Goal: Task Accomplishment & Management: Use online tool/utility

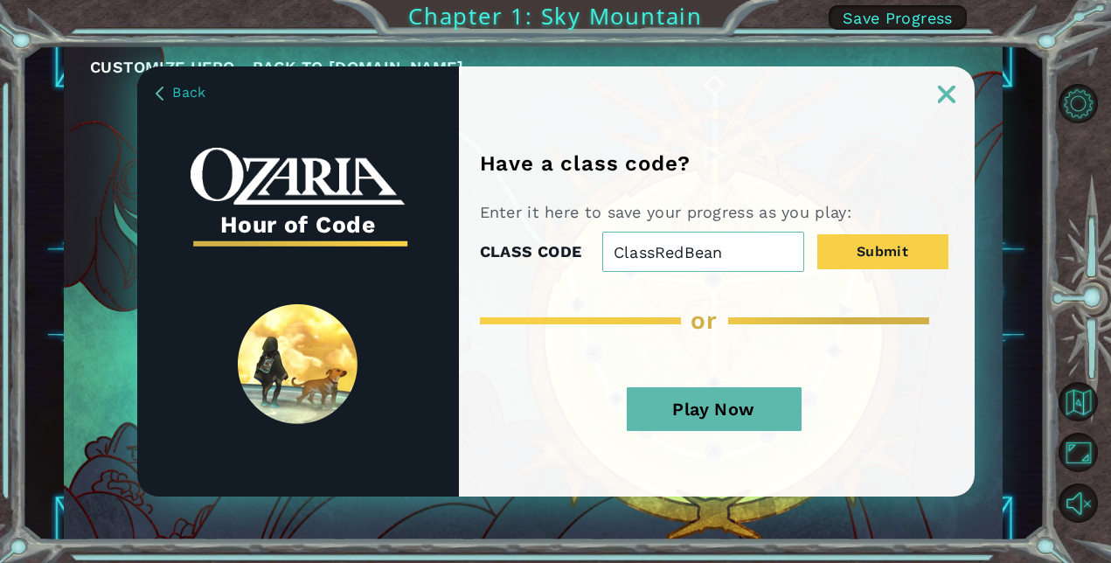
click at [678, 399] on button "Play Now" at bounding box center [714, 409] width 175 height 44
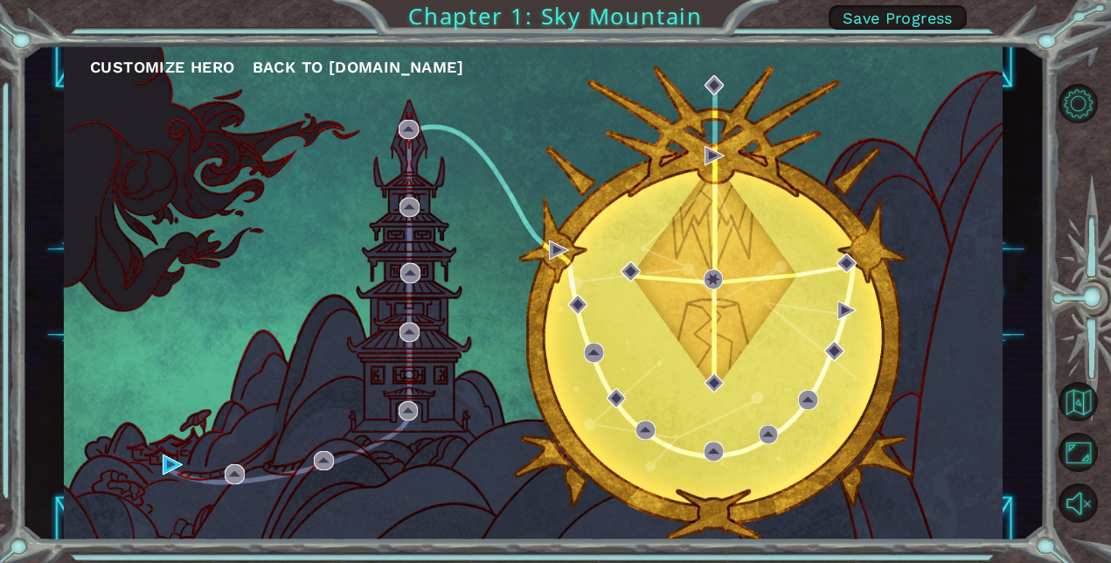
click at [184, 461] on div "Customize Hero Back to [DOMAIN_NAME]" at bounding box center [533, 293] width 939 height 496
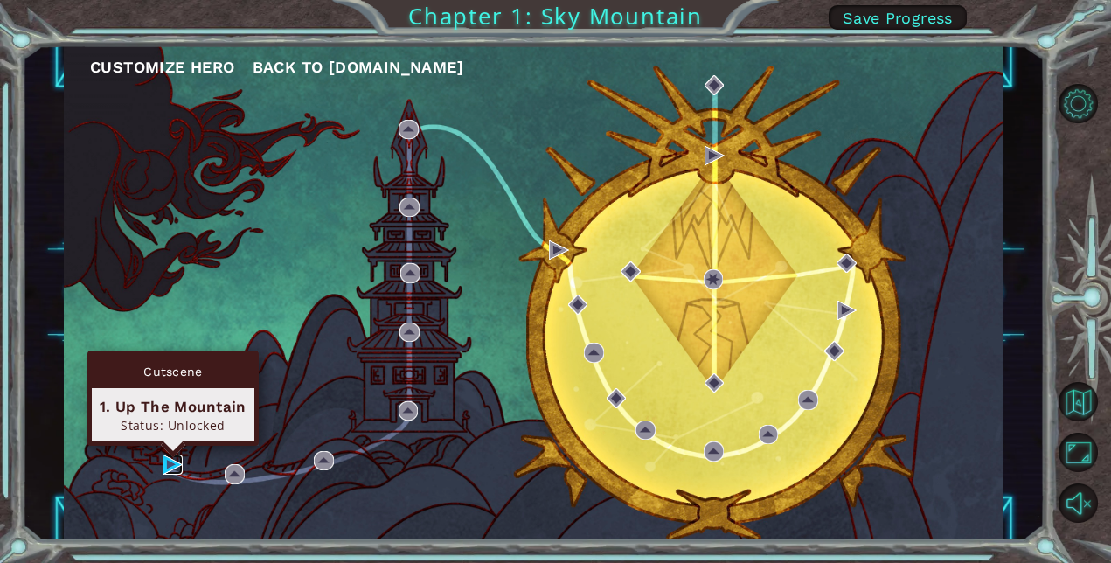
click at [182, 464] on img at bounding box center [173, 464] width 20 height 20
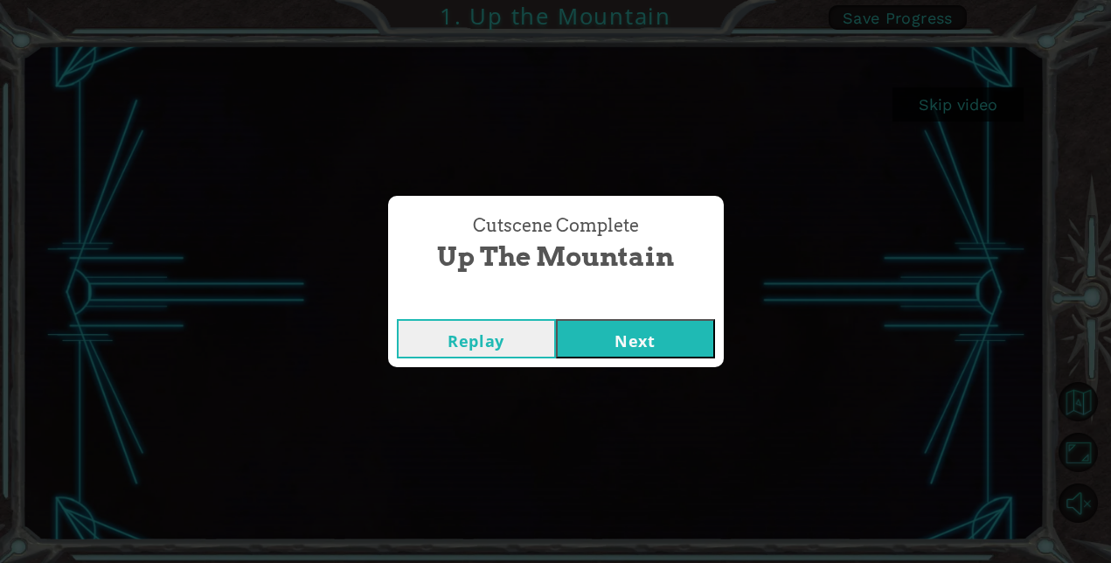
click at [655, 322] on button "Next" at bounding box center [635, 338] width 159 height 39
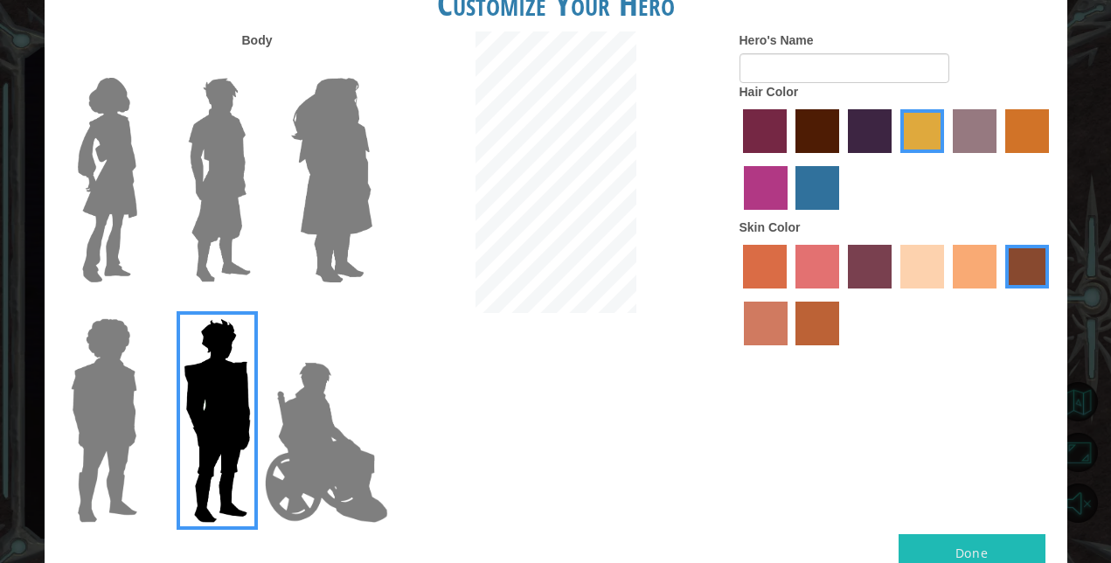
click at [864, 135] on label "hot purple hair color" at bounding box center [870, 131] width 44 height 44
click at [842, 159] on input "hot purple hair color" at bounding box center [842, 159] width 0 height 0
click at [944, 138] on label "tulip tree hair color" at bounding box center [922, 131] width 44 height 44
click at [894, 159] on input "tulip tree hair color" at bounding box center [894, 159] width 0 height 0
click at [882, 139] on label "hot purple hair color" at bounding box center [870, 131] width 44 height 44
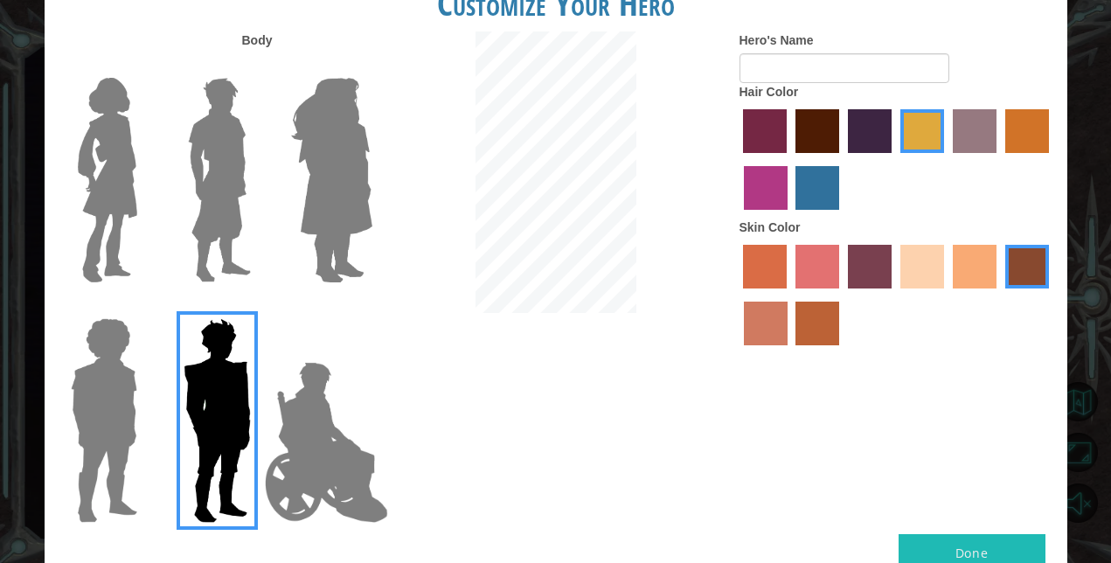
click at [842, 159] on input "hot purple hair color" at bounding box center [842, 159] width 0 height 0
click at [830, 177] on label "lachmara hair color" at bounding box center [817, 188] width 44 height 44
click at [790, 216] on input "lachmara hair color" at bounding box center [790, 216] width 0 height 0
click at [860, 142] on label "hot purple hair color" at bounding box center [870, 131] width 44 height 44
click at [842, 159] on input "hot purple hair color" at bounding box center [842, 159] width 0 height 0
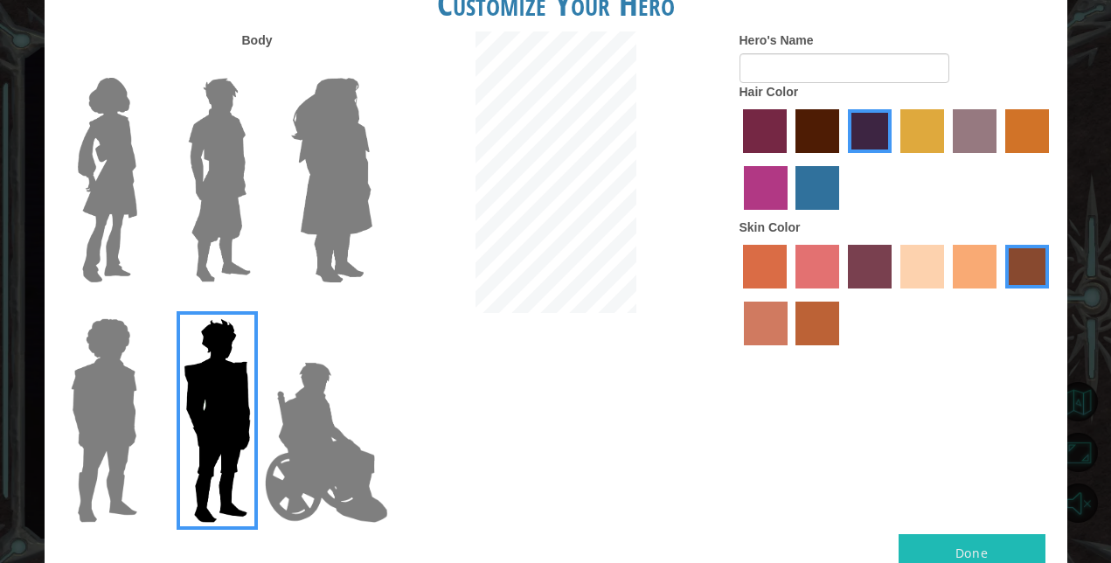
click at [272, 479] on img at bounding box center [326, 442] width 137 height 175
click at [371, 307] on input "Hero Jamie" at bounding box center [371, 307] width 0 height 0
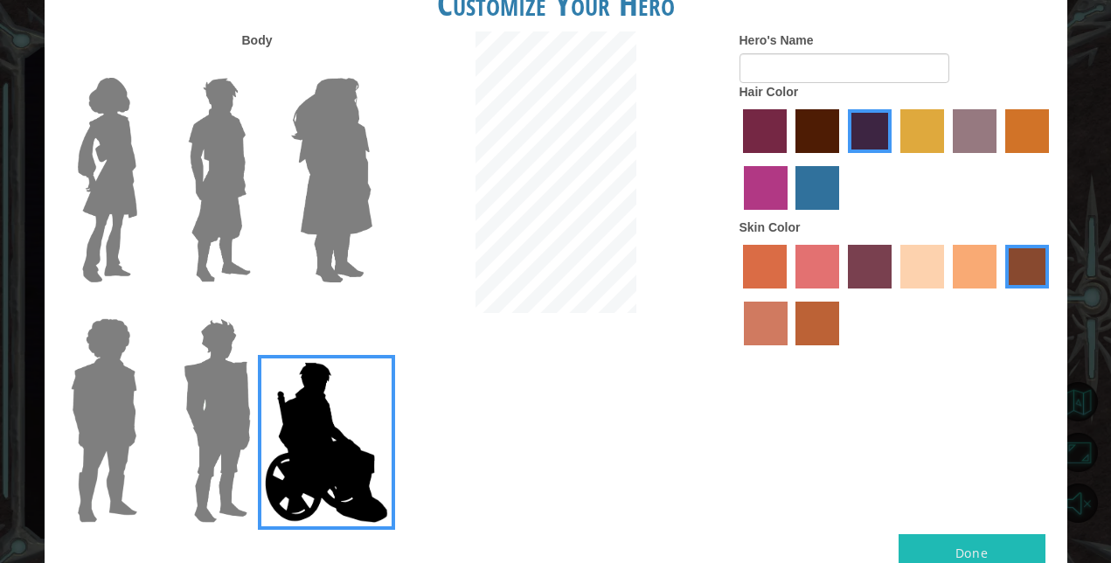
click at [289, 481] on img at bounding box center [326, 442] width 137 height 175
click at [371, 307] on input "Hero Jamie" at bounding box center [371, 307] width 0 height 0
click at [196, 418] on img at bounding box center [217, 420] width 81 height 218
click at [258, 307] on input "Hero Garnet" at bounding box center [258, 307] width 0 height 0
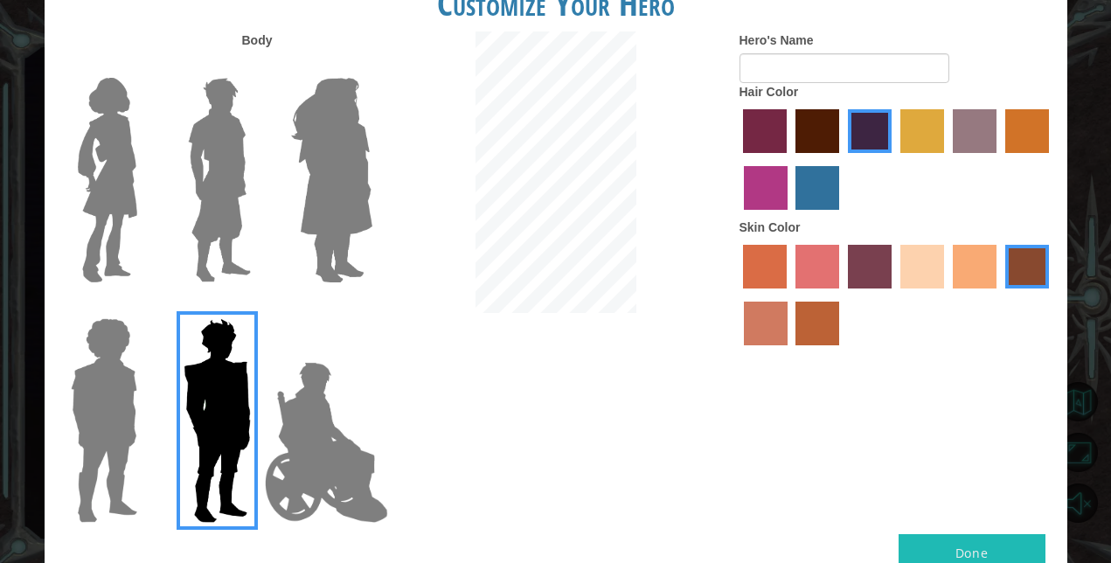
click at [90, 407] on img at bounding box center [104, 420] width 80 height 218
click at [144, 307] on input "Hero Steven" at bounding box center [144, 307] width 0 height 0
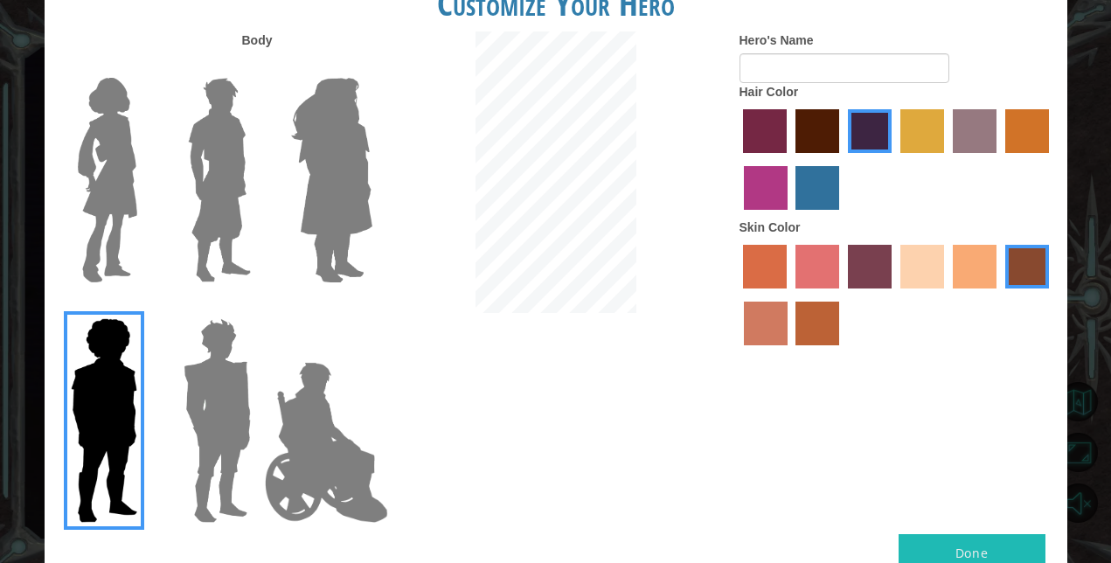
click at [226, 414] on img at bounding box center [217, 420] width 81 height 218
click at [258, 307] on input "Hero Garnet" at bounding box center [258, 307] width 0 height 0
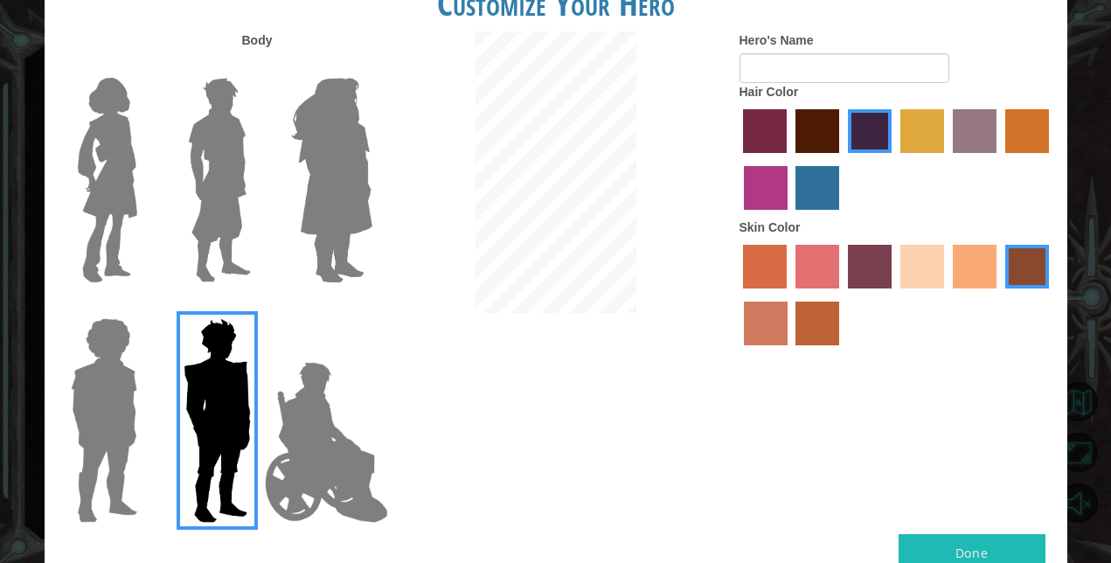
click at [295, 234] on img at bounding box center [331, 180] width 95 height 218
click at [371, 66] on input "Hero Amethyst" at bounding box center [371, 66] width 0 height 0
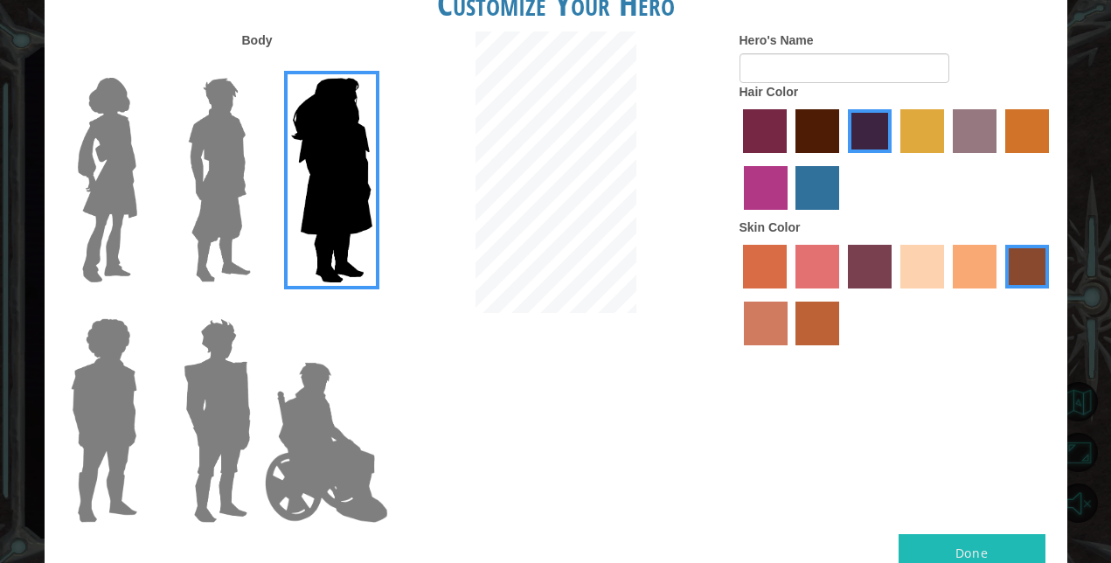
click at [263, 232] on div at bounding box center [214, 173] width 114 height 240
click at [298, 374] on img at bounding box center [326, 442] width 137 height 175
click at [371, 307] on input "Hero Jamie" at bounding box center [371, 307] width 0 height 0
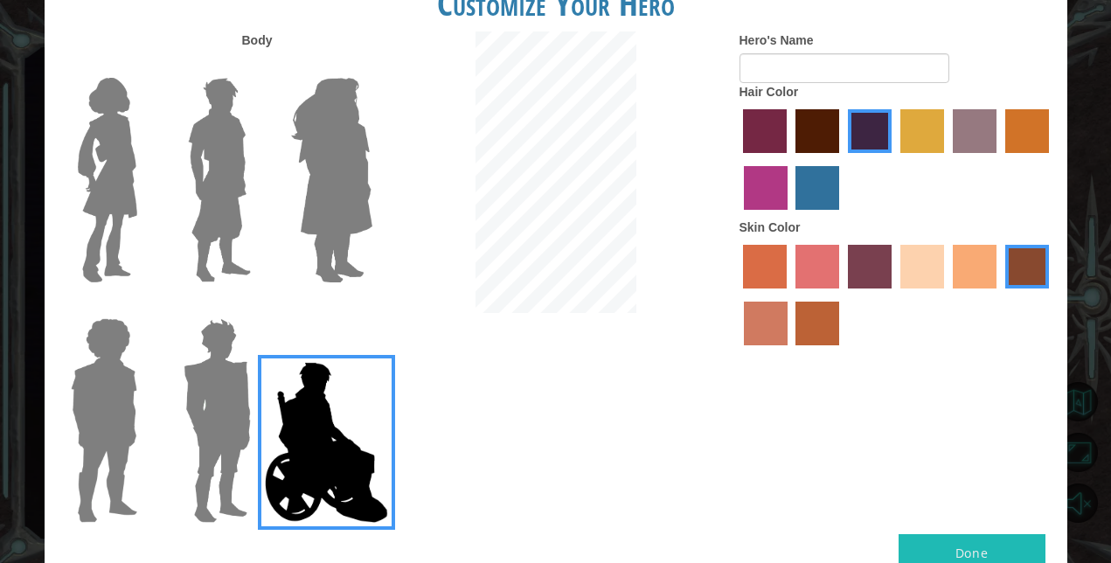
click at [197, 242] on img at bounding box center [220, 180] width 78 height 218
click at [258, 66] on input "Hero Lars" at bounding box center [258, 66] width 0 height 0
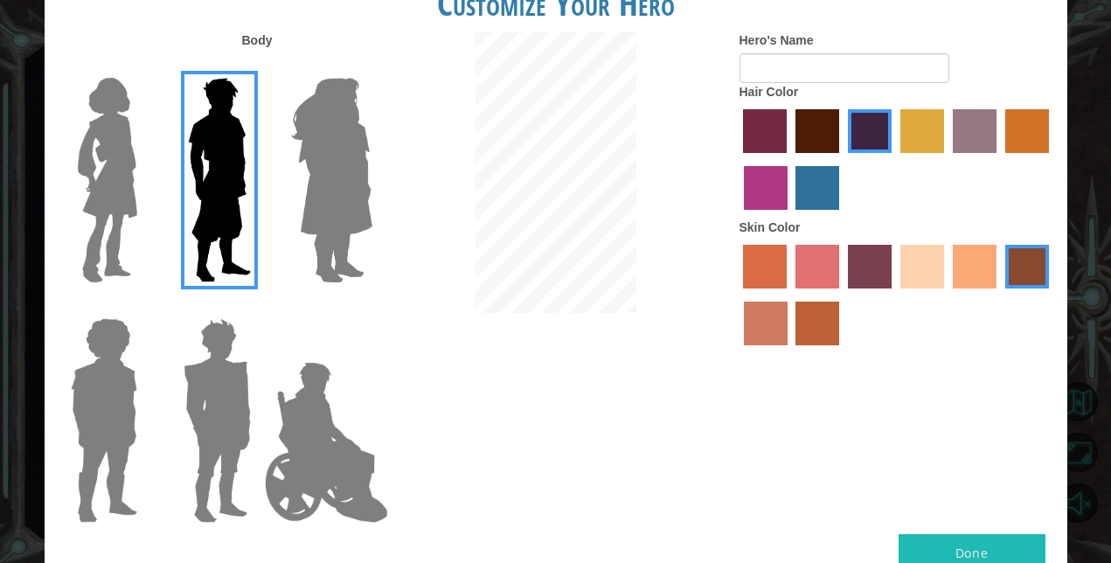
click at [111, 230] on img at bounding box center [107, 180] width 73 height 218
click at [144, 66] on input "Hero Connie" at bounding box center [144, 66] width 0 height 0
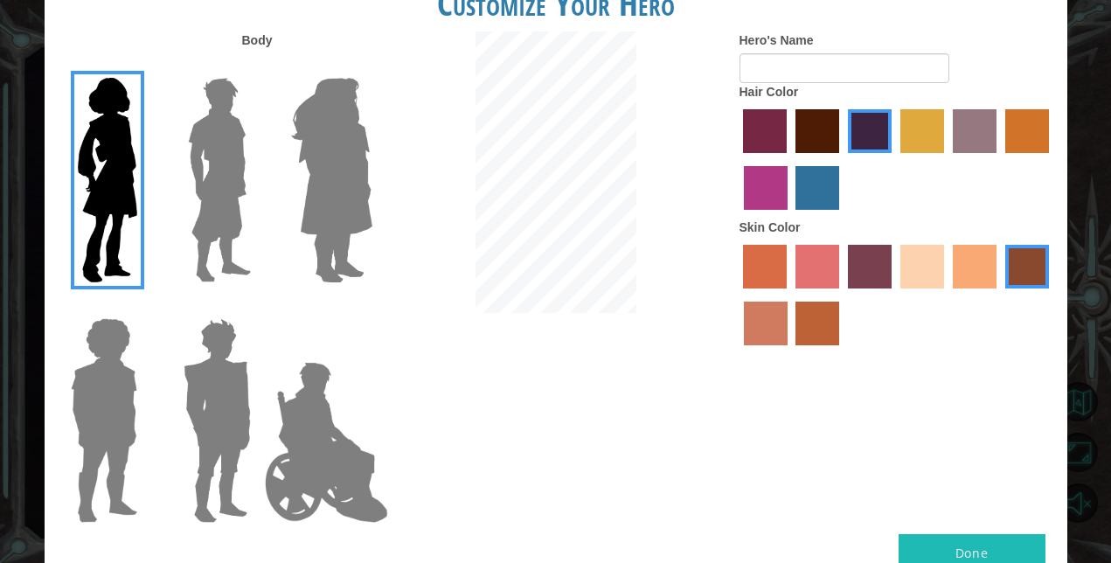
click at [229, 237] on img at bounding box center [220, 180] width 78 height 218
click at [258, 66] on input "Hero Lars" at bounding box center [258, 66] width 0 height 0
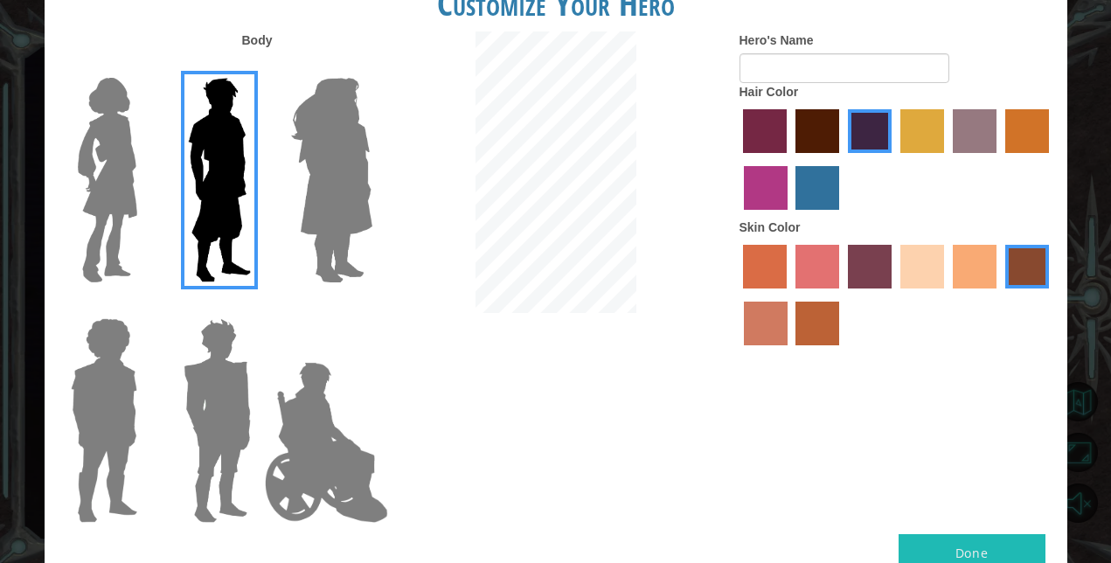
click at [212, 422] on img at bounding box center [217, 420] width 81 height 218
click at [258, 307] on input "Hero Garnet" at bounding box center [258, 307] width 0 height 0
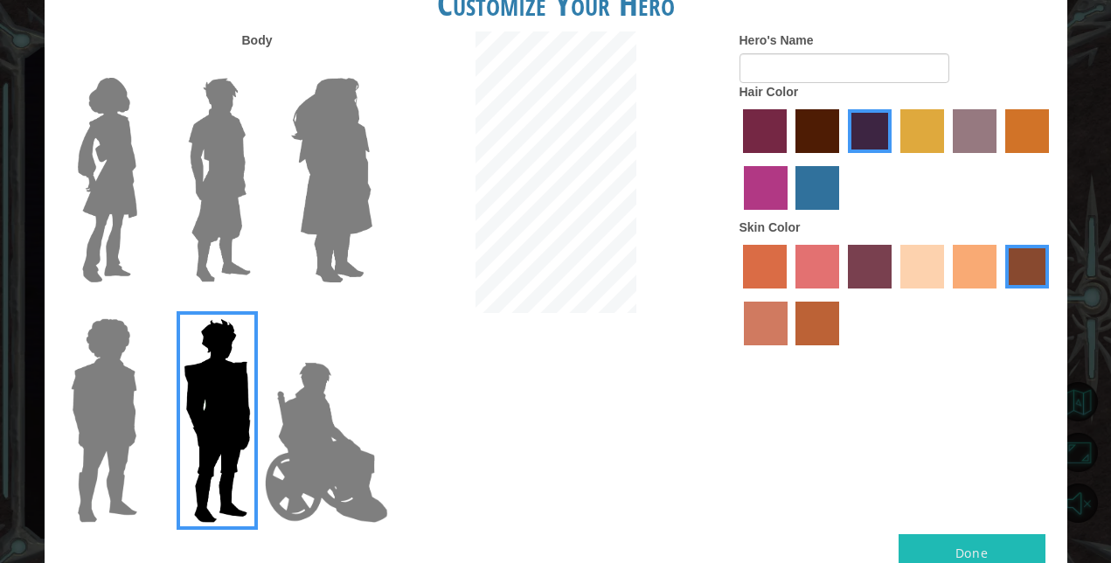
click at [346, 421] on img at bounding box center [326, 442] width 137 height 175
click at [371, 307] on input "Hero Jamie" at bounding box center [371, 307] width 0 height 0
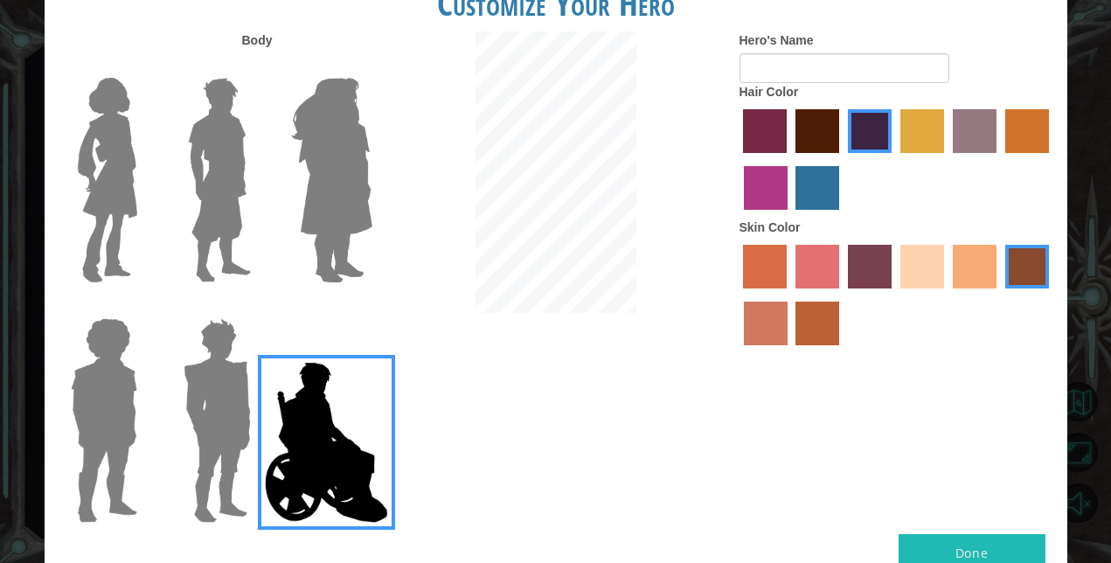
click at [315, 429] on img at bounding box center [326, 442] width 137 height 175
click at [371, 307] on input "Hero Jamie" at bounding box center [371, 307] width 0 height 0
click at [225, 405] on img at bounding box center [217, 420] width 81 height 218
click at [258, 307] on input "Hero Garnet" at bounding box center [258, 307] width 0 height 0
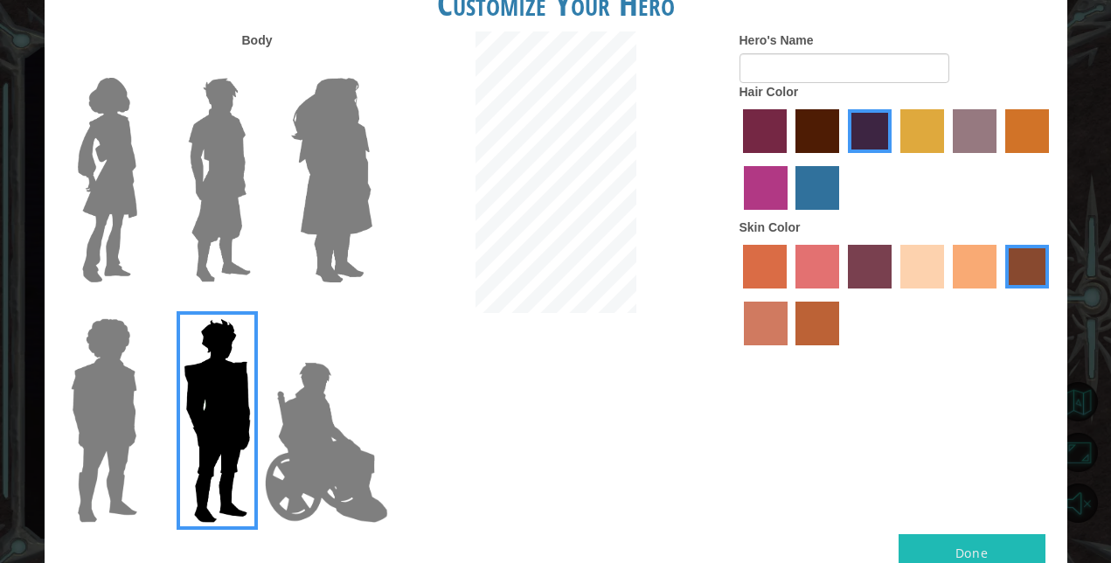
click at [915, 261] on label "sandy beach skin color" at bounding box center [922, 267] width 44 height 44
click at [894, 295] on input "sandy beach skin color" at bounding box center [894, 295] width 0 height 0
click at [1036, 276] on label "karma skin color" at bounding box center [1027, 267] width 44 height 44
click at [999, 295] on input "karma skin color" at bounding box center [999, 295] width 0 height 0
click at [770, 325] on label "burning sand skin color" at bounding box center [766, 324] width 44 height 44
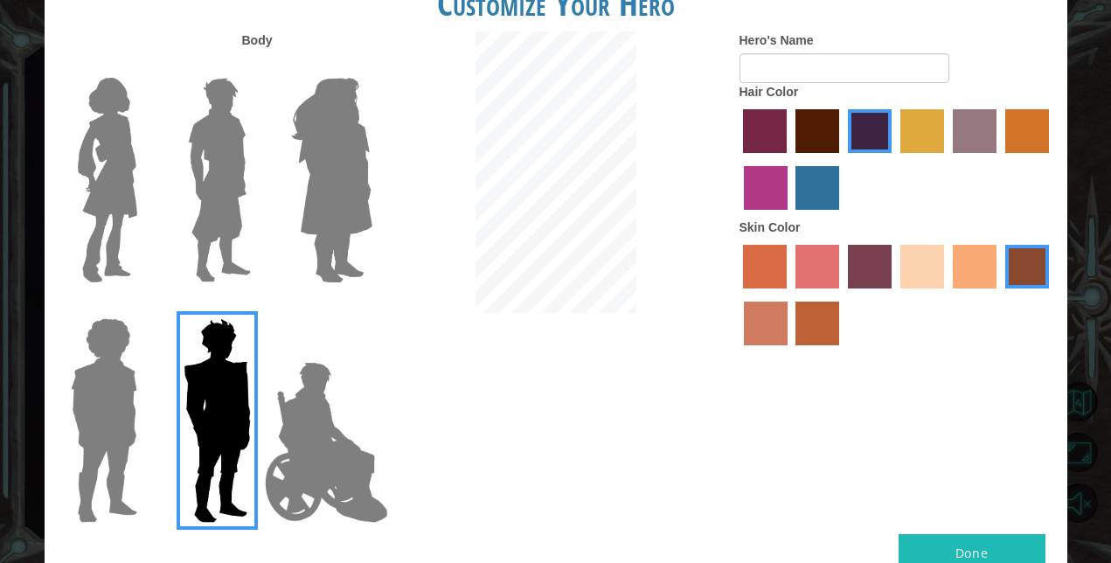
click at [1051, 295] on input "burning sand skin color" at bounding box center [1051, 295] width 0 height 0
click at [1026, 282] on label "karma skin color" at bounding box center [1027, 267] width 44 height 44
click at [999, 295] on input "karma skin color" at bounding box center [999, 295] width 0 height 0
click at [818, 333] on label "smoke tree skin color" at bounding box center [817, 324] width 44 height 44
click at [790, 351] on input "smoke tree skin color" at bounding box center [790, 351] width 0 height 0
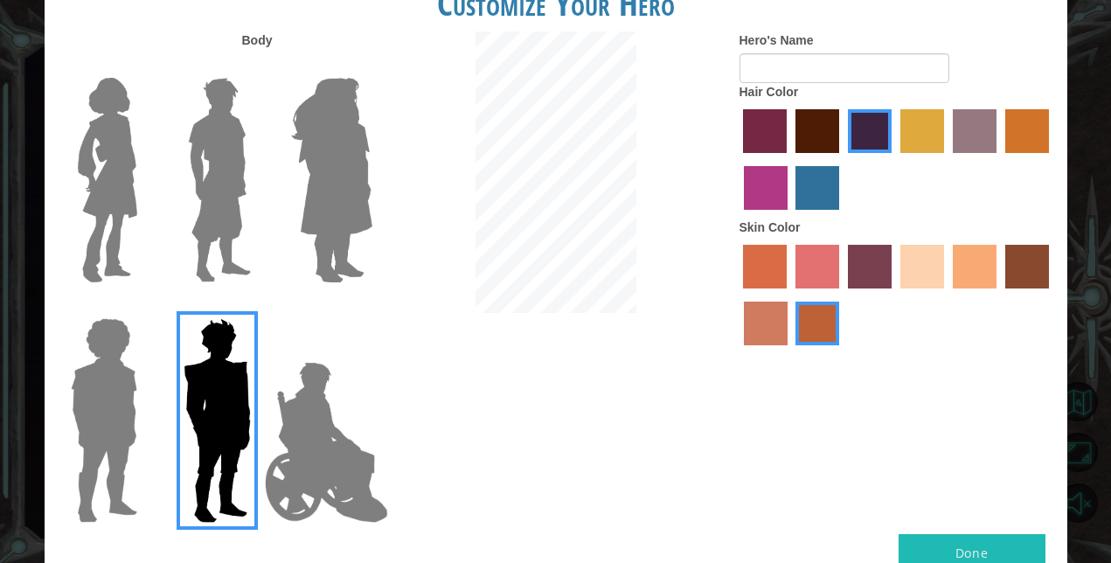
click at [1029, 285] on label "karma skin color" at bounding box center [1027, 267] width 44 height 44
click at [999, 295] on input "karma skin color" at bounding box center [999, 295] width 0 height 0
click at [828, 329] on label "smoke tree skin color" at bounding box center [817, 324] width 44 height 44
click at [790, 351] on input "smoke tree skin color" at bounding box center [790, 351] width 0 height 0
click at [862, 276] on label "tosca skin color" at bounding box center [870, 267] width 44 height 44
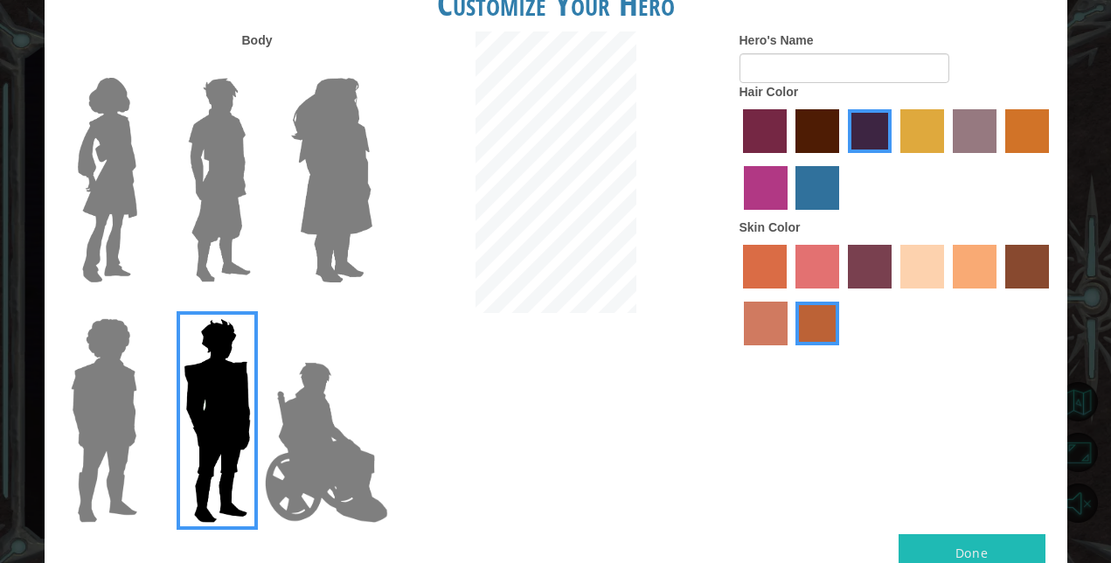
click at [842, 295] on input "tosca skin color" at bounding box center [842, 295] width 0 height 0
click at [1011, 278] on label "karma skin color" at bounding box center [1027, 267] width 44 height 44
click at [999, 295] on input "karma skin color" at bounding box center [999, 295] width 0 height 0
click at [935, 543] on button "Done" at bounding box center [971, 553] width 147 height 39
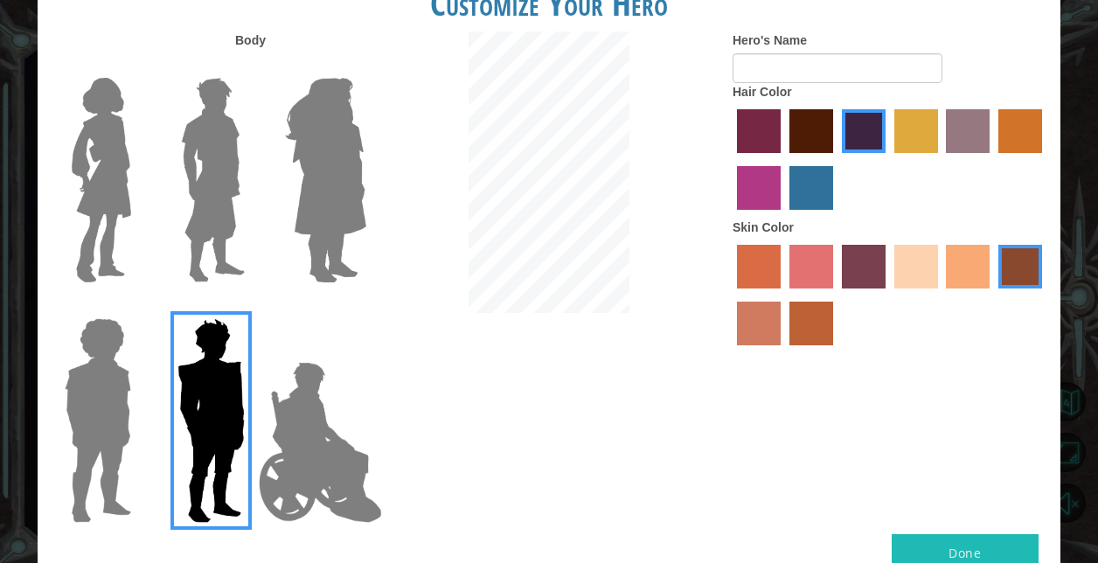
click at [982, 539] on button "Done" at bounding box center [964, 553] width 147 height 39
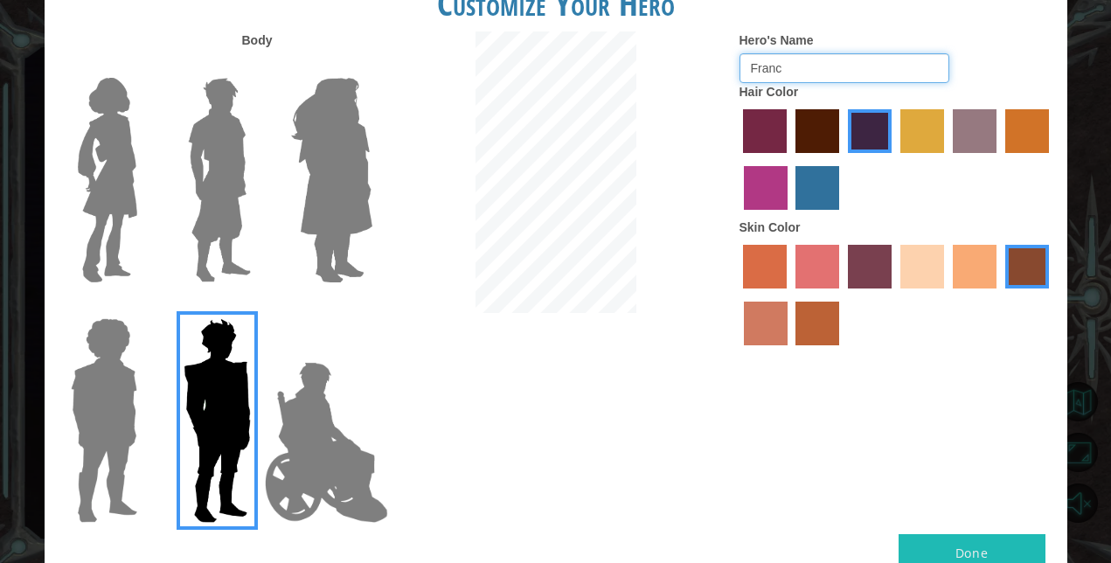
type input "[PERSON_NAME]"
click at [986, 544] on button "Done" at bounding box center [971, 553] width 147 height 39
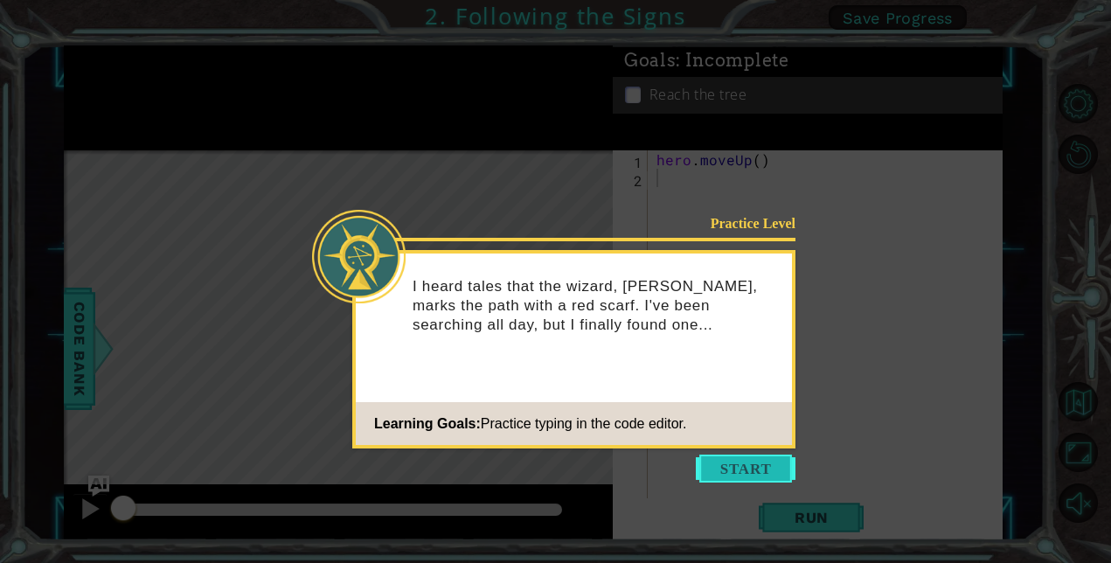
click at [722, 462] on button "Start" at bounding box center [746, 468] width 100 height 28
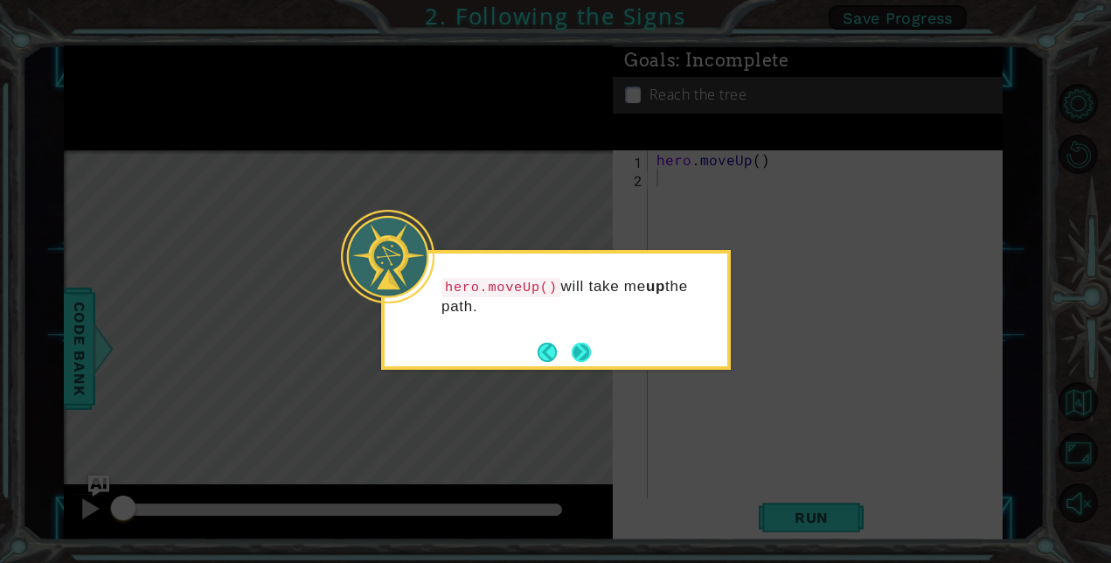
click at [589, 344] on button "Next" at bounding box center [581, 352] width 19 height 19
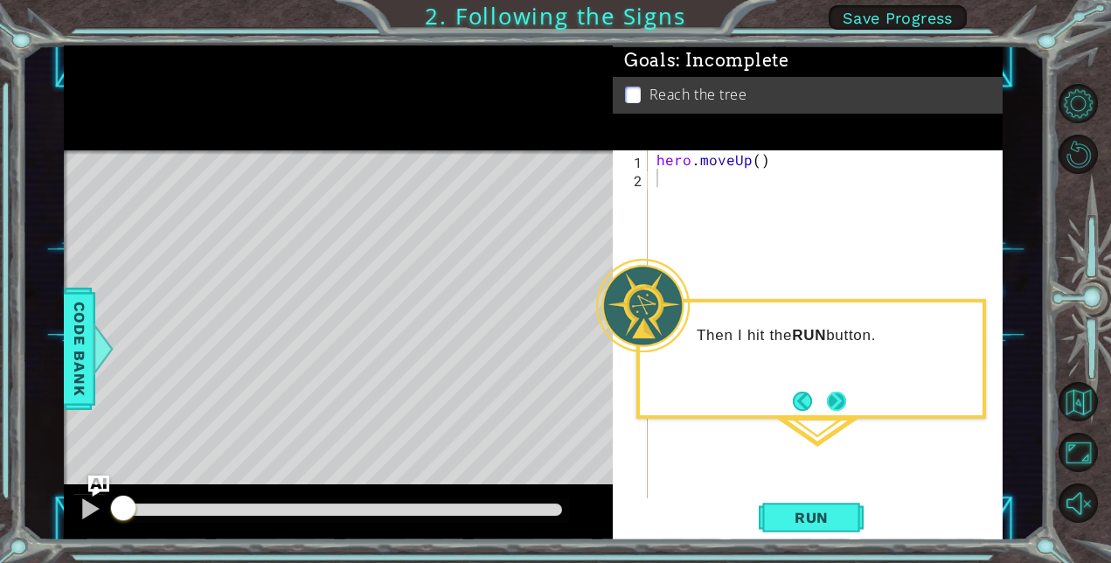
click at [838, 408] on button "Next" at bounding box center [836, 401] width 19 height 19
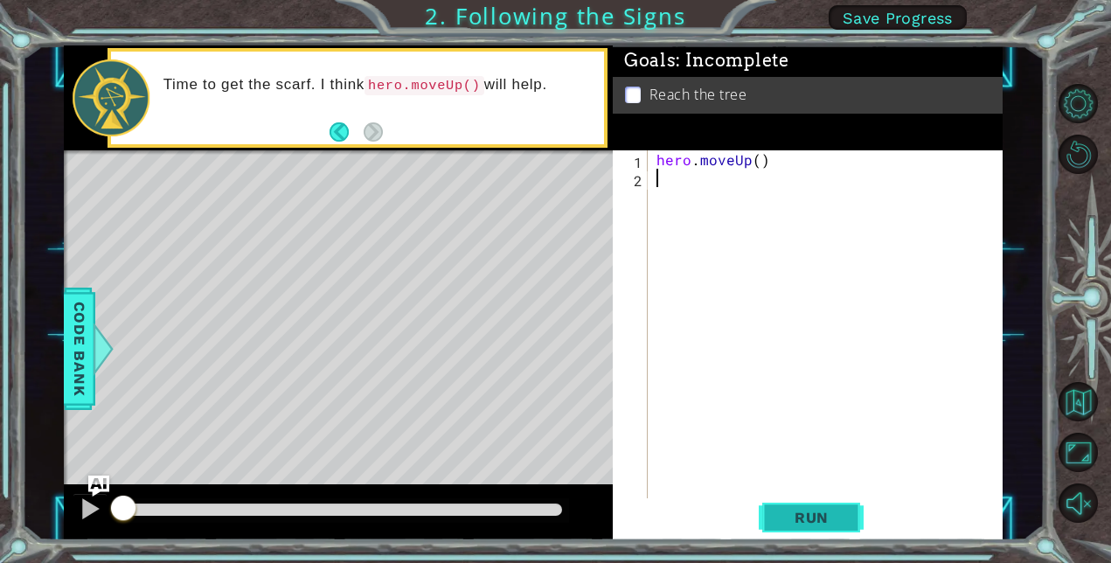
click at [783, 518] on span "Run" at bounding box center [811, 517] width 69 height 17
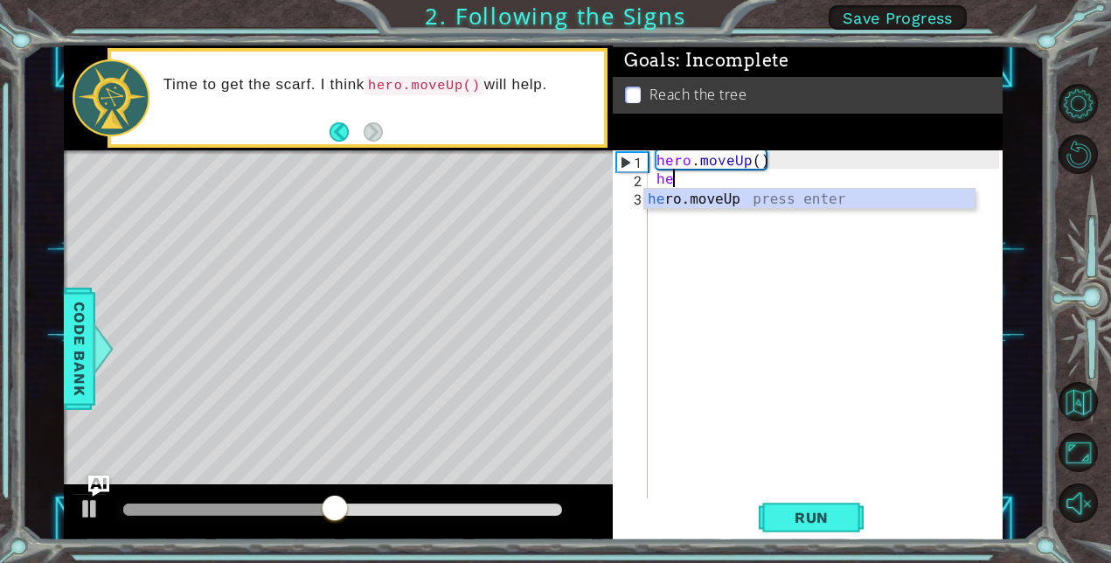
type textarea "her"
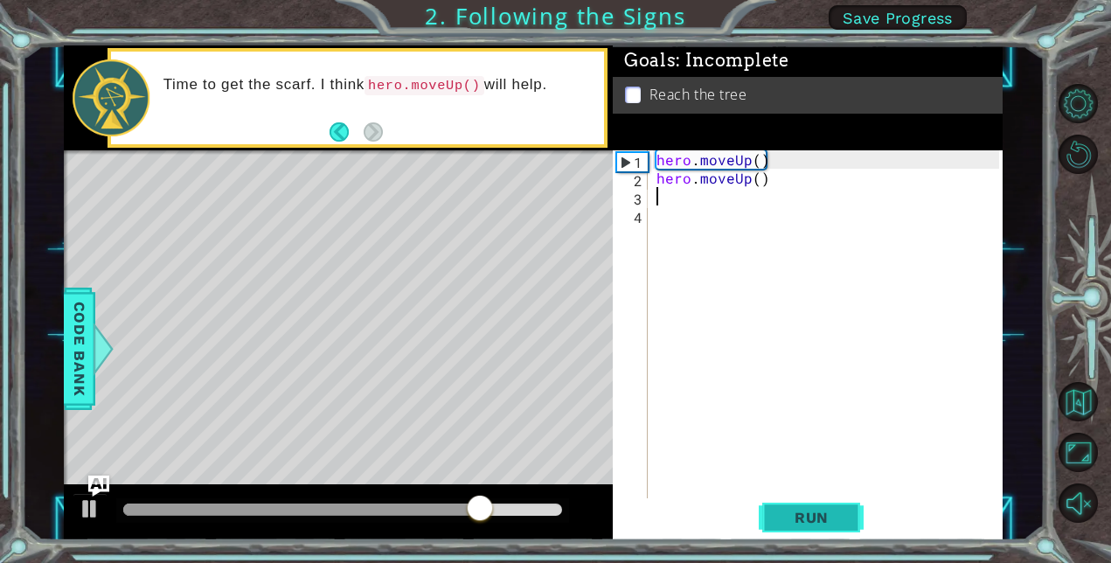
click at [832, 510] on span "Run" at bounding box center [811, 517] width 69 height 17
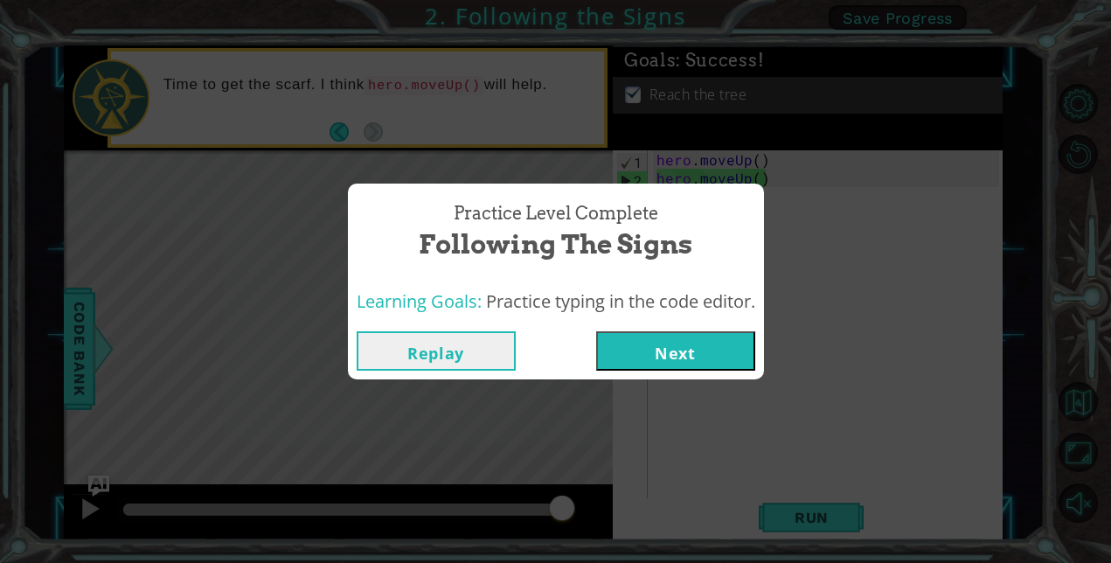
click at [722, 336] on button "Next" at bounding box center [675, 350] width 159 height 39
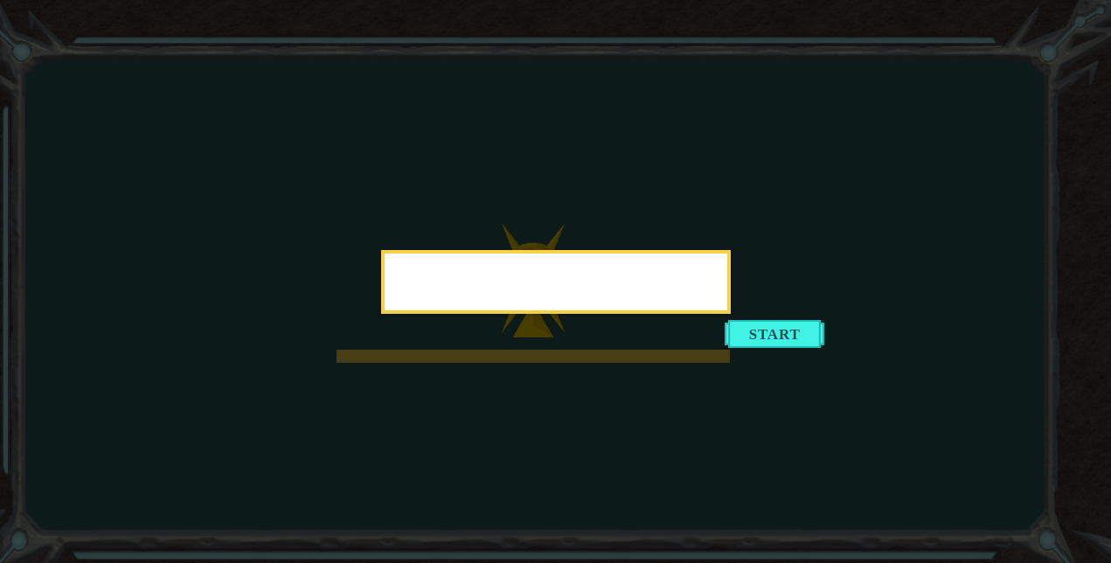
click at [856, 260] on icon at bounding box center [555, 281] width 1111 height 563
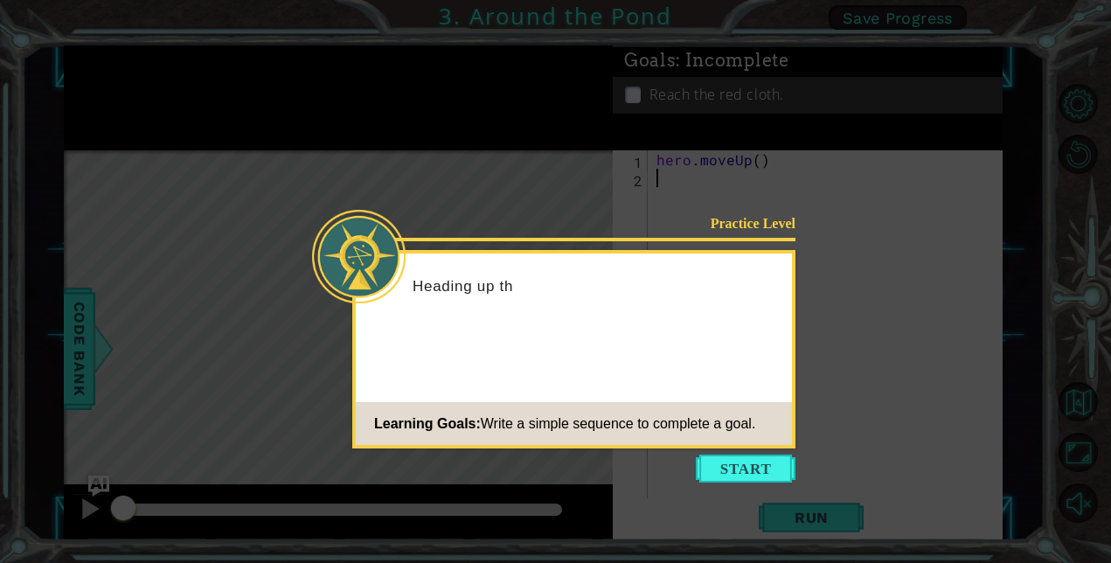
click at [750, 494] on icon at bounding box center [555, 281] width 1111 height 563
click at [714, 178] on icon at bounding box center [555, 281] width 1111 height 563
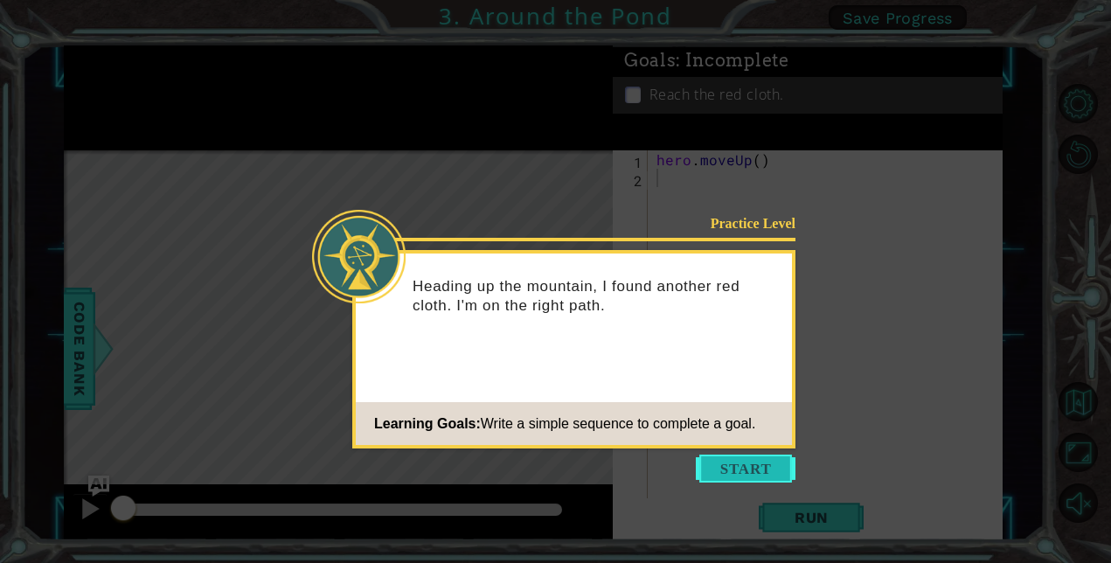
click at [737, 471] on button "Start" at bounding box center [746, 468] width 100 height 28
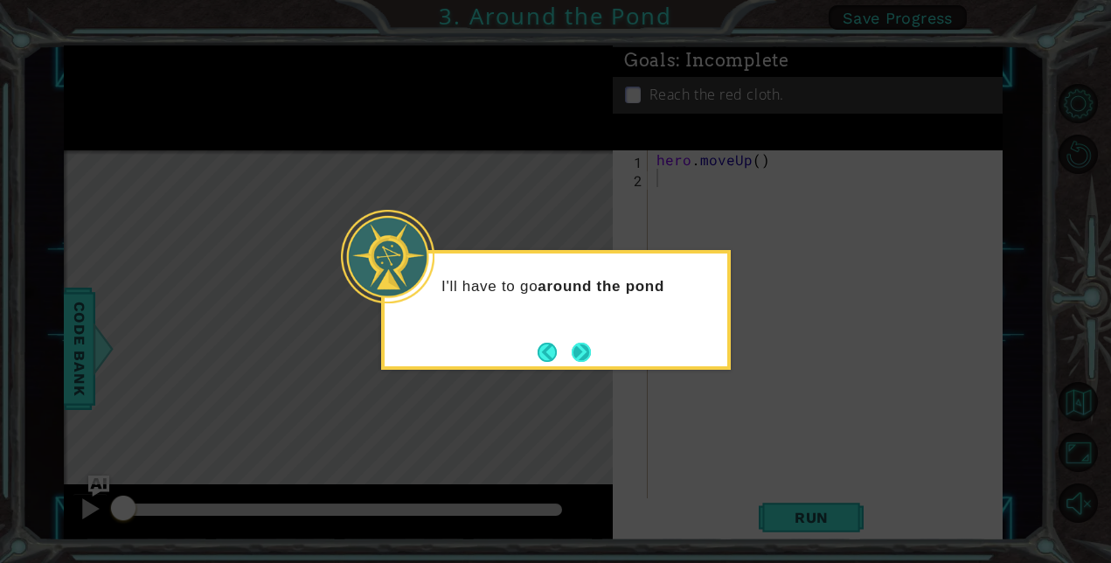
click at [583, 350] on button "Next" at bounding box center [581, 352] width 19 height 19
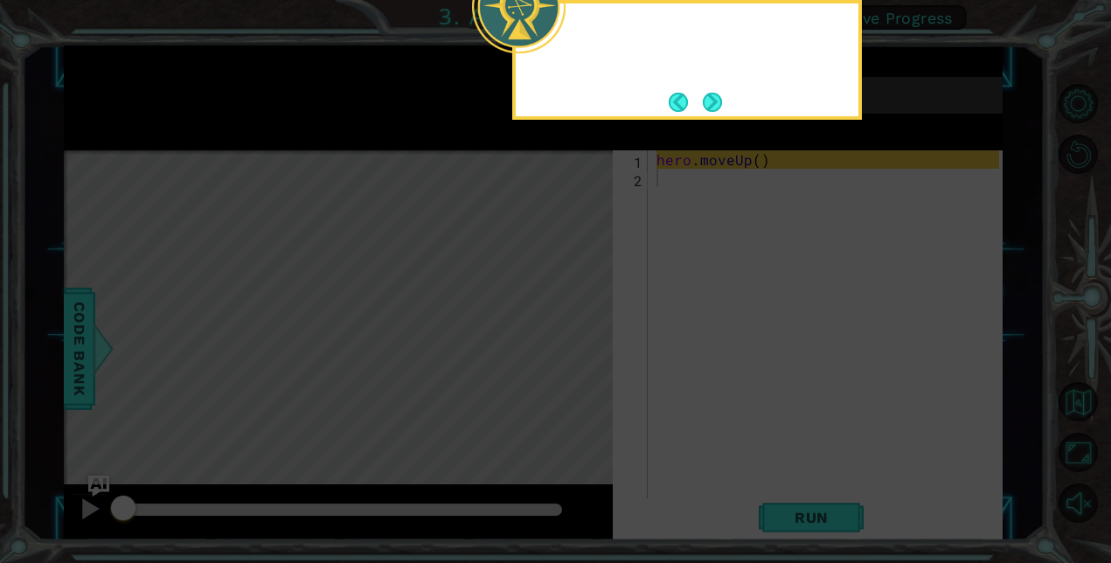
click at [583, 350] on icon at bounding box center [555, 84] width 1111 height 957
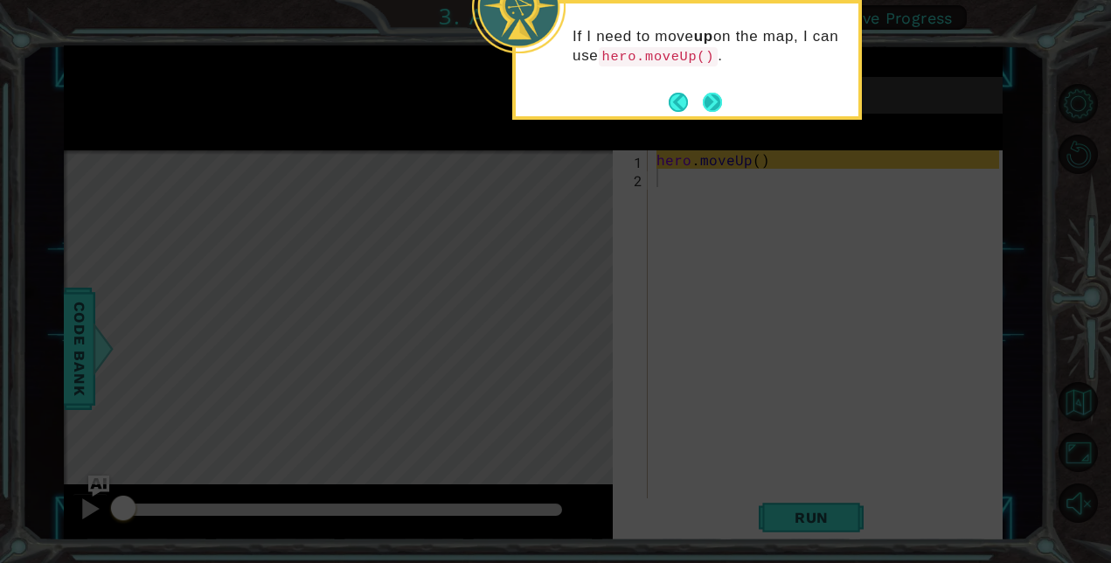
click at [721, 101] on button "Next" at bounding box center [712, 102] width 19 height 19
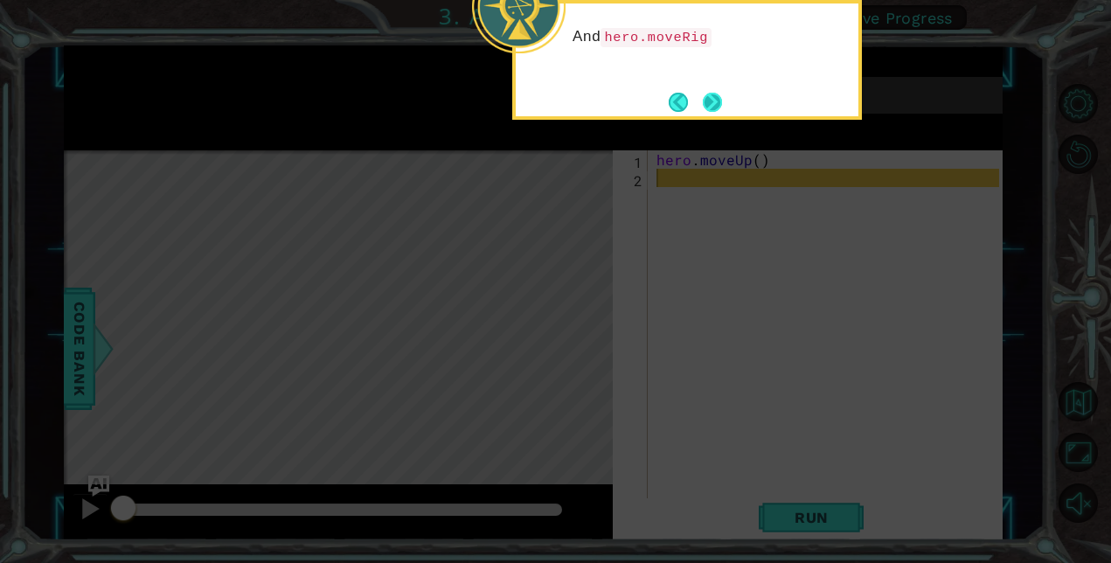
click at [716, 97] on button "Next" at bounding box center [712, 102] width 19 height 19
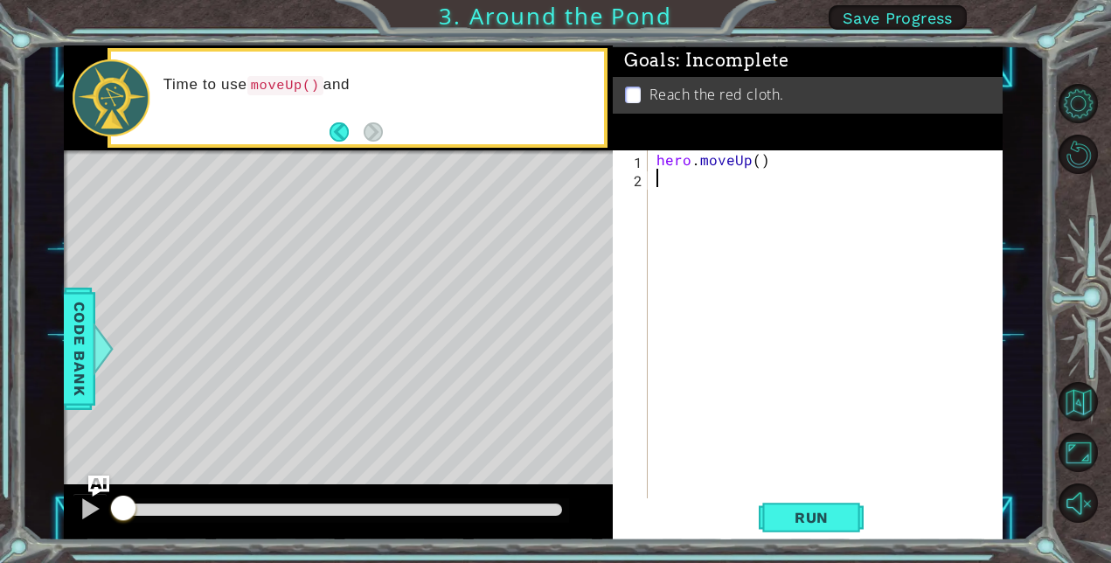
click at [687, 238] on div "hero . moveUp ( )" at bounding box center [830, 342] width 355 height 385
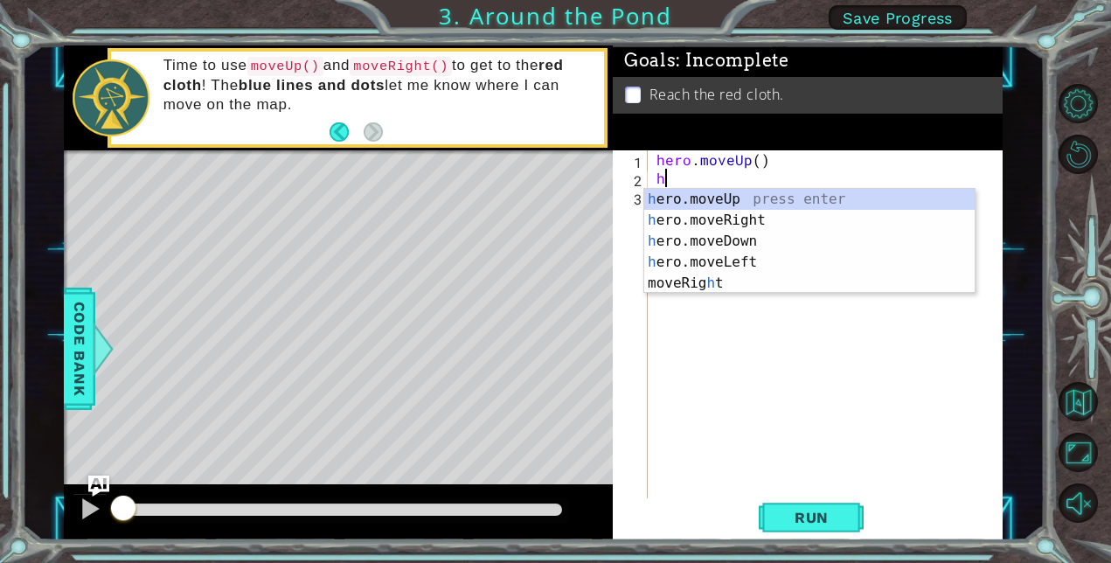
type textarea "her"
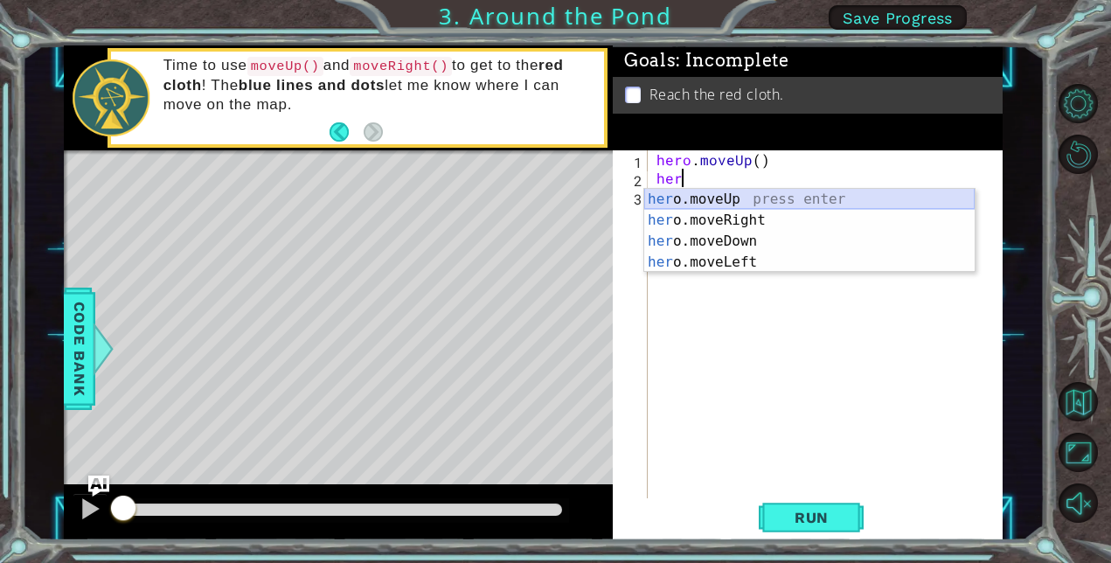
click at [782, 203] on div "her o.moveUp press enter her o.moveRight press enter her o.moveDown press enter…" at bounding box center [809, 252] width 330 height 126
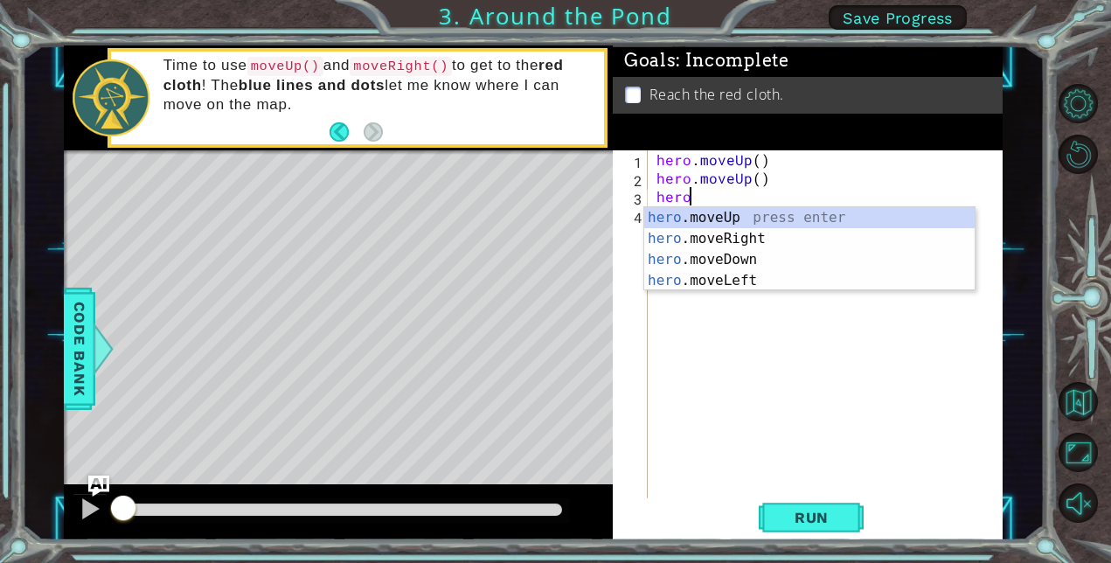
scroll to position [0, 1]
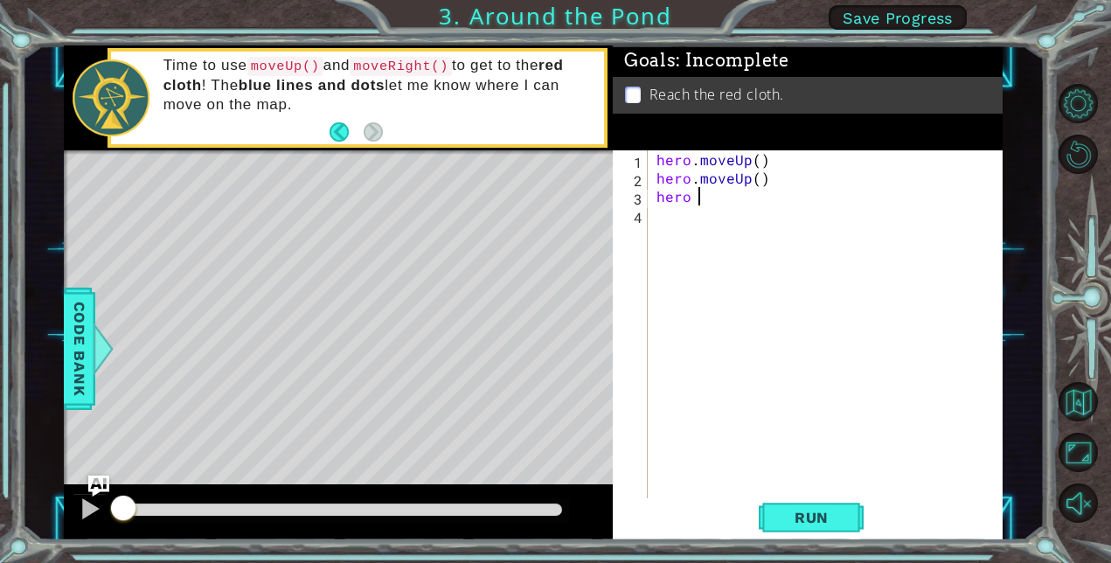
type textarea "hero"
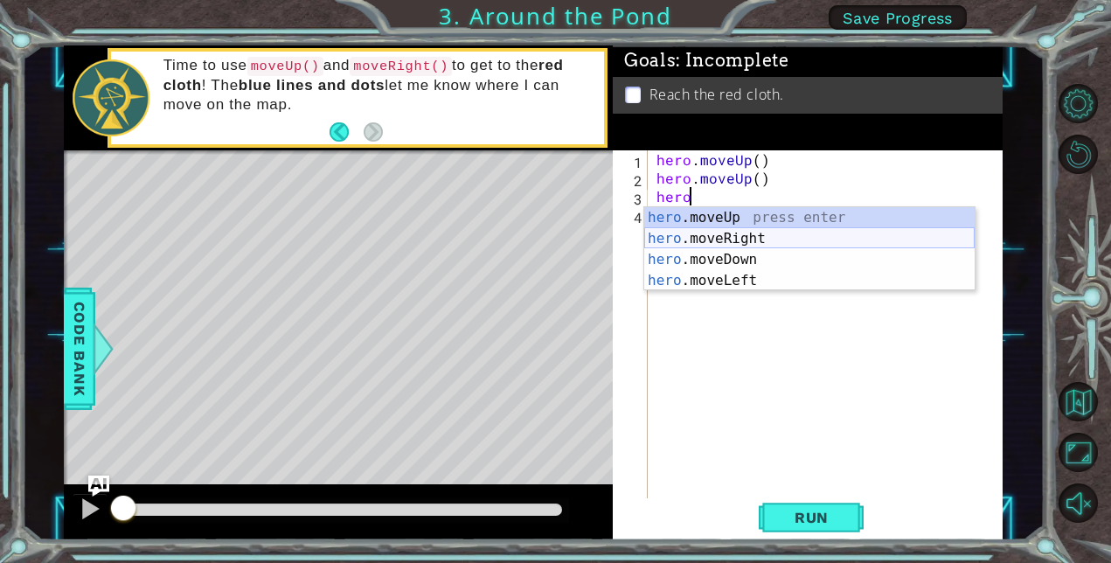
click at [714, 243] on div "hero .moveUp press enter hero .moveRight press enter hero .moveDown press enter…" at bounding box center [809, 270] width 330 height 126
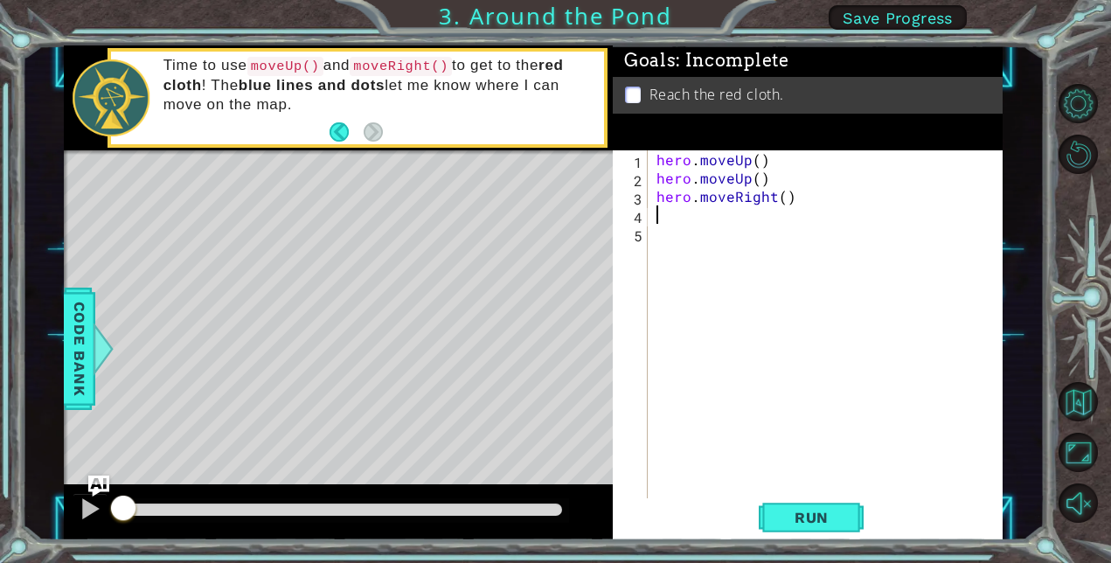
scroll to position [0, 0]
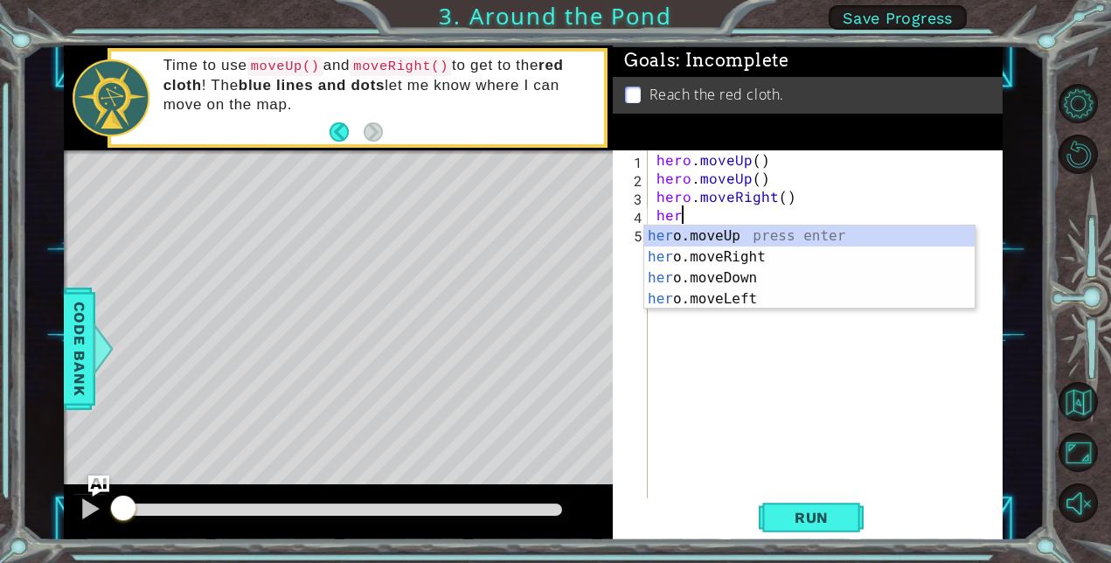
type textarea "hero"
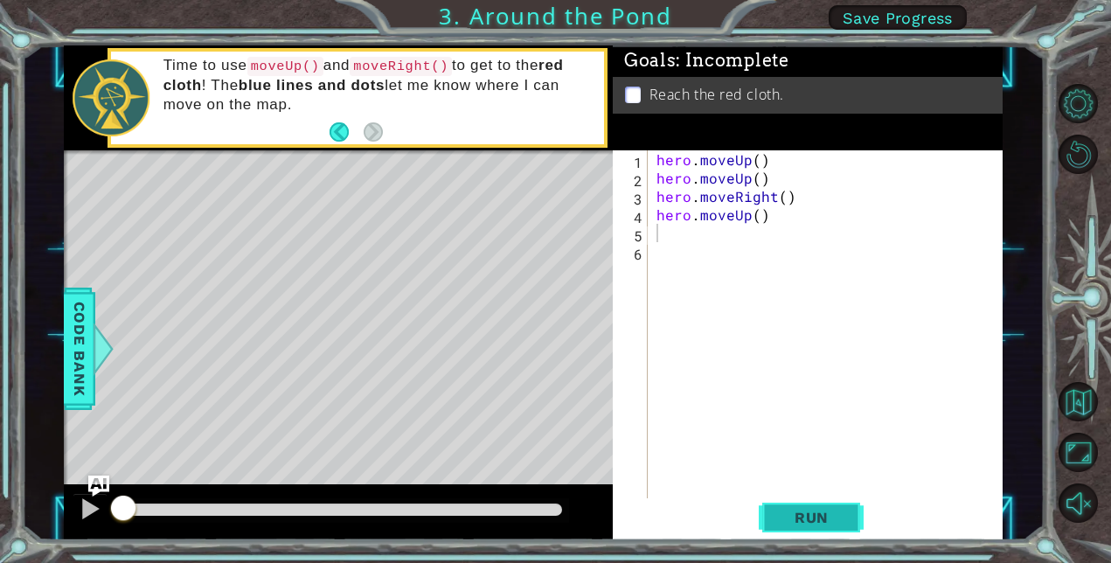
click at [824, 517] on span "Run" at bounding box center [811, 517] width 69 height 17
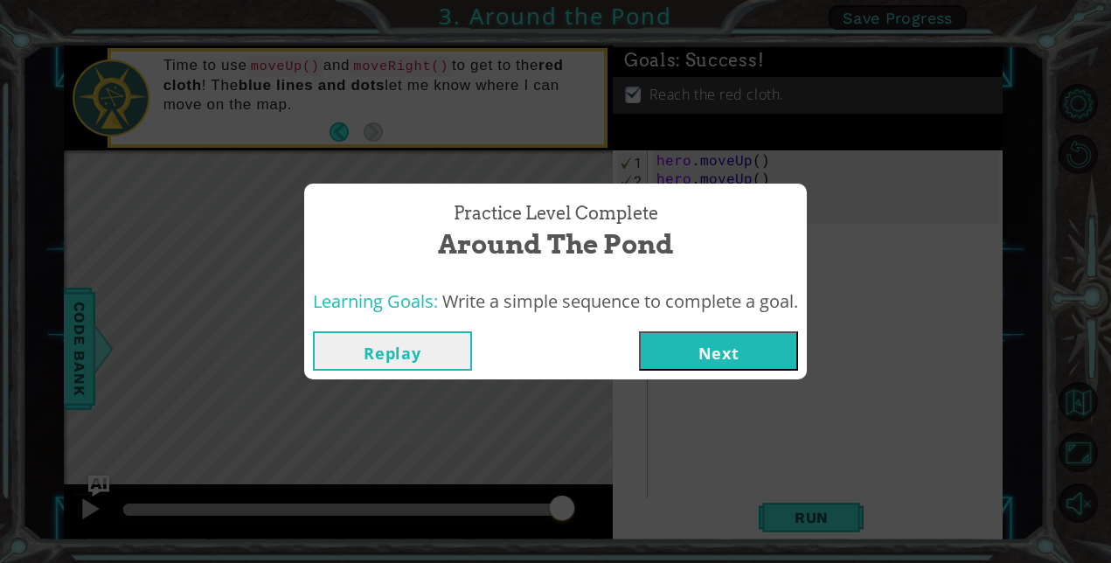
click at [759, 342] on button "Next" at bounding box center [718, 350] width 159 height 39
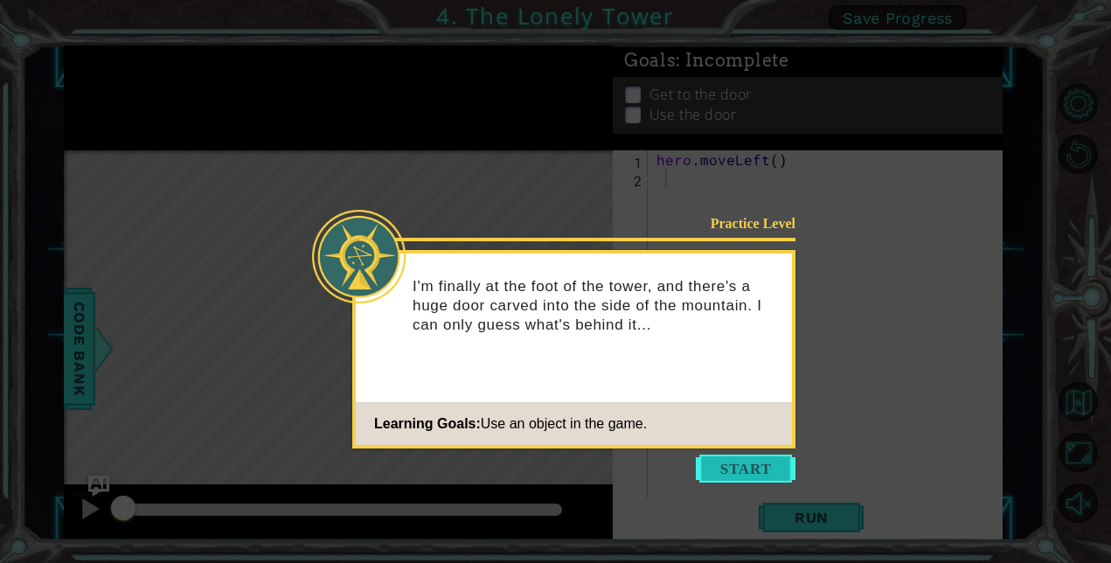
click at [760, 468] on button "Start" at bounding box center [746, 468] width 100 height 28
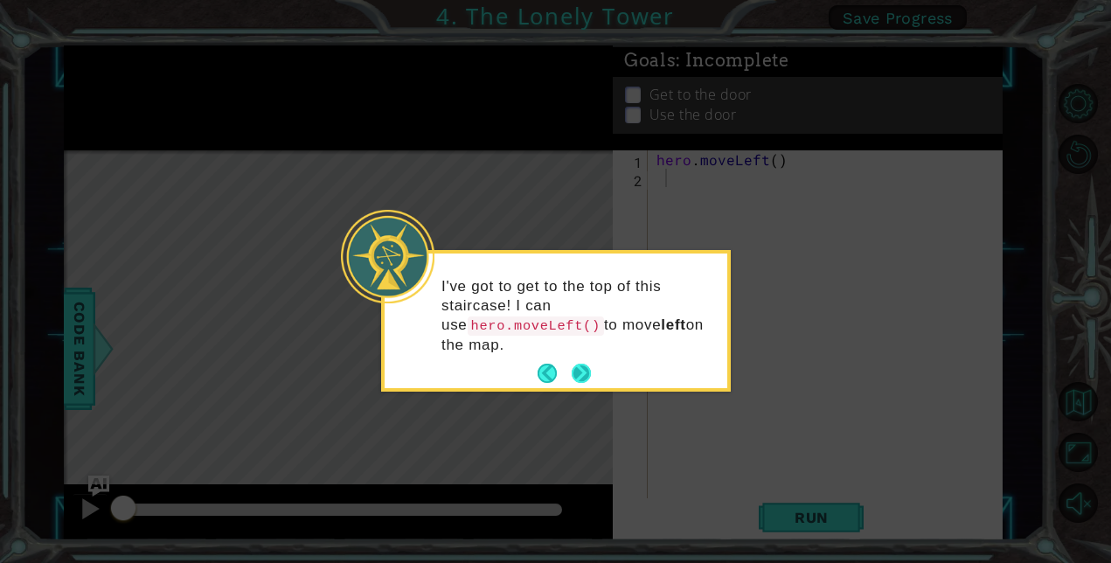
click at [582, 364] on button "Next" at bounding box center [581, 373] width 19 height 19
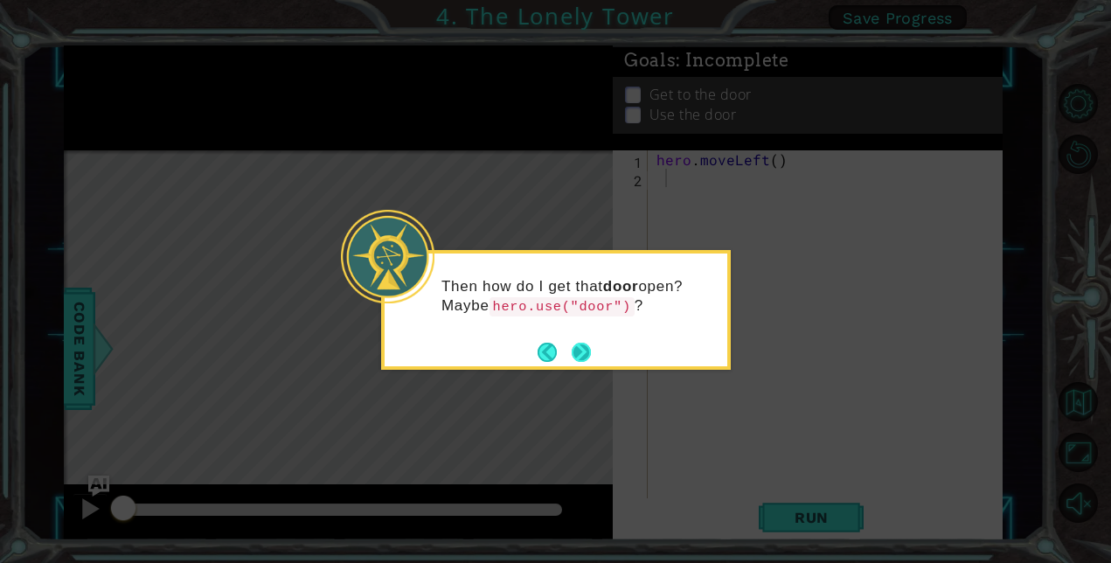
click at [578, 353] on button "Next" at bounding box center [581, 352] width 19 height 19
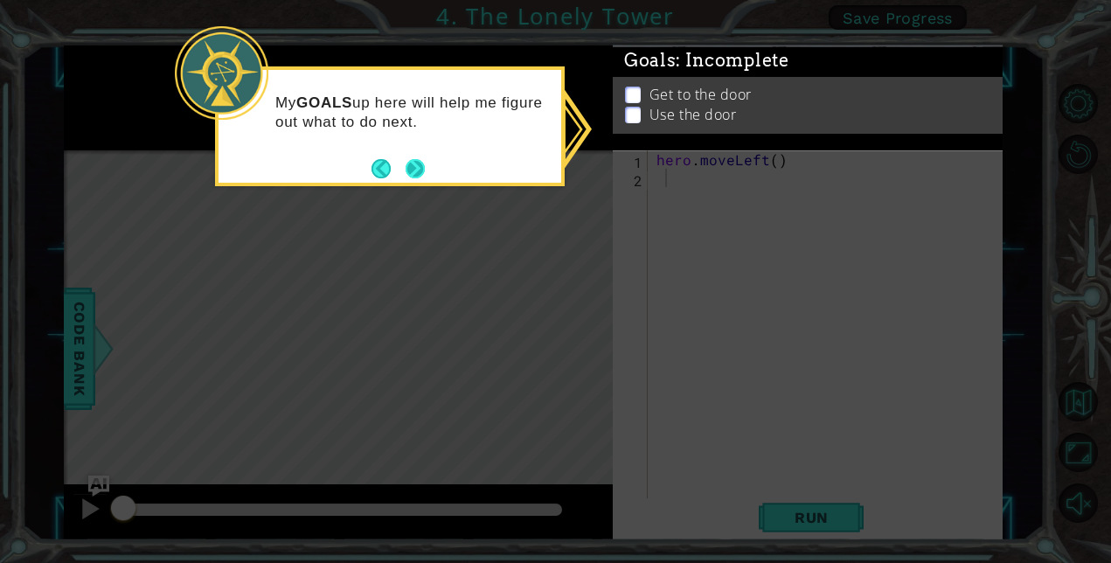
click at [406, 169] on button "Next" at bounding box center [415, 168] width 19 height 19
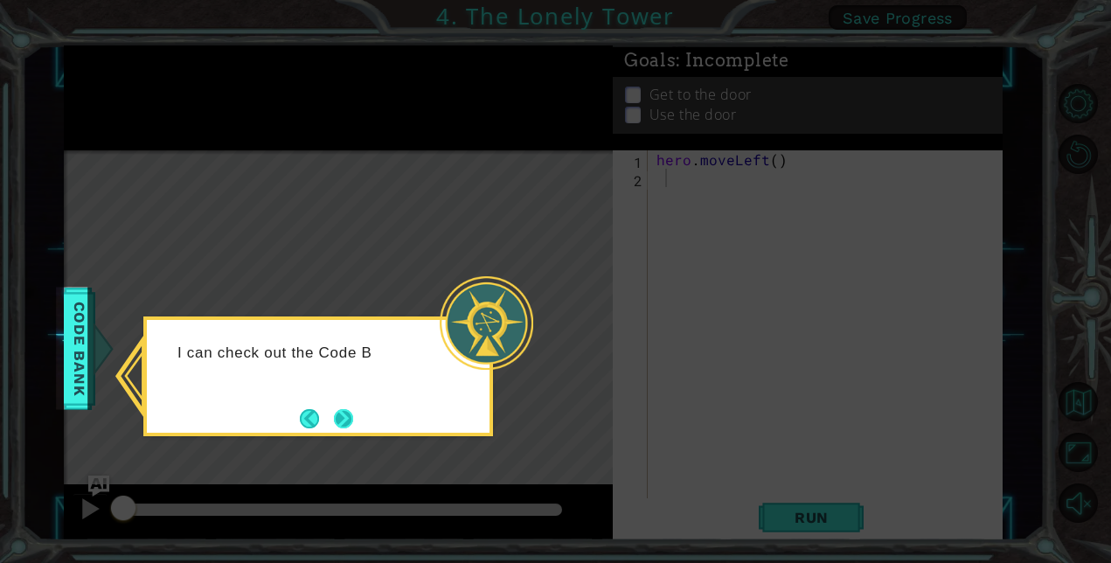
click at [343, 420] on button "Next" at bounding box center [343, 418] width 19 height 19
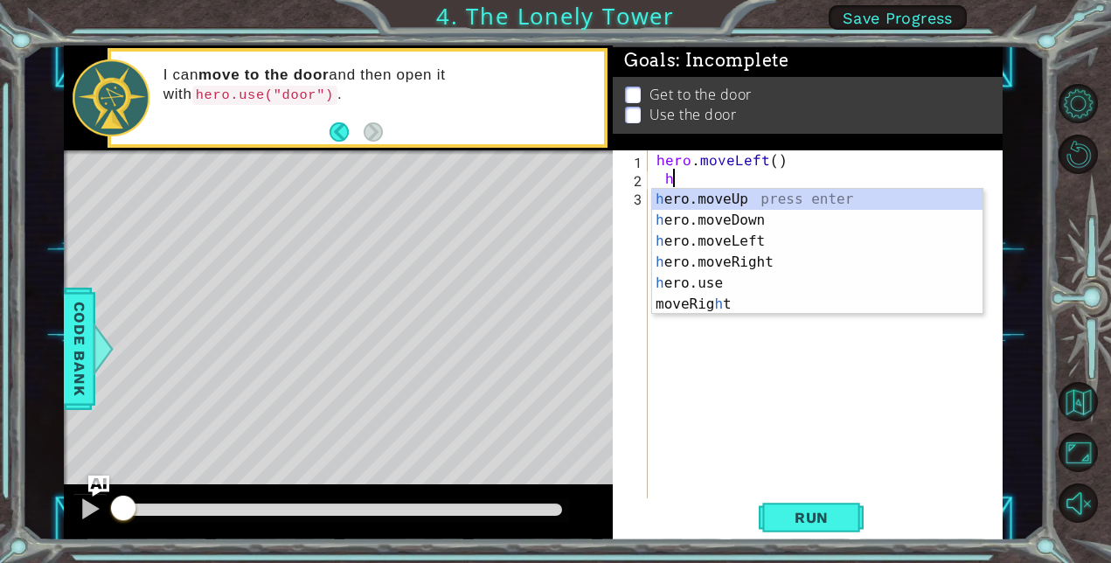
type textarea "her"
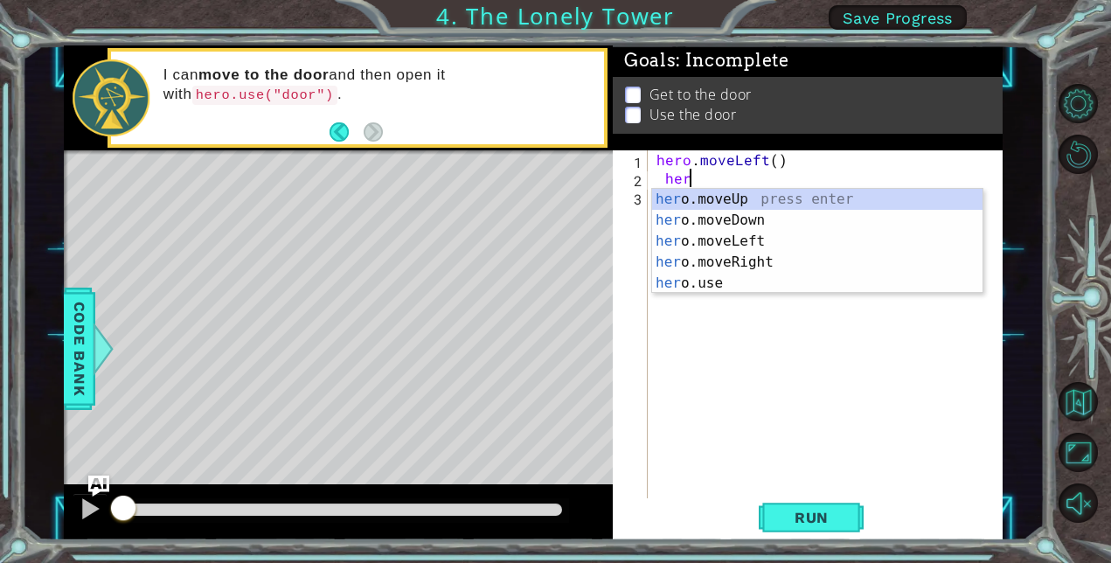
scroll to position [0, 1]
click at [693, 242] on div "her o.moveUp press enter her o.moveDown press enter her o.moveLeft press enter …" at bounding box center [817, 262] width 330 height 147
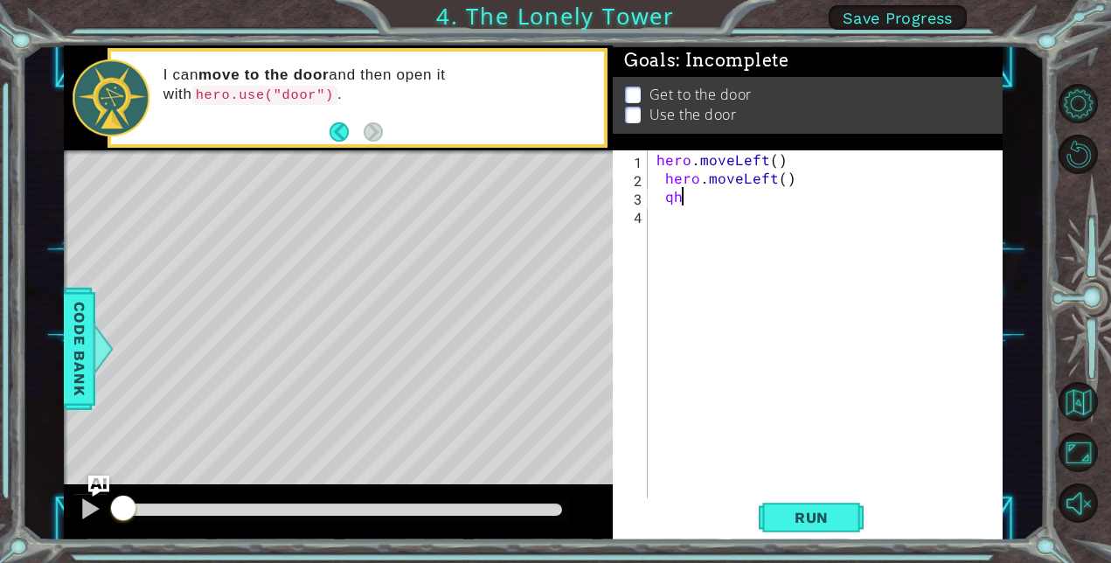
type textarea "q"
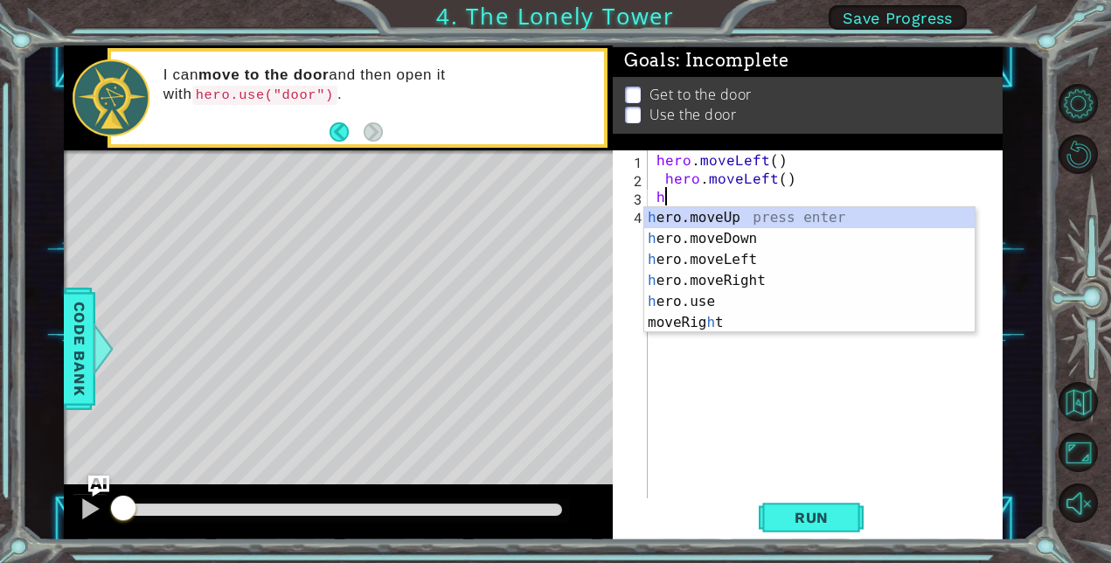
type textarea "her"
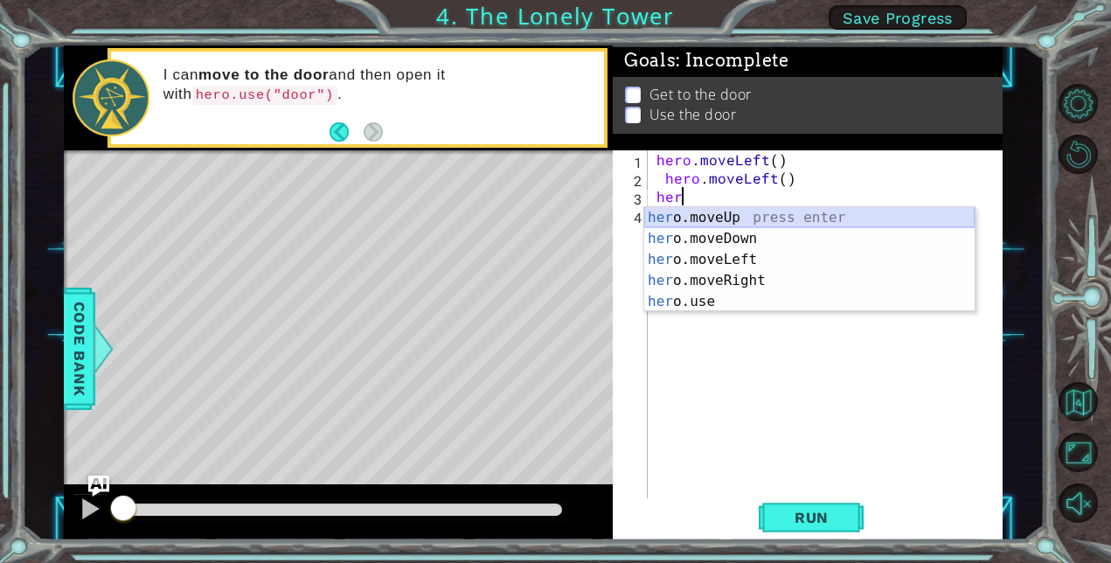
click at [675, 225] on div "her o.moveUp press enter her o.moveDown press enter her o.moveLeft press enter …" at bounding box center [809, 280] width 330 height 147
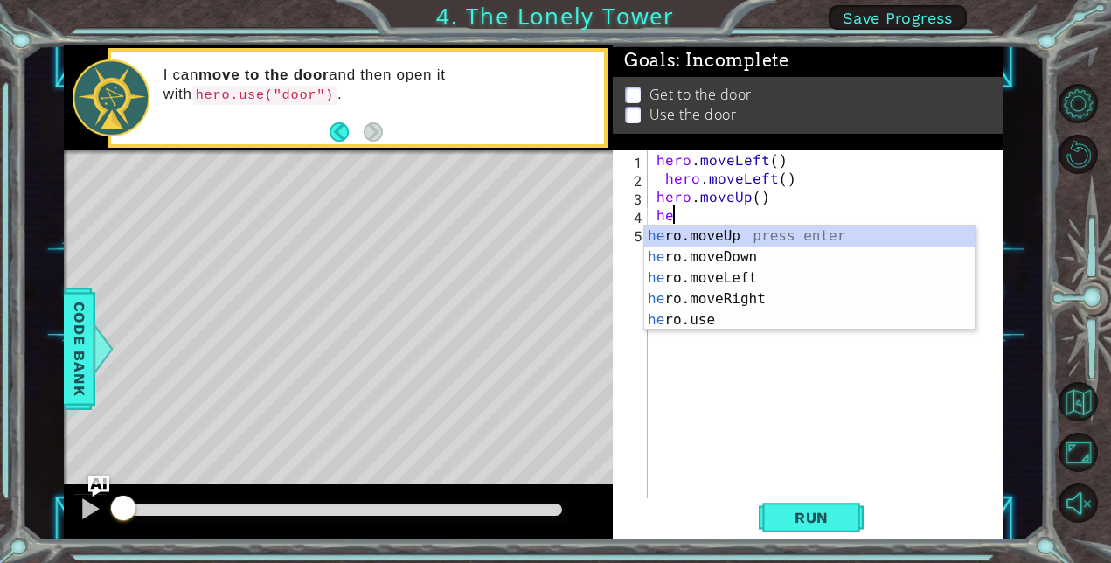
type textarea "hero"
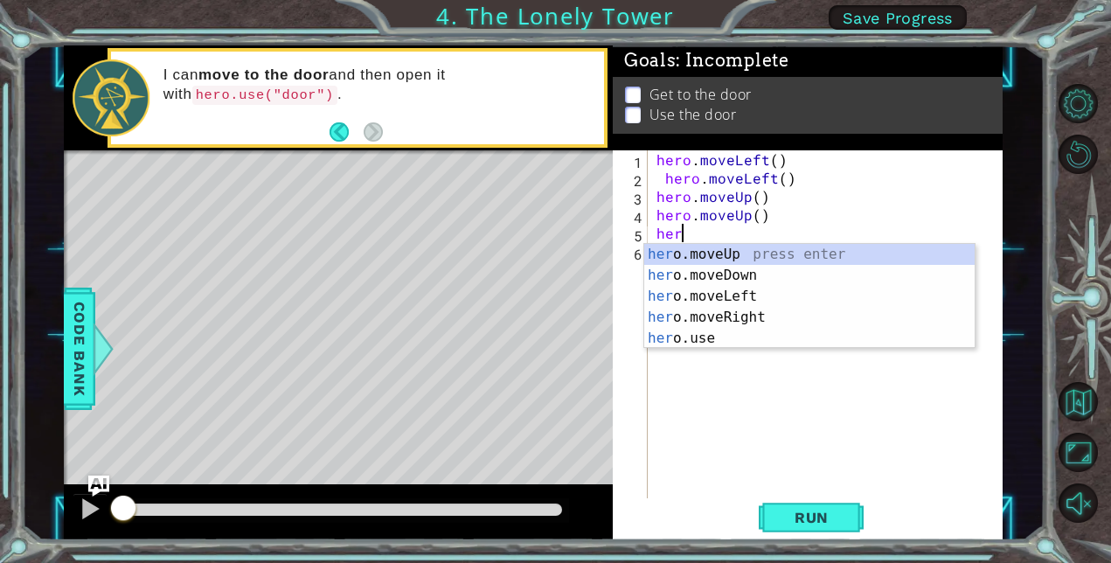
type textarea "hero"
click at [676, 310] on div "hero .moveUp press enter hero .moveDown press enter hero .moveLeft press enter …" at bounding box center [809, 317] width 330 height 147
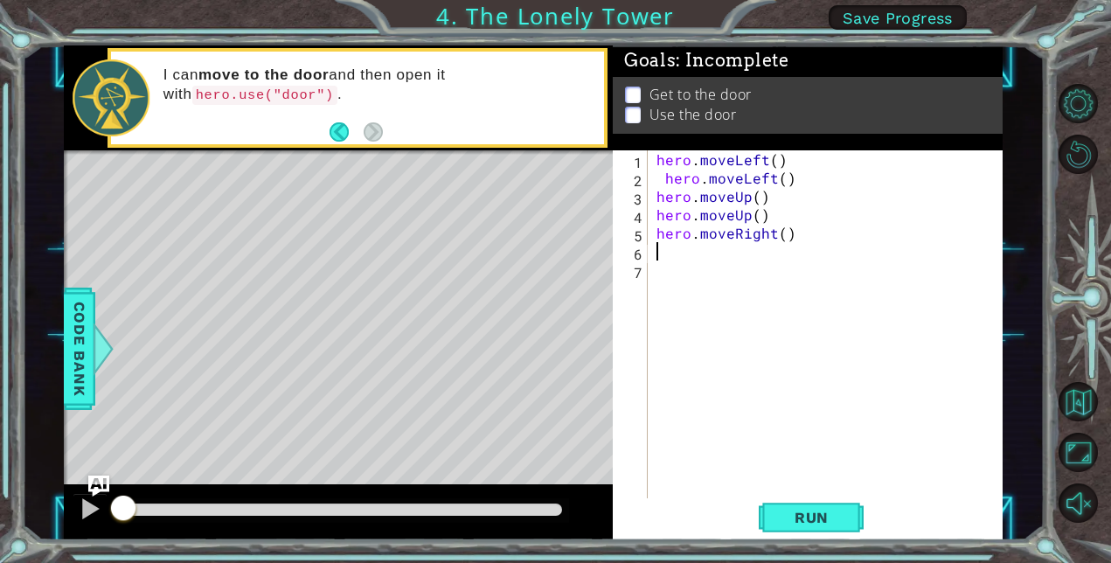
scroll to position [0, 0]
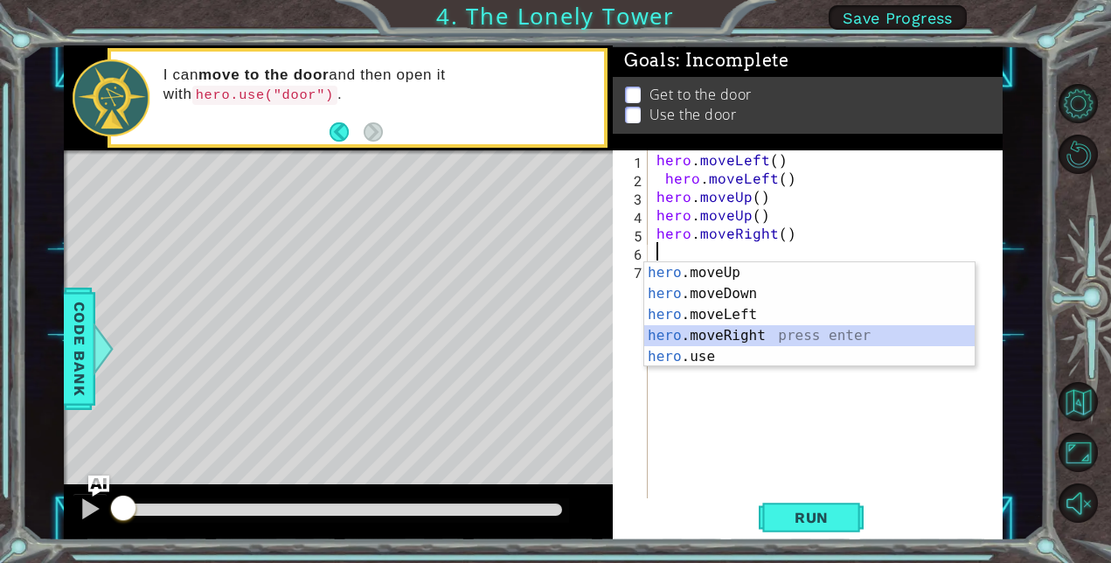
type textarea "her"
click at [747, 336] on div "her o.moveUp press enter her o.moveDown press enter her o.moveLeft press enter …" at bounding box center [809, 335] width 330 height 147
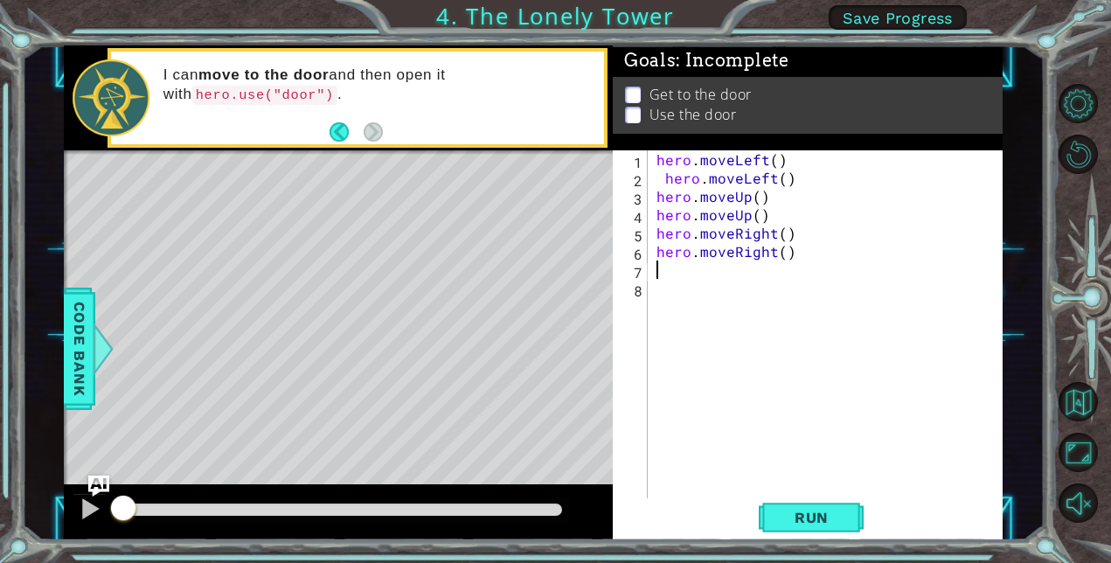
type textarea "h"
click at [783, 530] on button "Run" at bounding box center [811, 517] width 105 height 39
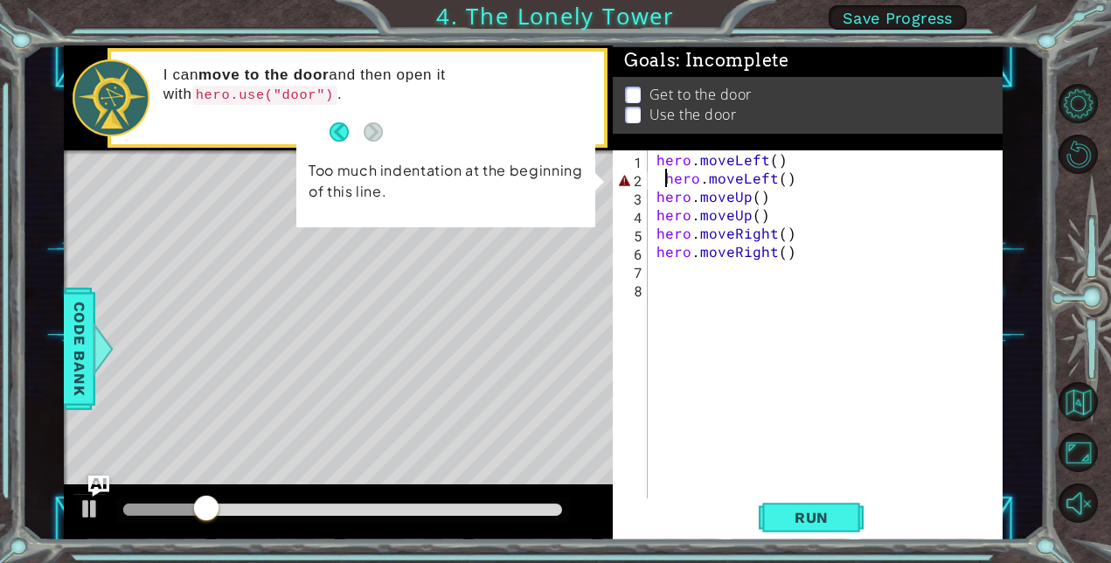
click at [668, 178] on div "hero . moveLeft ( ) hero . moveLeft ( ) hero . moveUp ( ) hero . moveUp ( ) her…" at bounding box center [830, 342] width 355 height 385
type textarea "hero.moveLeft()"
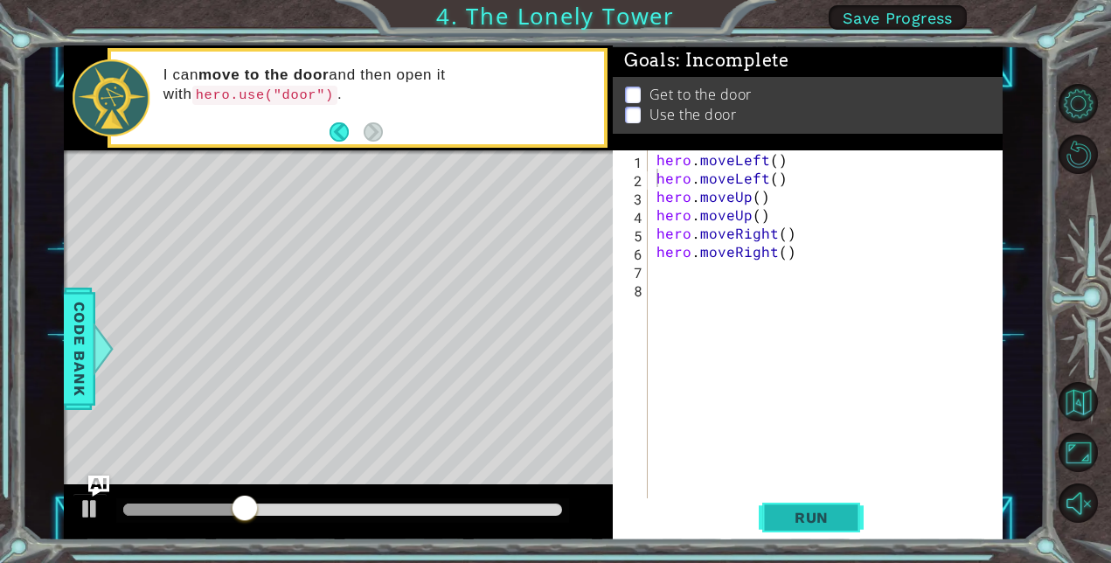
click at [788, 519] on span "Run" at bounding box center [811, 517] width 69 height 17
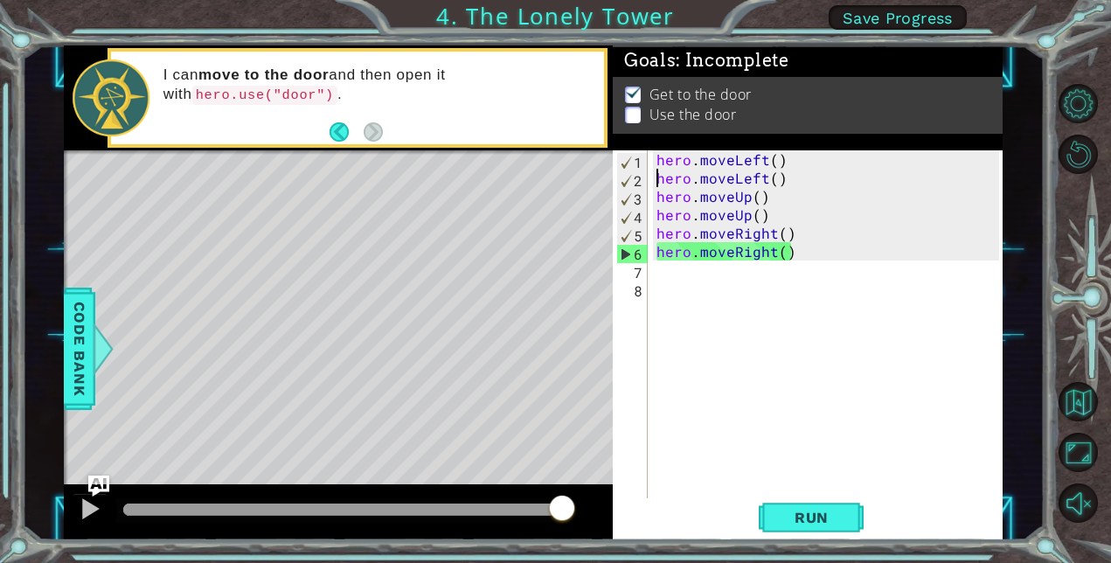
click at [764, 295] on div "hero . moveLeft ( ) hero . moveLeft ( ) hero . moveUp ( ) hero . moveUp ( ) her…" at bounding box center [830, 342] width 355 height 385
click at [724, 267] on div "hero . moveLeft ( ) hero . moveLeft ( ) hero . moveUp ( ) hero . moveUp ( ) her…" at bounding box center [830, 342] width 355 height 385
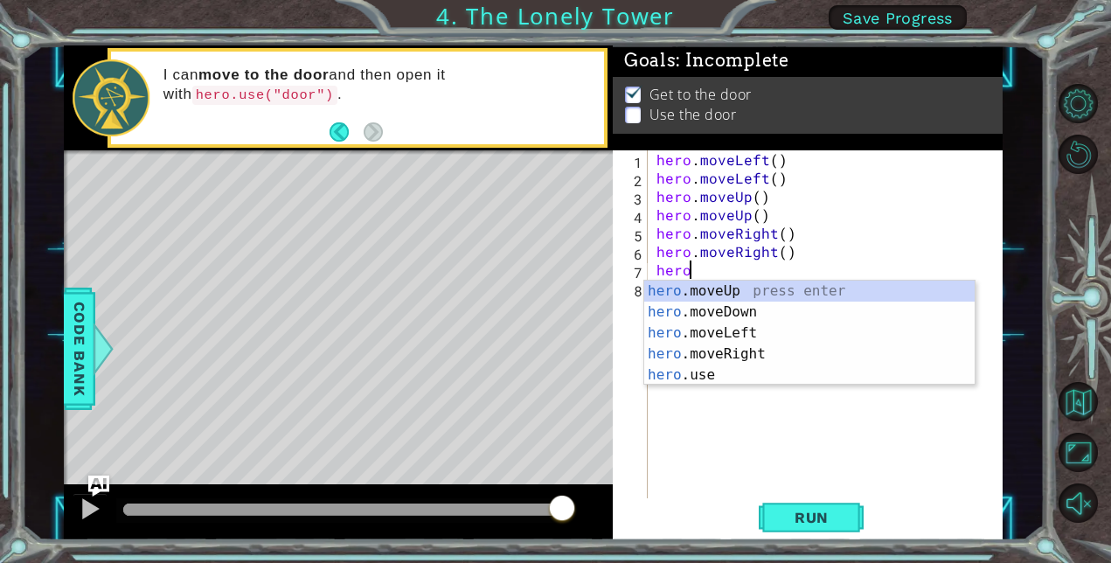
scroll to position [0, 1]
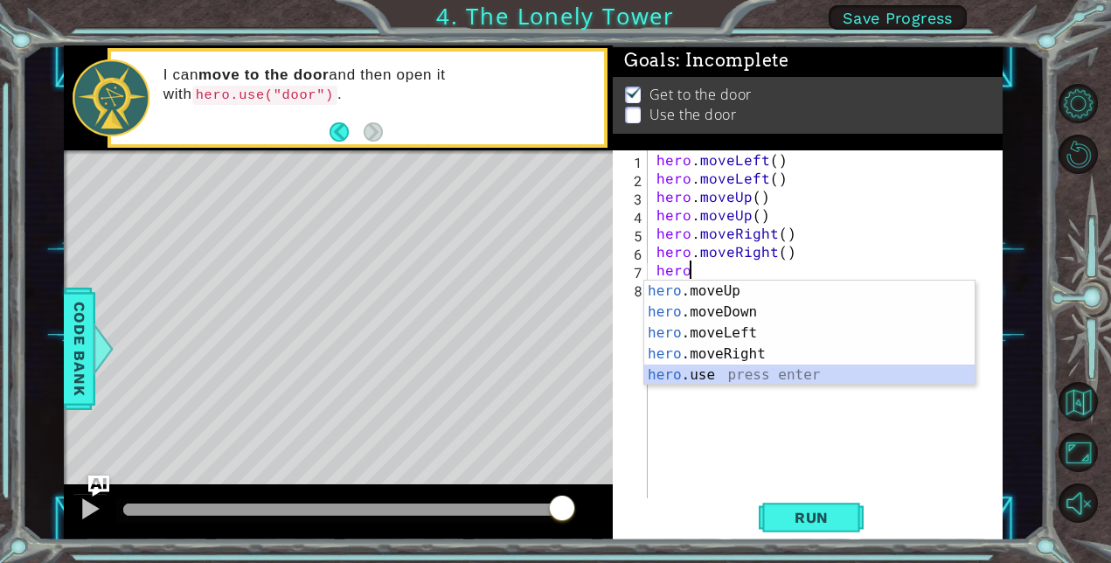
click at [751, 371] on div "hero .moveUp press enter hero .moveDown press enter hero .moveLeft press enter …" at bounding box center [809, 354] width 330 height 147
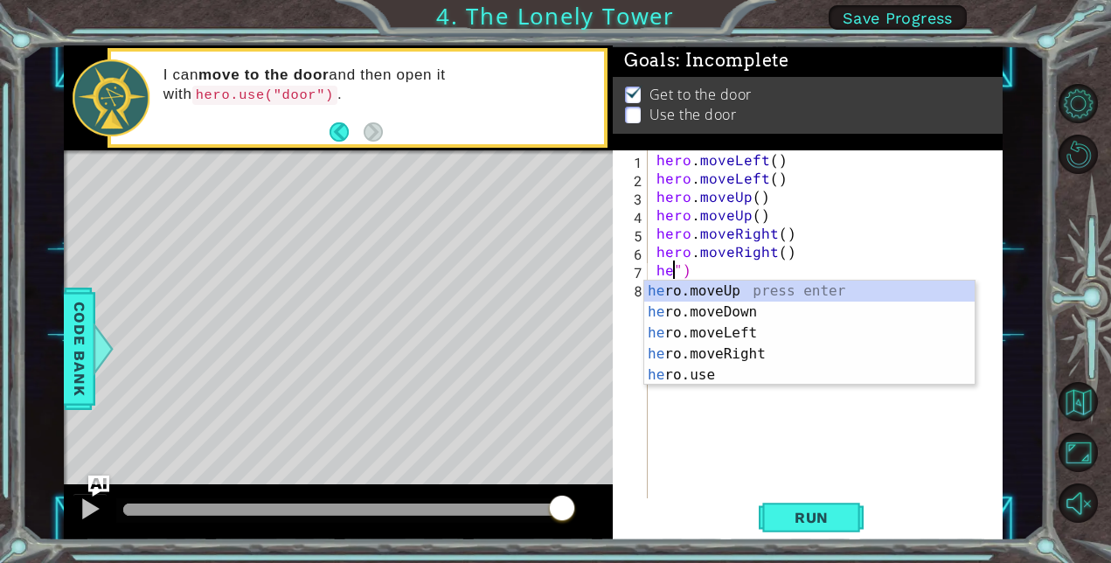
scroll to position [0, 0]
type textarea "")"
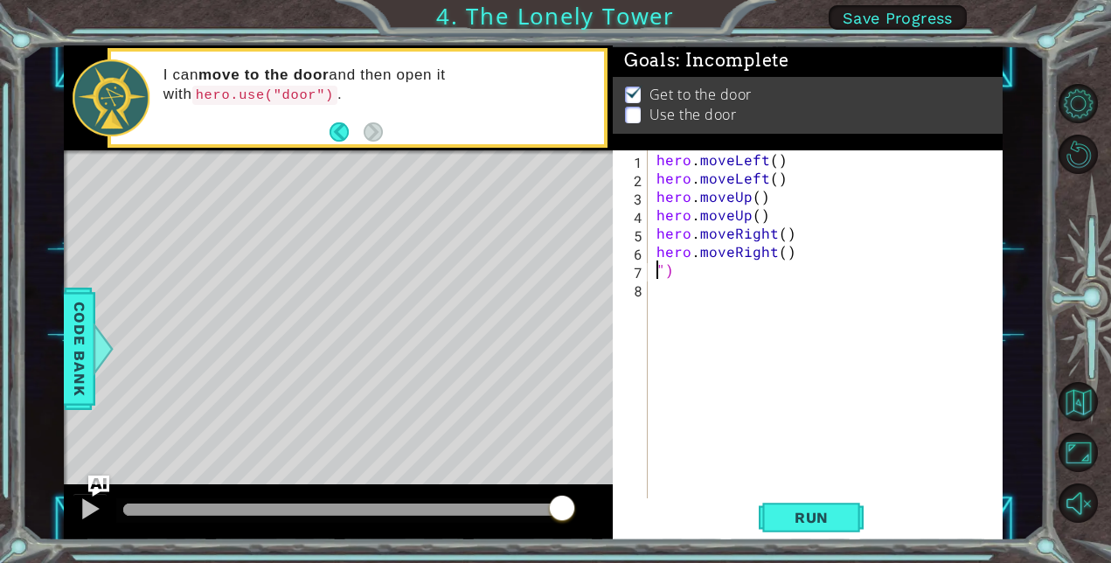
click at [787, 284] on div "hero . moveLeft ( ) hero . moveLeft ( ) hero . moveUp ( ) hero . moveUp ( ) her…" at bounding box center [830, 342] width 355 height 385
click at [793, 265] on div "hero . moveLeft ( ) hero . moveLeft ( ) hero . moveUp ( ) hero . moveUp ( ) her…" at bounding box center [830, 342] width 355 height 385
type textarea """
type textarea "hero.moveRight()"
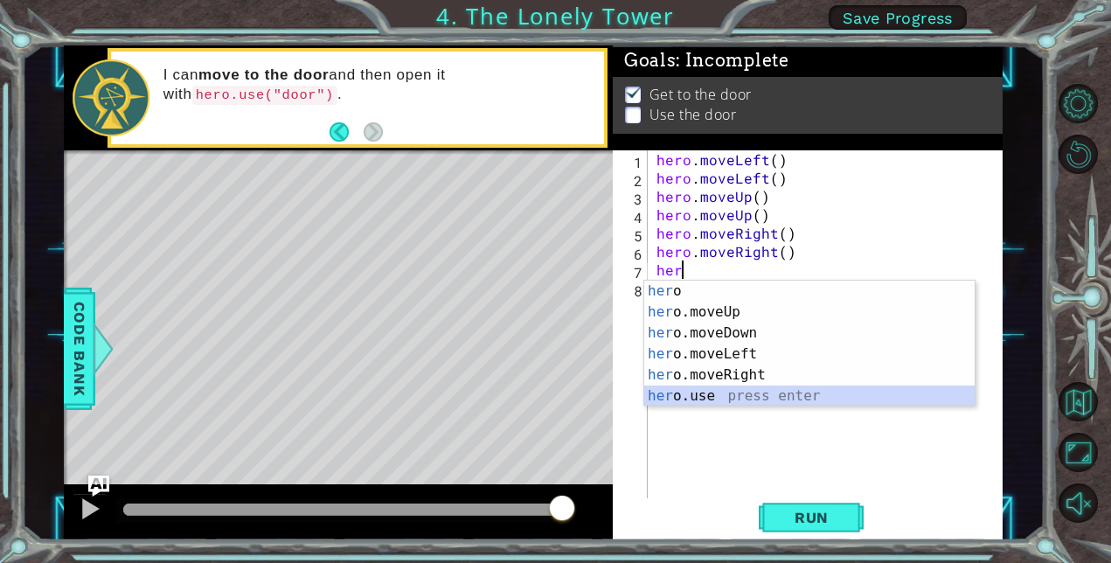
click at [666, 395] on div "her o press enter her o.moveUp press enter her o.moveDown press enter her o.mov…" at bounding box center [809, 365] width 330 height 168
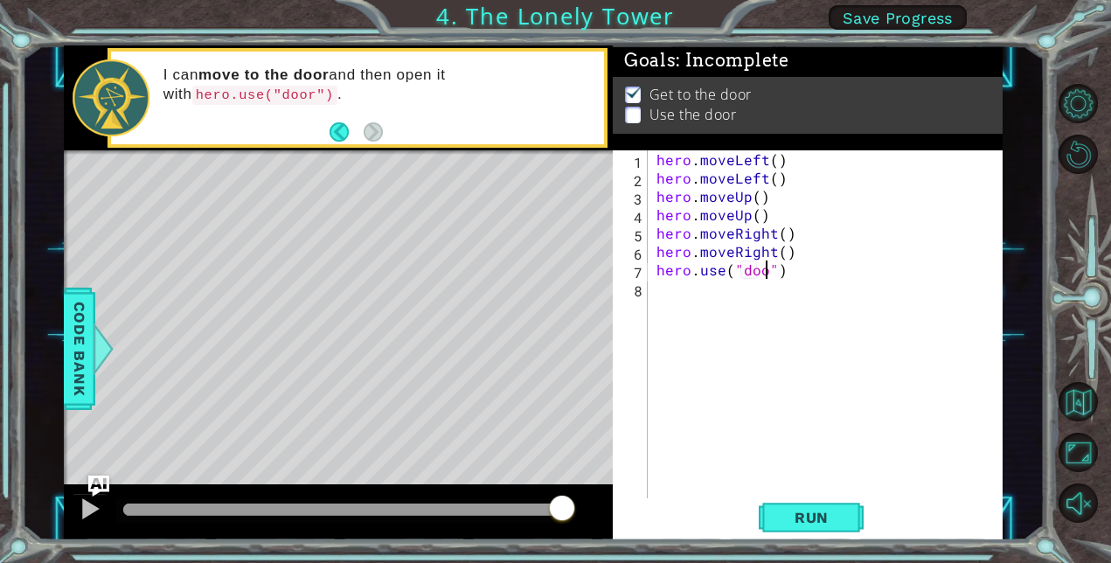
scroll to position [0, 7]
type textarea "hero.use("door")"
click at [795, 518] on span "Run" at bounding box center [811, 517] width 69 height 17
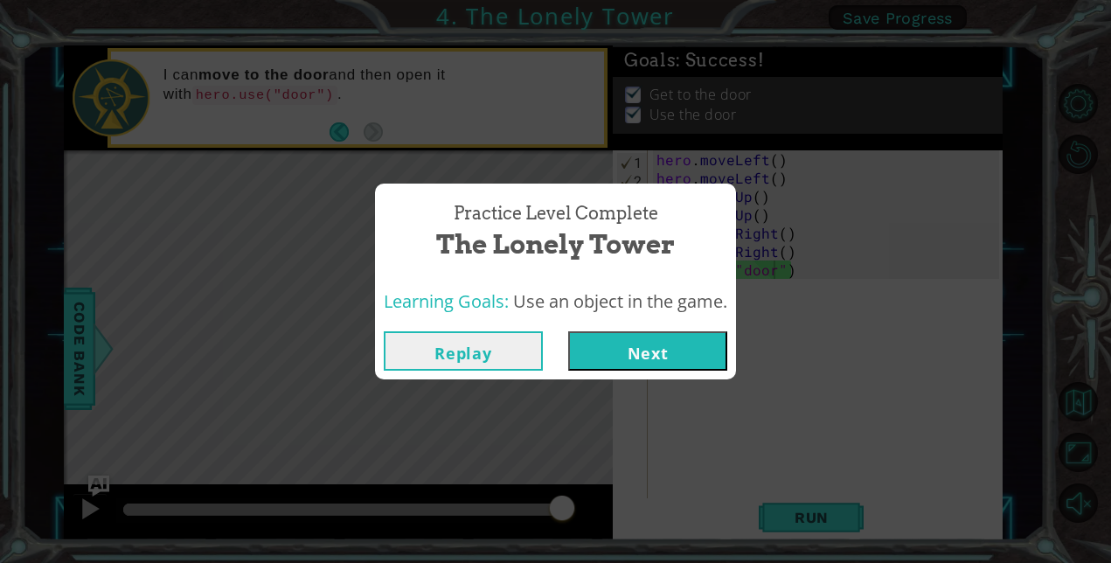
click at [615, 360] on button "Next" at bounding box center [647, 350] width 159 height 39
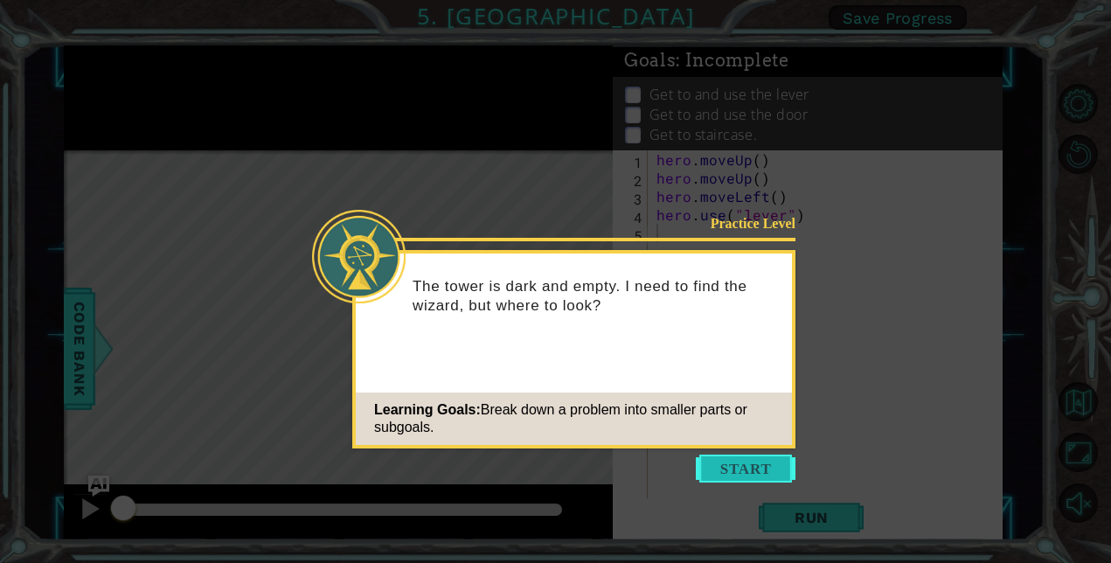
click at [708, 467] on button "Start" at bounding box center [746, 468] width 100 height 28
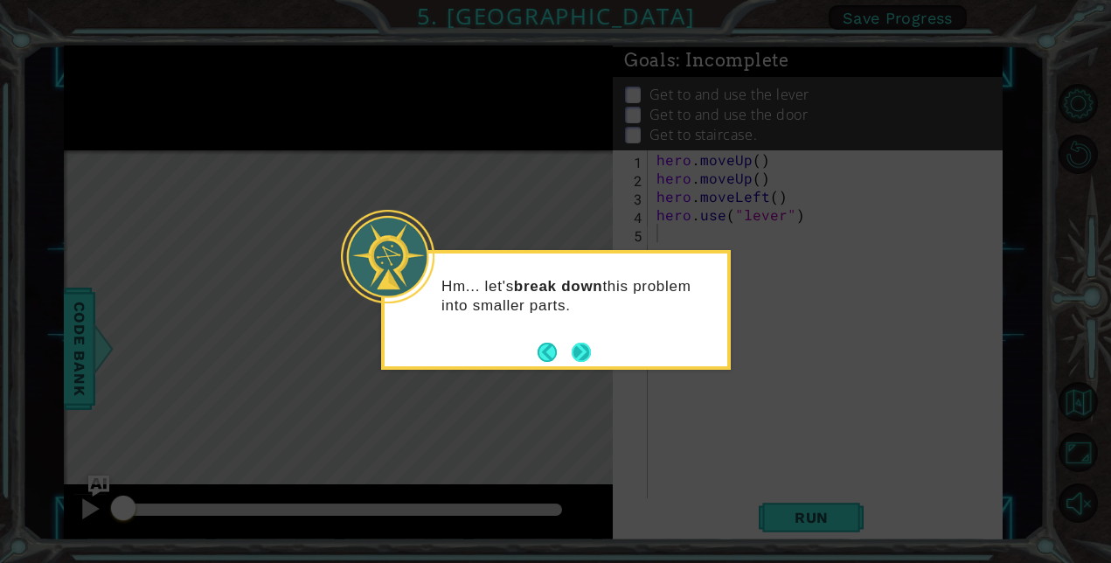
click at [575, 350] on button "Next" at bounding box center [581, 352] width 19 height 19
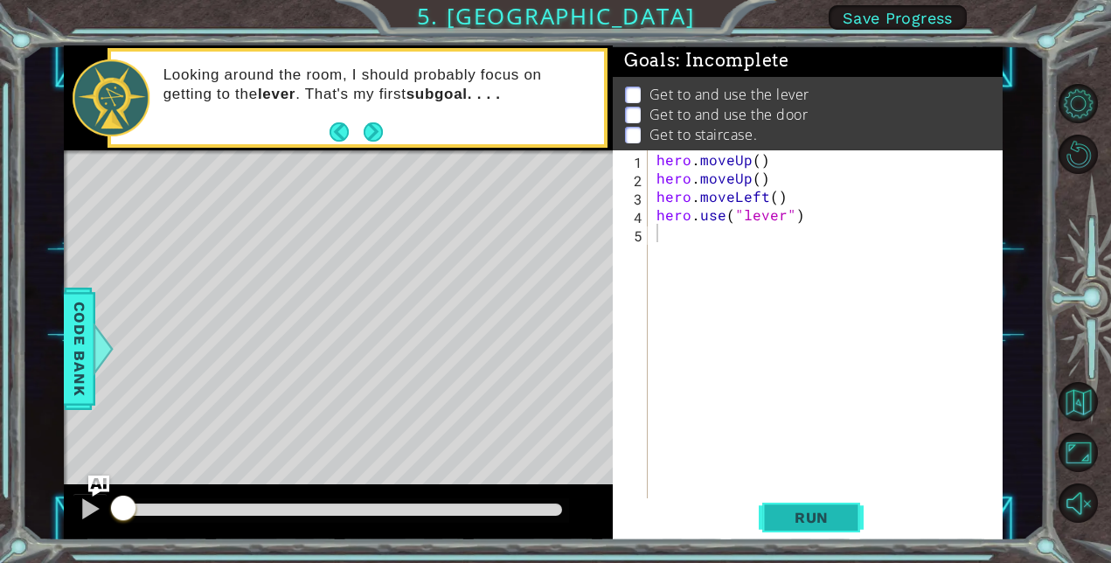
click at [841, 530] on button "Run" at bounding box center [811, 517] width 105 height 39
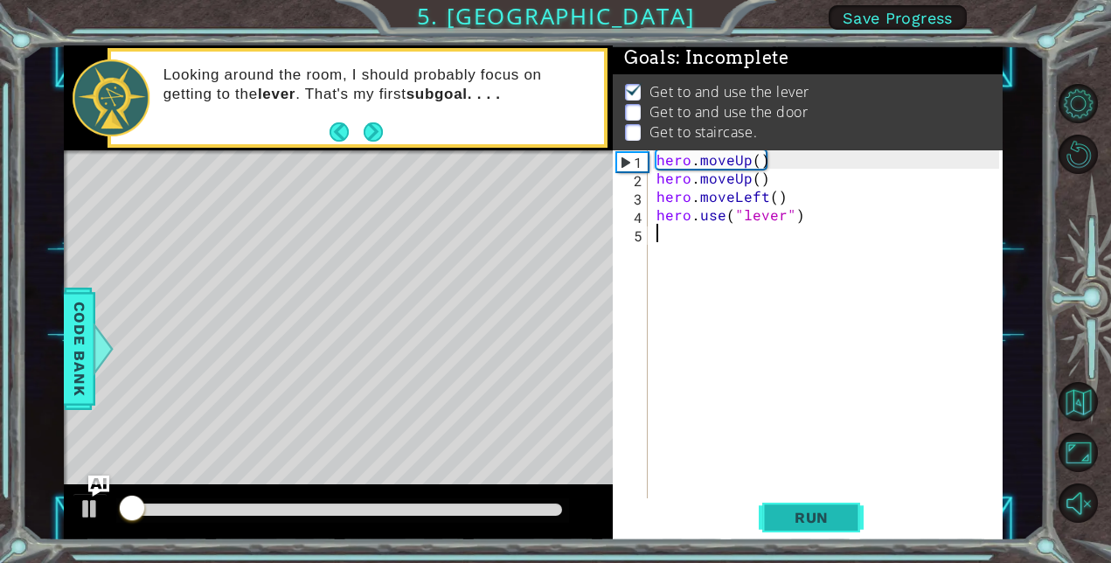
scroll to position [12, 0]
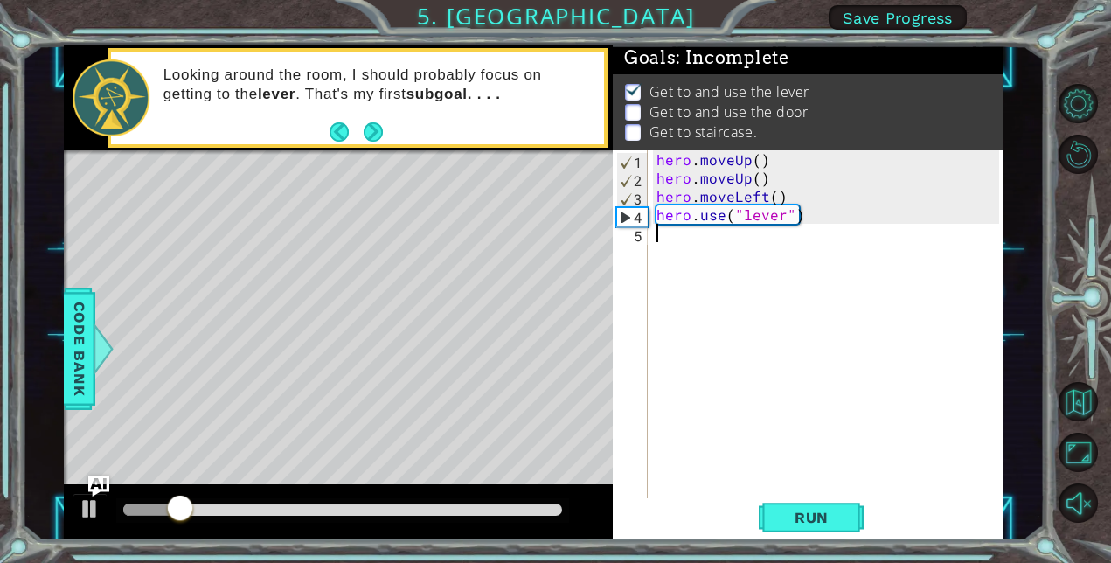
click at [811, 278] on div "hero . moveUp ( ) hero . moveUp ( ) hero . moveLeft ( ) hero . use ( "lever" )" at bounding box center [830, 342] width 355 height 385
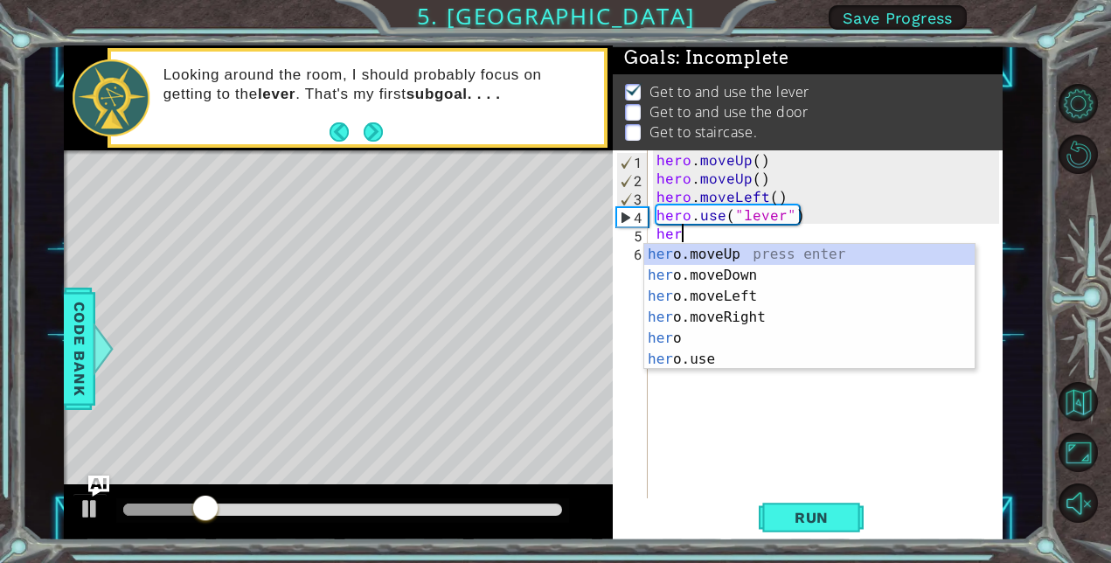
type textarea "hero"
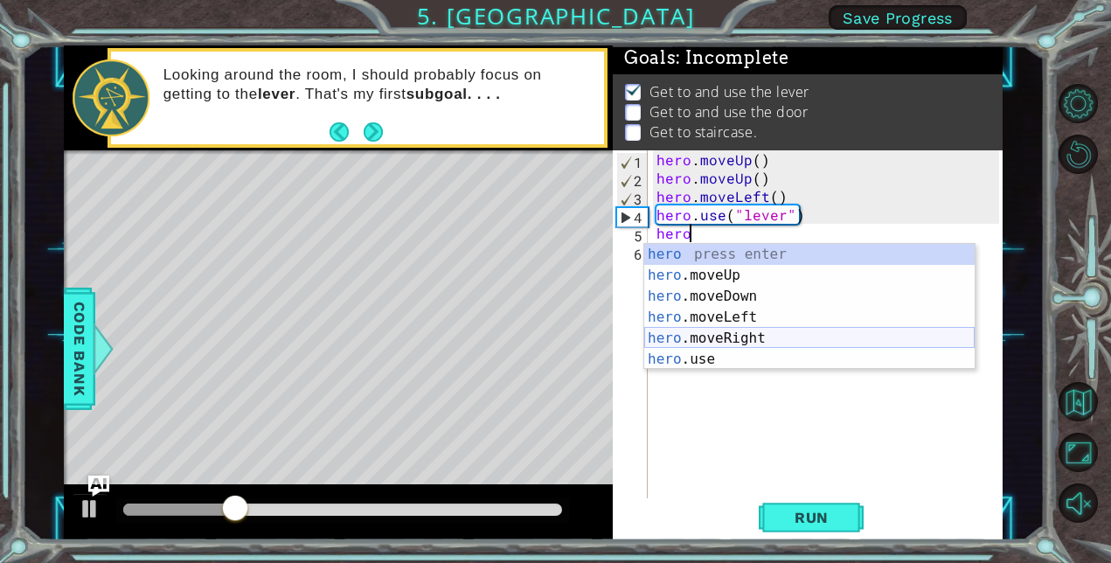
click at [795, 336] on div "hero press enter hero .moveUp press enter hero .moveDown press enter hero .move…" at bounding box center [809, 328] width 330 height 168
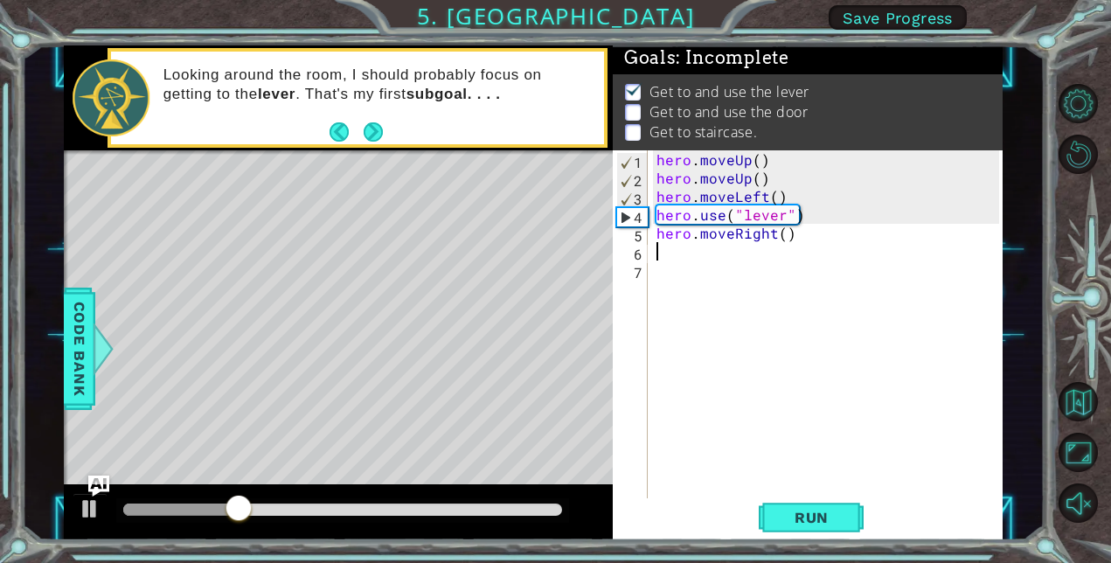
scroll to position [0, 0]
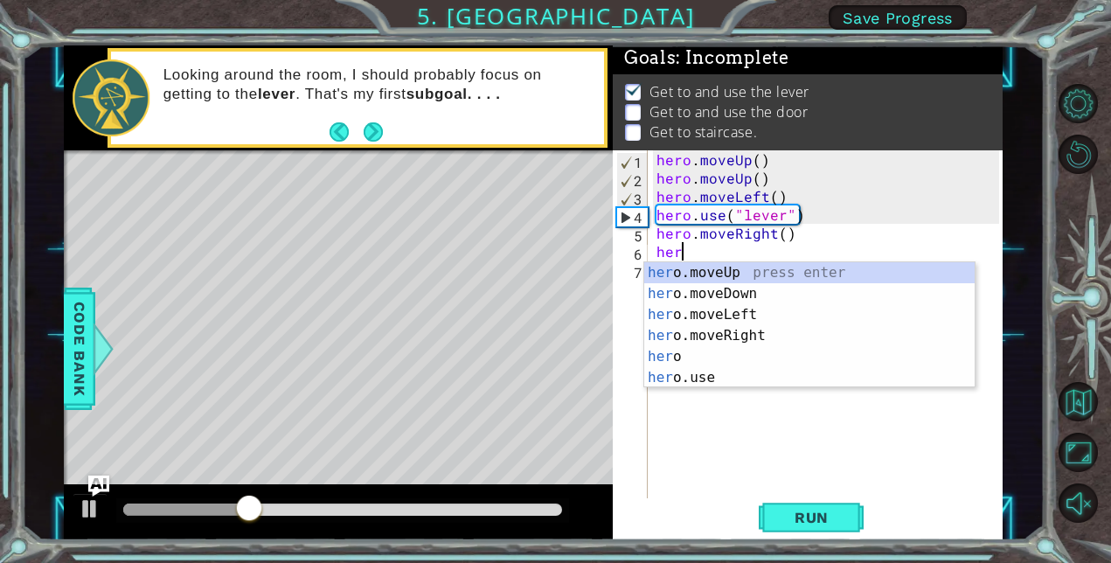
type textarea "hero"
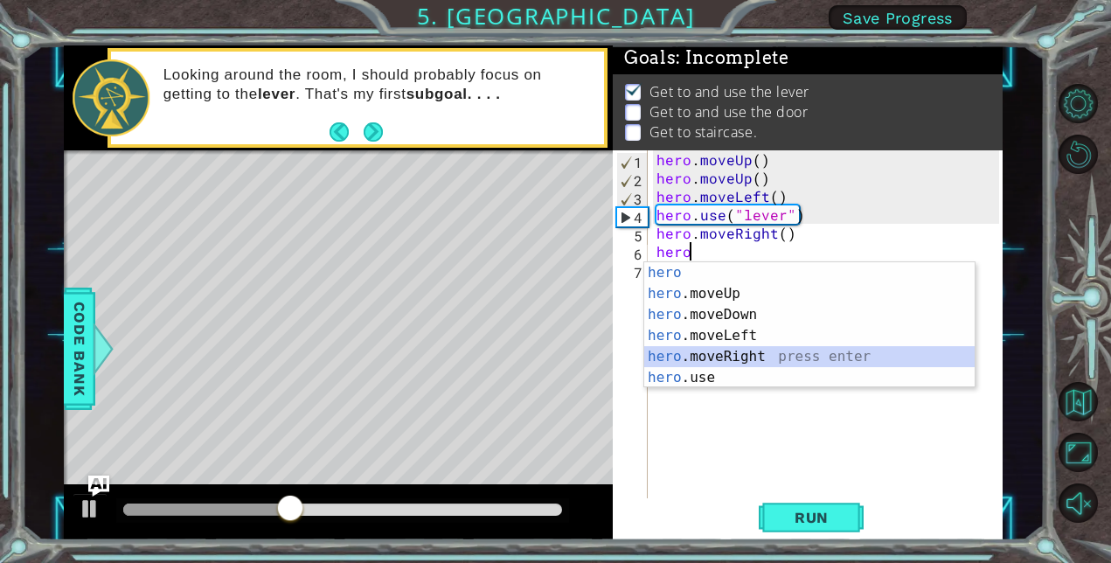
click at [752, 359] on div "hero press enter hero .moveUp press enter hero .moveDown press enter hero .move…" at bounding box center [809, 346] width 330 height 168
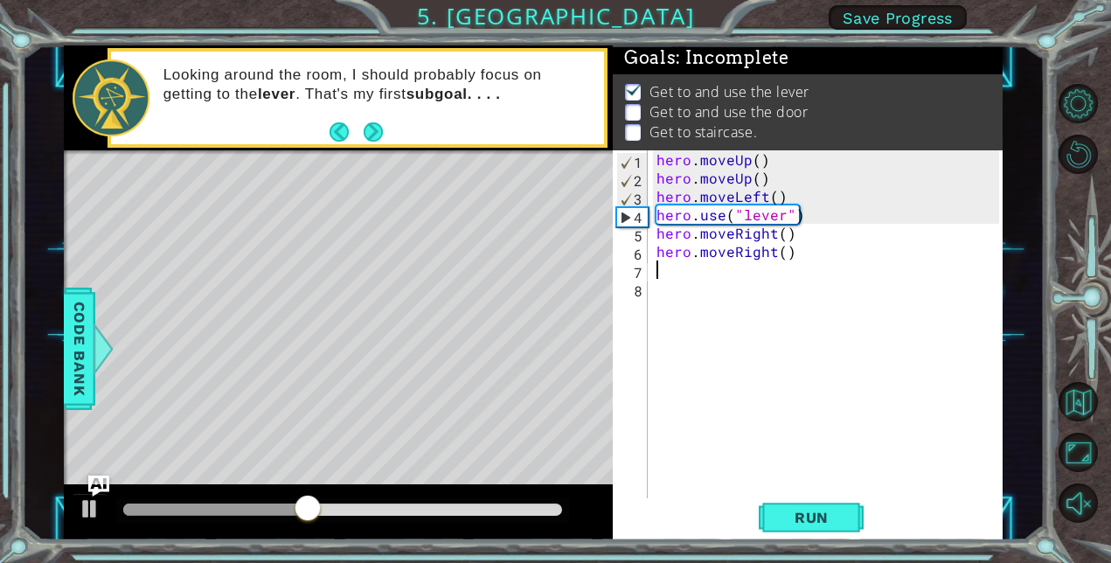
type textarea "her"
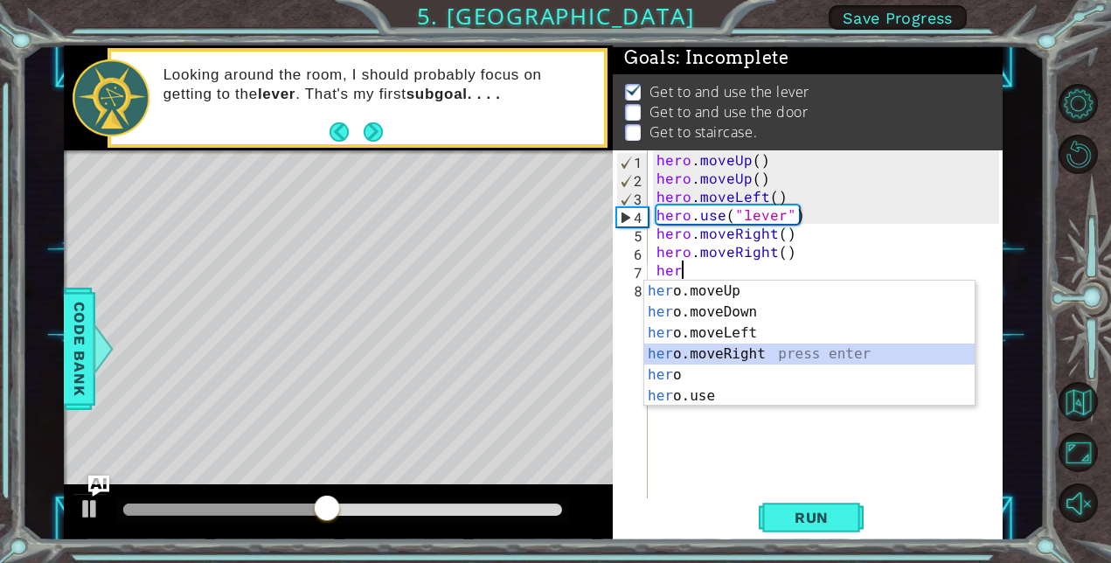
click at [749, 359] on div "her o.moveUp press enter her o.moveDown press enter her o.moveLeft press enter …" at bounding box center [809, 365] width 330 height 168
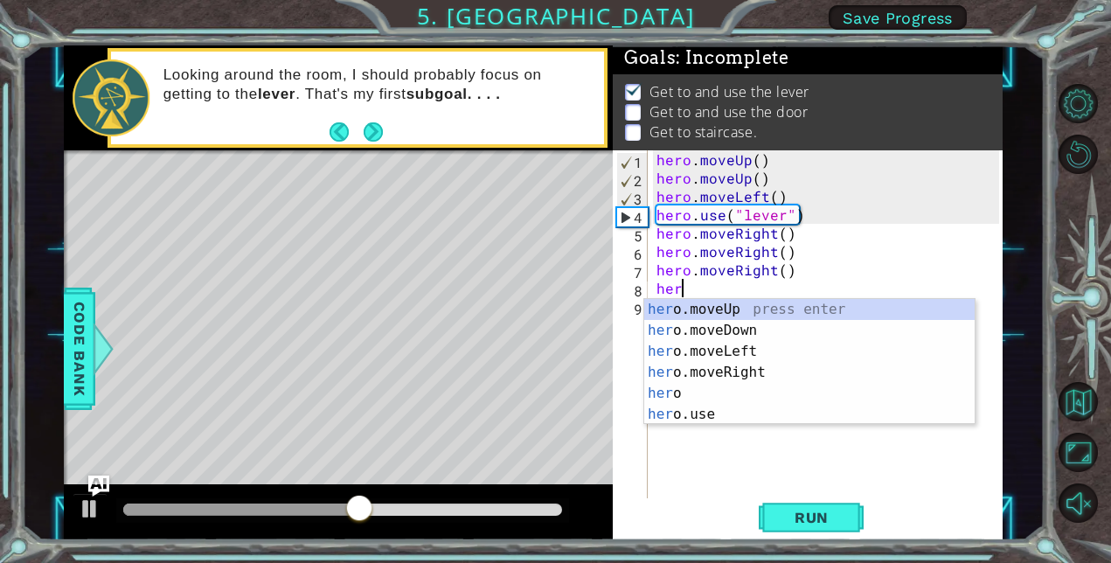
scroll to position [0, 1]
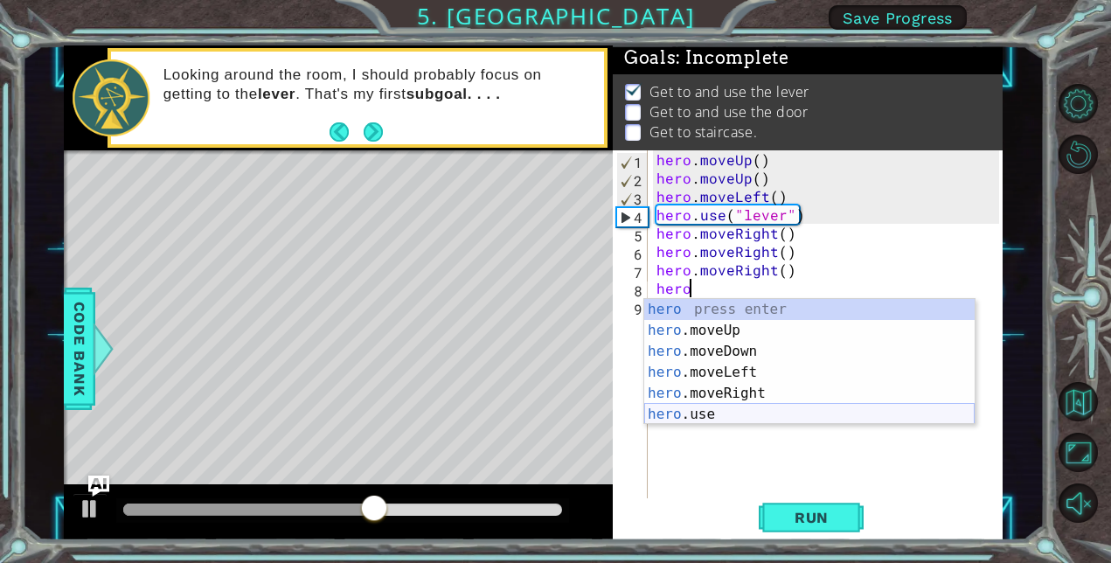
click at [737, 409] on div "hero press enter hero .moveUp press enter hero .moveDown press enter hero .move…" at bounding box center [809, 383] width 330 height 168
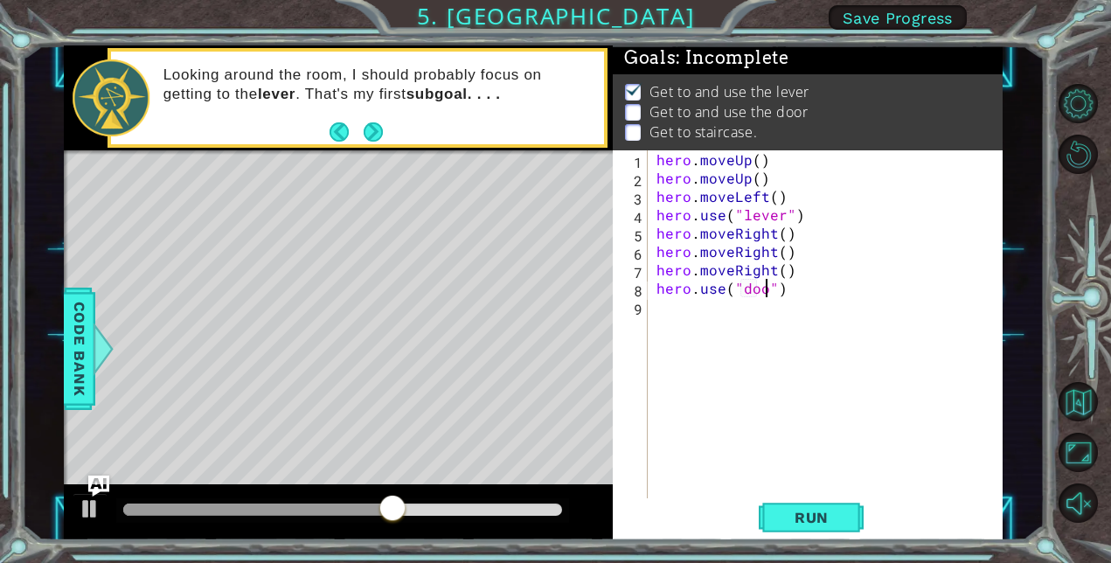
type textarea "hero.use("door")"
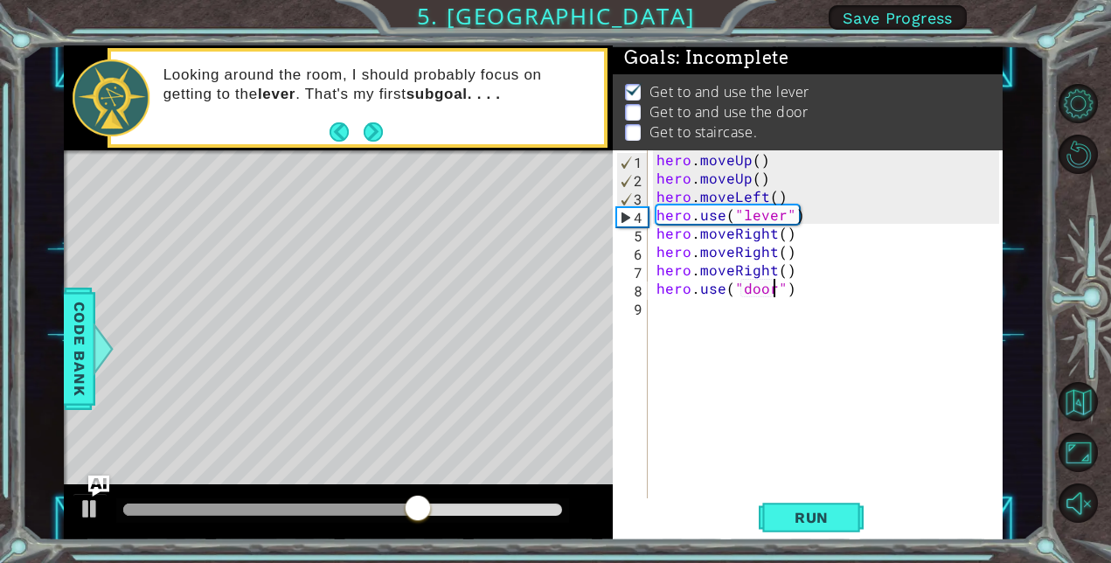
click at [673, 355] on div "hero . moveUp ( ) hero . moveUp ( ) hero . moveLeft ( ) hero . use ( "lever" ) …" at bounding box center [830, 342] width 355 height 385
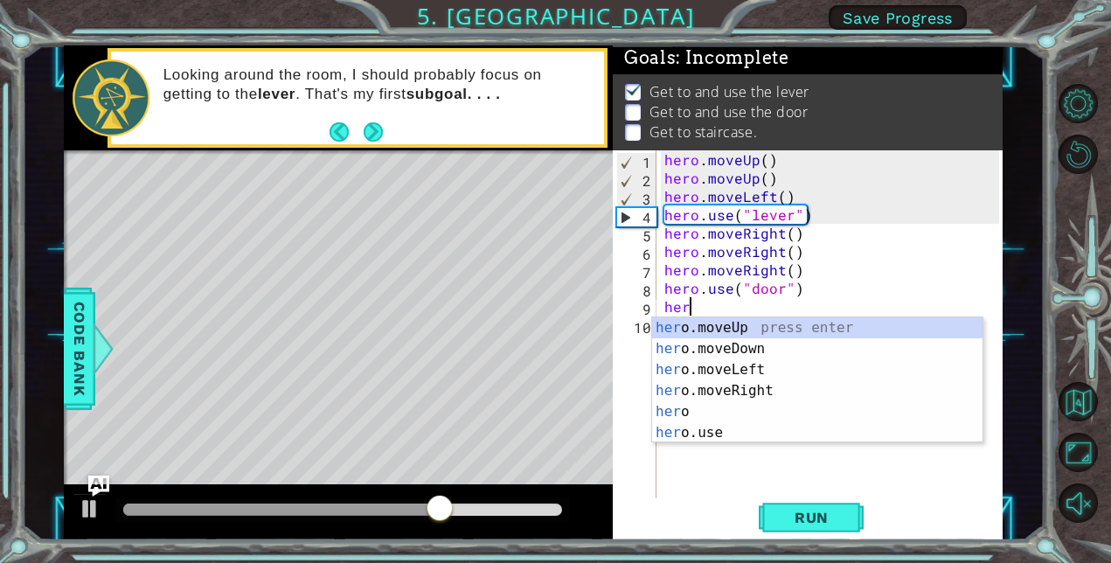
type textarea "hero"
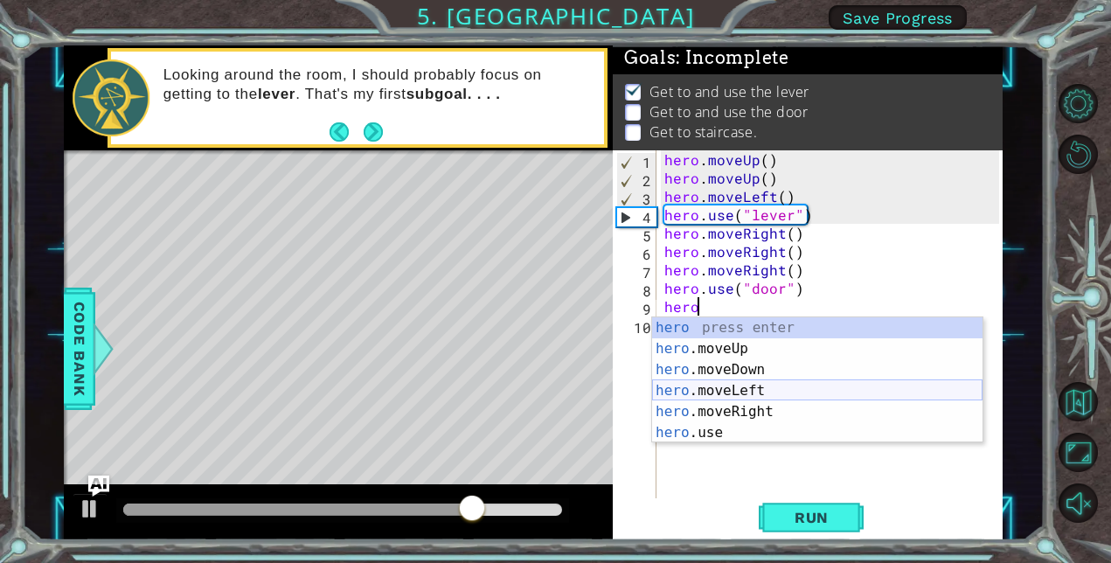
click at [704, 393] on div "hero press enter hero .moveUp press enter hero .moveDown press enter hero .move…" at bounding box center [817, 401] width 330 height 168
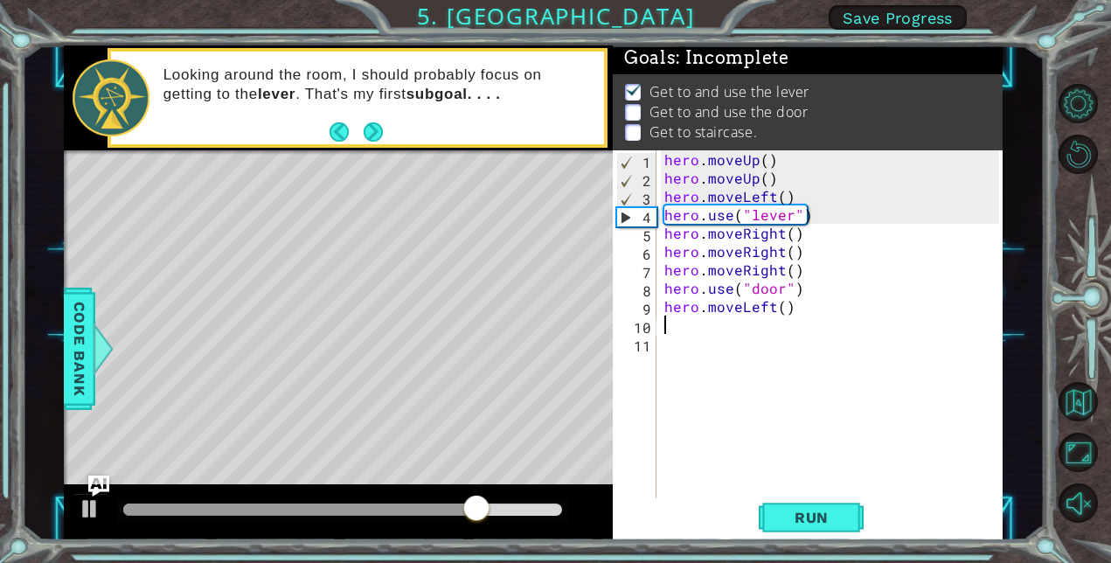
scroll to position [0, 0]
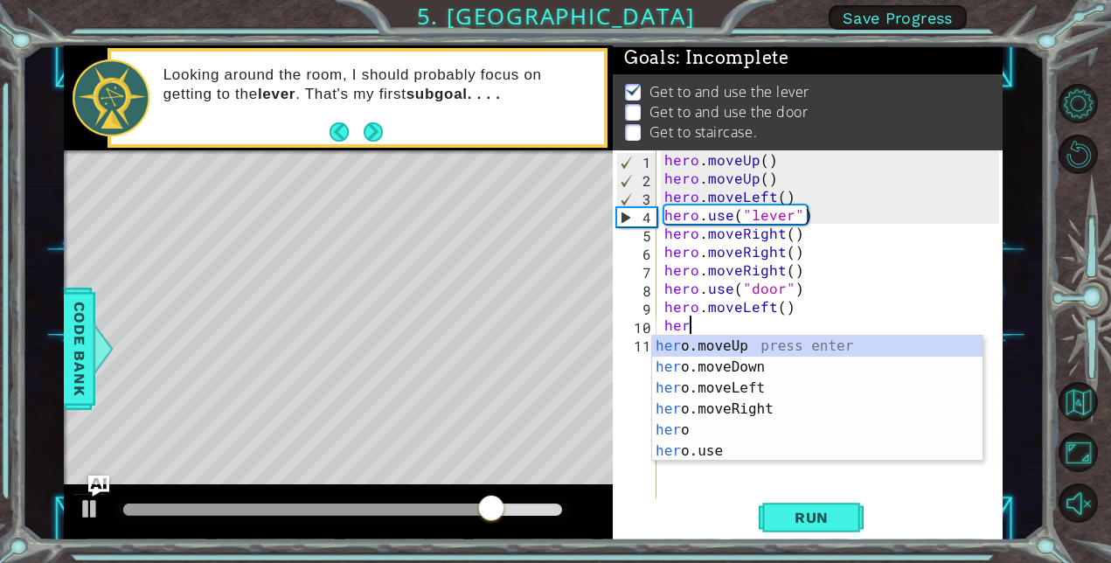
type textarea "hero"
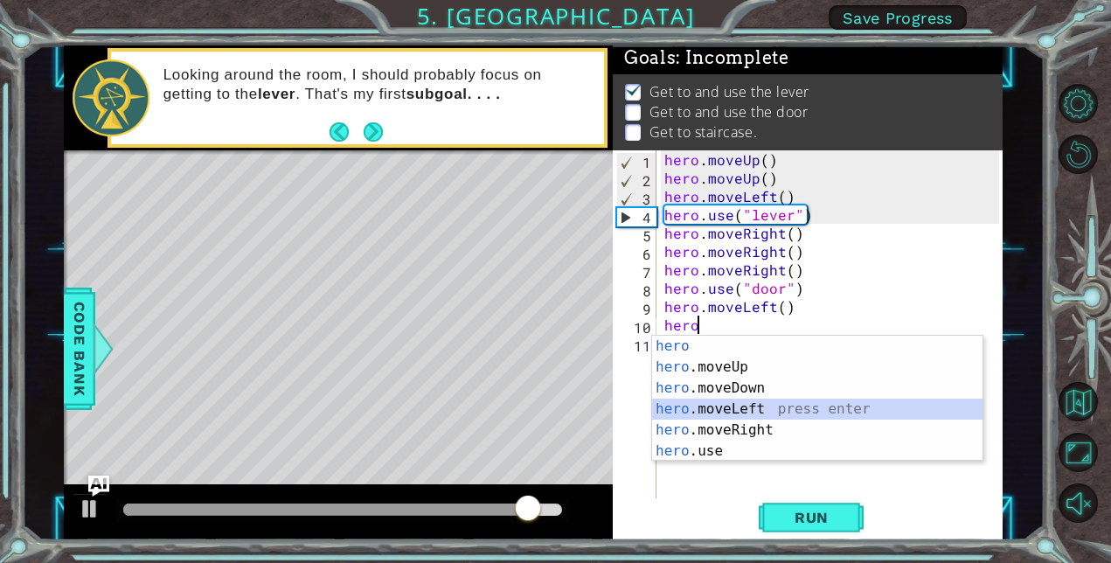
click at [735, 409] on div "hero press enter hero .moveUp press enter hero .moveDown press enter hero .move…" at bounding box center [817, 420] width 330 height 168
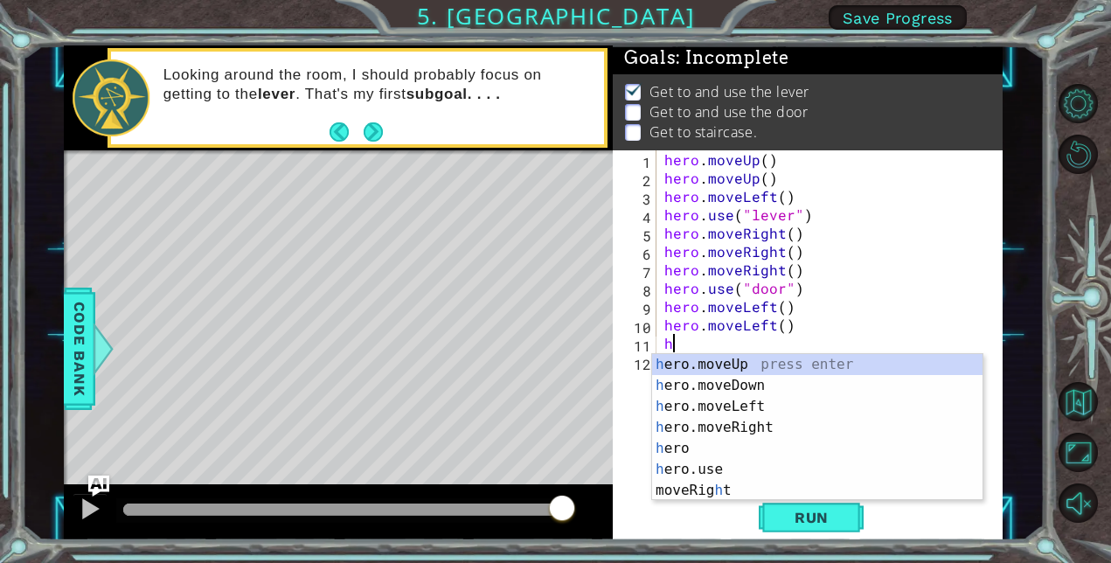
type textarea "her"
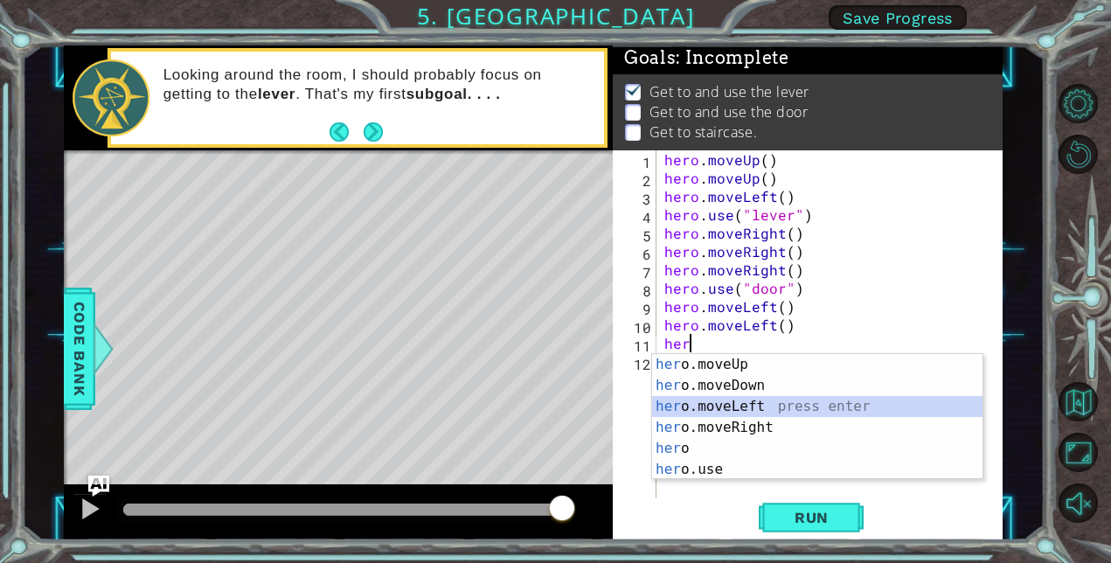
click at [900, 413] on div "her o.moveUp press enter her o.moveDown press enter her o.moveLeft press enter …" at bounding box center [817, 438] width 330 height 168
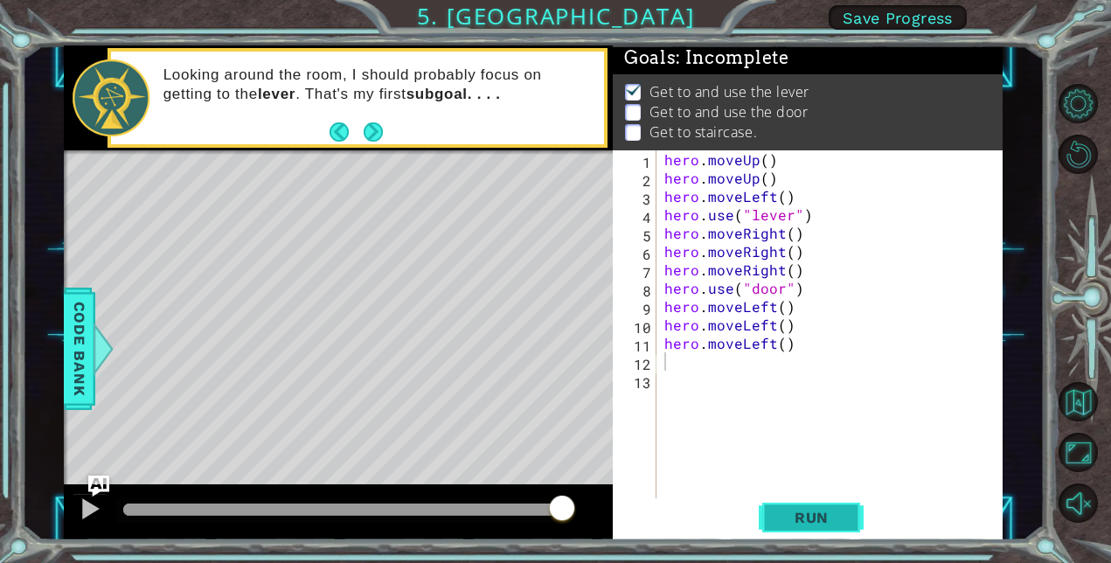
click at [835, 502] on button "Run" at bounding box center [811, 517] width 105 height 39
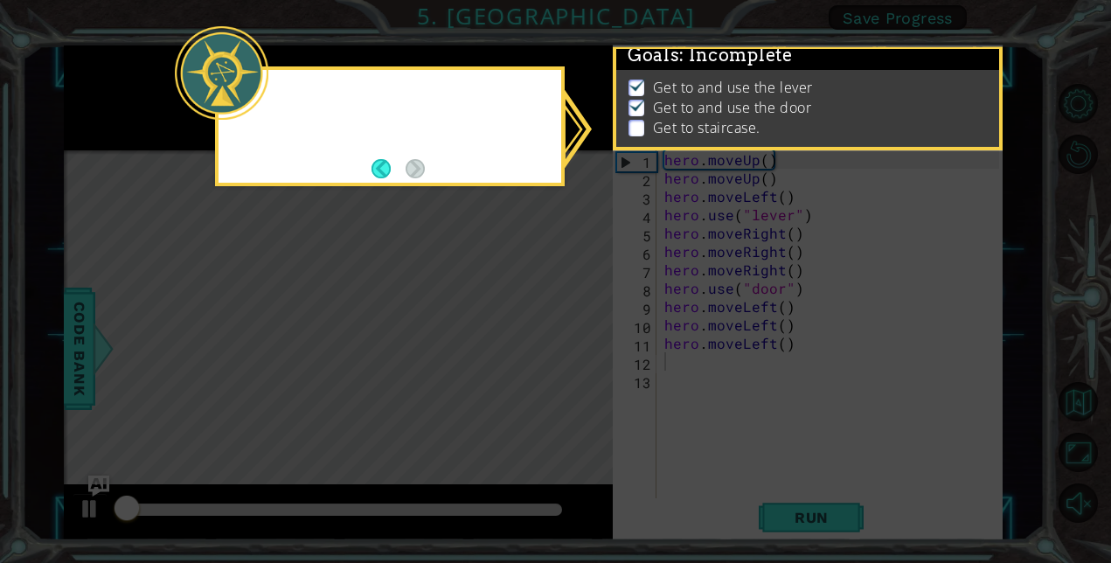
scroll to position [12, 0]
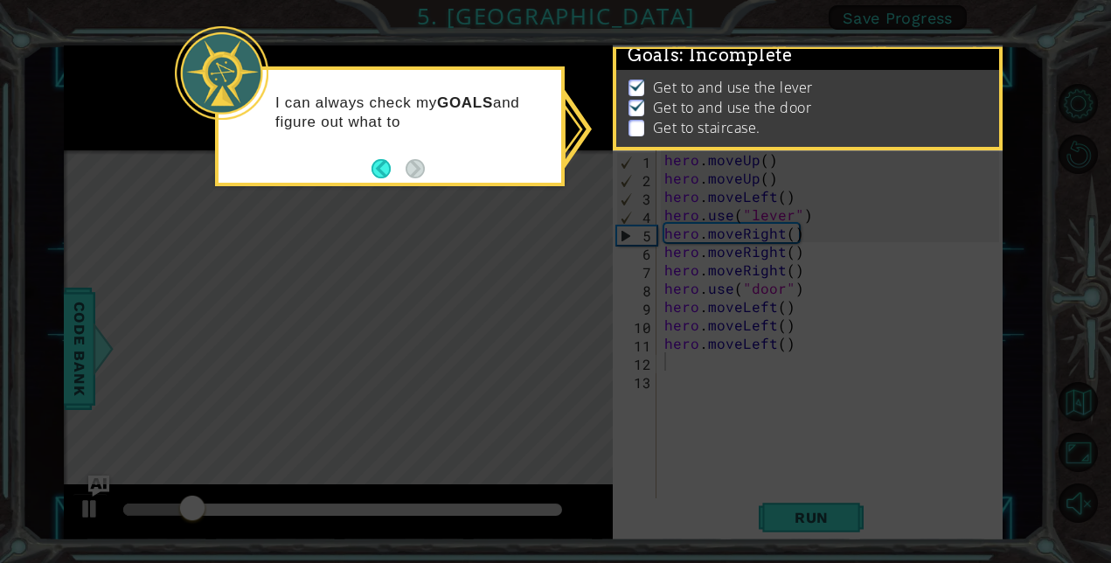
click at [824, 489] on icon at bounding box center [555, 281] width 1111 height 563
click at [643, 78] on img at bounding box center [636, 85] width 17 height 14
click at [380, 170] on button "Back" at bounding box center [388, 168] width 34 height 19
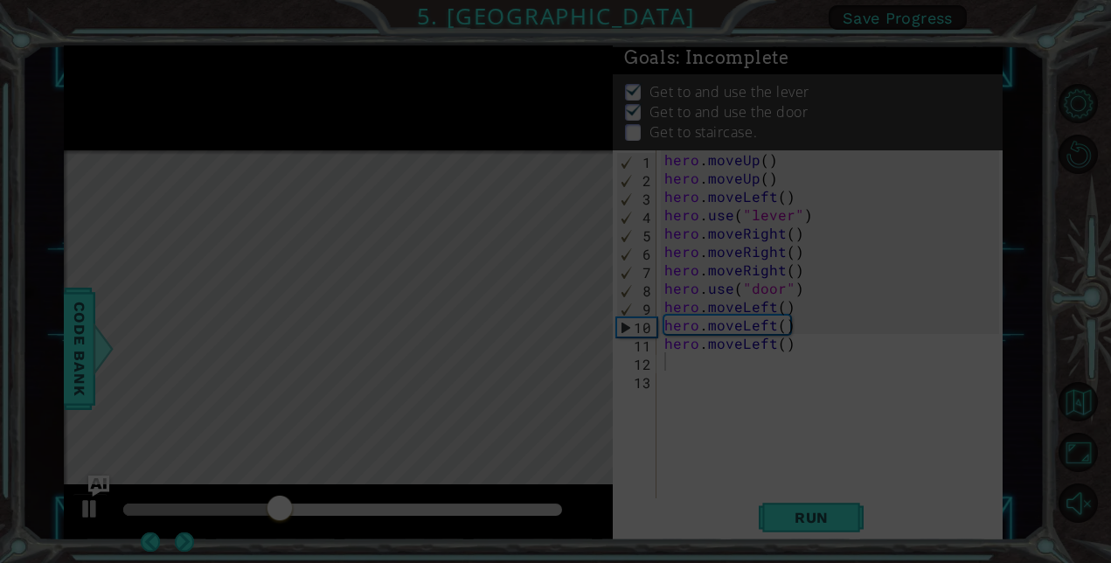
scroll to position [10, 0]
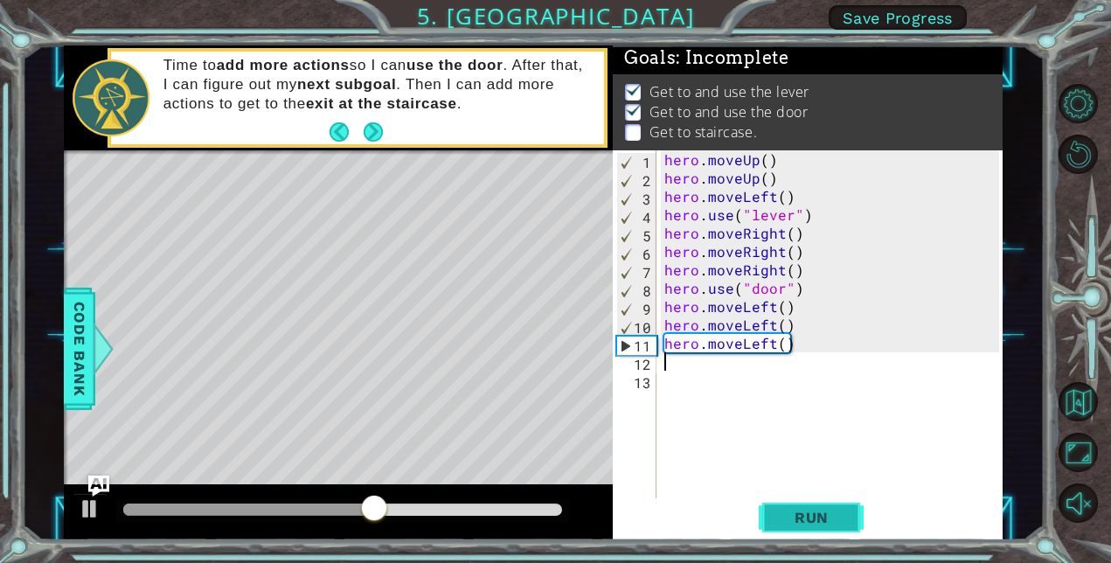
click at [795, 510] on span "Run" at bounding box center [811, 517] width 69 height 17
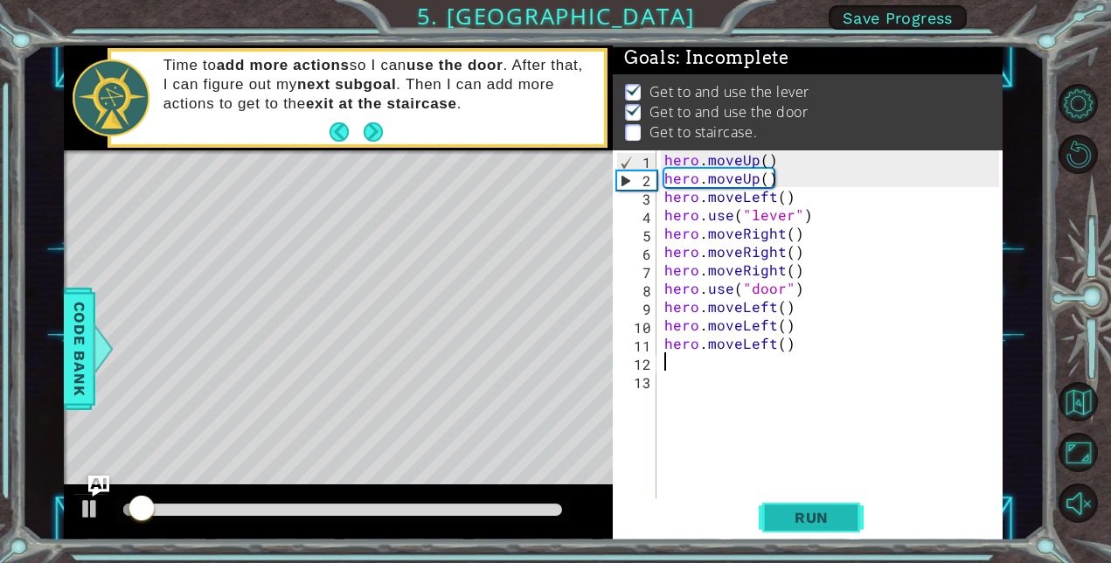
scroll to position [12, 0]
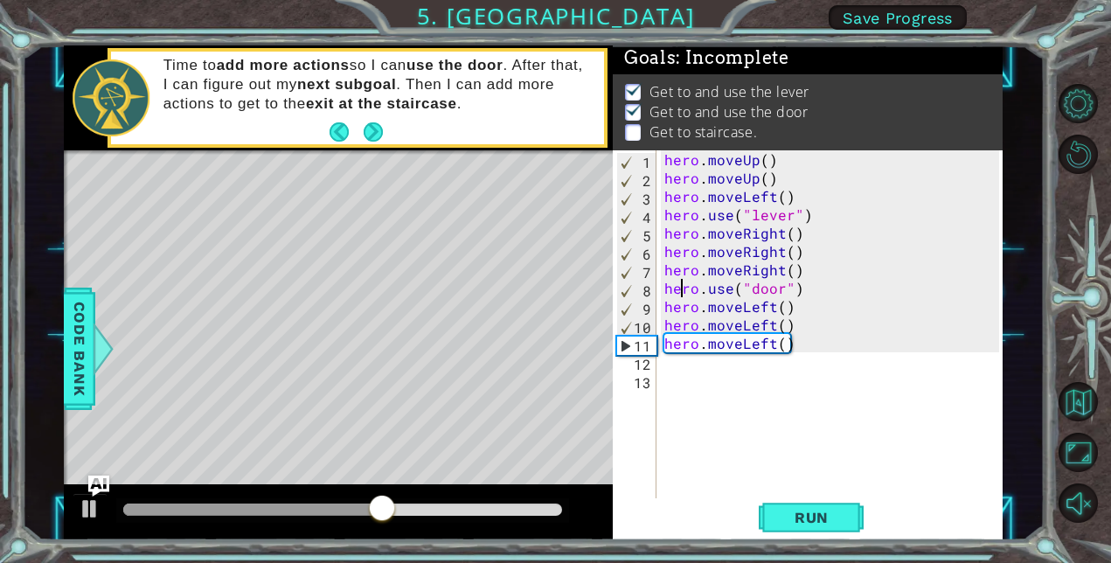
click at [679, 296] on div "hero . moveUp ( ) hero . moveUp ( ) hero . moveLeft ( ) hero . use ( "lever" ) …" at bounding box center [834, 342] width 347 height 385
click at [683, 301] on div "hero . moveUp ( ) hero . moveUp ( ) hero . moveLeft ( ) hero . use ( "lever" ) …" at bounding box center [834, 342] width 347 height 385
type textarea "hero.moveLeft()"
click at [663, 298] on div "hero . moveUp ( ) hero . moveUp ( ) hero . moveLeft ( ) hero . use ( "lever" ) …" at bounding box center [834, 342] width 347 height 385
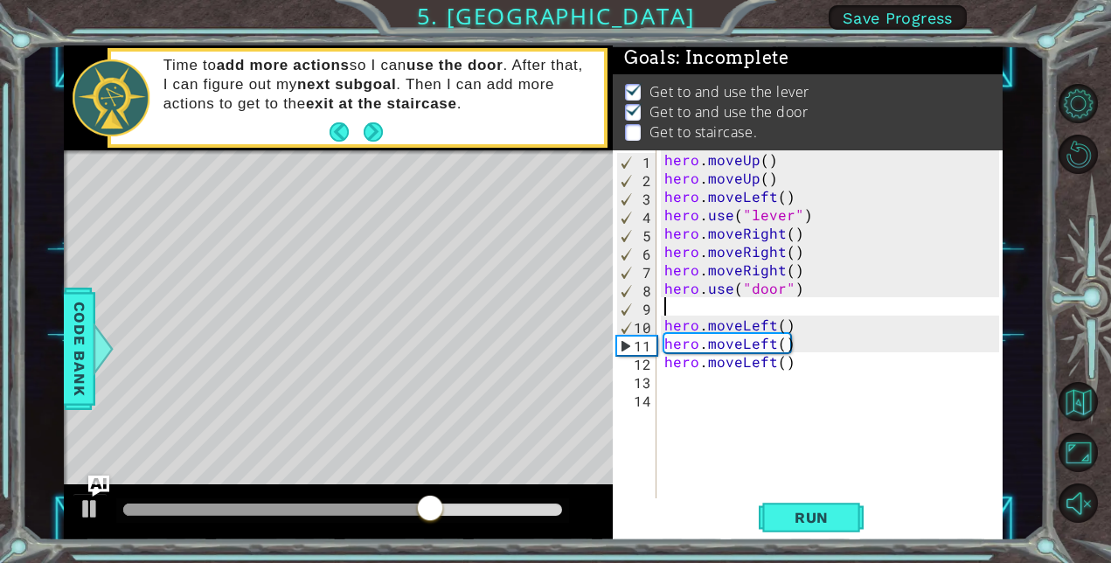
click at [665, 299] on div "hero . moveUp ( ) hero . moveUp ( ) hero . moveLeft ( ) hero . use ( "lever" ) …" at bounding box center [834, 342] width 347 height 385
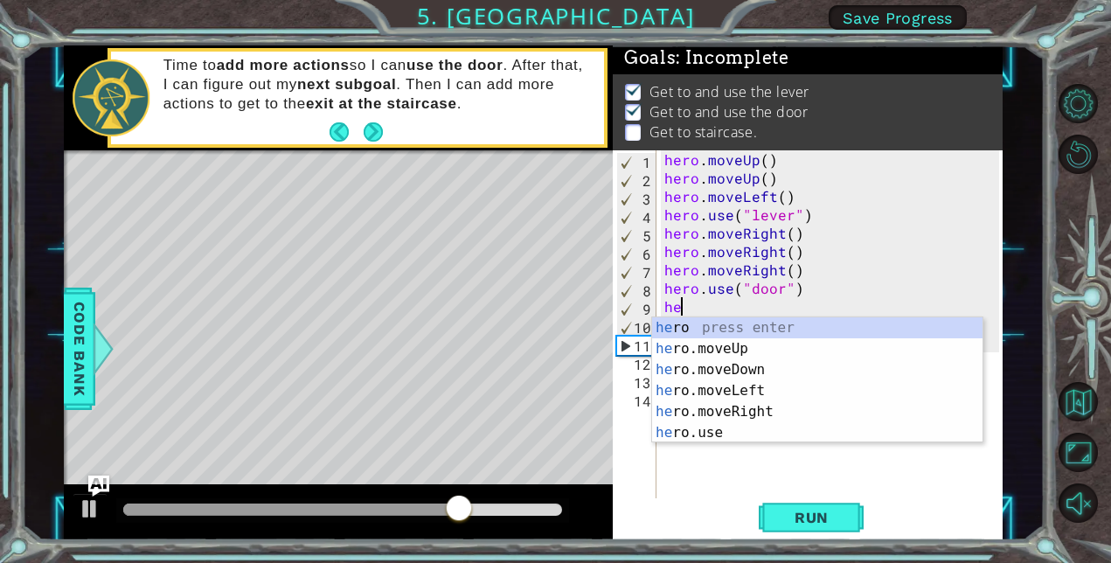
type textarea "her"
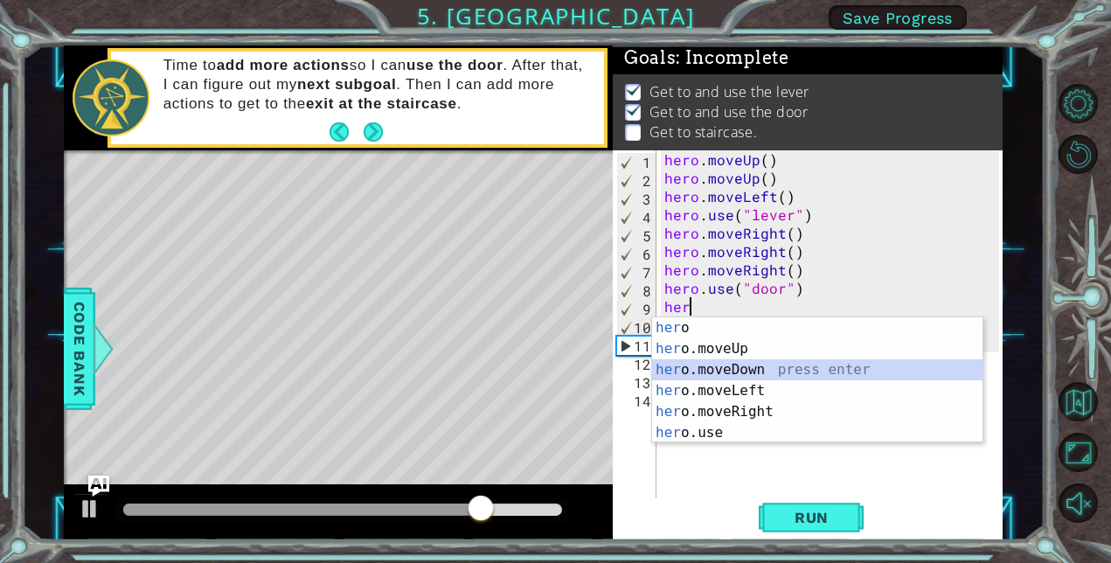
click at [713, 360] on div "her o press enter her o.moveUp press enter her o.moveDown press enter her o.mov…" at bounding box center [817, 401] width 330 height 168
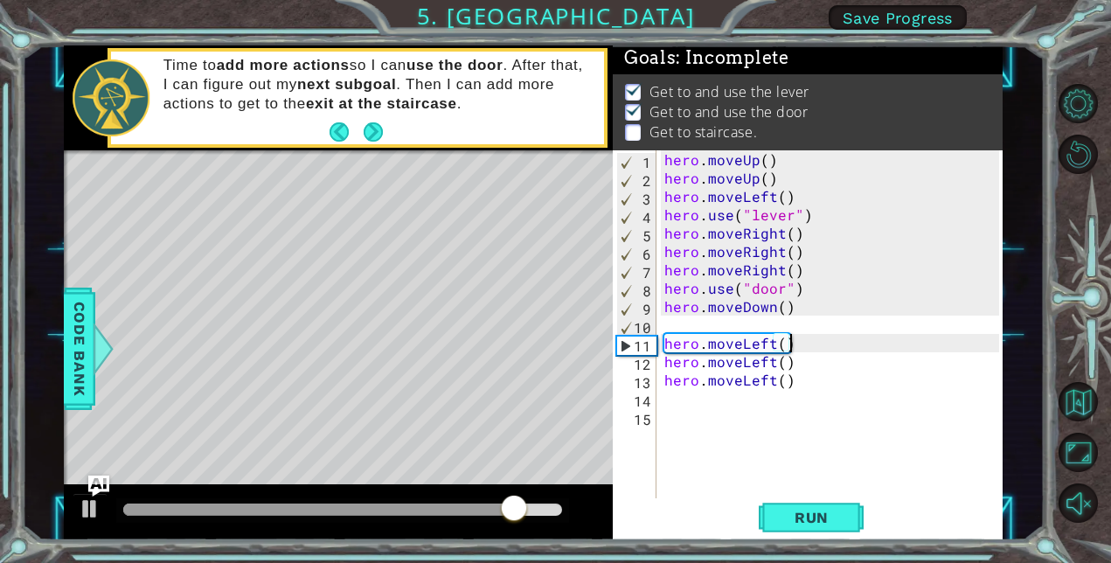
click at [797, 350] on div "hero . moveUp ( ) hero . moveUp ( ) hero . moveLeft ( ) hero . use ( "lever" ) …" at bounding box center [834, 342] width 347 height 385
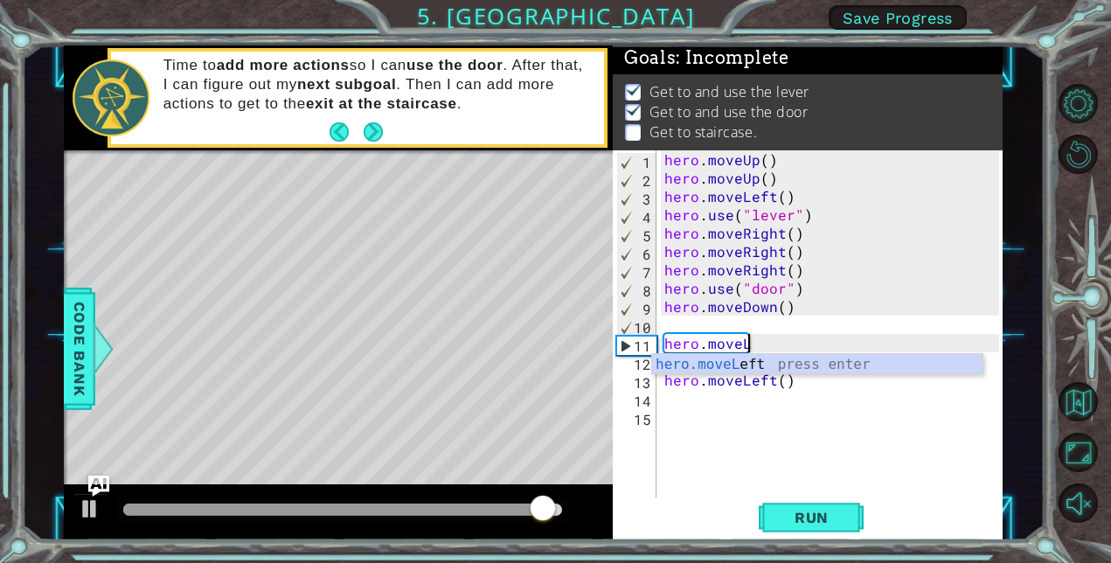
type textarea "hero.move"
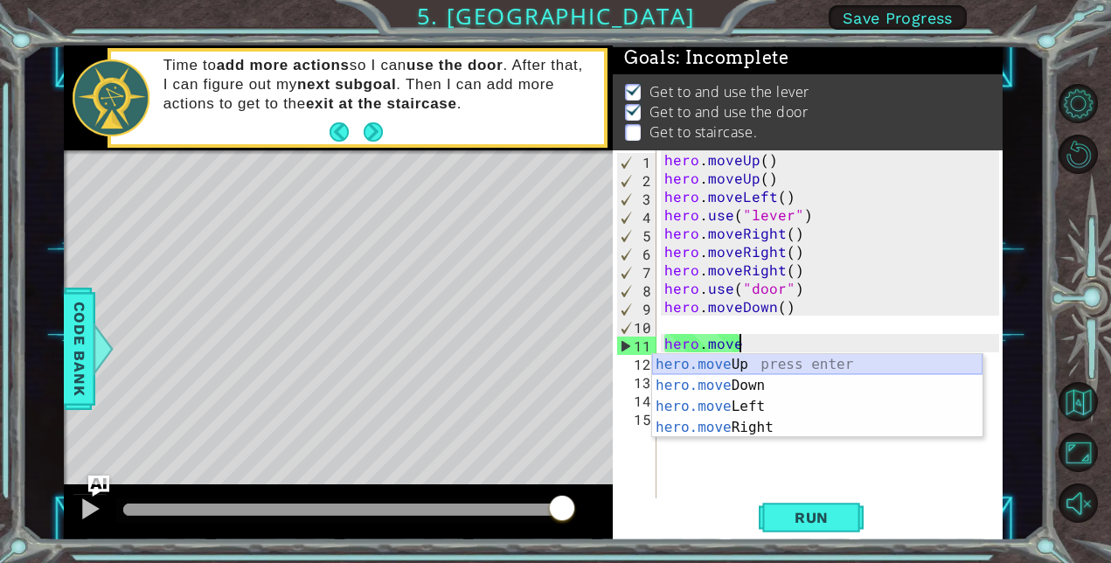
click at [731, 371] on div "hero.move Up press enter hero.move Down press enter hero.move Left press enter …" at bounding box center [817, 417] width 330 height 126
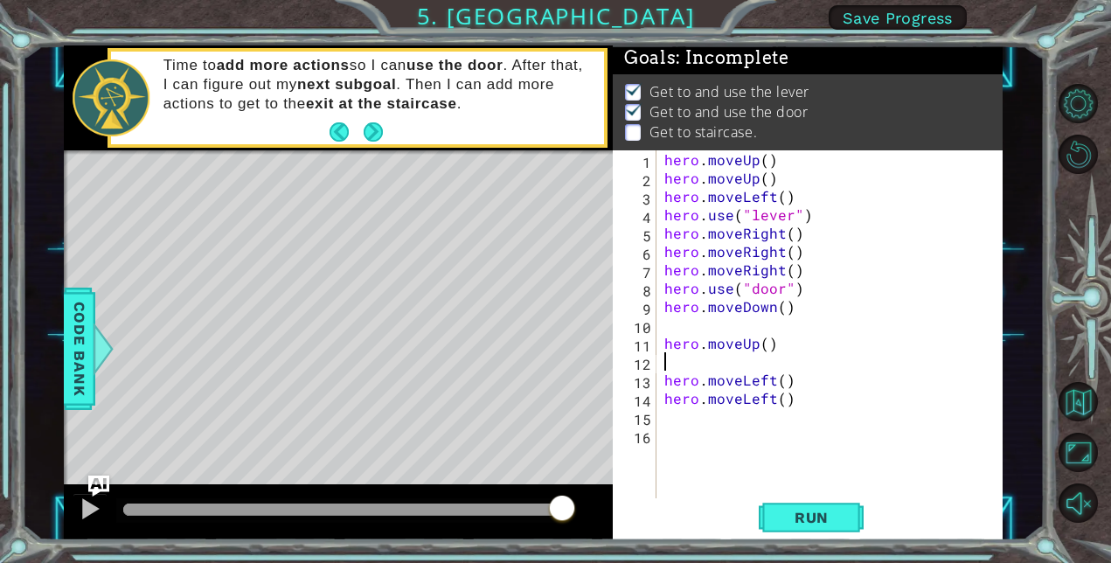
type textarea "hero.moveUp()"
click at [690, 325] on div "hero . moveUp ( ) hero . moveUp ( ) hero . moveLeft ( ) hero . use ( "lever" ) …" at bounding box center [834, 342] width 347 height 385
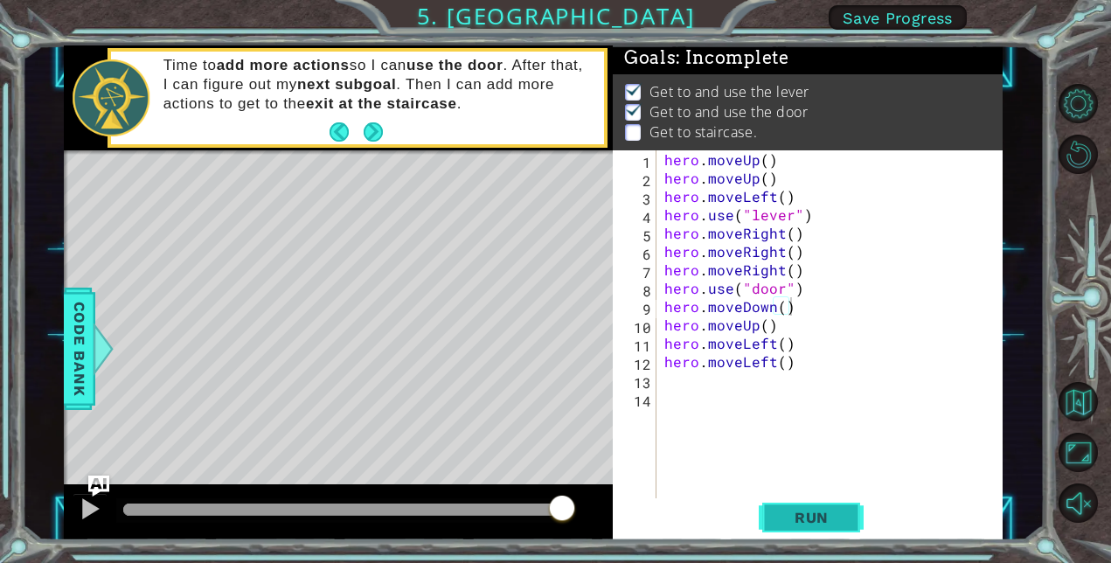
click at [789, 529] on button "Run" at bounding box center [811, 517] width 105 height 39
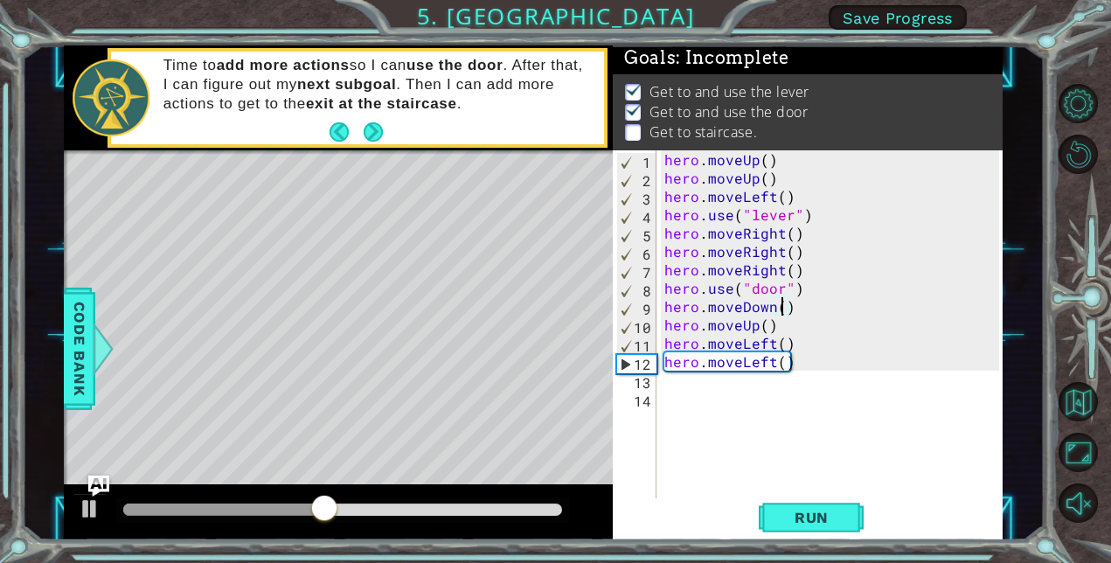
click at [779, 308] on div "hero . moveUp ( ) hero . moveUp ( ) hero . moveLeft ( ) hero . use ( "lever" ) …" at bounding box center [834, 342] width 347 height 385
click at [791, 309] on div "hero . moveUp ( ) hero . moveUp ( ) hero . moveLeft ( ) hero . use ( "lever" ) …" at bounding box center [834, 342] width 347 height 385
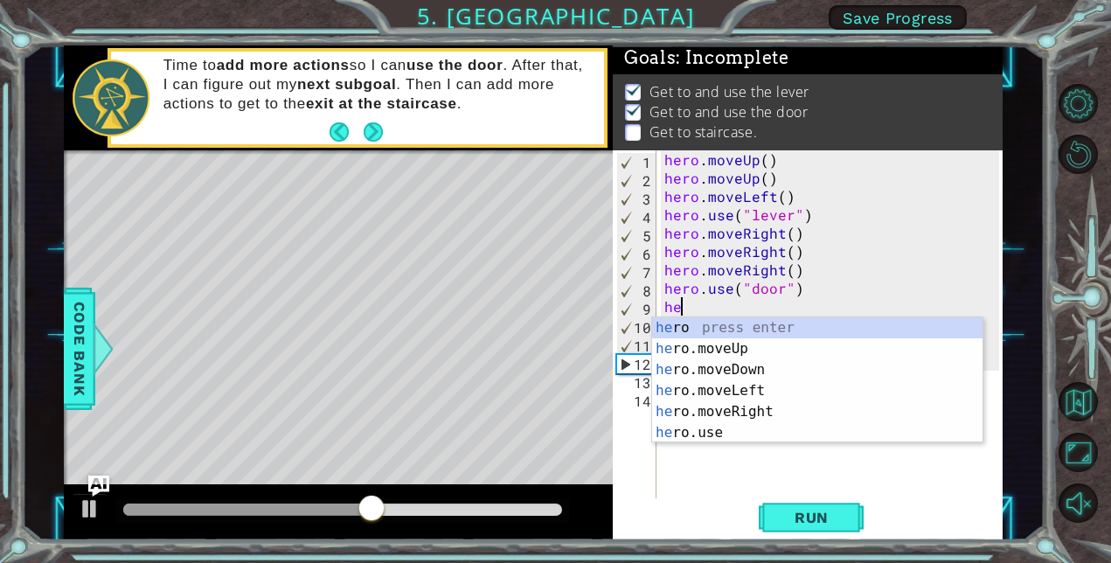
type textarea "h"
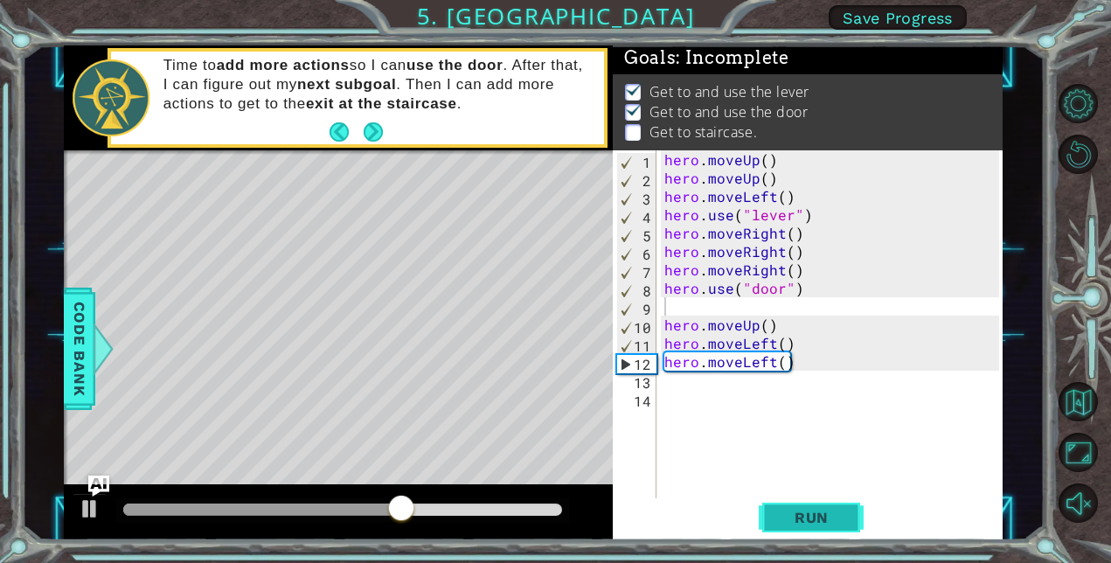
click at [852, 503] on button "Run" at bounding box center [811, 517] width 105 height 39
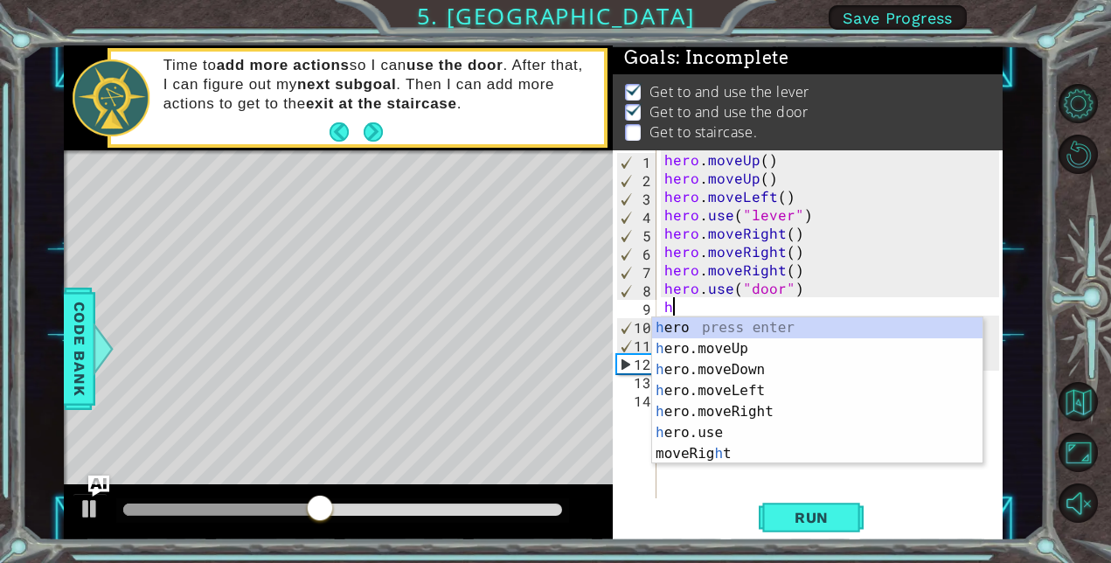
type textarea "hero"
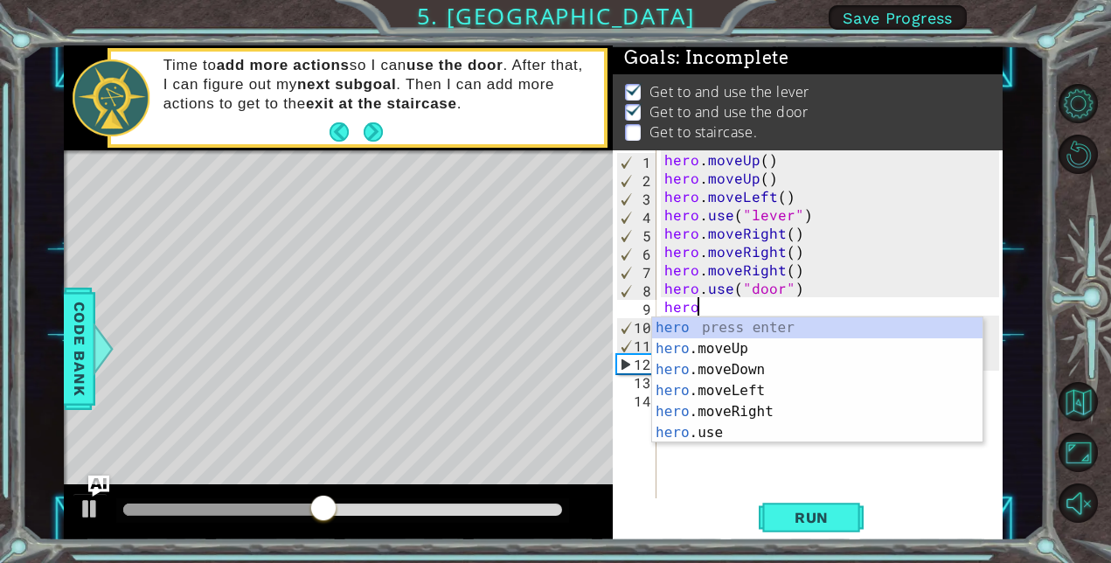
scroll to position [0, 1]
click at [722, 355] on div "hero press enter hero .moveUp press enter hero .moveDown press enter hero .move…" at bounding box center [817, 401] width 330 height 168
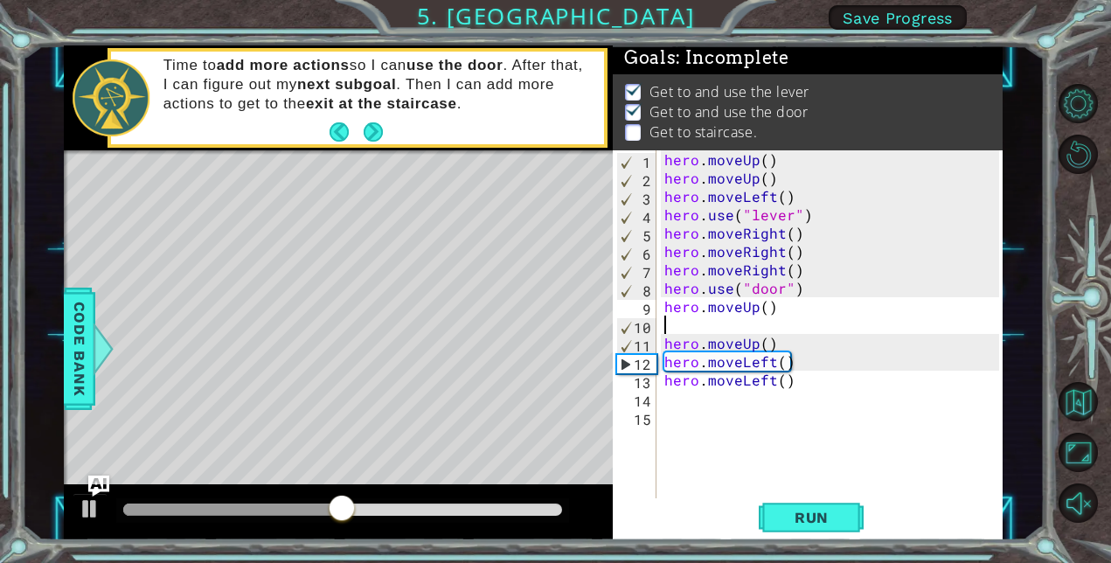
scroll to position [0, 0]
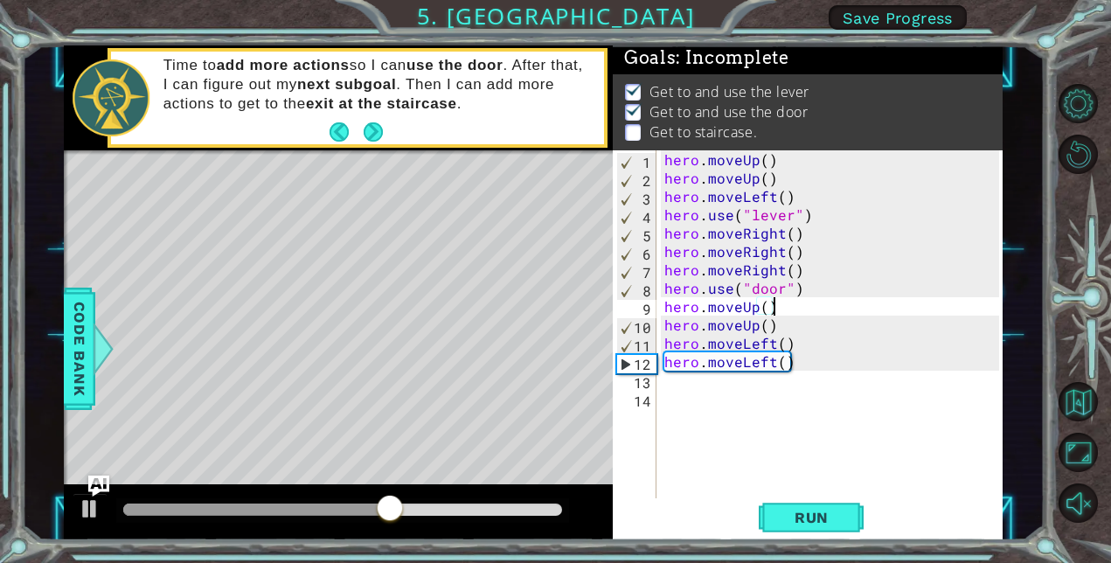
type textarea "hero.moveUp()"
click at [777, 546] on div "1 ההההההההההההההההההההההההההההההההההההההההההההההההההההההההההההההההההההההההההההה…" at bounding box center [555, 281] width 1111 height 563
click at [775, 525] on button "Run" at bounding box center [811, 517] width 105 height 39
click at [713, 417] on div "hero . moveUp ( ) hero . moveUp ( ) hero . moveLeft ( ) hero . use ( "lever" ) …" at bounding box center [834, 342] width 347 height 385
click at [690, 388] on div "hero . moveUp ( ) hero . moveUp ( ) hero . moveLeft ( ) hero . use ( "lever" ) …" at bounding box center [834, 342] width 347 height 385
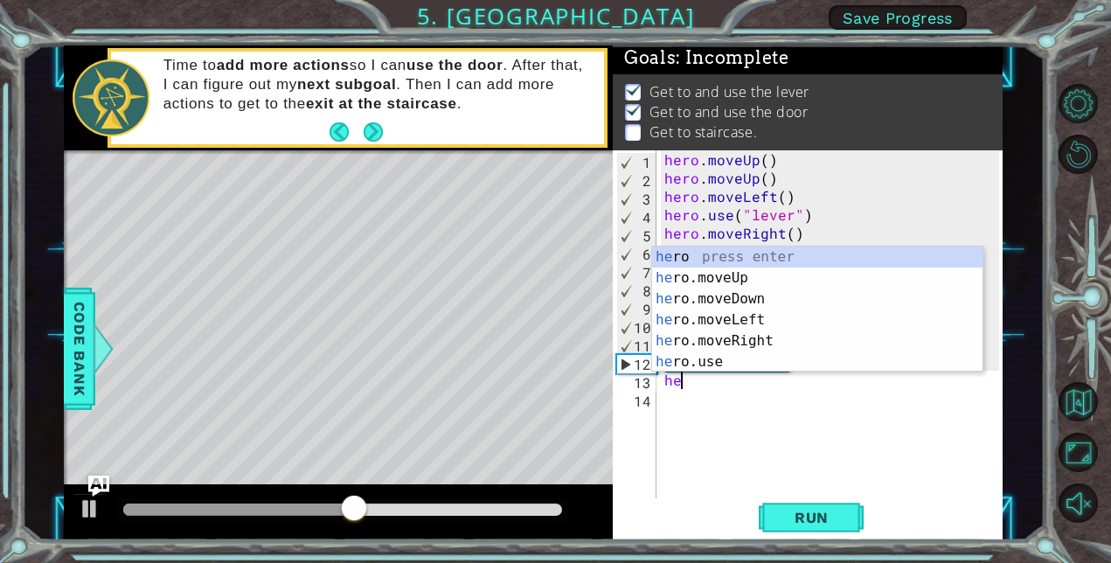
type textarea "her"
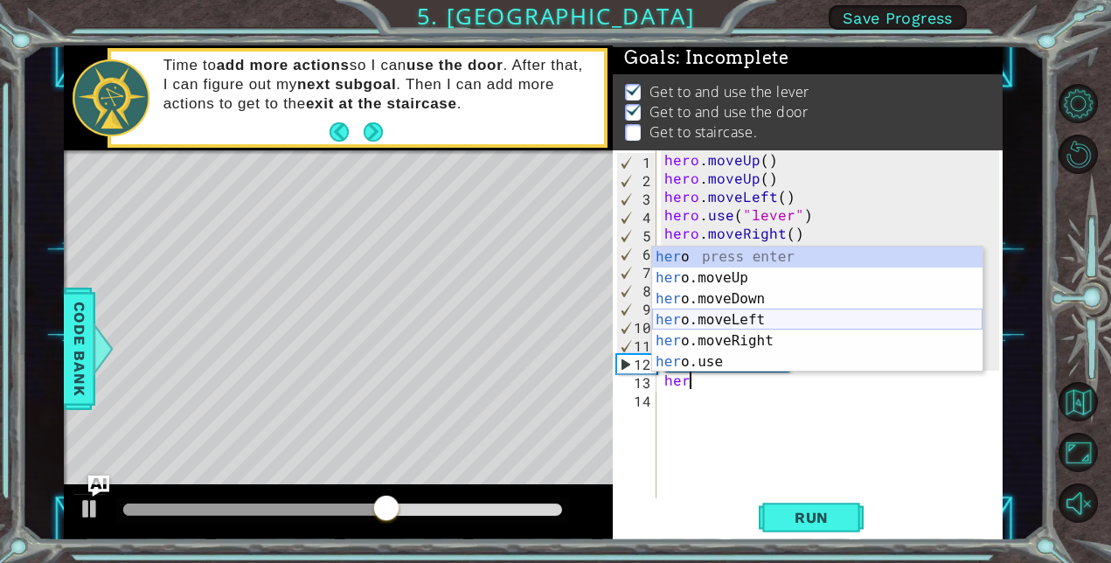
click at [725, 311] on div "her o press enter her o.moveUp press enter her o.moveDown press enter her o.mov…" at bounding box center [817, 330] width 330 height 168
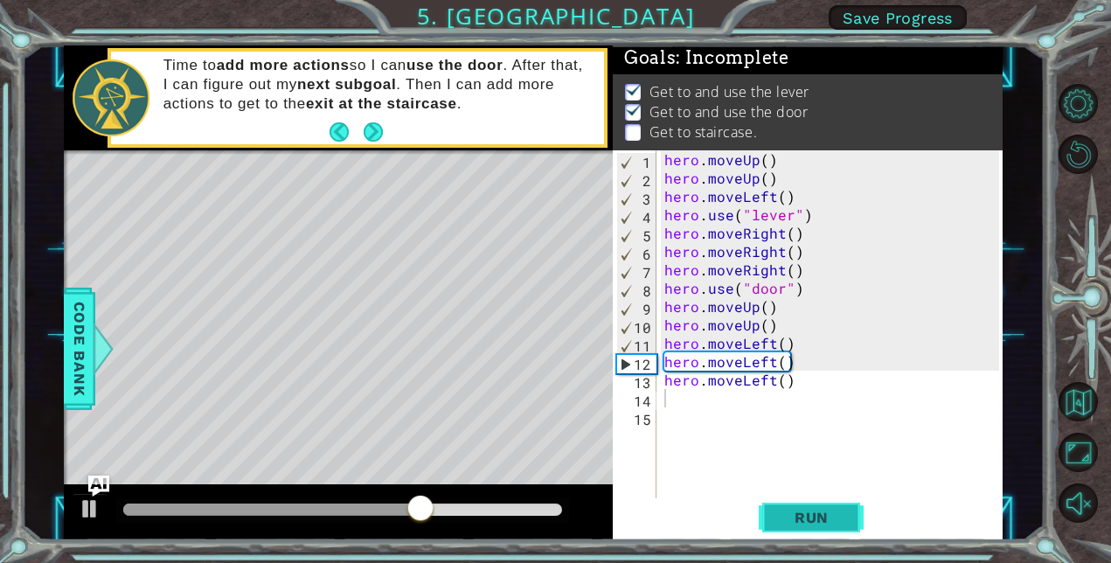
click at [824, 510] on span "Run" at bounding box center [811, 517] width 69 height 17
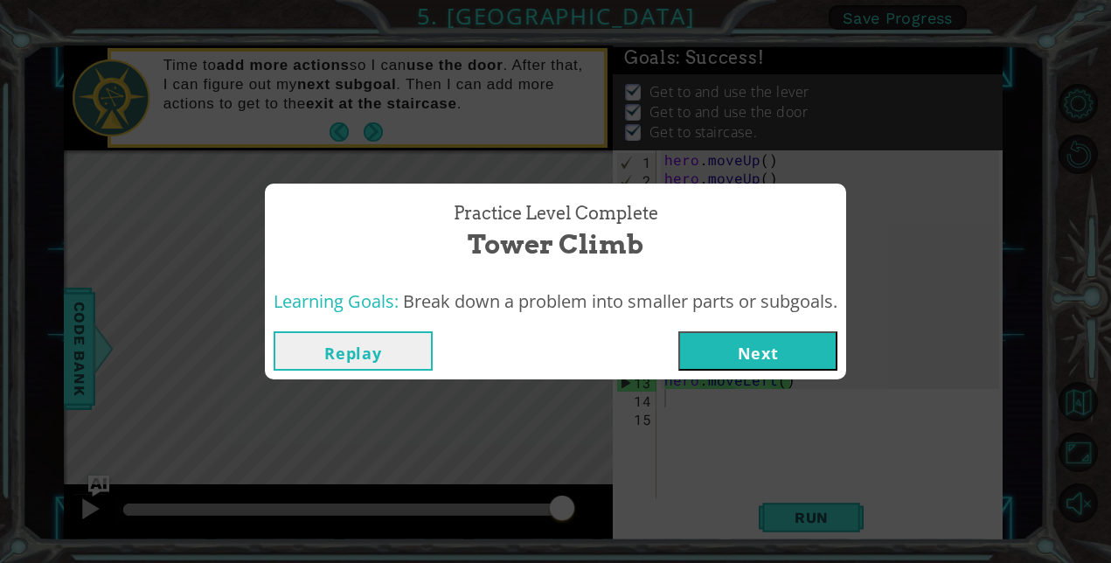
click at [725, 378] on div "Replay Next" at bounding box center [555, 350] width 581 height 57
click at [708, 358] on button "Next" at bounding box center [757, 350] width 159 height 39
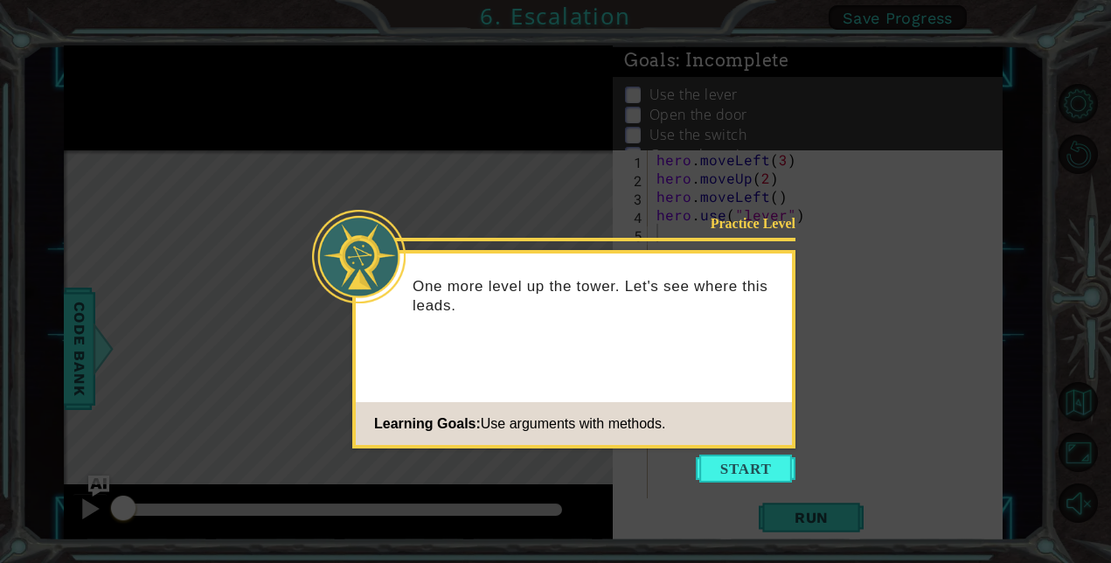
click at [766, 419] on footer "Learning Goals: Use arguments with methods." at bounding box center [574, 423] width 436 height 43
click at [784, 464] on button "Start" at bounding box center [746, 468] width 100 height 28
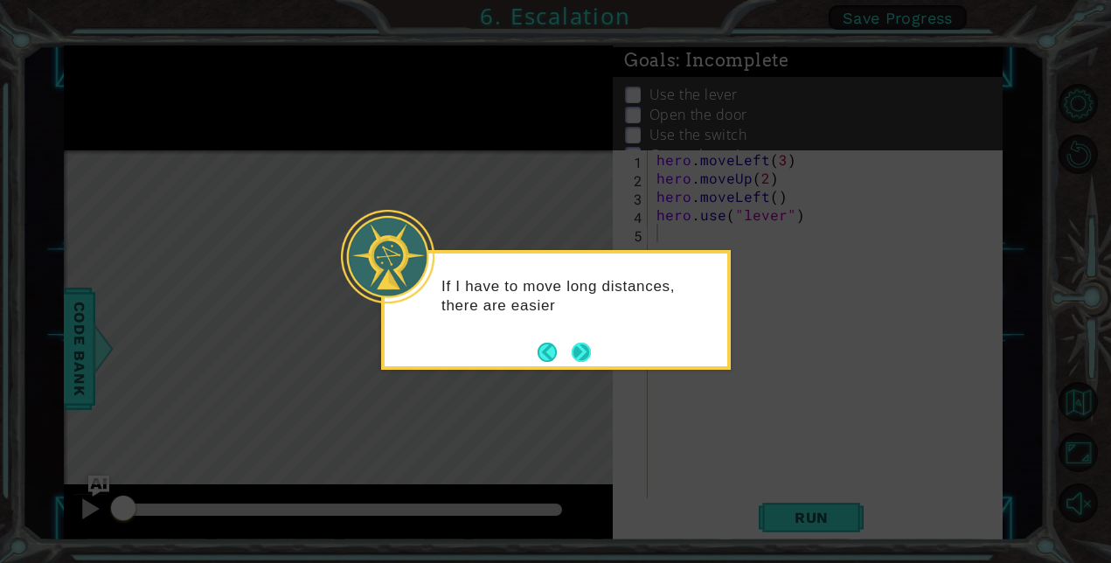
click at [582, 355] on button "Next" at bounding box center [581, 352] width 19 height 19
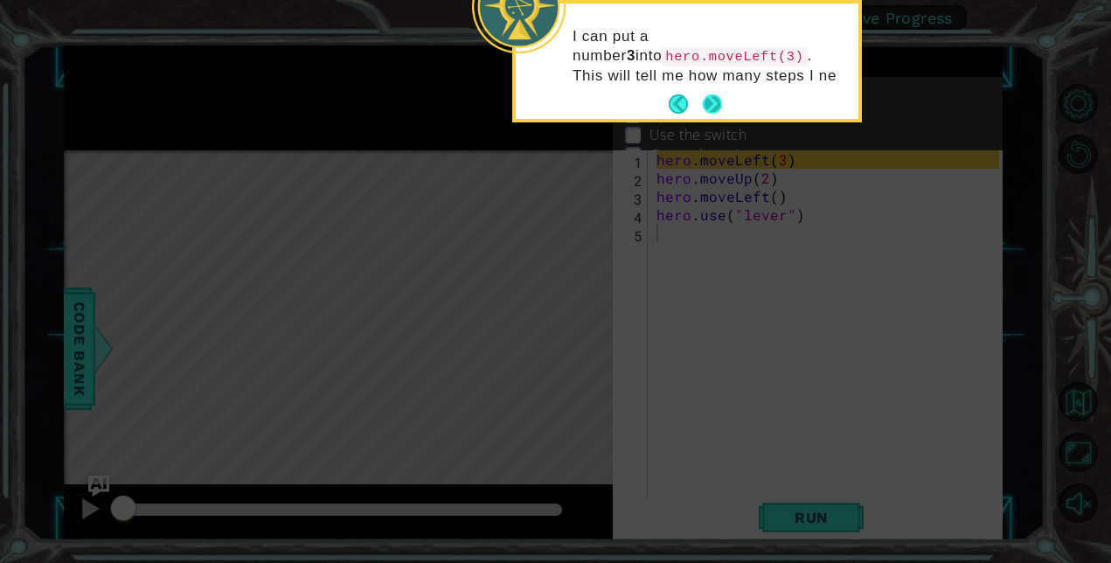
click at [706, 104] on button "Next" at bounding box center [712, 103] width 19 height 19
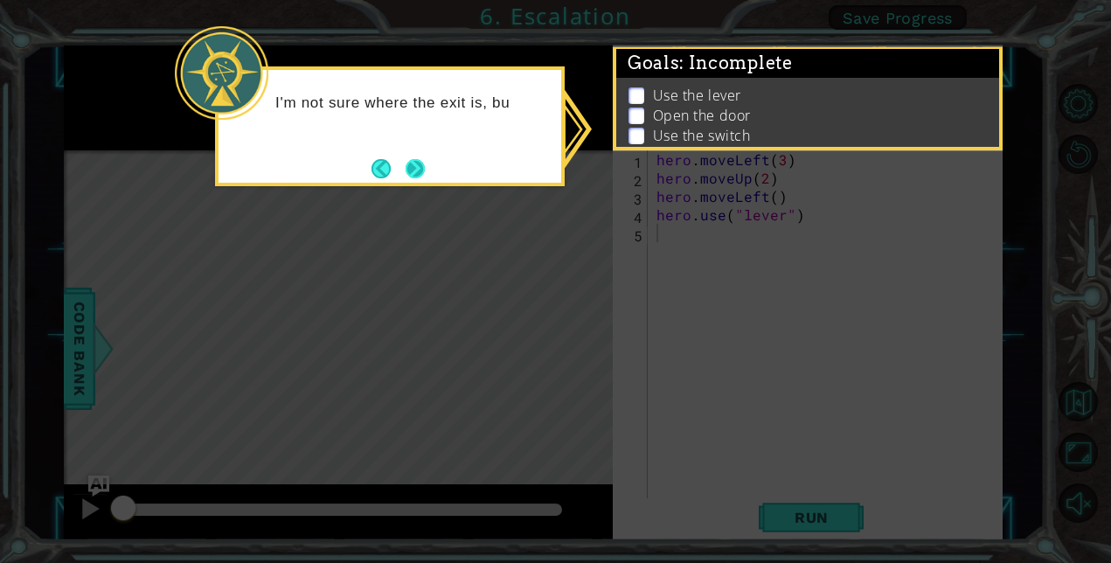
click at [411, 176] on button "Next" at bounding box center [415, 168] width 19 height 19
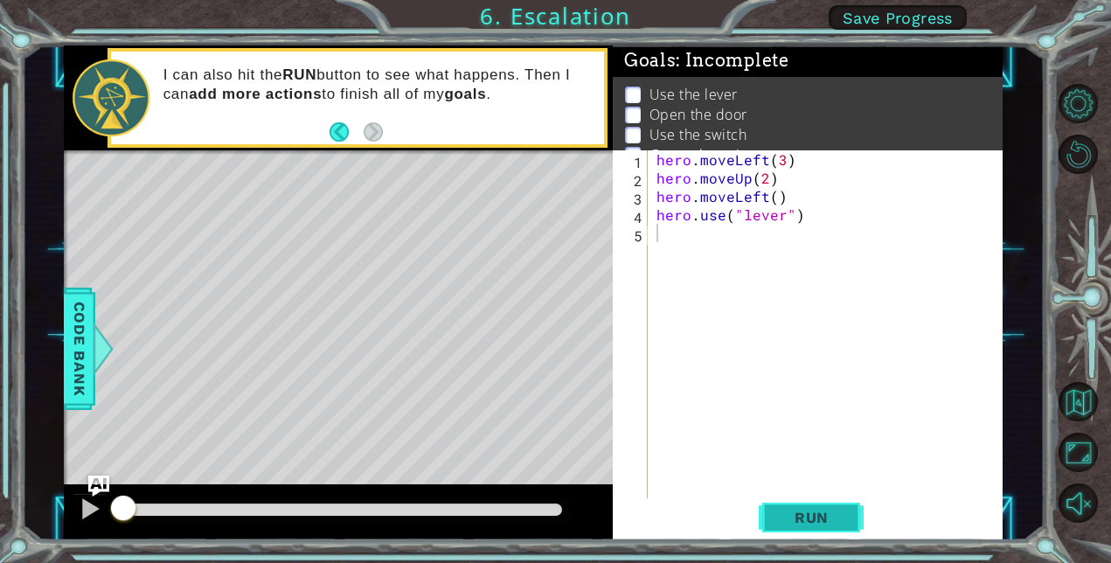
click at [770, 506] on button "Run" at bounding box center [811, 517] width 105 height 39
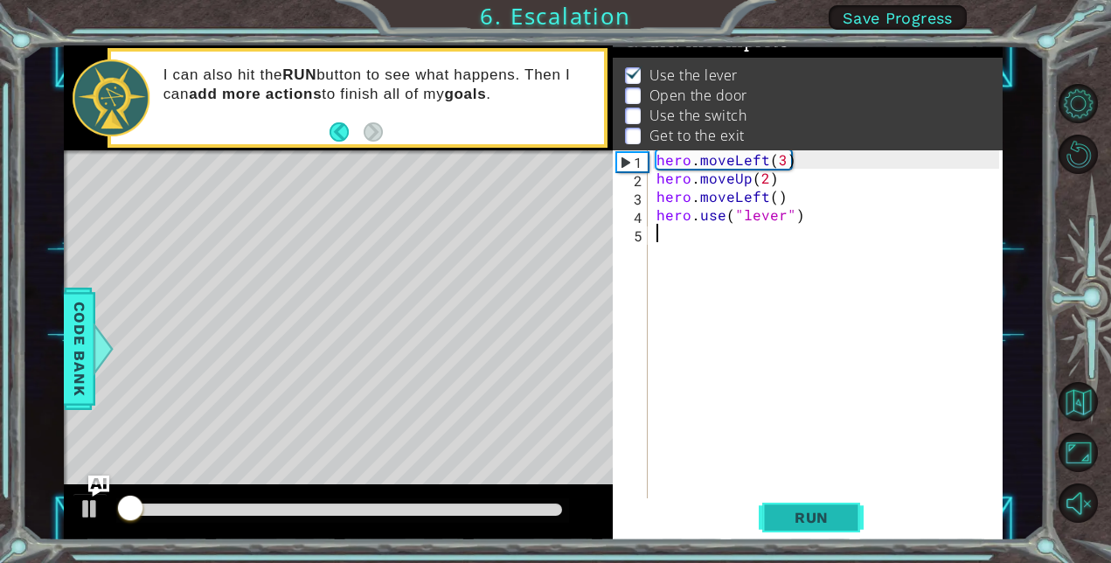
scroll to position [23, 0]
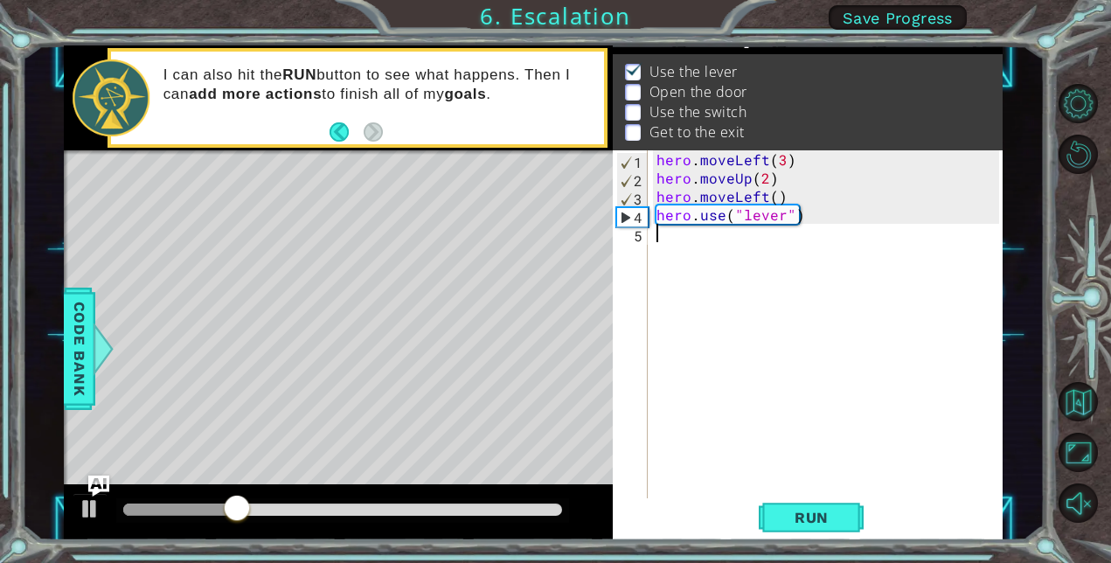
click at [677, 248] on div "hero . moveLeft ( 3 ) hero . moveUp ( 2 ) hero . moveLeft ( ) hero . use ( "lev…" at bounding box center [830, 342] width 355 height 385
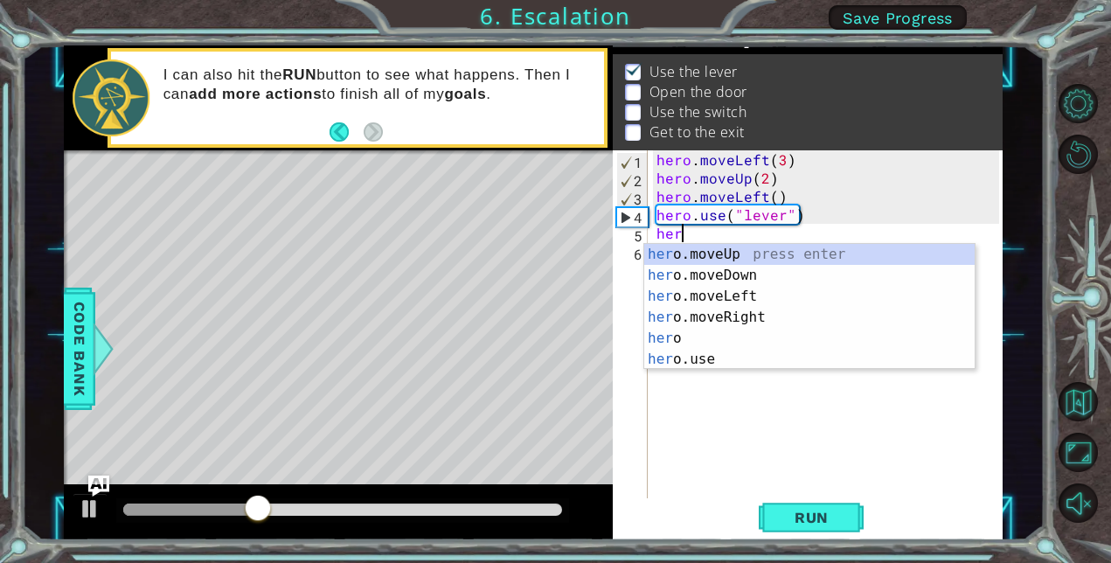
scroll to position [0, 1]
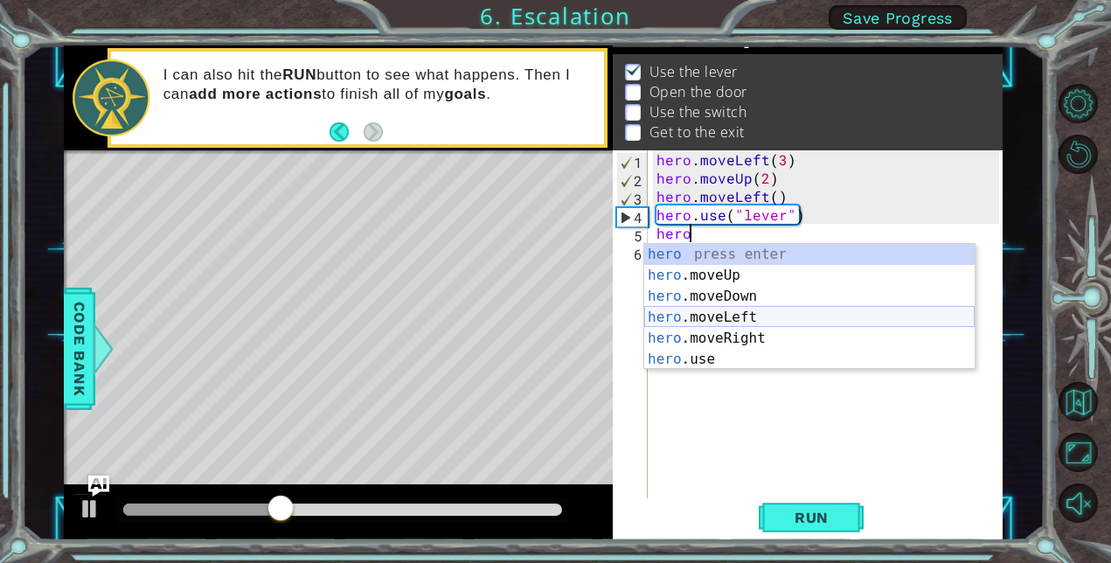
click at [771, 320] on div "hero press enter hero .moveUp press enter hero .moveDown press enter hero .move…" at bounding box center [809, 328] width 330 height 168
type textarea "hero.moveLeft(1)"
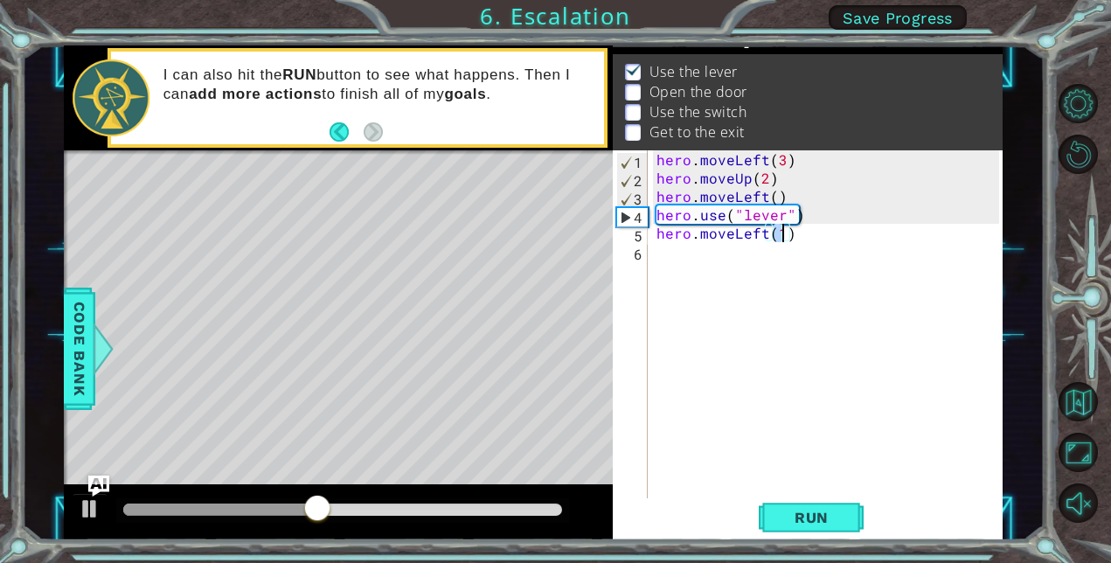
click at [678, 262] on div "hero . moveLeft ( 3 ) hero . moveUp ( 2 ) hero . moveLeft ( ) hero . use ( "lev…" at bounding box center [830, 342] width 355 height 385
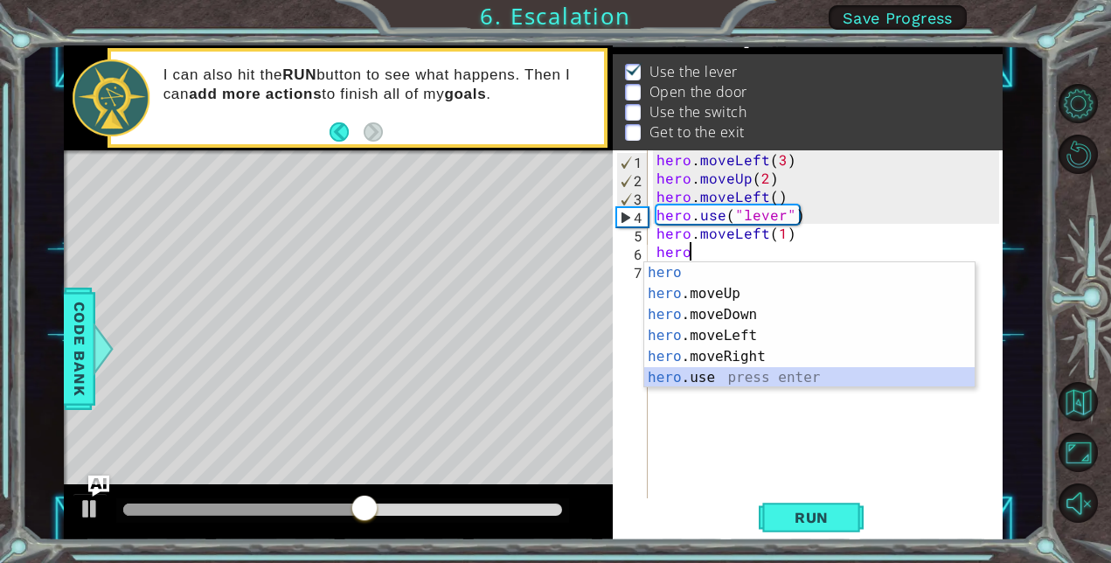
click at [711, 378] on div "hero press enter hero .moveUp press enter hero .moveDown press enter hero .move…" at bounding box center [809, 346] width 330 height 168
type textarea "hero.use("name")"
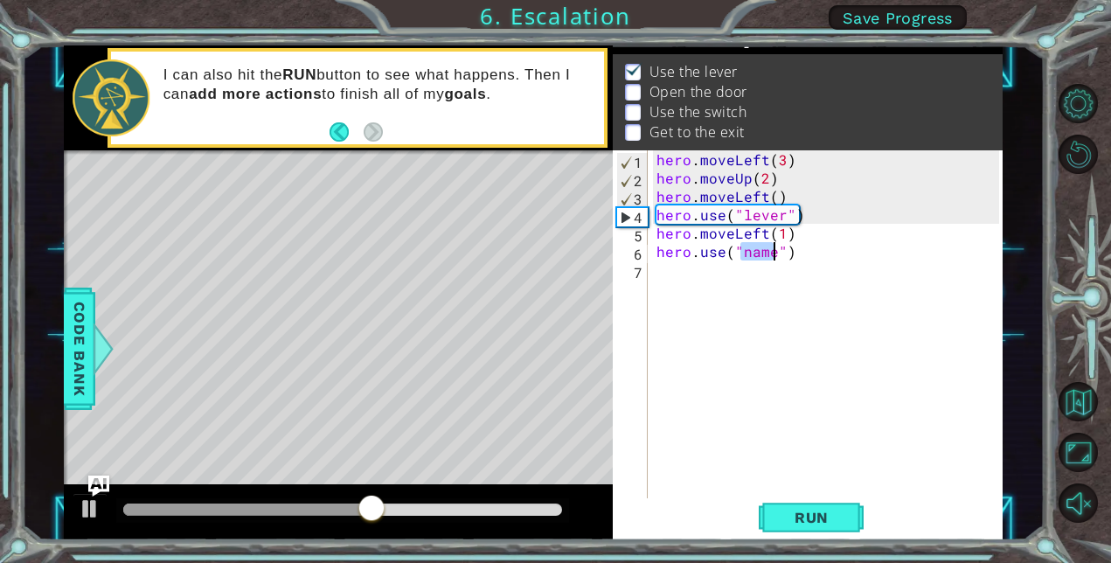
click at [700, 302] on div "hero . moveLeft ( 3 ) hero . moveUp ( 2 ) hero . moveLeft ( ) hero . use ( "lev…" at bounding box center [830, 342] width 355 height 385
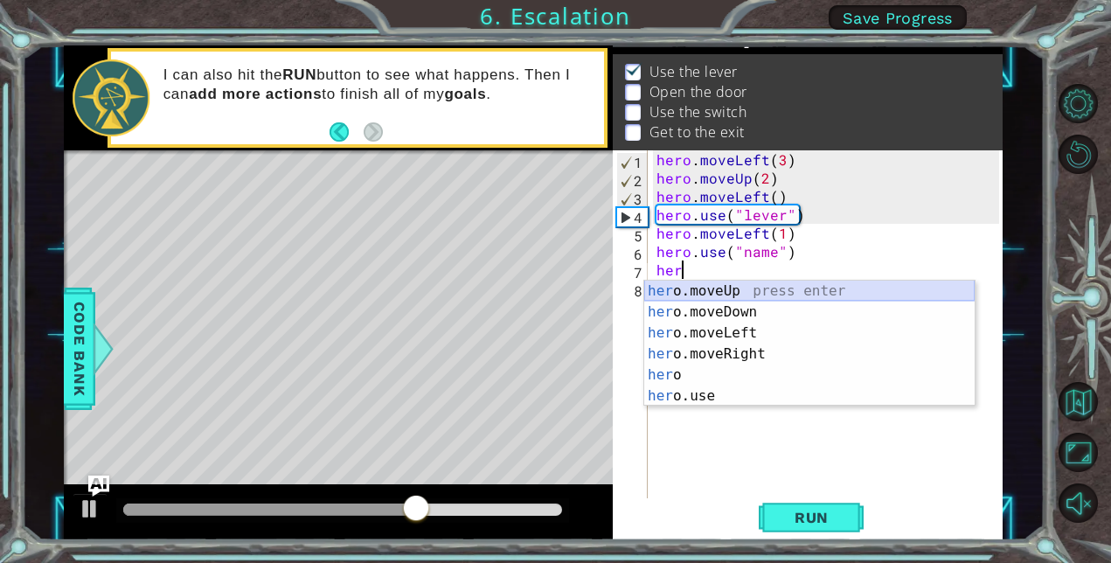
click at [700, 294] on div "her o.moveUp press enter her o.moveDown press enter her o.moveLeft press enter …" at bounding box center [809, 365] width 330 height 168
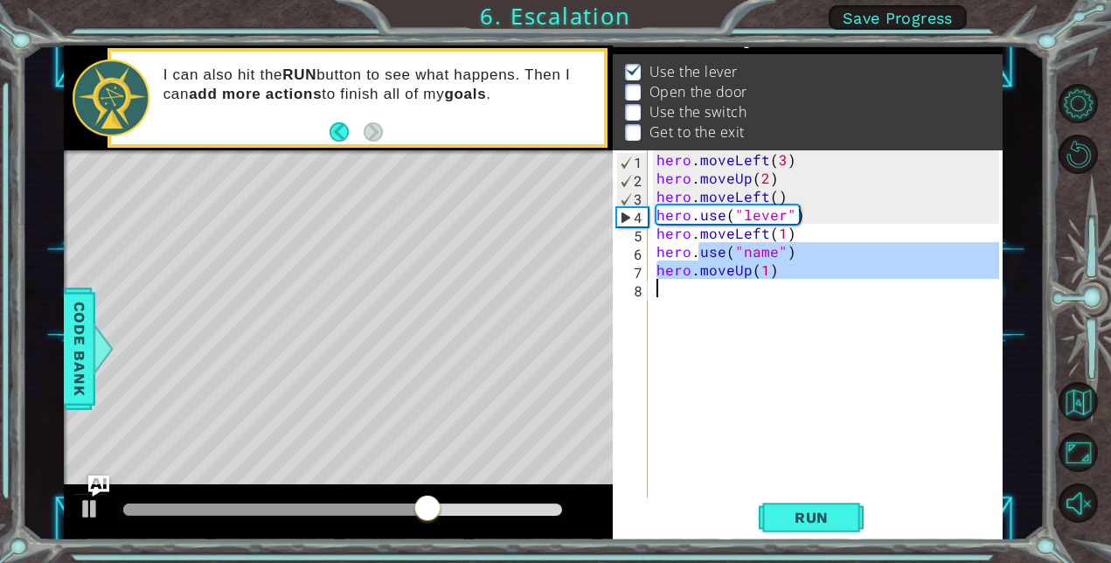
click at [695, 290] on div "hero . moveLeft ( 3 ) hero . moveUp ( 2 ) hero . moveLeft ( ) hero . use ( "lev…" at bounding box center [830, 342] width 355 height 385
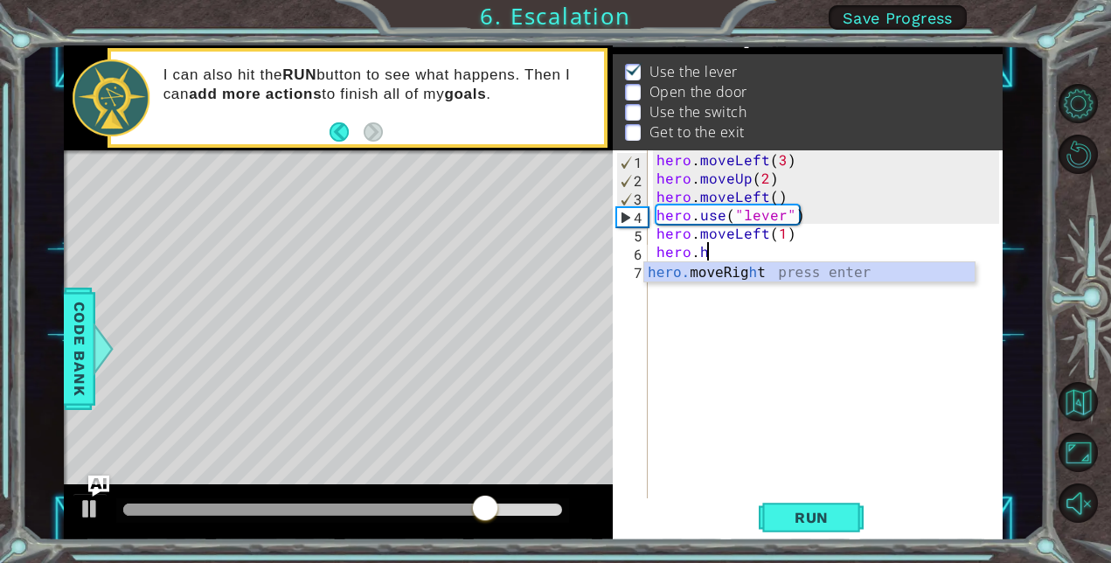
scroll to position [0, 2]
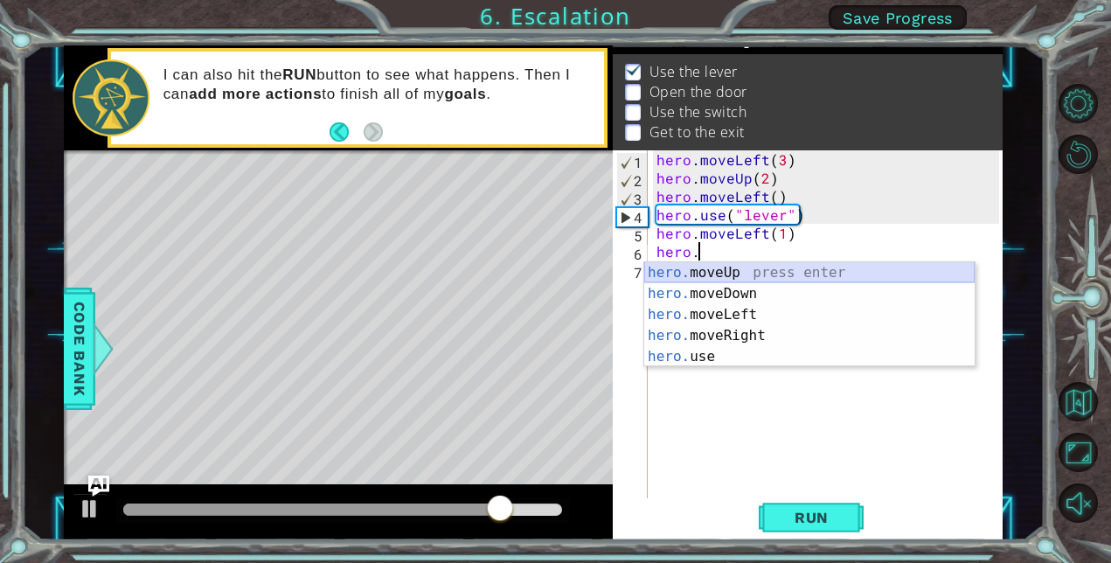
click at [675, 274] on div "hero. moveUp press enter hero. moveDown press enter hero. moveLeft press enter …" at bounding box center [809, 335] width 330 height 147
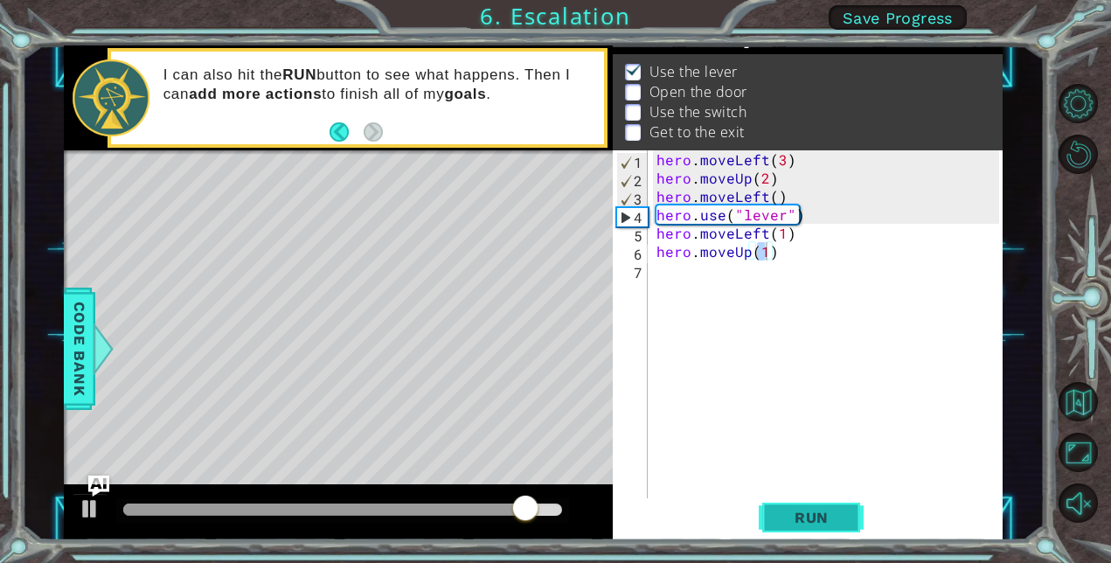
click at [838, 526] on button "Run" at bounding box center [811, 517] width 105 height 39
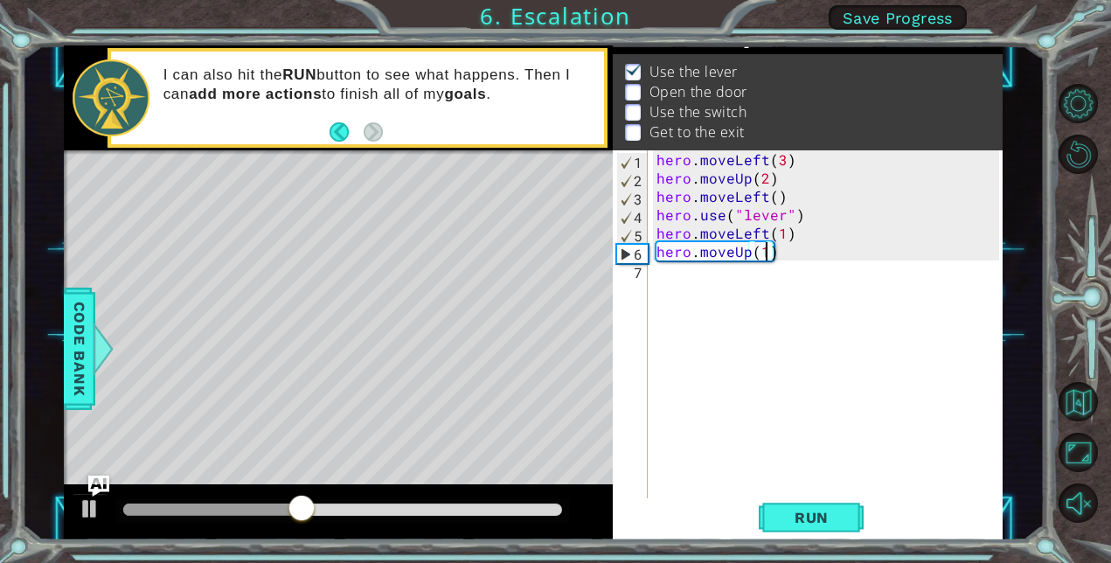
click at [654, 218] on div "hero . moveLeft ( 3 ) hero . moveUp ( 2 ) hero . moveLeft ( ) hero . use ( "lev…" at bounding box center [830, 342] width 355 height 385
click at [654, 229] on div "hero . moveLeft ( 3 ) hero . moveUp ( 2 ) hero . moveLeft ( ) hero . use ( "lev…" at bounding box center [830, 342] width 355 height 385
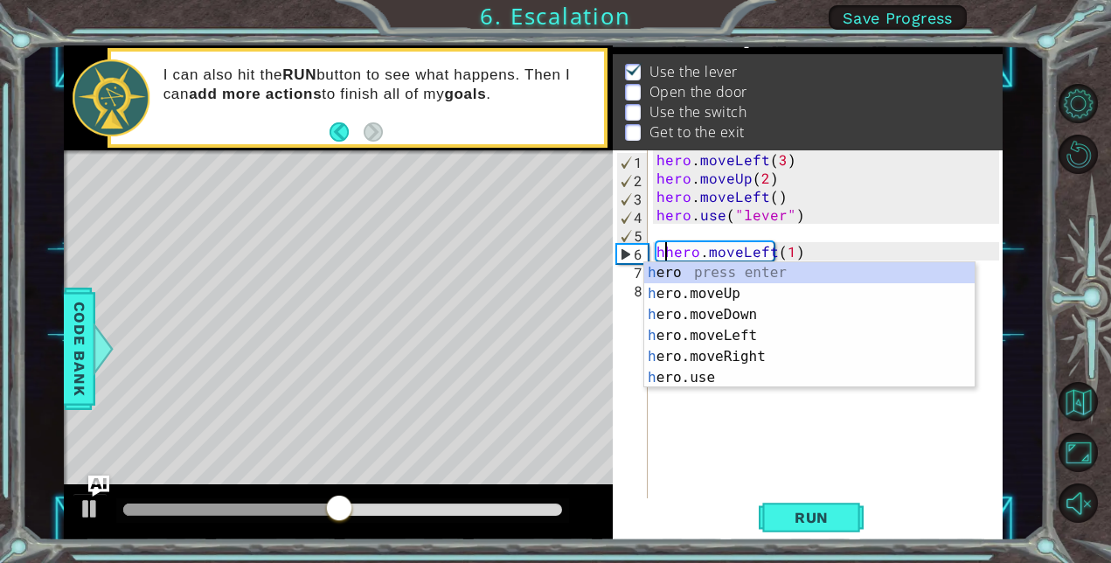
scroll to position [0, 1]
type textarea "hero.moveLeft(1)"
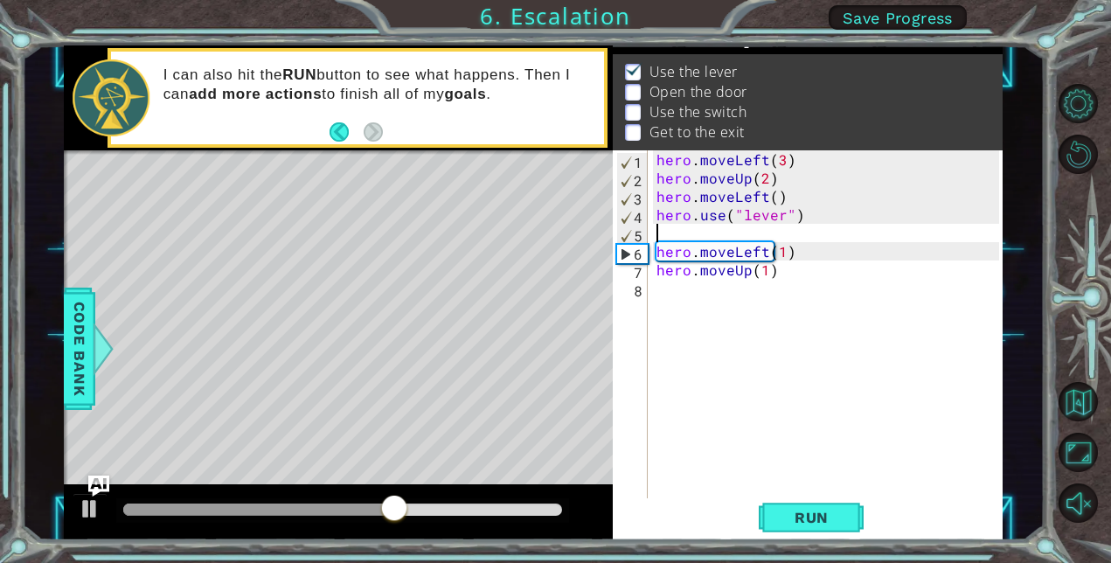
click at [664, 234] on div "hero . moveLeft ( 3 ) hero . moveUp ( 2 ) hero . moveLeft ( ) hero . use ( "lev…" at bounding box center [830, 342] width 355 height 385
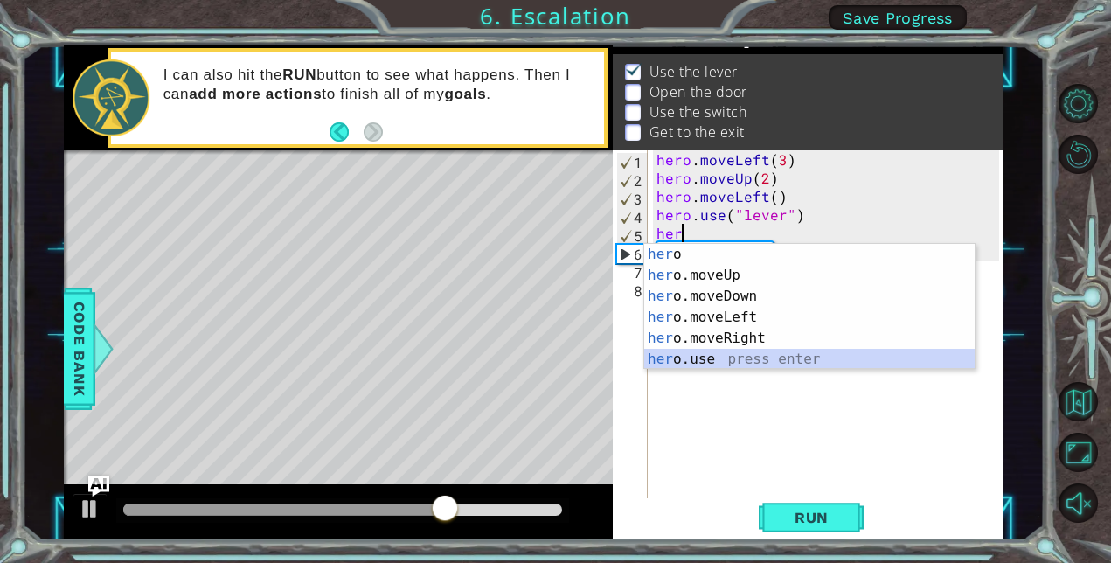
click at [703, 354] on div "her o press enter her o.moveUp press enter her o.moveDown press enter her o.mov…" at bounding box center [809, 328] width 330 height 168
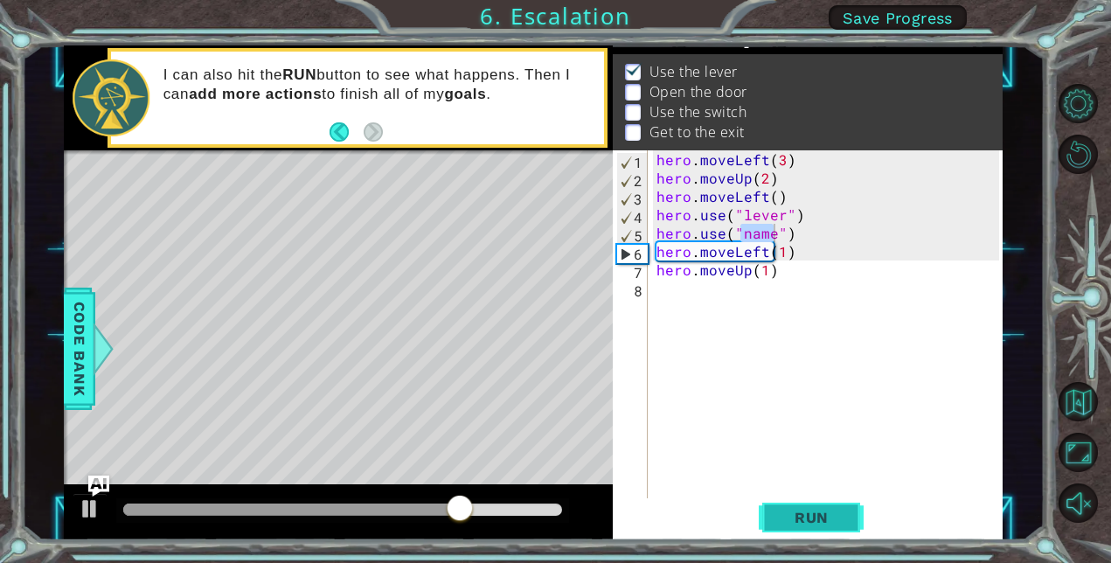
click at [831, 517] on span "Run" at bounding box center [811, 517] width 69 height 17
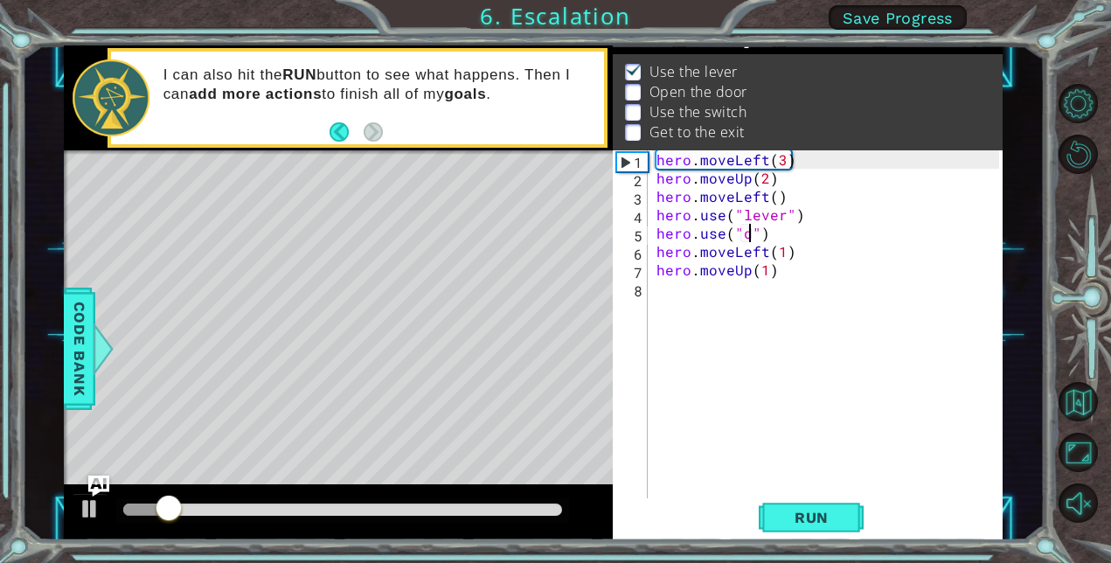
type textarea "hero.use("door")"
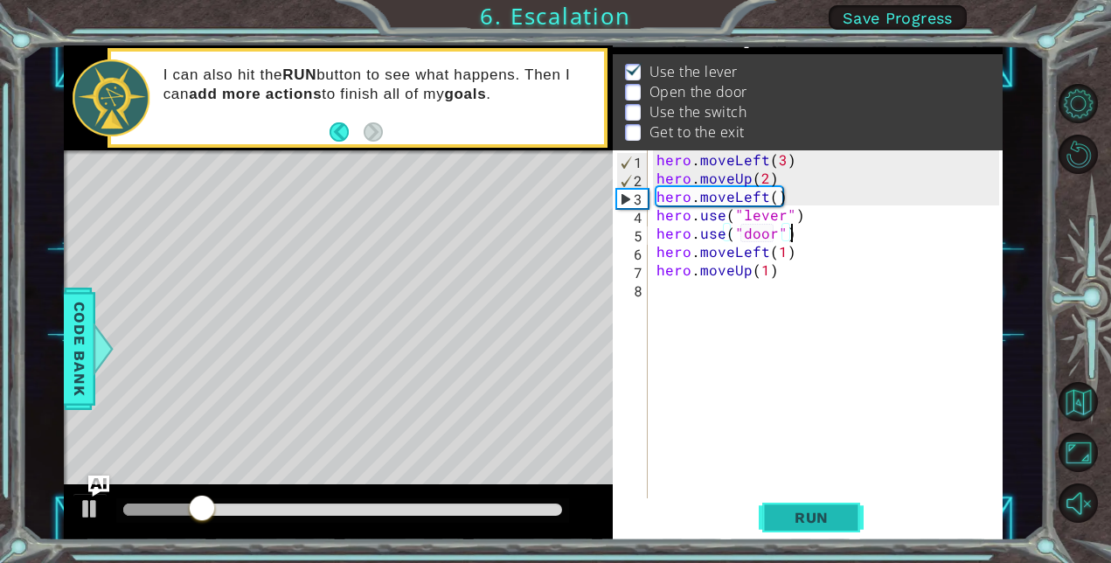
type textarea "hero.use("door")"
click at [802, 515] on span "Run" at bounding box center [811, 517] width 69 height 17
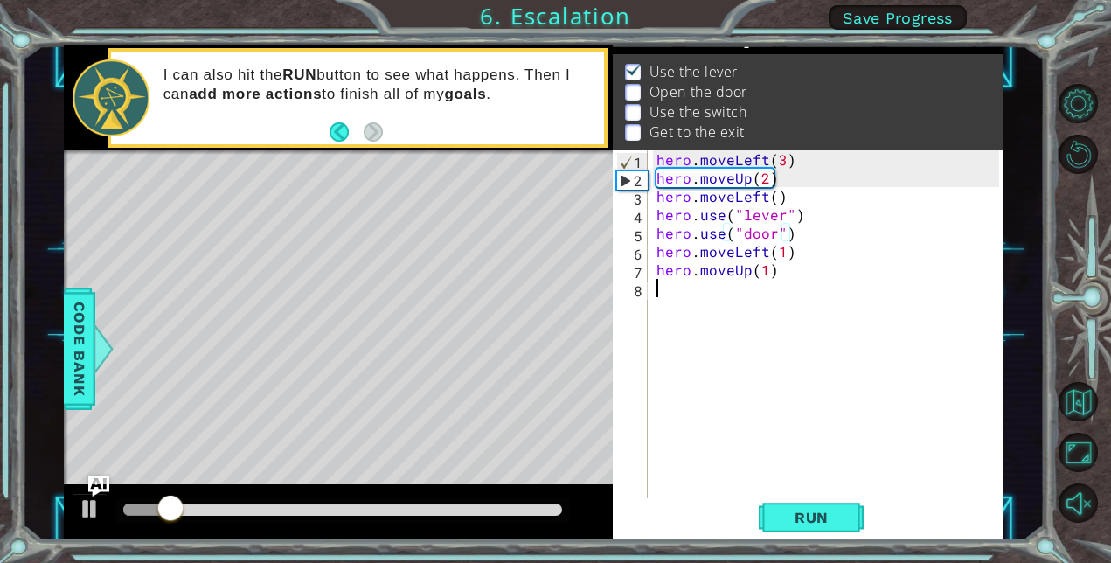
click at [696, 309] on div "hero . moveLeft ( 3 ) hero . moveUp ( 2 ) hero . moveLeft ( ) hero . use ( "lev…" at bounding box center [830, 342] width 355 height 385
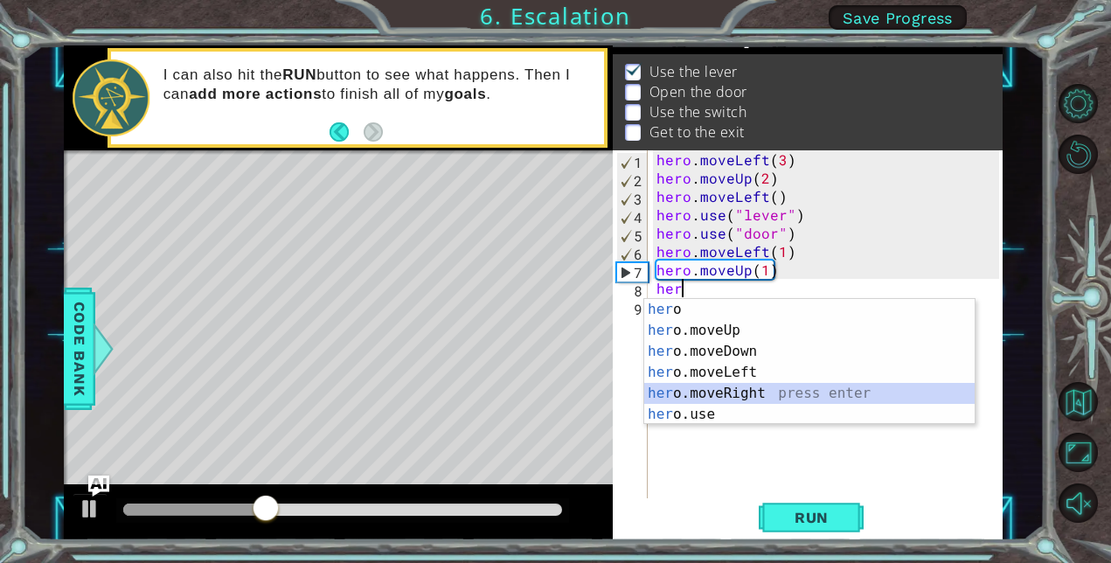
click at [735, 392] on div "her o press enter her o.moveUp press enter her o.moveDown press enter her o.mov…" at bounding box center [809, 383] width 330 height 168
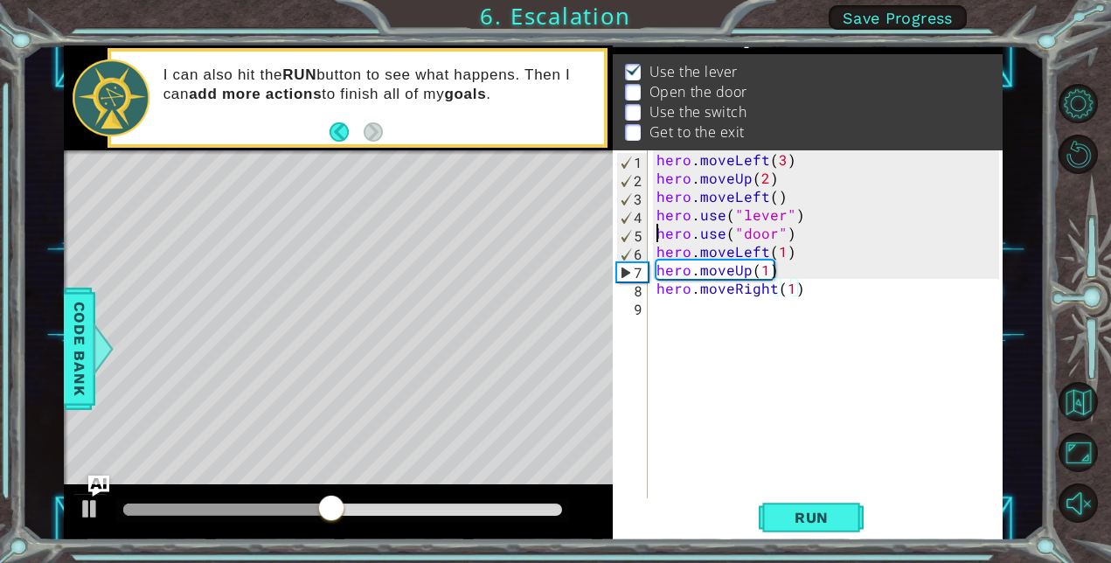
click at [655, 235] on div "hero . moveLeft ( 3 ) hero . moveUp ( 2 ) hero . moveLeft ( ) hero . use ( "lev…" at bounding box center [830, 342] width 355 height 385
click at [807, 289] on div "hero . moveLeft ( 3 ) hero . moveUp ( 2 ) hero . moveLeft ( ) hero . use ( "lev…" at bounding box center [830, 342] width 355 height 385
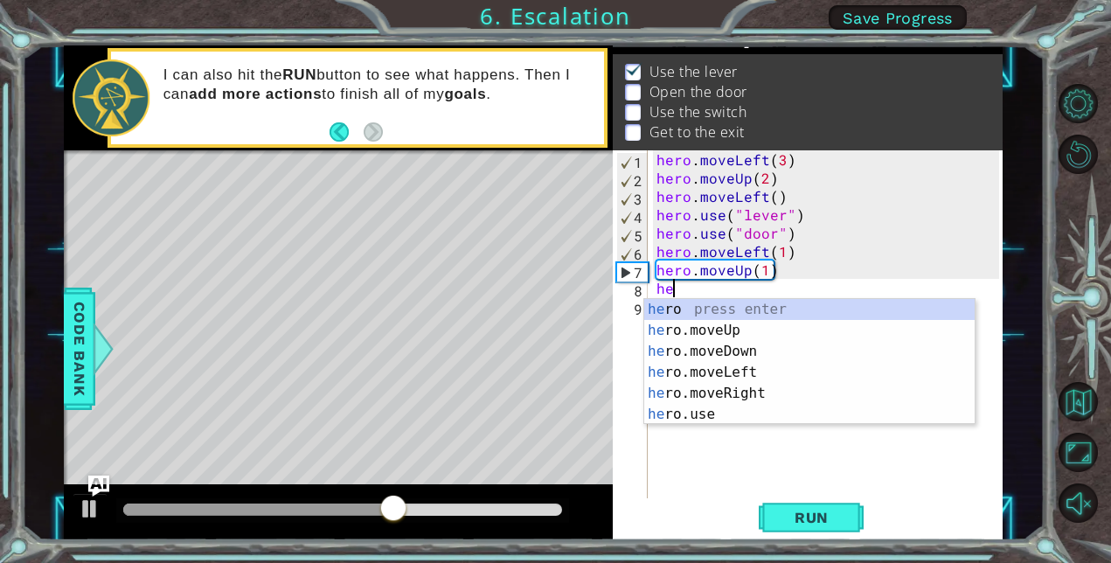
type textarea "h"
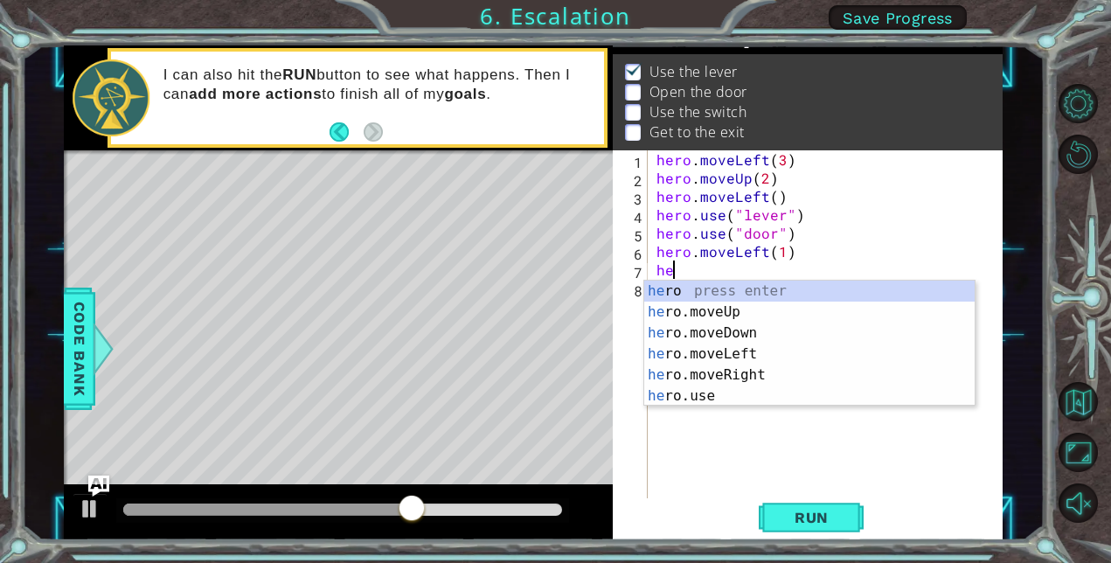
type textarea "h"
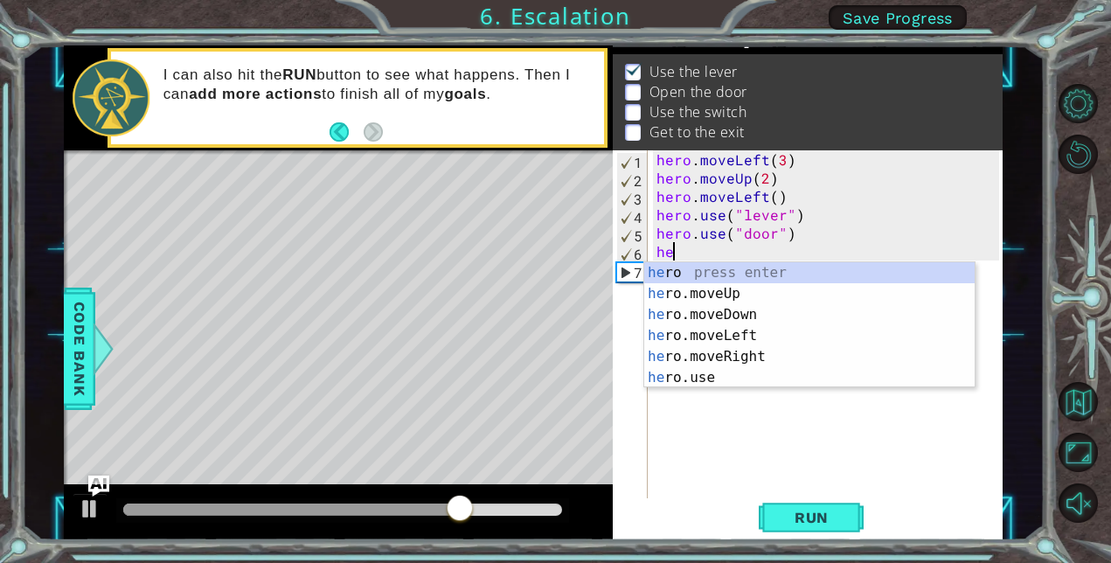
type textarea "h"
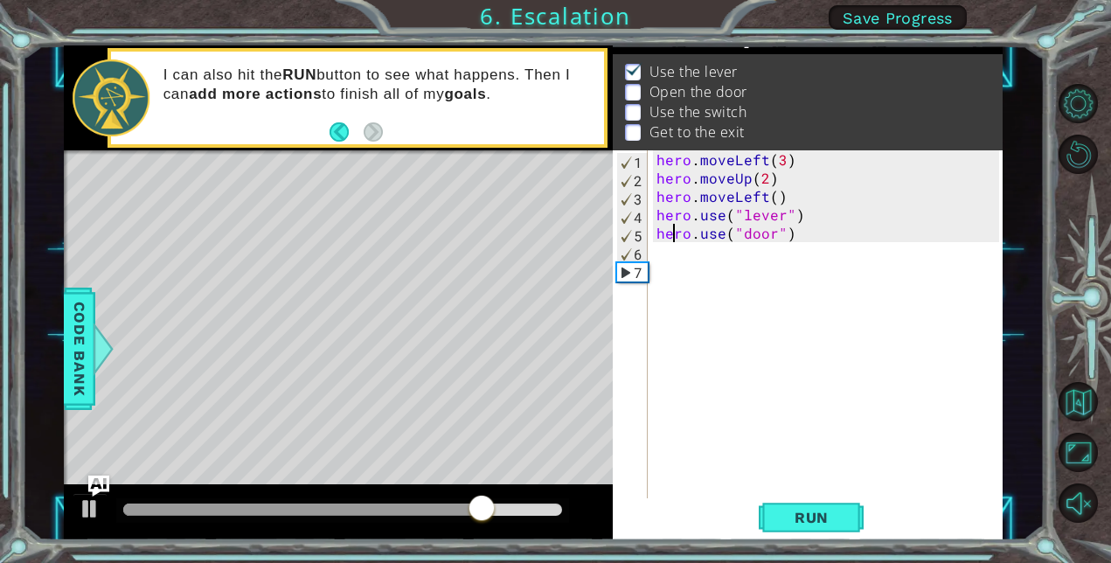
click at [670, 225] on div "hero . moveLeft ( 3 ) hero . moveUp ( 2 ) hero . moveLeft ( ) hero . use ( "lev…" at bounding box center [830, 342] width 355 height 385
click at [661, 222] on div "hero . moveLeft ( 3 ) hero . moveUp ( 2 ) hero . moveLeft ( ) hero . use ( "lev…" at bounding box center [830, 342] width 355 height 385
click at [658, 225] on div "hero . moveLeft ( 3 ) hero . moveUp ( 2 ) hero . moveLeft ( ) hero . use ( "lev…" at bounding box center [830, 342] width 355 height 385
type textarea "hero.use("door")"
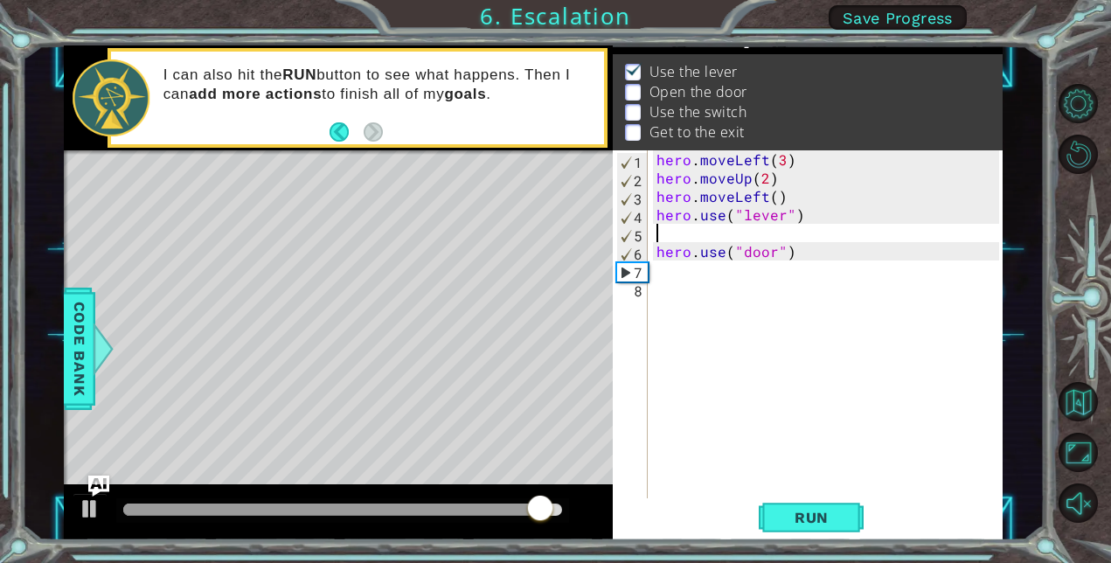
click at [659, 226] on div "hero . moveLeft ( 3 ) hero . moveUp ( 2 ) hero . moveLeft ( ) hero . use ( "lev…" at bounding box center [830, 342] width 355 height 385
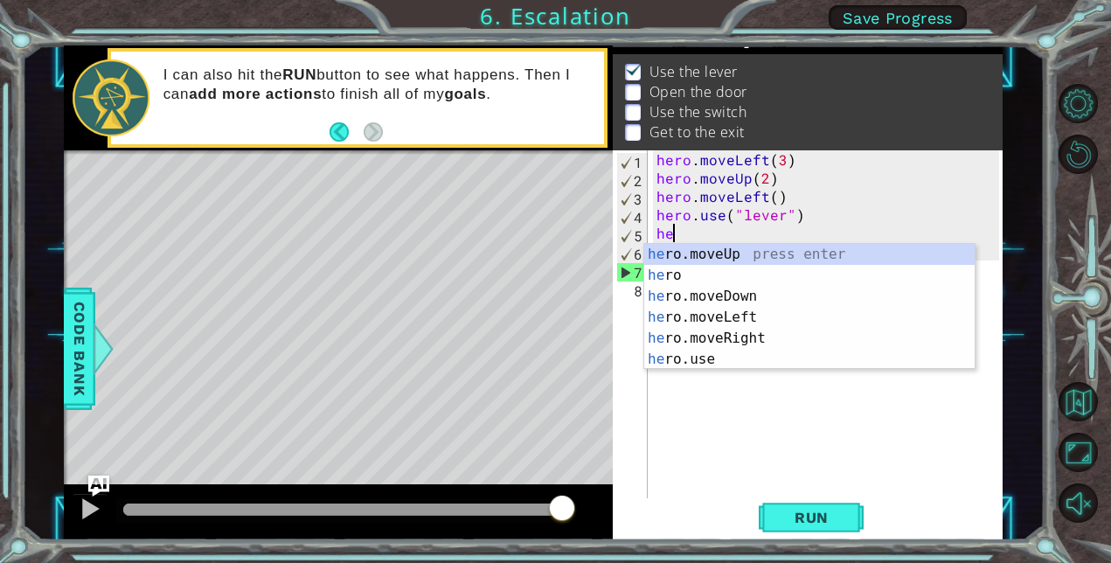
scroll to position [0, 1]
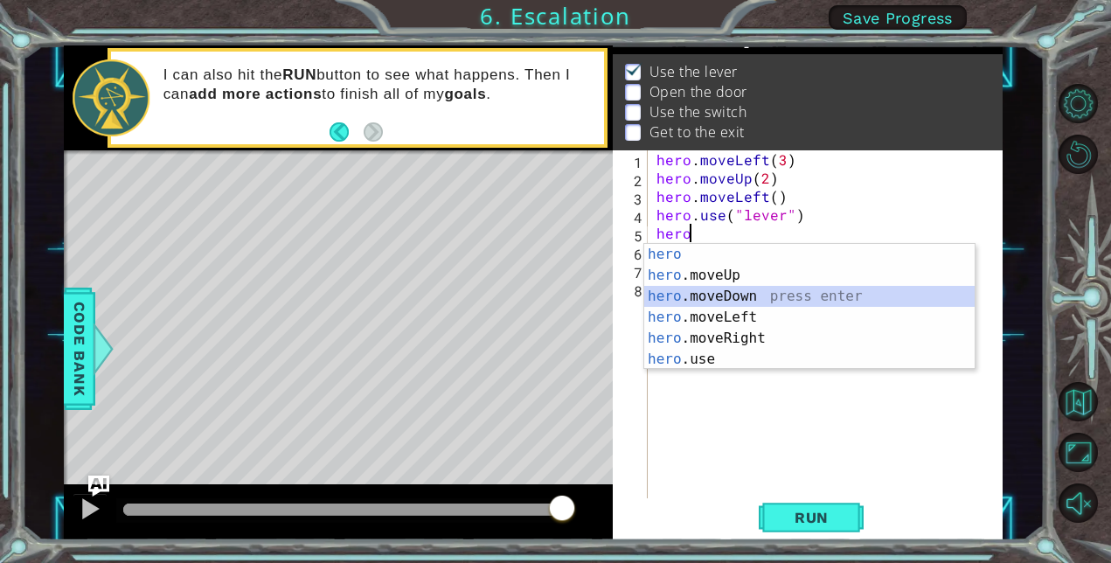
click at [690, 306] on div "hero press enter hero .moveUp press enter hero .moveDown press enter hero .move…" at bounding box center [809, 328] width 330 height 168
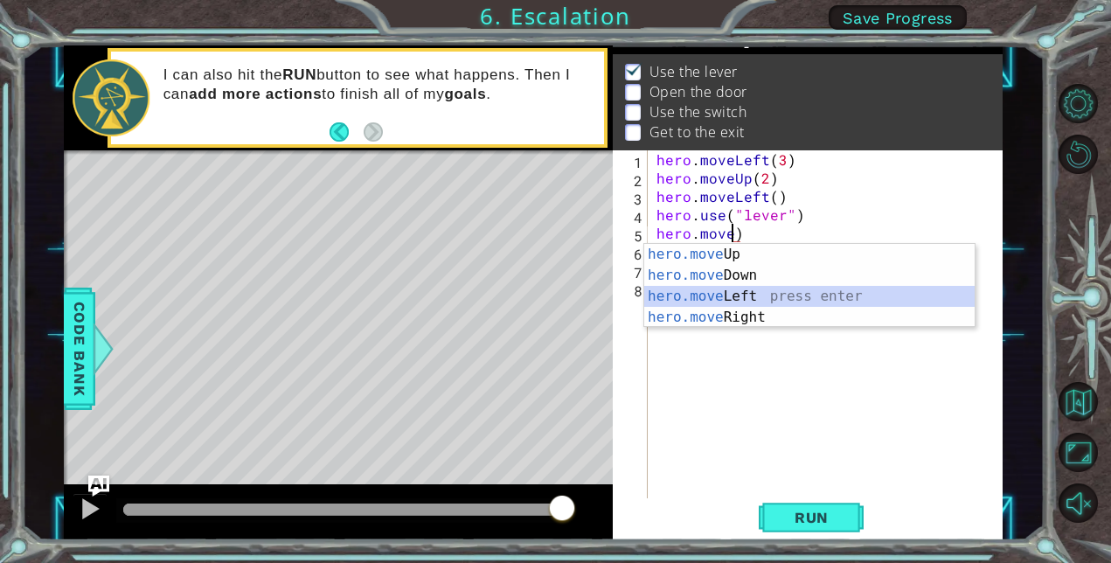
click at [809, 304] on div "hero.move Up press enter hero.move Down press enter hero.move Left press enter …" at bounding box center [809, 307] width 330 height 126
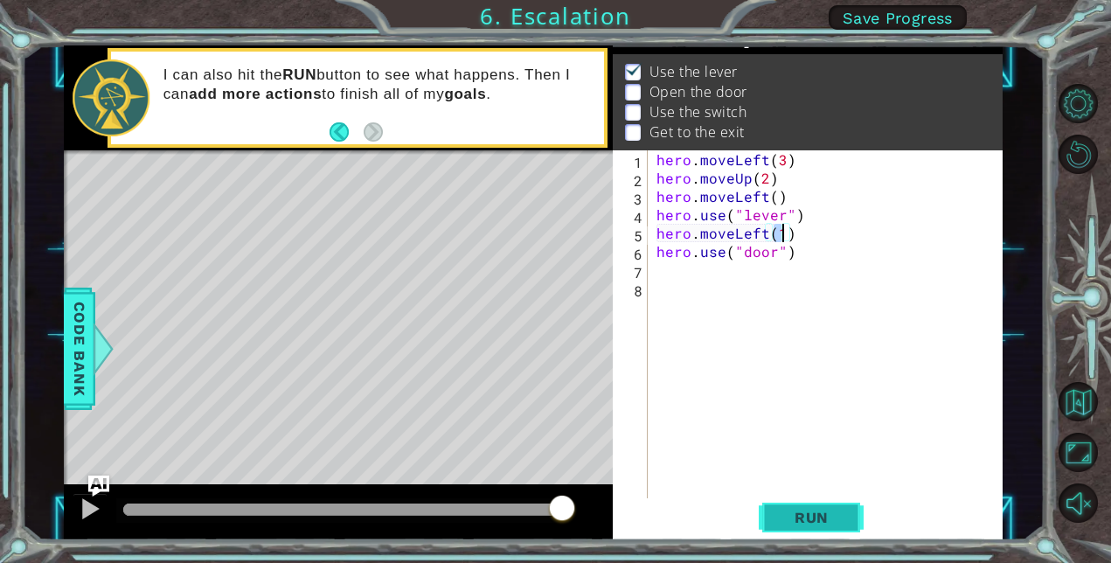
type textarea "hero.moveLeft(1)"
click at [835, 512] on span "Run" at bounding box center [811, 517] width 69 height 17
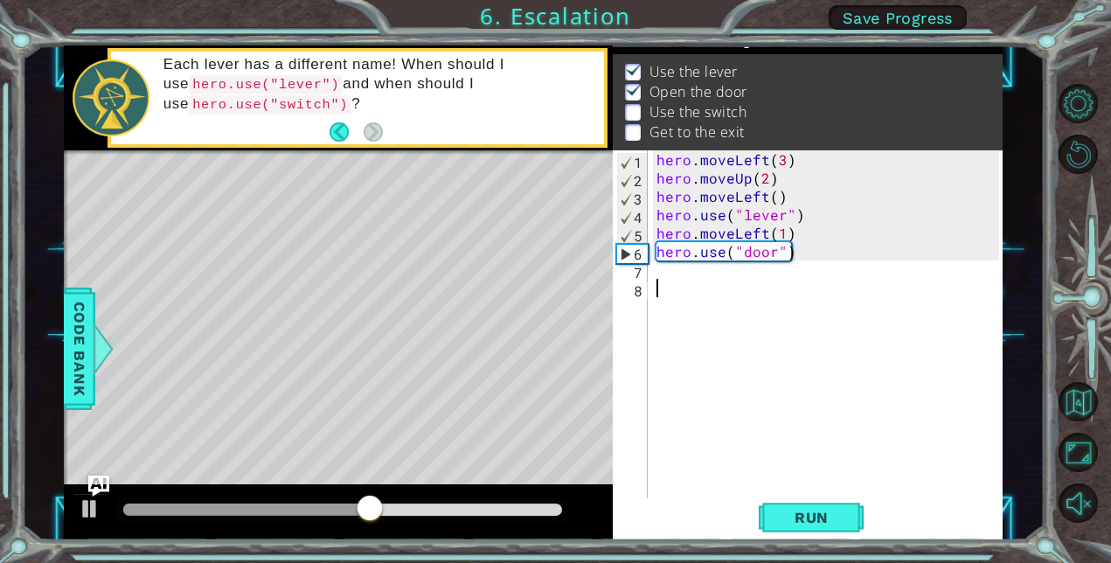
click at [743, 293] on div "hero . moveLeft ( 3 ) hero . moveUp ( 2 ) hero . moveLeft ( ) hero . use ( "lev…" at bounding box center [830, 342] width 355 height 385
click at [721, 276] on div "hero . moveLeft ( 3 ) hero . moveUp ( 2 ) hero . moveLeft ( ) hero . use ( "lev…" at bounding box center [830, 342] width 355 height 385
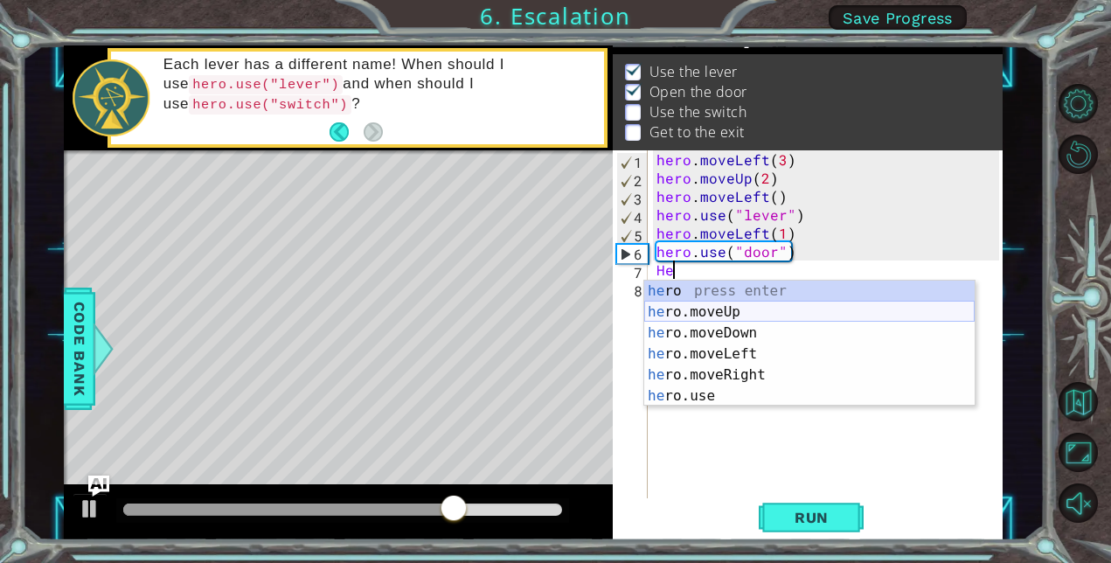
click at [683, 315] on div "he ro press enter he ro.moveUp press enter he ro.moveDown press enter he ro.mov…" at bounding box center [809, 365] width 330 height 168
type textarea "hero.moveUp(1)"
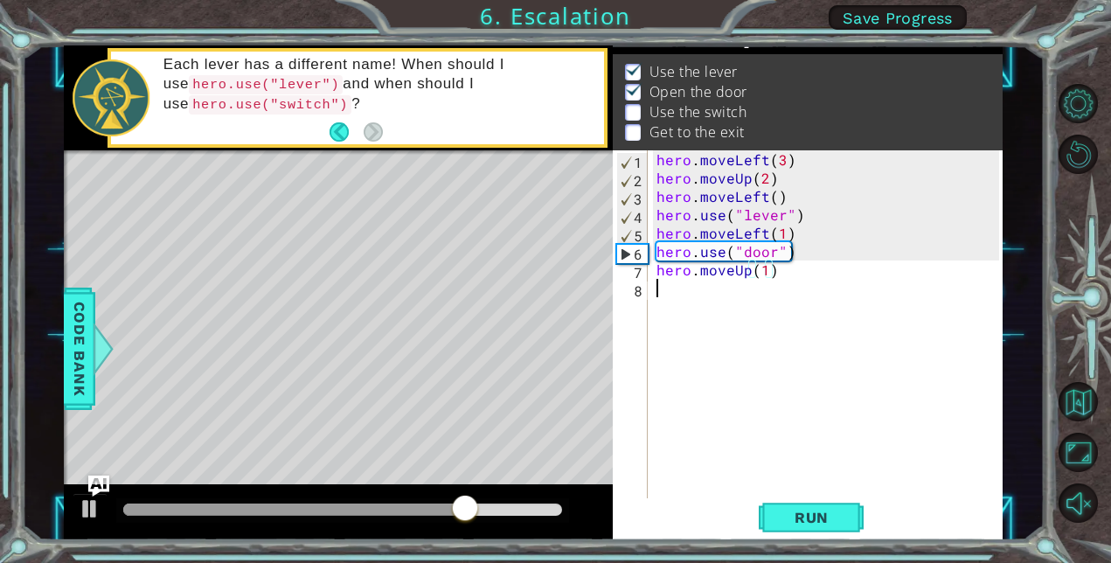
click at [684, 309] on div "hero . moveLeft ( 3 ) hero . moveUp ( 2 ) hero . moveLeft ( ) hero . use ( "lev…" at bounding box center [830, 342] width 355 height 385
type textarea "j"
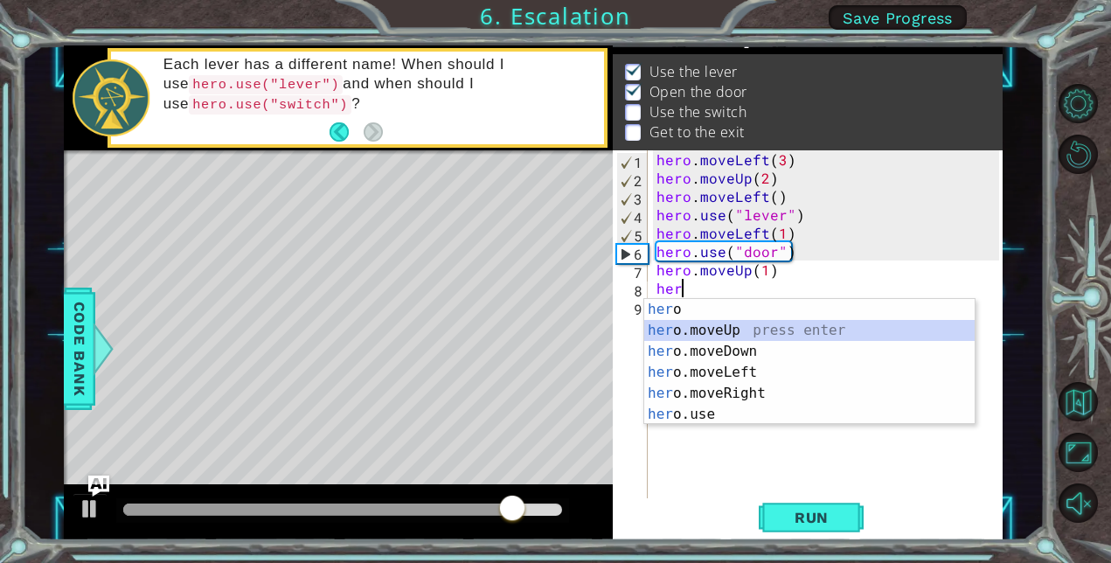
click at [704, 324] on div "her o press enter her o.moveUp press enter her o.moveDown press enter her o.mov…" at bounding box center [809, 383] width 330 height 168
type textarea "hero.moveUp(1)"
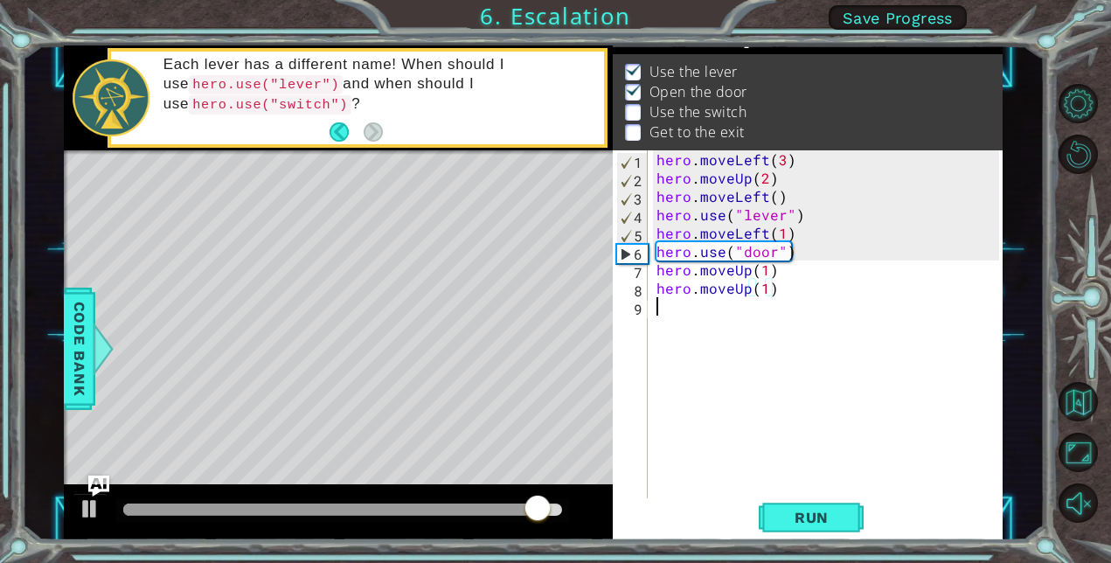
click at [714, 332] on div "hero . moveLeft ( 3 ) hero . moveUp ( 2 ) hero . moveLeft ( ) hero . use ( "lev…" at bounding box center [830, 342] width 355 height 385
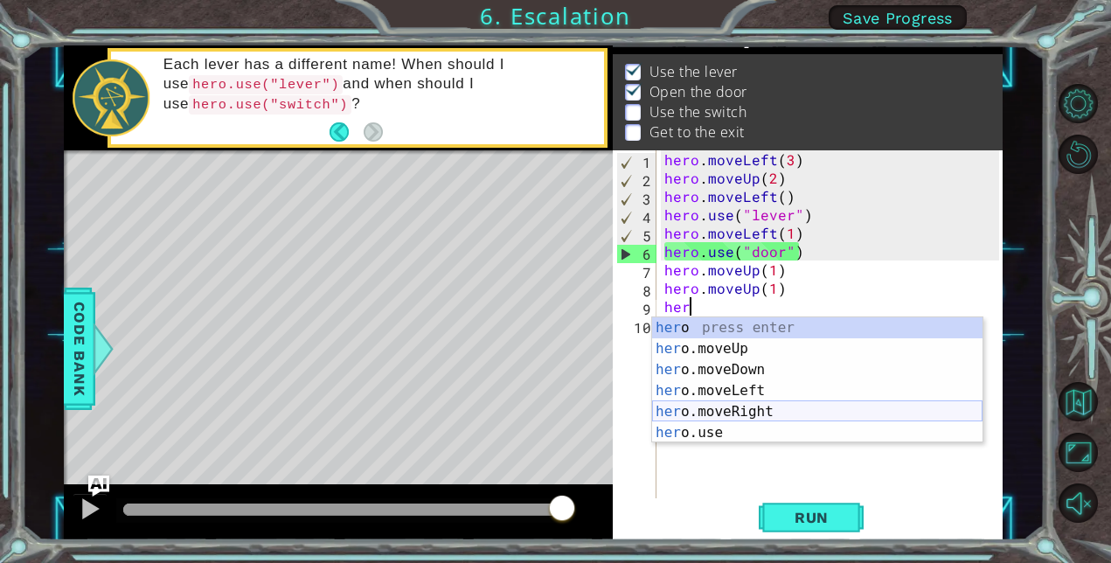
click at [750, 415] on div "her o press enter her o.moveUp press enter her o.moveDown press enter her o.mov…" at bounding box center [817, 401] width 330 height 168
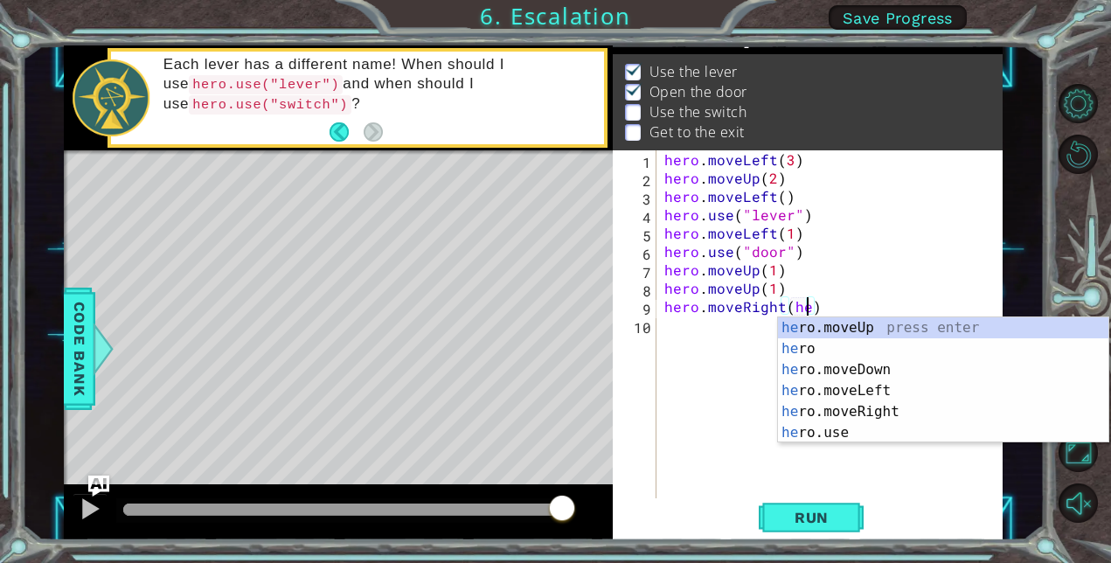
scroll to position [0, 8]
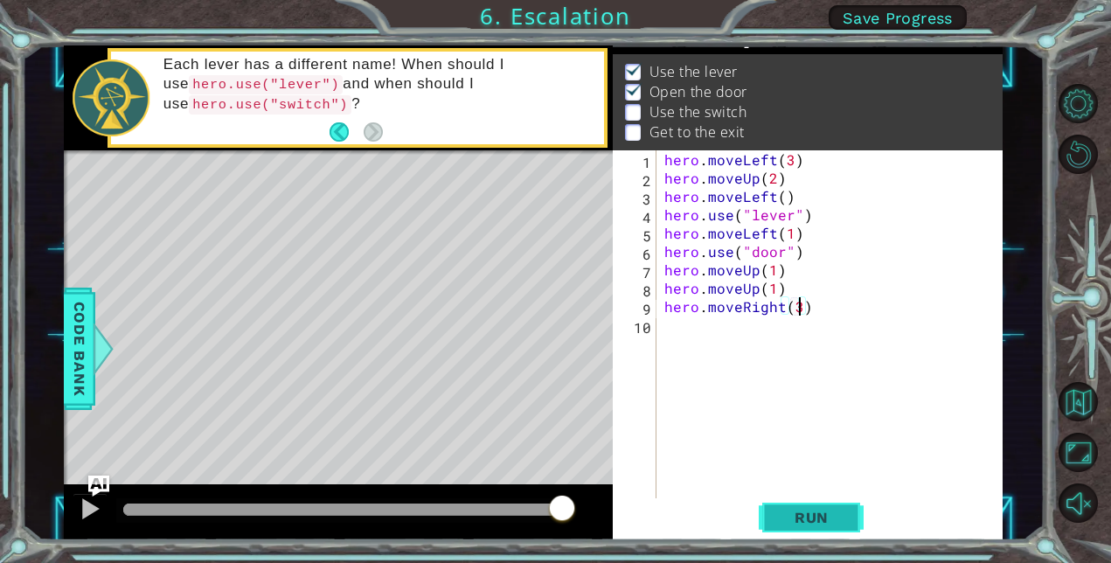
click at [823, 512] on span "Run" at bounding box center [811, 517] width 69 height 17
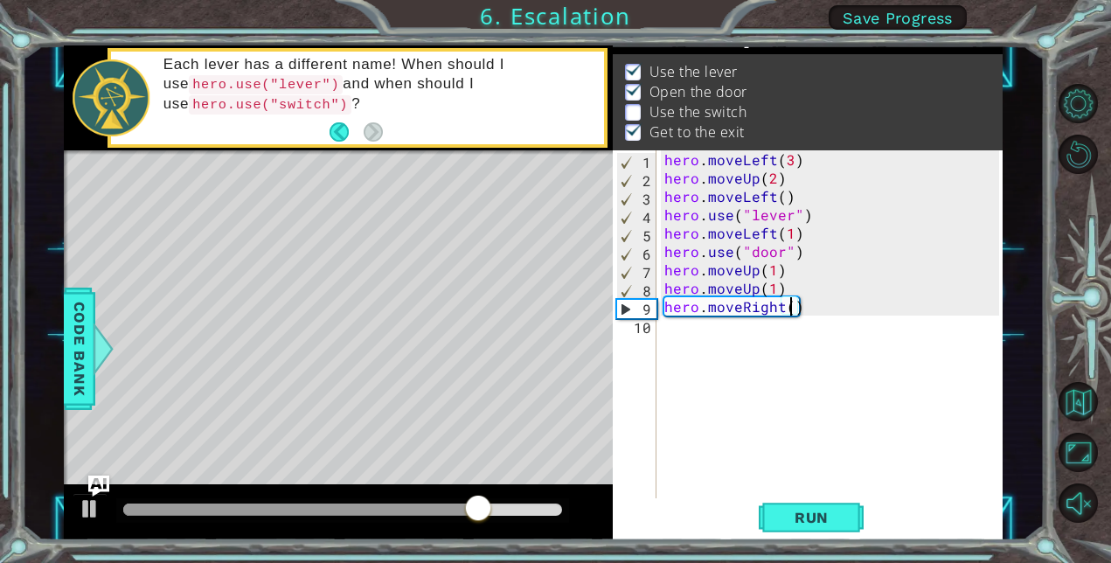
type textarea "hero.moveRight(2)"
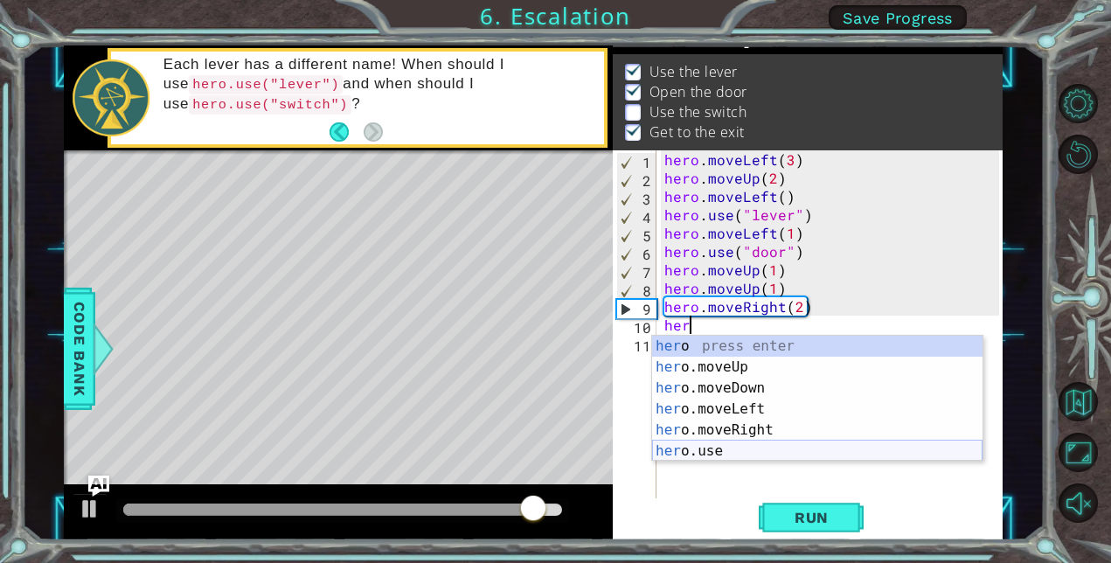
click at [713, 443] on div "her o press enter her o.moveUp press enter her o.moveDown press enter her o.mov…" at bounding box center [817, 420] width 330 height 168
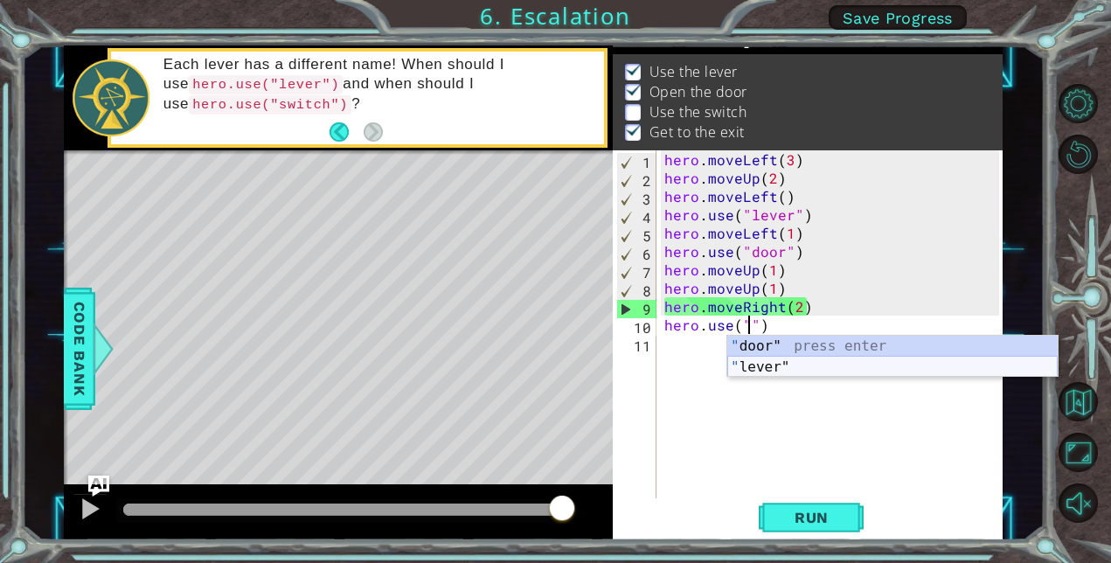
click at [816, 368] on div "" door" press enter " lever" press enter" at bounding box center [892, 378] width 330 height 84
type textarea "hero.use("lever")"
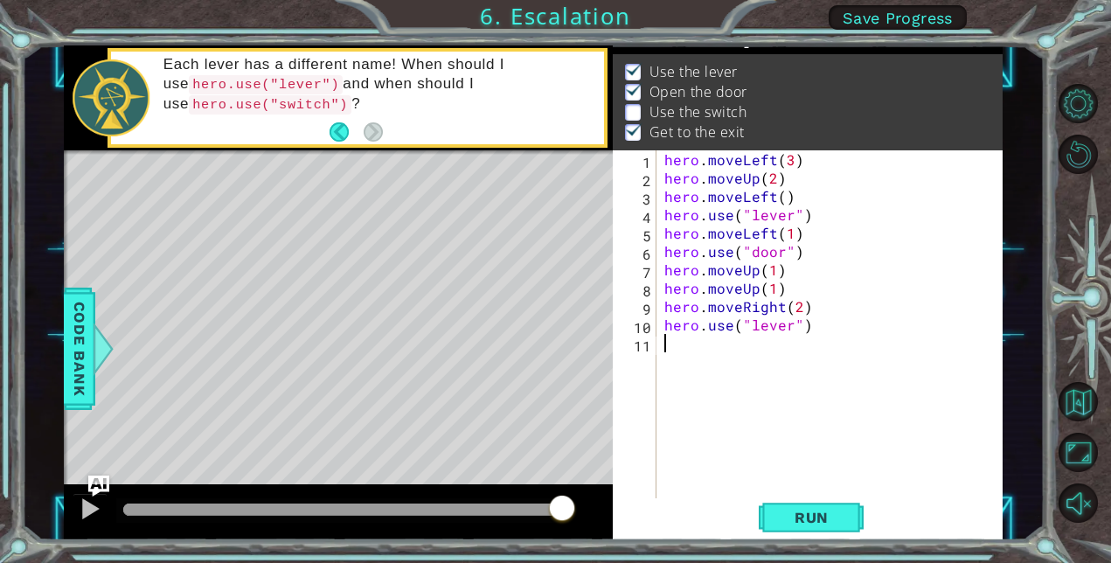
click at [727, 360] on div "hero . moveLeft ( 3 ) hero . moveUp ( 2 ) hero . moveLeft ( ) hero . use ( "lev…" at bounding box center [834, 342] width 347 height 385
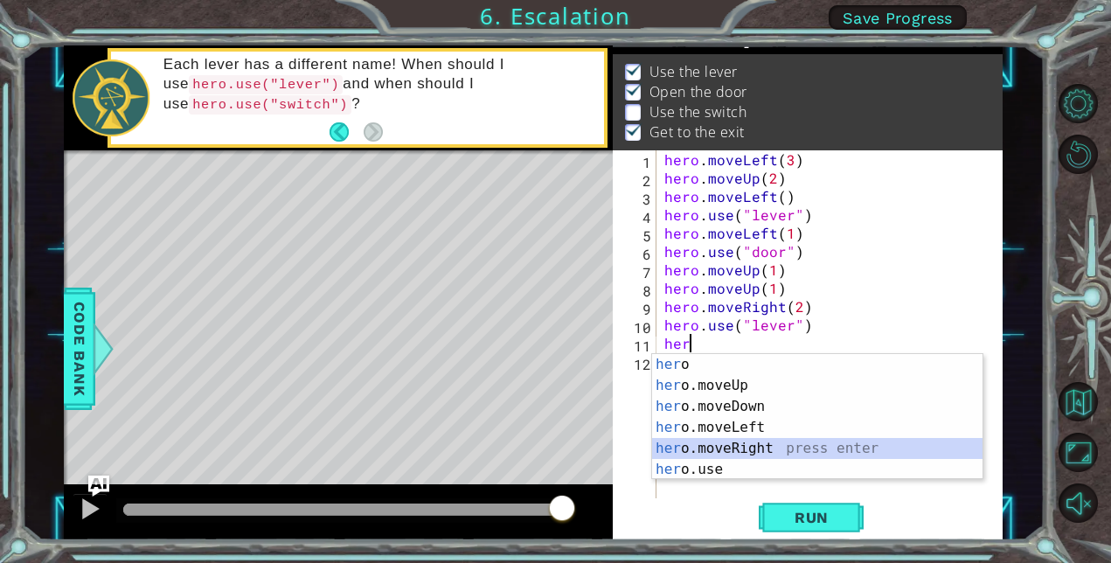
click at [757, 445] on div "her o press enter her o.moveUp press enter her o.moveDown press enter her o.mov…" at bounding box center [817, 438] width 330 height 168
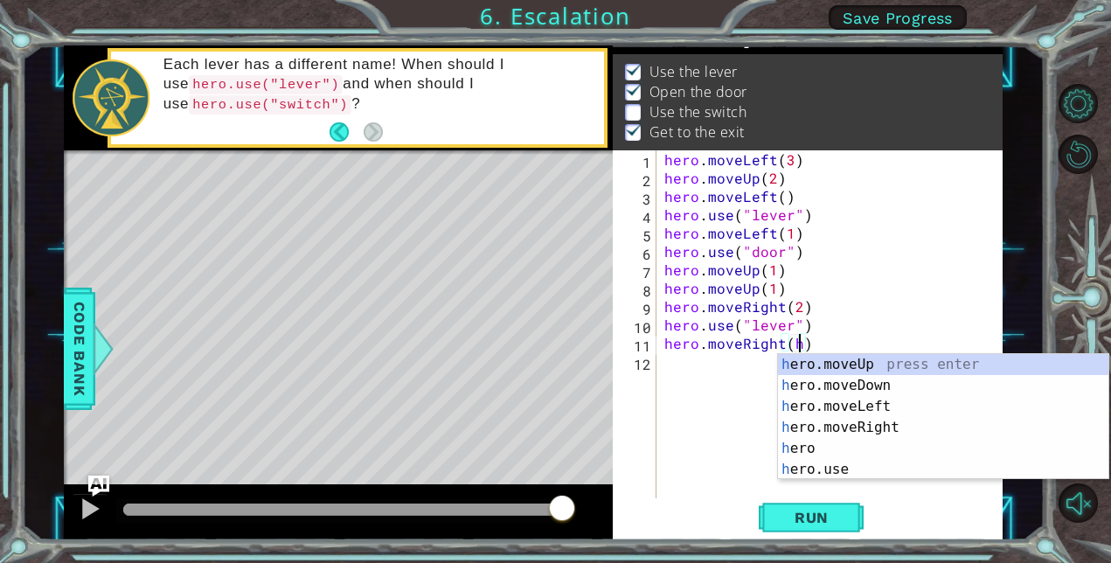
scroll to position [0, 9]
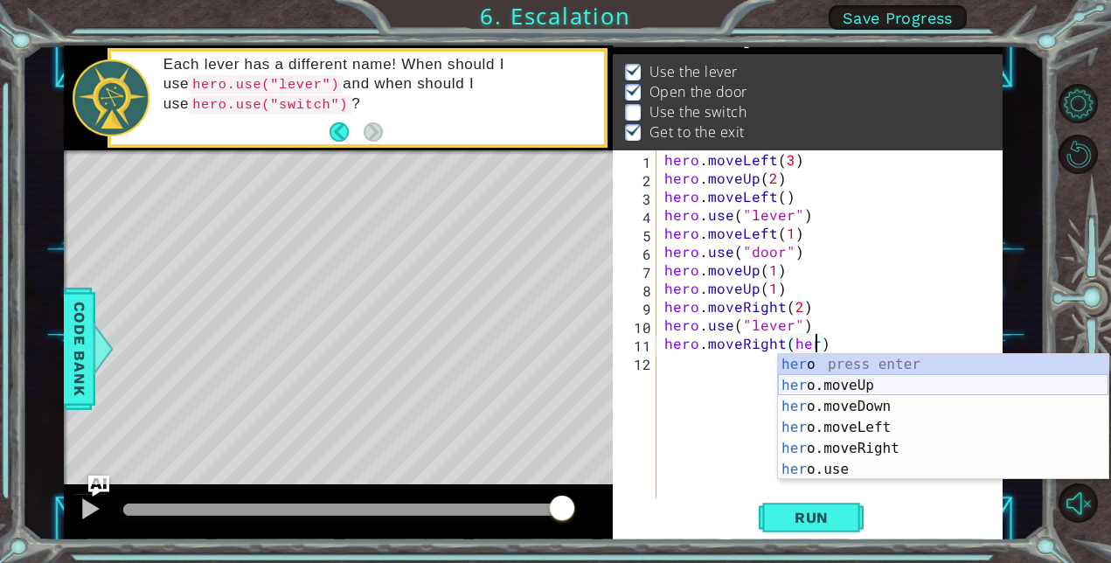
click at [836, 392] on div "her o press enter her o.moveUp press enter her o.moveDown press enter her o.mov…" at bounding box center [943, 438] width 330 height 168
type textarea "hero.moveRight(hero.moveUp(1))"
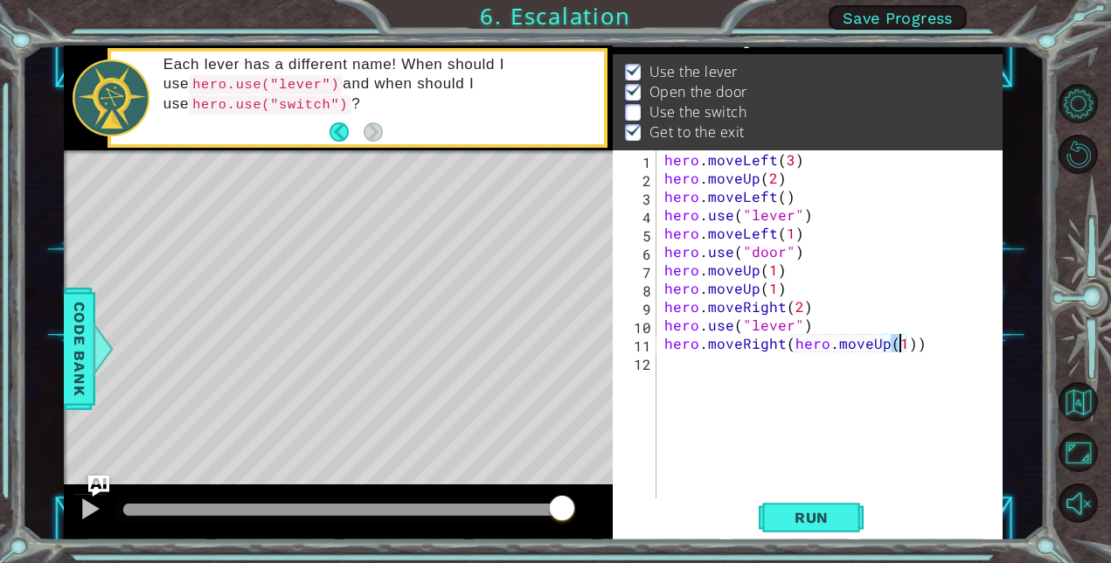
click at [742, 397] on div "hero . moveLeft ( 3 ) hero . moveUp ( 2 ) hero . moveLeft ( ) hero . use ( "lev…" at bounding box center [834, 342] width 347 height 385
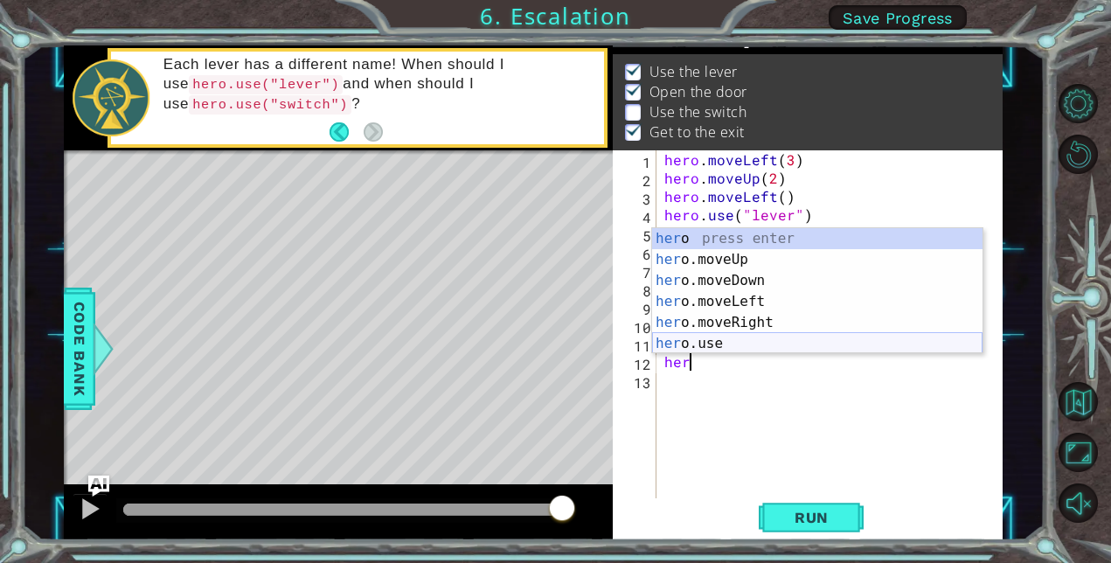
click at [758, 339] on div "her o press enter her o.moveUp press enter her o.moveDown press enter her o.mov…" at bounding box center [817, 312] width 330 height 168
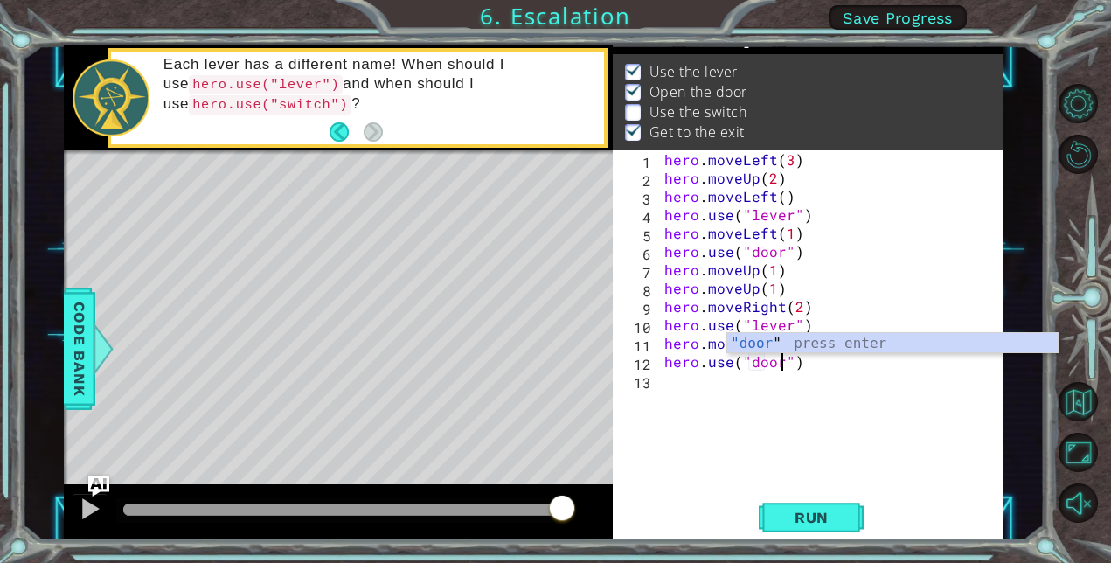
scroll to position [0, 7]
click at [818, 528] on button "Run" at bounding box center [811, 517] width 105 height 39
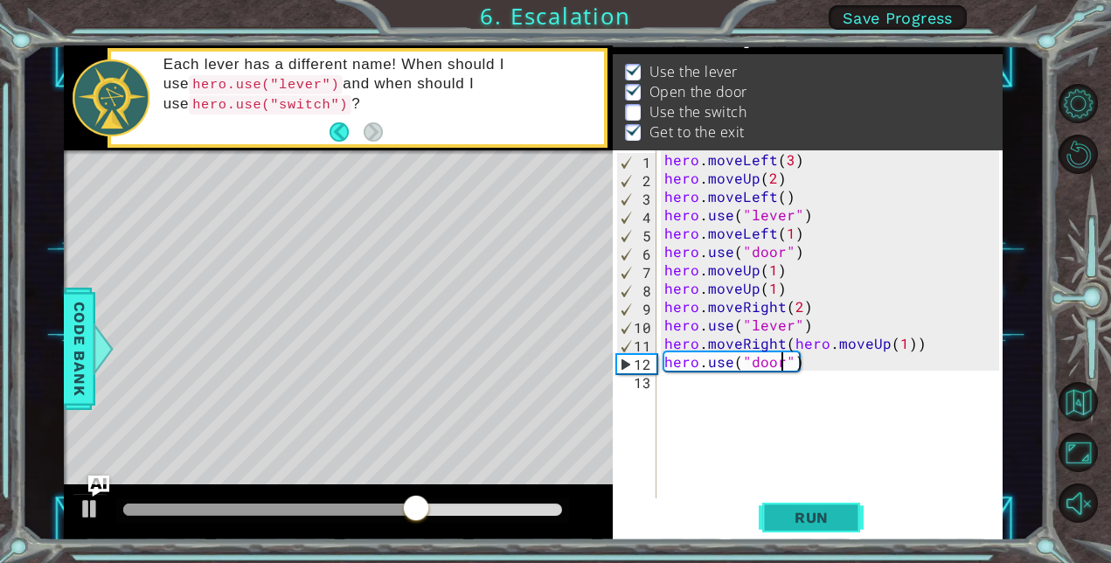
click at [782, 515] on span "Run" at bounding box center [811, 517] width 69 height 17
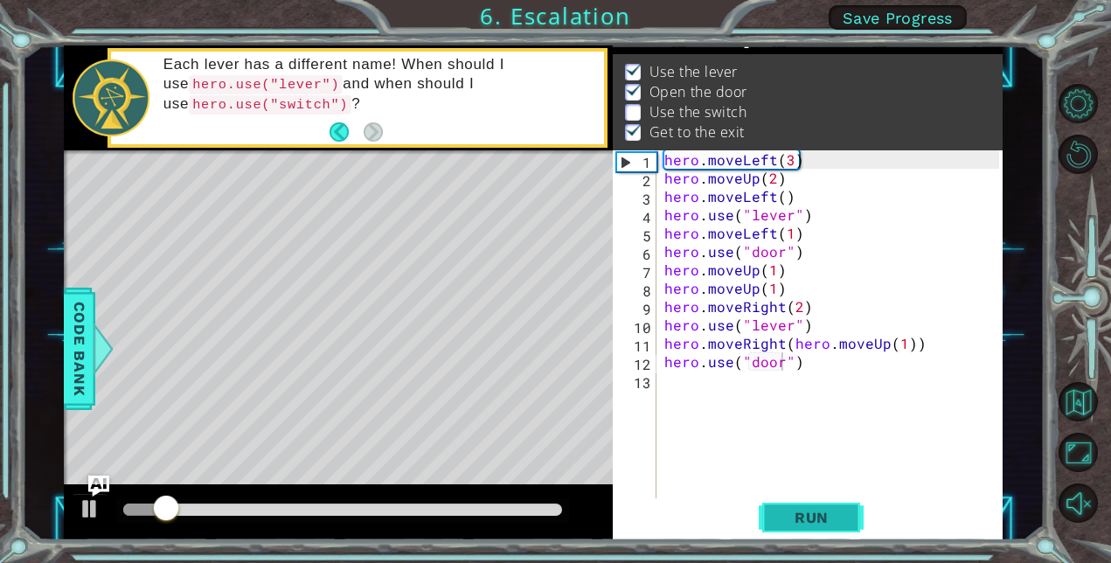
click at [782, 515] on span "Run" at bounding box center [811, 517] width 69 height 17
click at [783, 293] on div "hero . moveLeft ( 3 ) hero . moveUp ( 2 ) hero . moveLeft ( ) hero . use ( "lev…" at bounding box center [834, 342] width 347 height 385
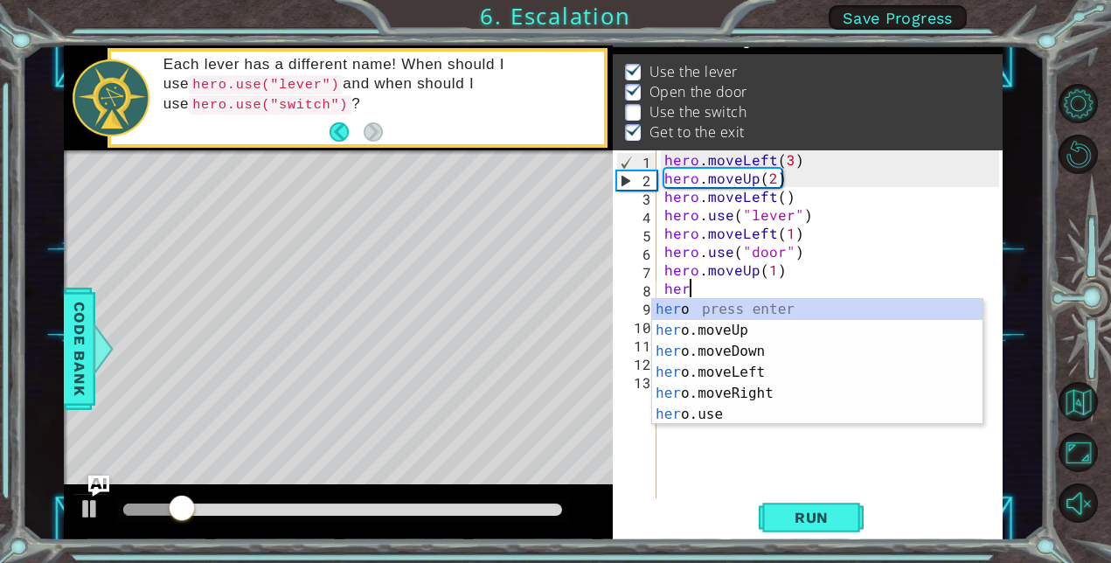
scroll to position [0, 0]
type textarea "h"
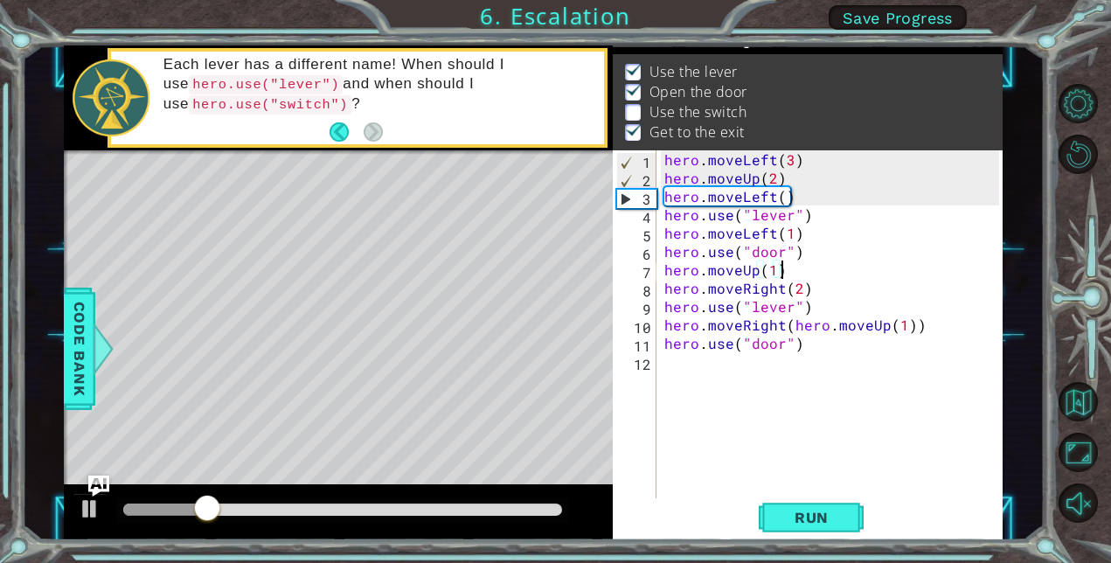
click at [771, 274] on div "hero . moveLeft ( 3 ) hero . moveUp ( 2 ) hero . moveLeft ( ) hero . use ( "lev…" at bounding box center [834, 342] width 347 height 385
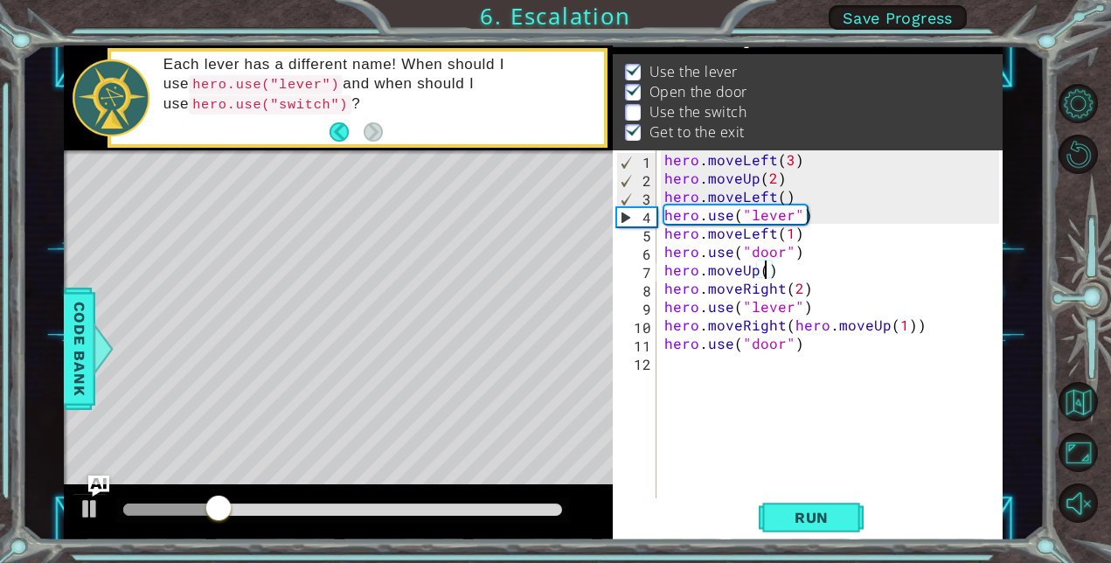
scroll to position [0, 6]
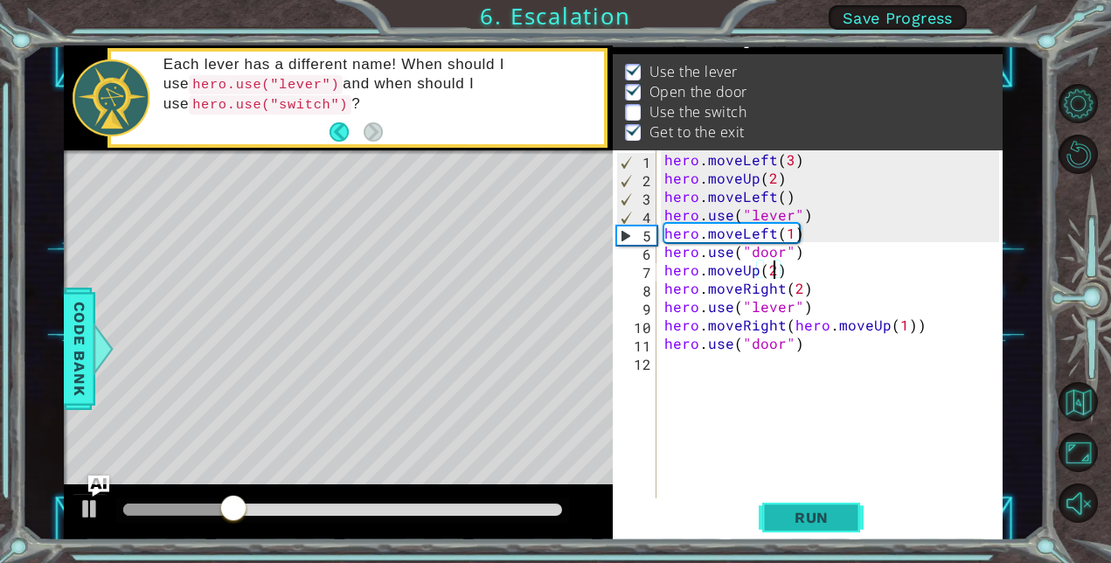
click at [798, 532] on button "Run" at bounding box center [811, 517] width 105 height 39
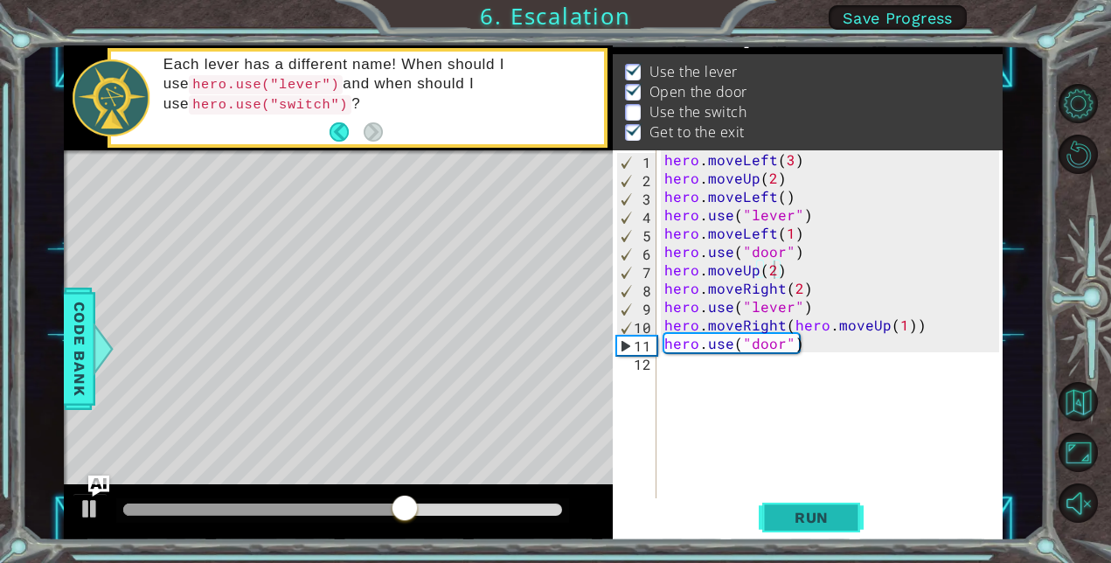
click at [802, 509] on span "Run" at bounding box center [811, 517] width 69 height 17
click at [939, 313] on div "hero . moveLeft ( 3 ) hero . moveUp ( 2 ) hero . moveLeft ( ) hero . use ( "lev…" at bounding box center [834, 342] width 347 height 385
click at [944, 324] on div "hero . moveLeft ( 3 ) hero . moveUp ( 2 ) hero . moveLeft ( ) hero . use ( "lev…" at bounding box center [834, 342] width 347 height 385
click at [919, 348] on div "hero . moveLeft ( 3 ) hero . moveUp ( 2 ) hero . moveLeft ( ) hero . use ( "lev…" at bounding box center [834, 342] width 347 height 385
click at [921, 328] on div "hero . moveLeft ( 3 ) hero . moveUp ( 2 ) hero . moveLeft ( ) hero . use ( "lev…" at bounding box center [834, 342] width 347 height 385
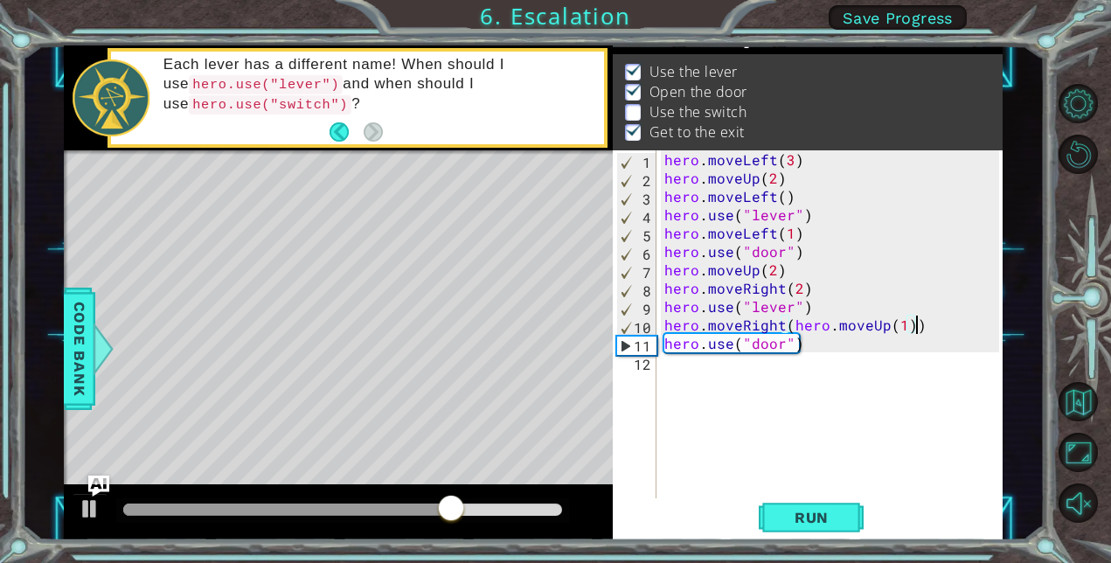
type textarea "hero.moveRight(hero.moveUp(1)"
click at [817, 513] on span "Run" at bounding box center [811, 517] width 69 height 17
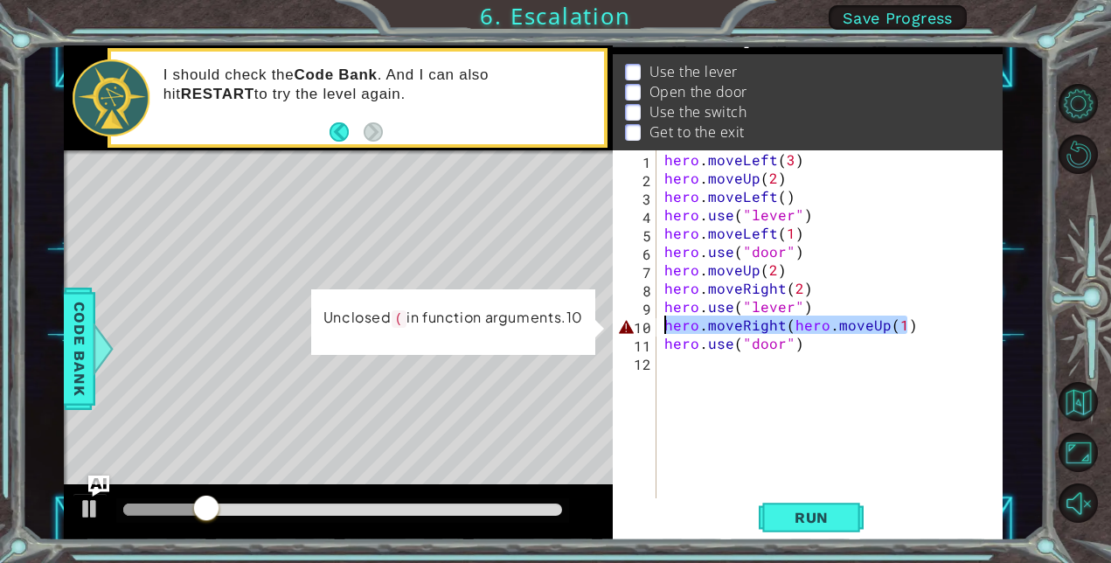
drag, startPoint x: 905, startPoint y: 329, endPoint x: 664, endPoint y: 329, distance: 241.2
click at [664, 329] on div "hero . moveLeft ( 3 ) hero . moveUp ( 2 ) hero . moveLeft ( ) hero . use ( "lev…" at bounding box center [834, 342] width 347 height 385
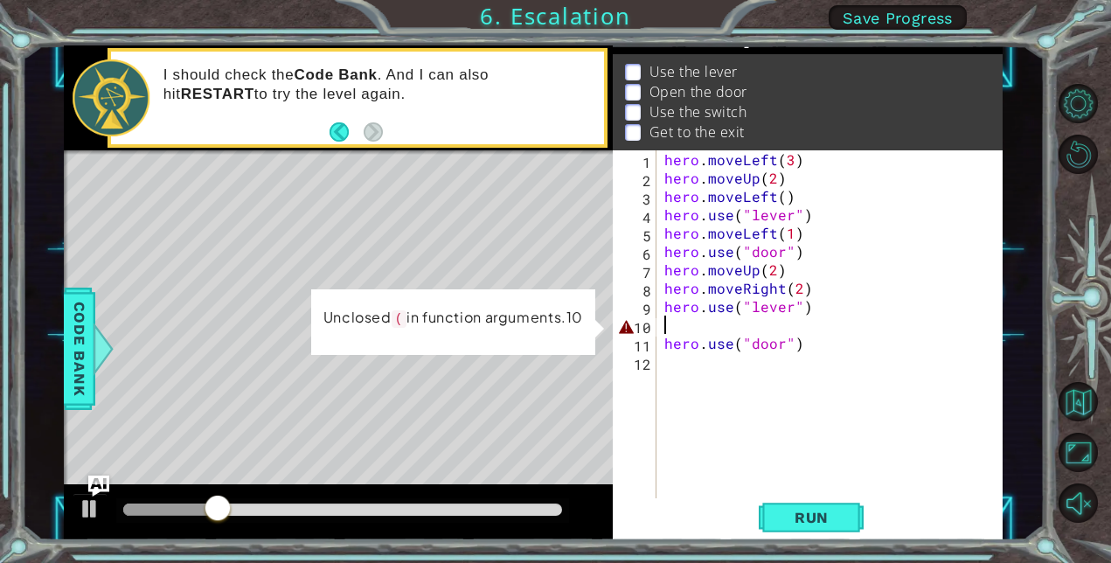
scroll to position [0, 0]
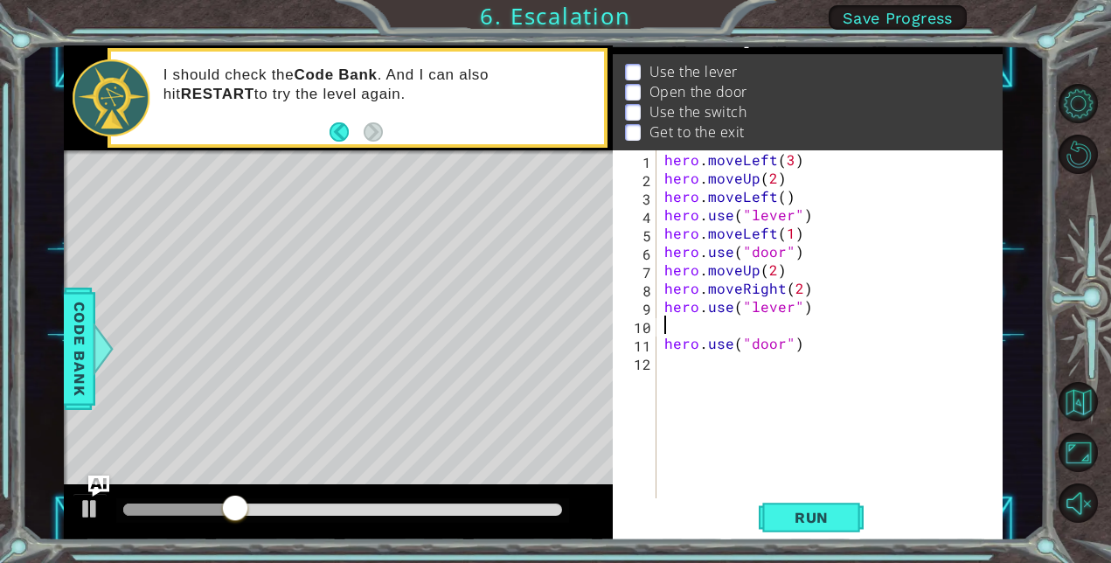
type textarea "hero.use("lever")"
click at [816, 346] on div "hero . moveLeft ( 3 ) hero . moveUp ( 2 ) hero . moveLeft ( ) hero . use ( "lev…" at bounding box center [834, 342] width 347 height 385
click at [812, 329] on div "hero . moveLeft ( 3 ) hero . moveUp ( 2 ) hero . moveLeft ( ) hero . use ( "lev…" at bounding box center [834, 342] width 347 height 385
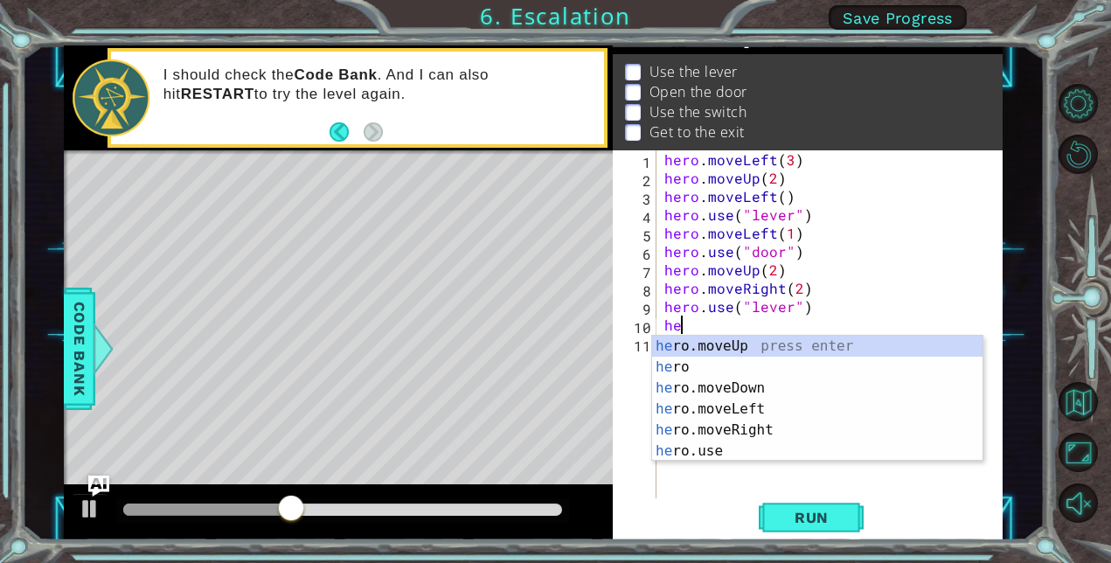
type textarea "h"
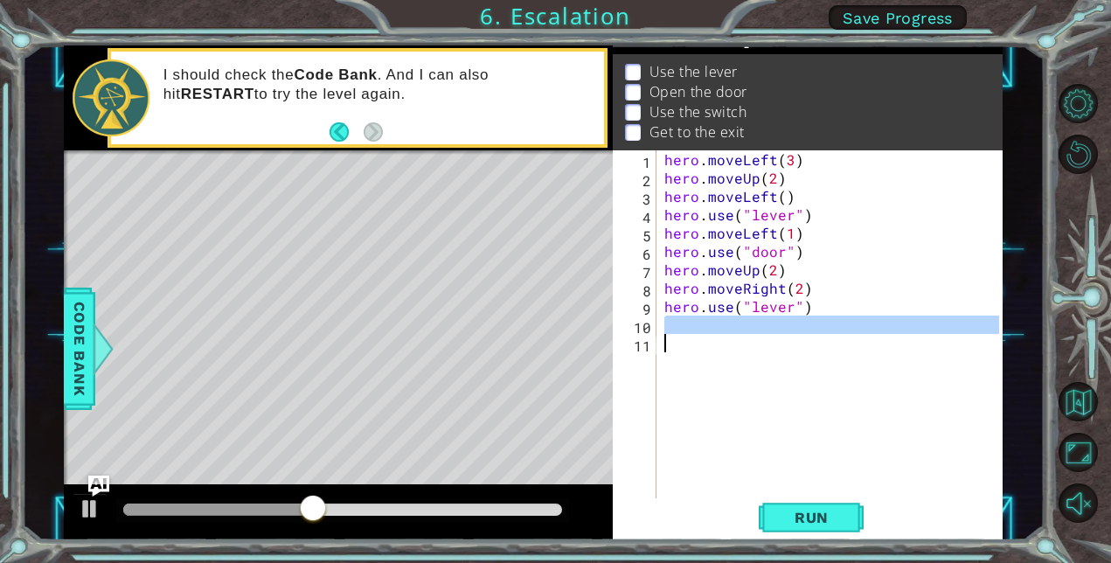
drag, startPoint x: 812, startPoint y: 329, endPoint x: 819, endPoint y: 409, distance: 80.7
click at [819, 409] on div "hero . moveLeft ( 3 ) hero . moveUp ( 2 ) hero . moveLeft ( ) hero . use ( "lev…" at bounding box center [834, 342] width 347 height 385
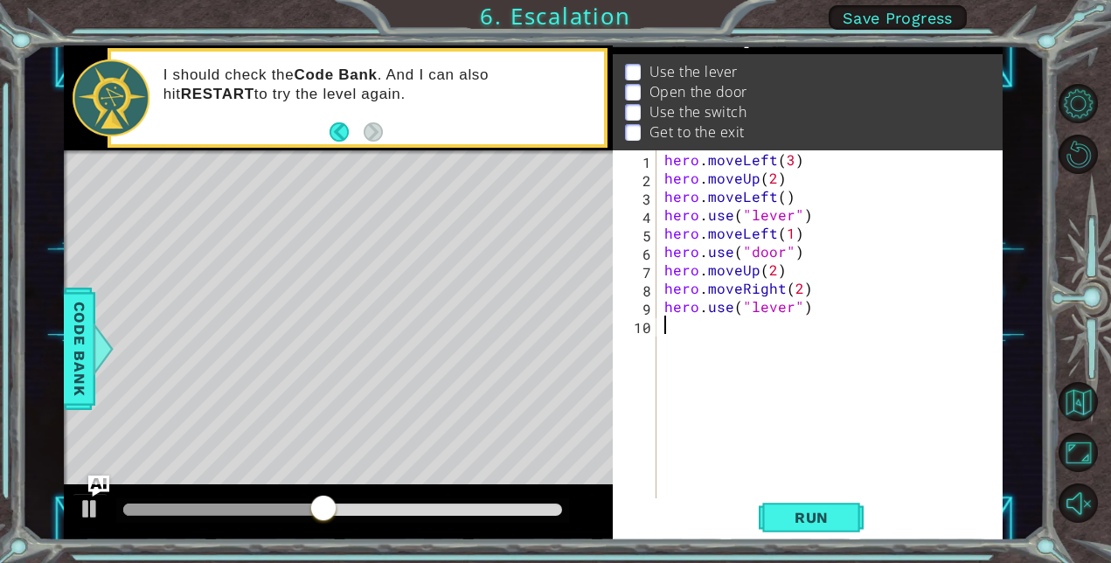
type textarea "hero.use("lever")"
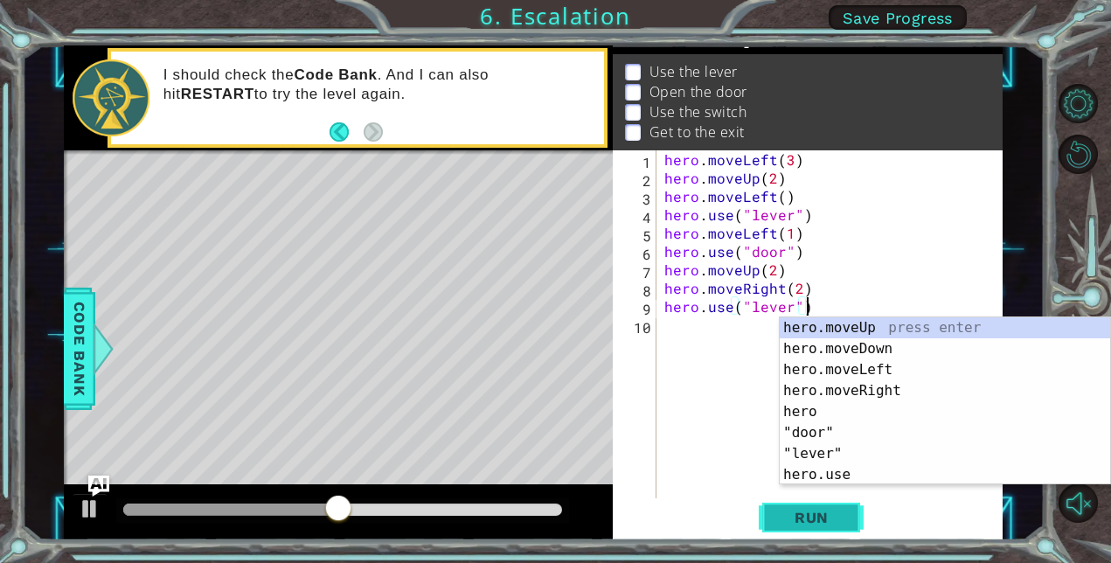
click at [831, 519] on span "Run" at bounding box center [811, 517] width 69 height 17
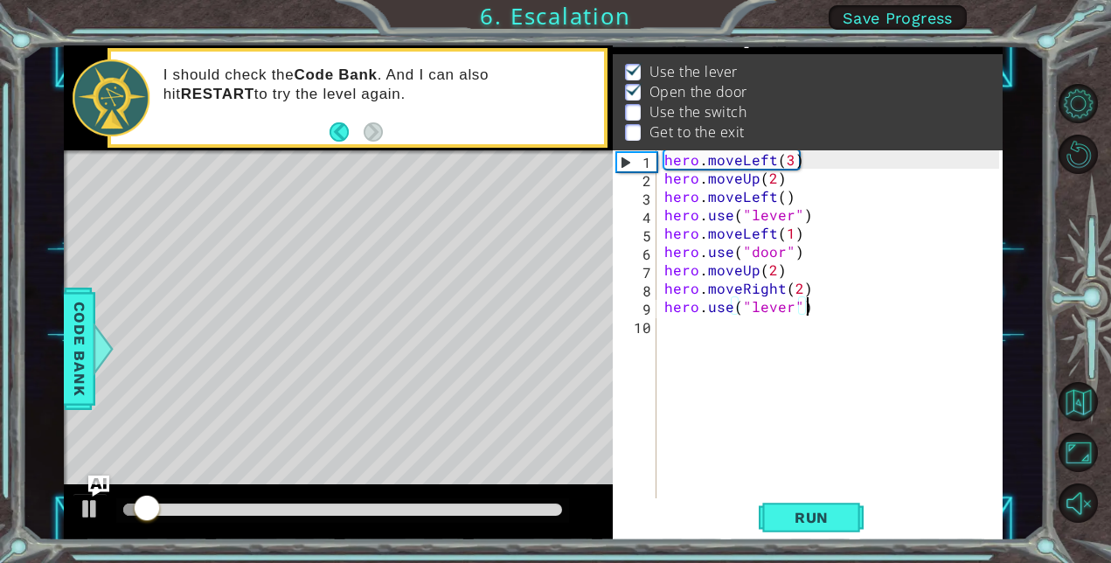
click at [821, 419] on div "hero . moveLeft ( 3 ) hero . moveUp ( 2 ) hero . moveLeft ( ) hero . use ( "lev…" at bounding box center [834, 342] width 347 height 385
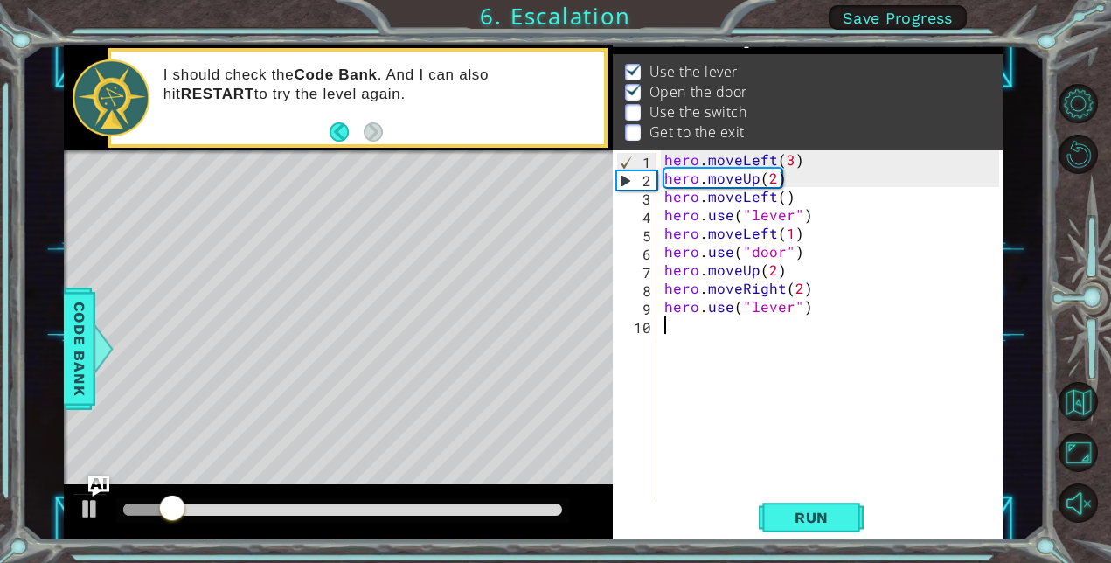
type textarea "h"
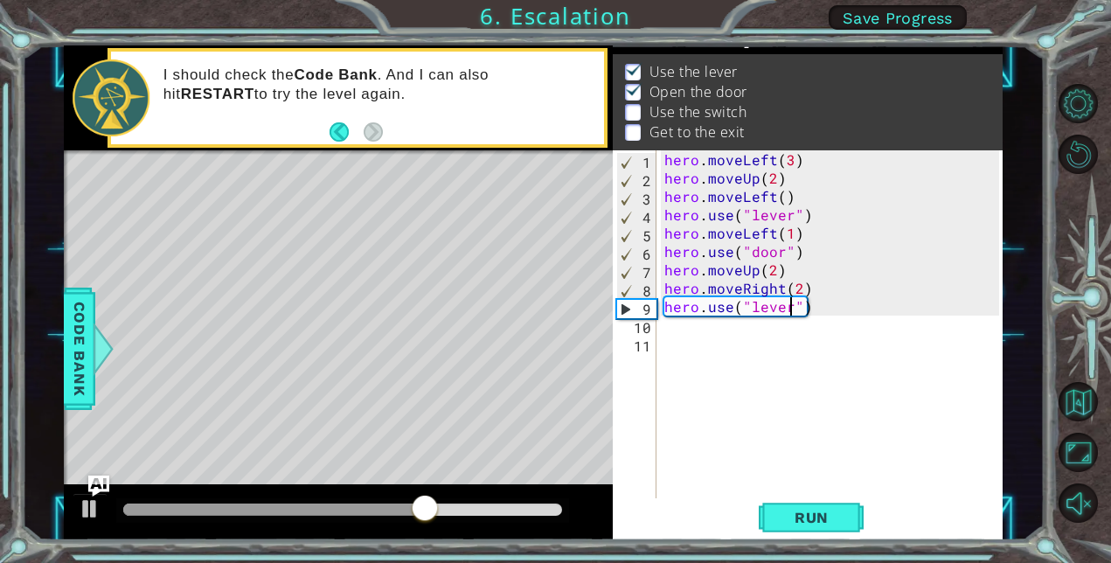
click at [789, 312] on div "hero . moveLeft ( 3 ) hero . moveUp ( 2 ) hero . moveLeft ( ) hero . use ( "lev…" at bounding box center [834, 342] width 347 height 385
type textarea "hero.use("switch")"
click at [759, 350] on div "hero . moveLeft ( 3 ) hero . moveUp ( 2 ) hero . moveLeft ( ) hero . use ( "lev…" at bounding box center [834, 342] width 347 height 385
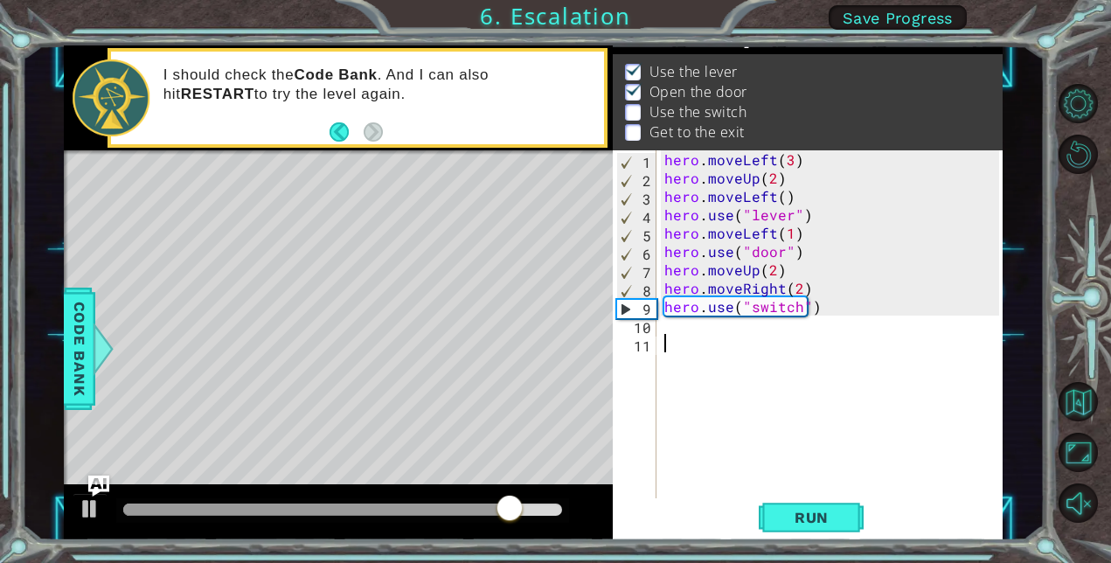
click at [727, 332] on div "hero . moveLeft ( 3 ) hero . moveUp ( 2 ) hero . moveLeft ( ) hero . use ( "lev…" at bounding box center [834, 342] width 347 height 385
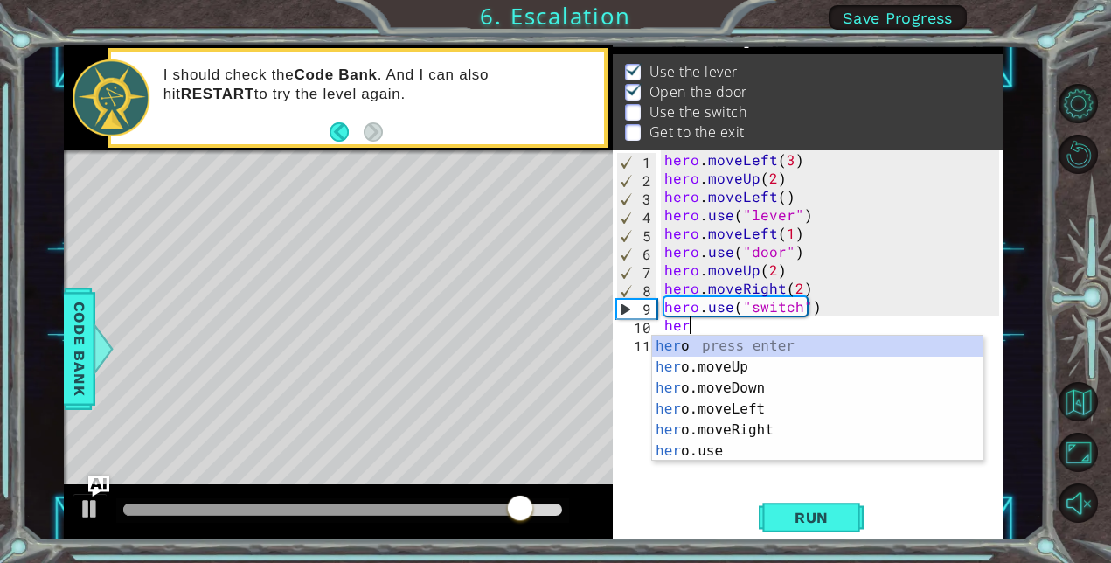
scroll to position [0, 1]
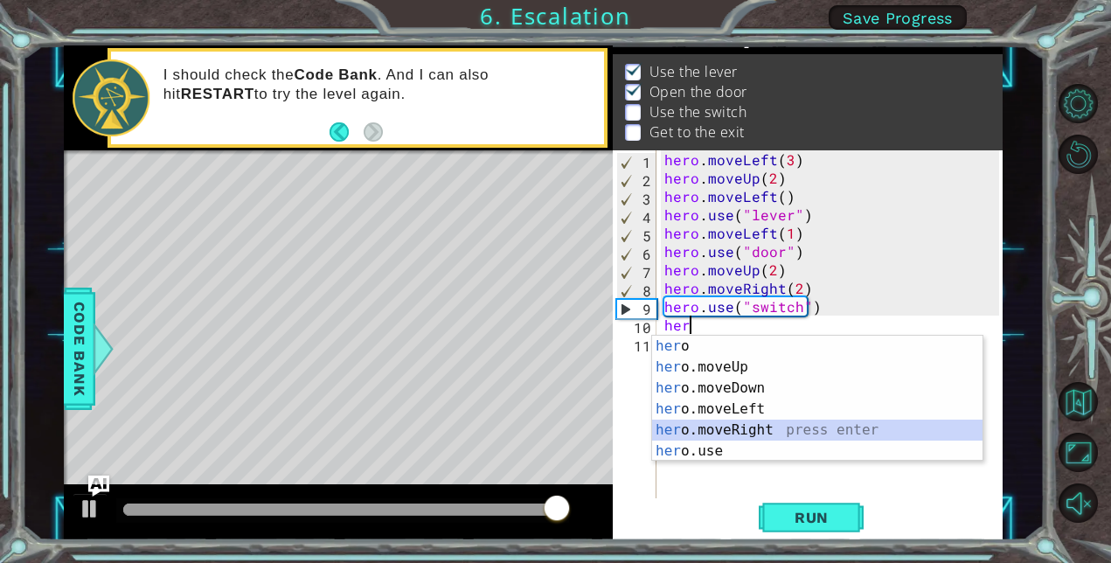
click at [769, 428] on div "her o press enter her o.moveUp press enter her o.moveDown press enter her o.mov…" at bounding box center [817, 420] width 330 height 168
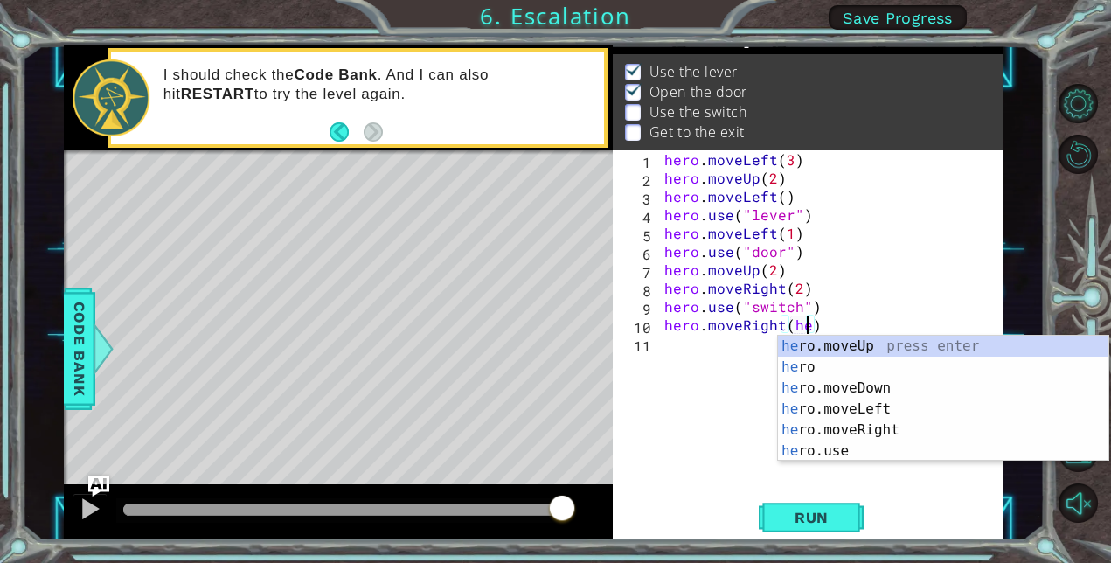
scroll to position [0, 8]
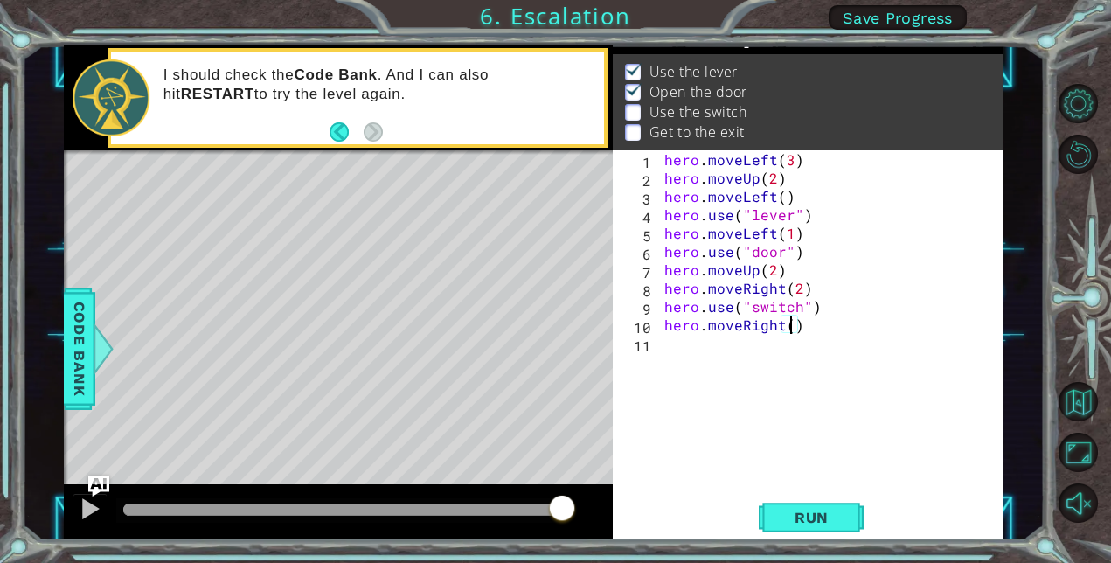
type textarea "hero.moveRight)"
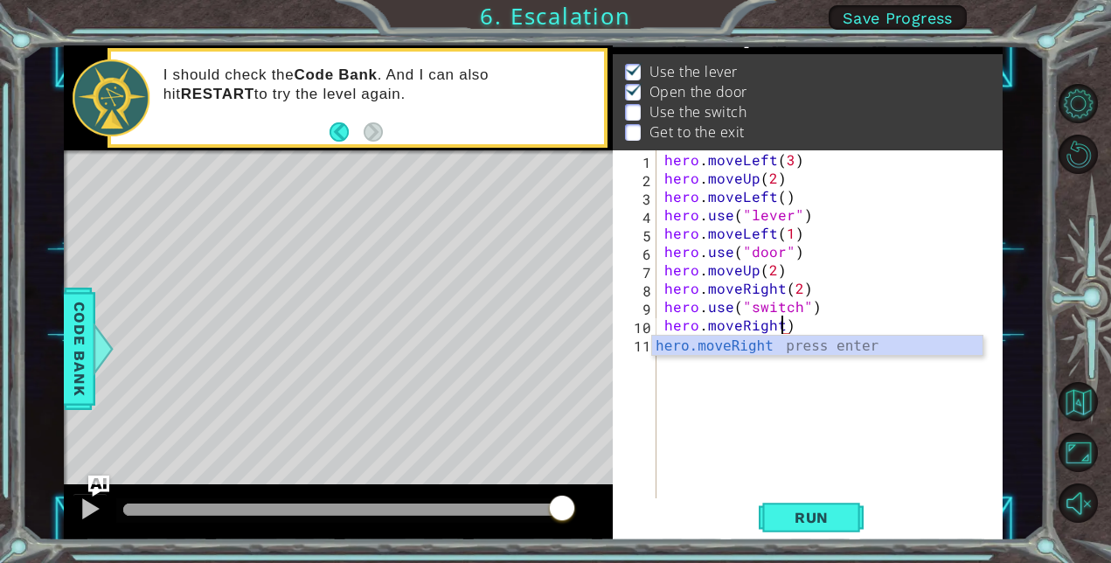
click at [690, 359] on div "hero . moveLeft ( 3 ) hero . moveUp ( 2 ) hero . moveLeft ( ) hero . use ( "lev…" at bounding box center [834, 342] width 347 height 385
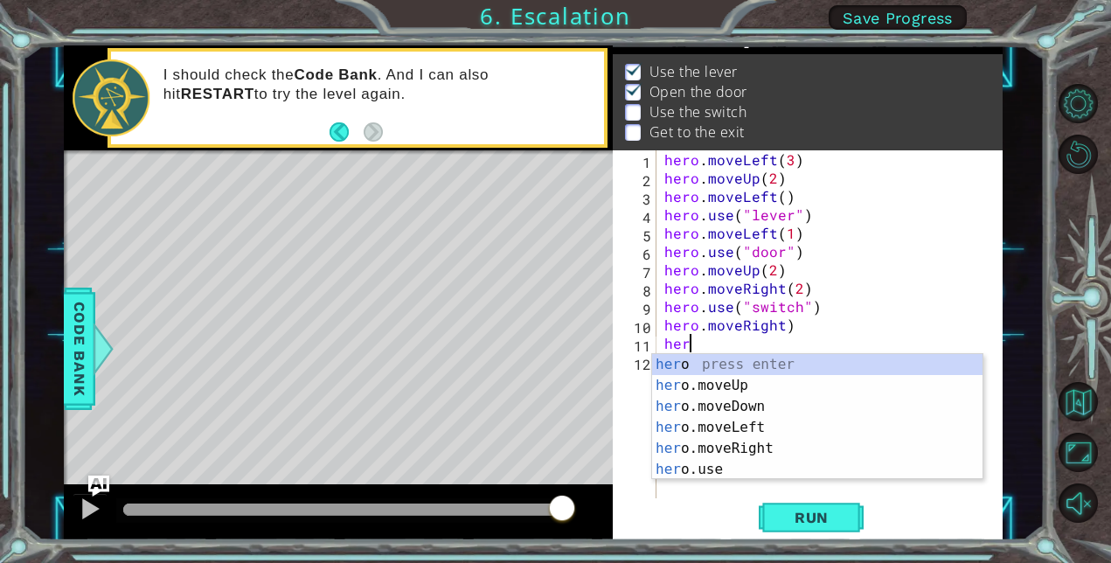
scroll to position [0, 1]
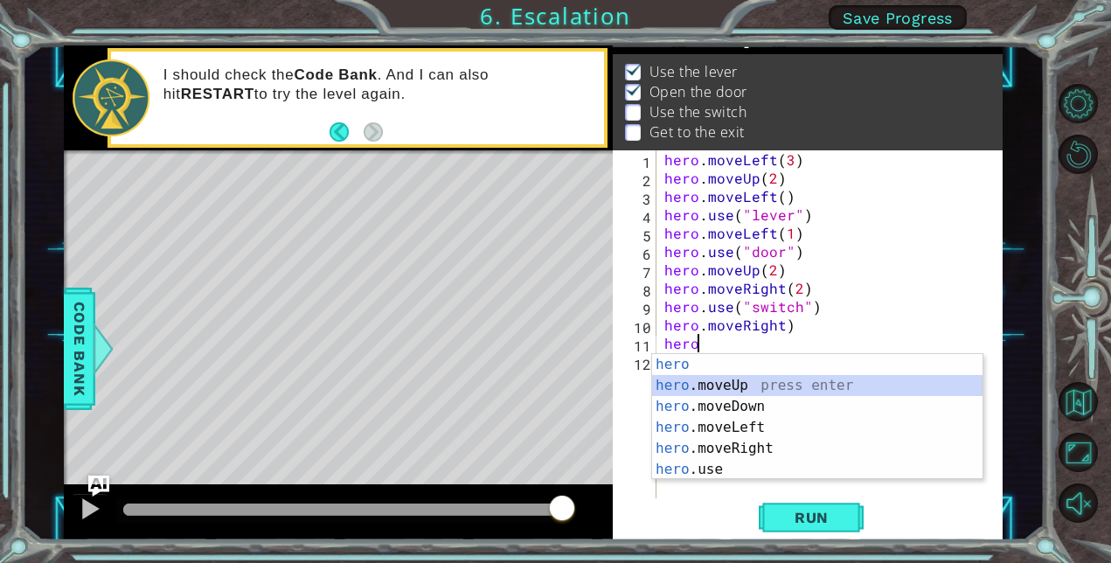
click at [699, 392] on div "hero press enter hero .moveUp press enter hero .moveDown press enter hero .move…" at bounding box center [817, 438] width 330 height 168
type textarea "hero.moveUp(1)"
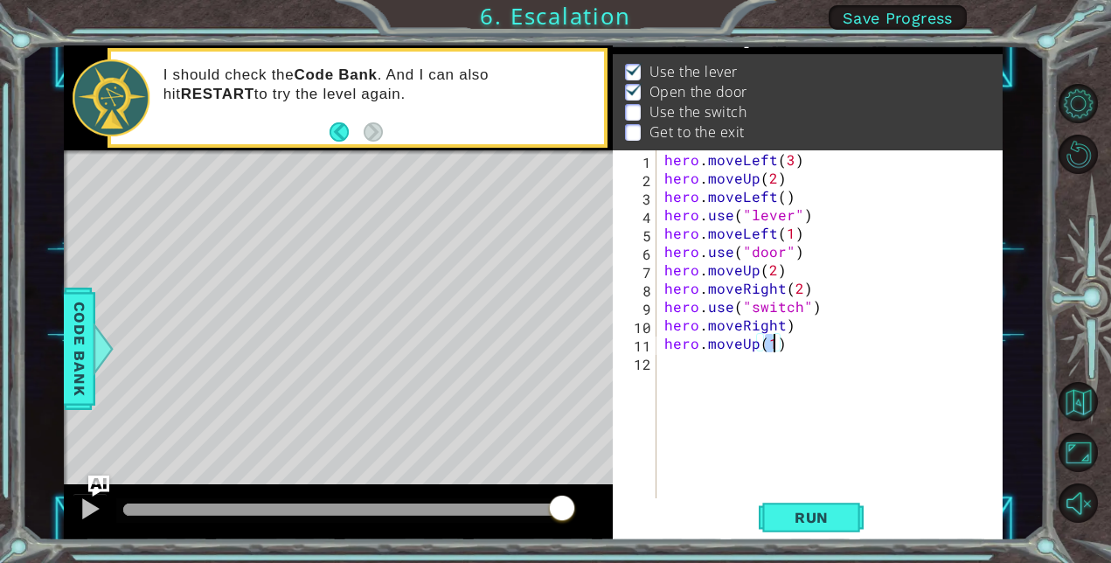
click at [682, 383] on div "hero . moveLeft ( 3 ) hero . moveUp ( 2 ) hero . moveLeft ( ) hero . use ( "lev…" at bounding box center [834, 342] width 347 height 385
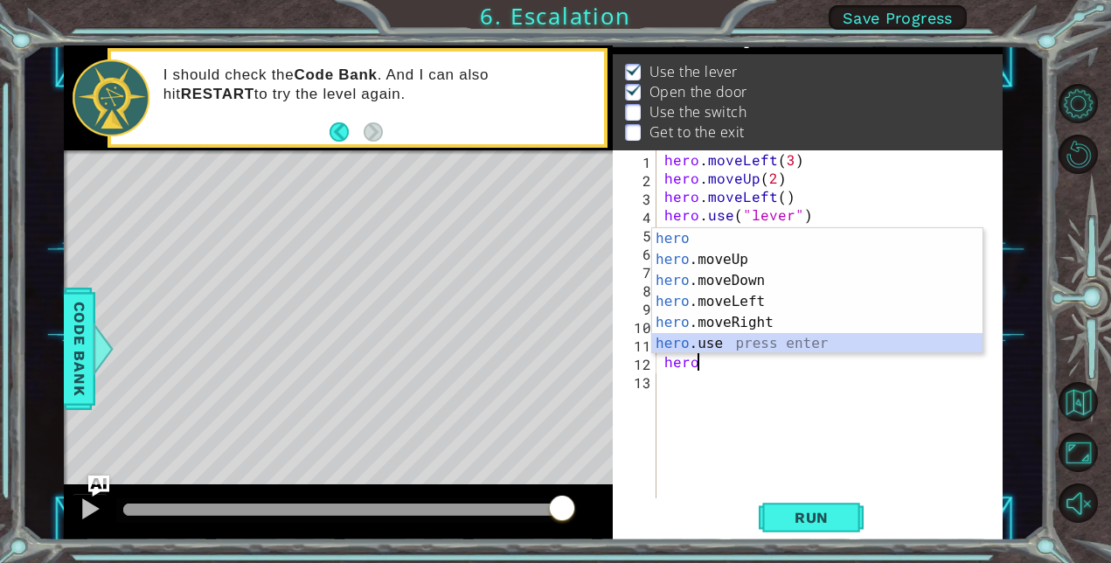
click at [678, 340] on div "hero press enter hero .moveUp press enter hero .moveDown press enter hero .move…" at bounding box center [817, 312] width 330 height 168
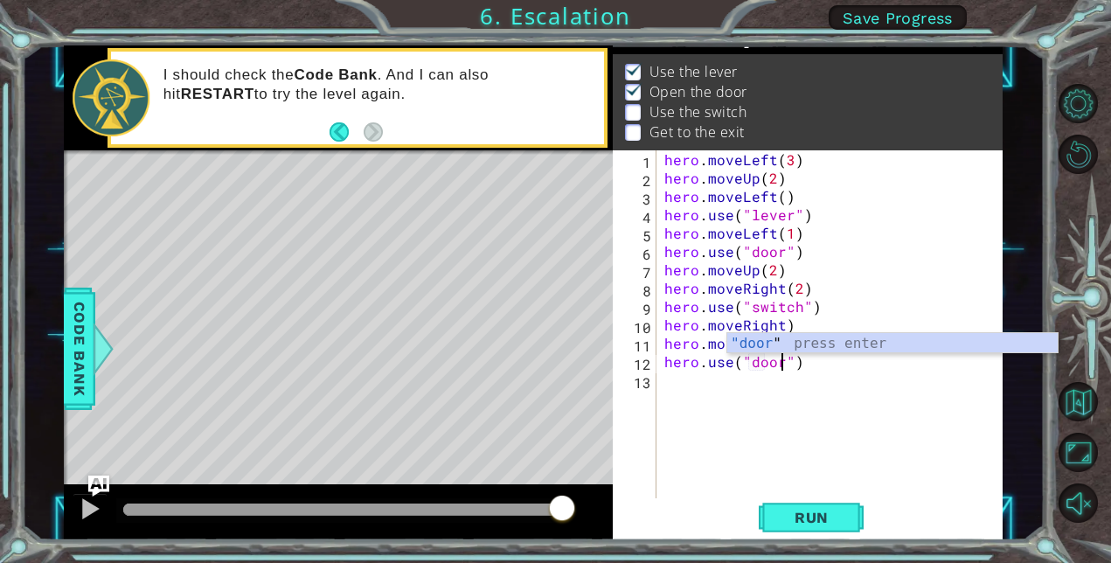
scroll to position [0, 7]
click at [798, 506] on button "Run" at bounding box center [811, 517] width 105 height 39
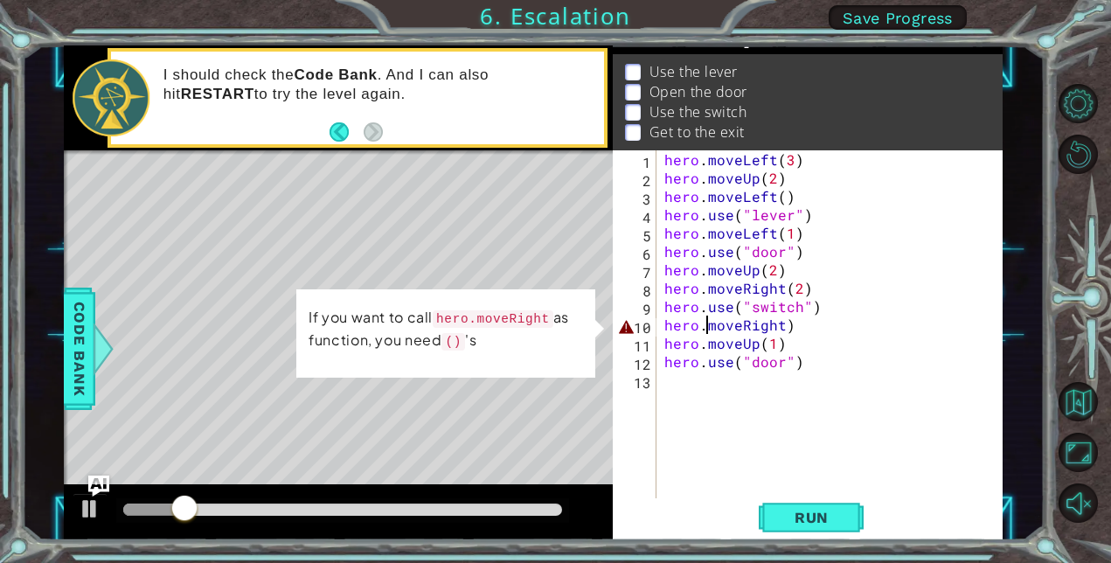
click at [707, 325] on div "hero . moveLeft ( 3 ) hero . moveUp ( 2 ) hero . moveLeft ( ) hero . use ( "lev…" at bounding box center [834, 342] width 347 height 385
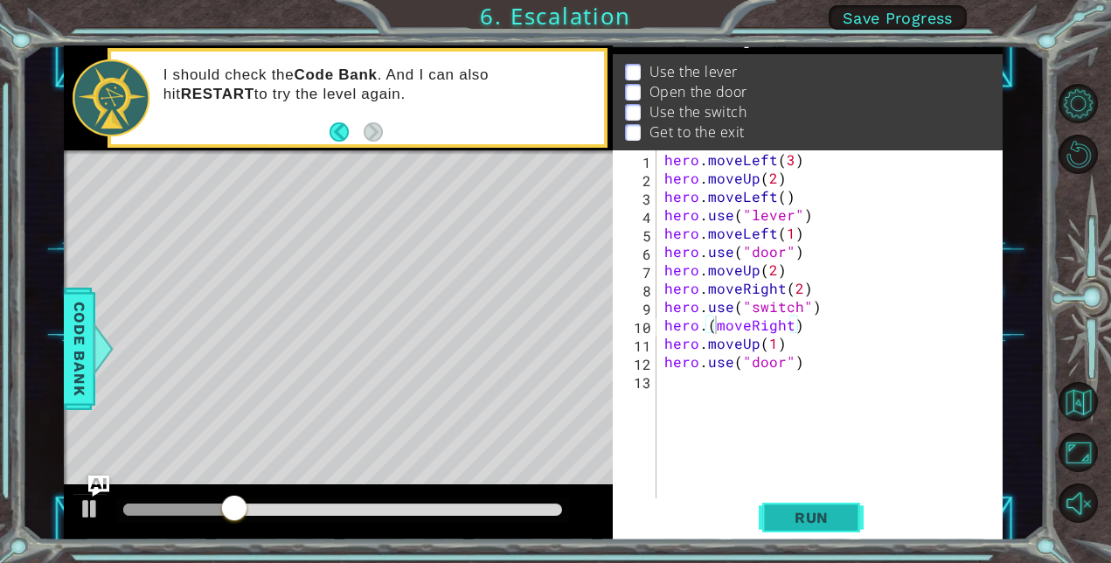
click at [809, 517] on span "Run" at bounding box center [811, 517] width 69 height 17
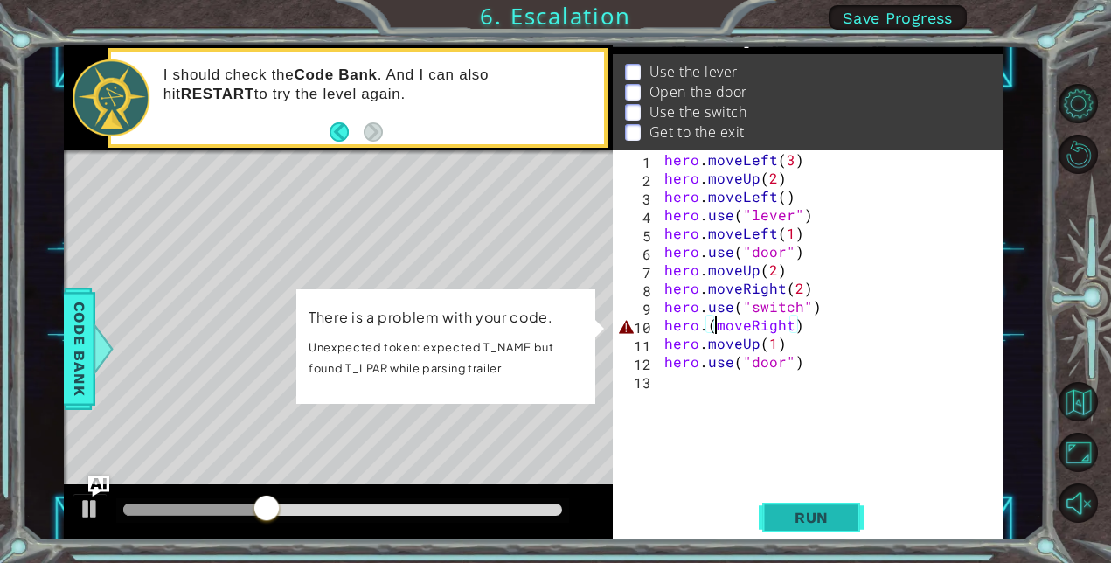
click at [810, 519] on span "Run" at bounding box center [811, 517] width 69 height 17
click at [816, 337] on div "hero . moveLeft ( 3 ) hero . moveUp ( 2 ) hero . moveLeft ( ) hero . use ( "lev…" at bounding box center [834, 342] width 347 height 385
click at [809, 326] on div "hero . moveLeft ( 3 ) hero . moveUp ( 2 ) hero . moveLeft ( ) hero . use ( "lev…" at bounding box center [834, 342] width 347 height 385
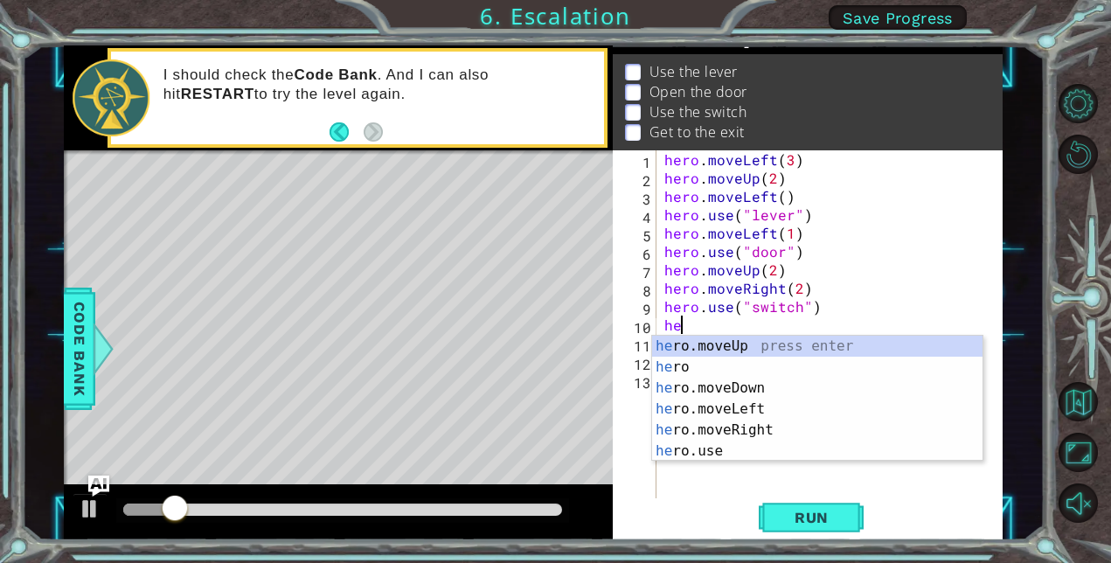
scroll to position [0, 0]
type textarea "h"
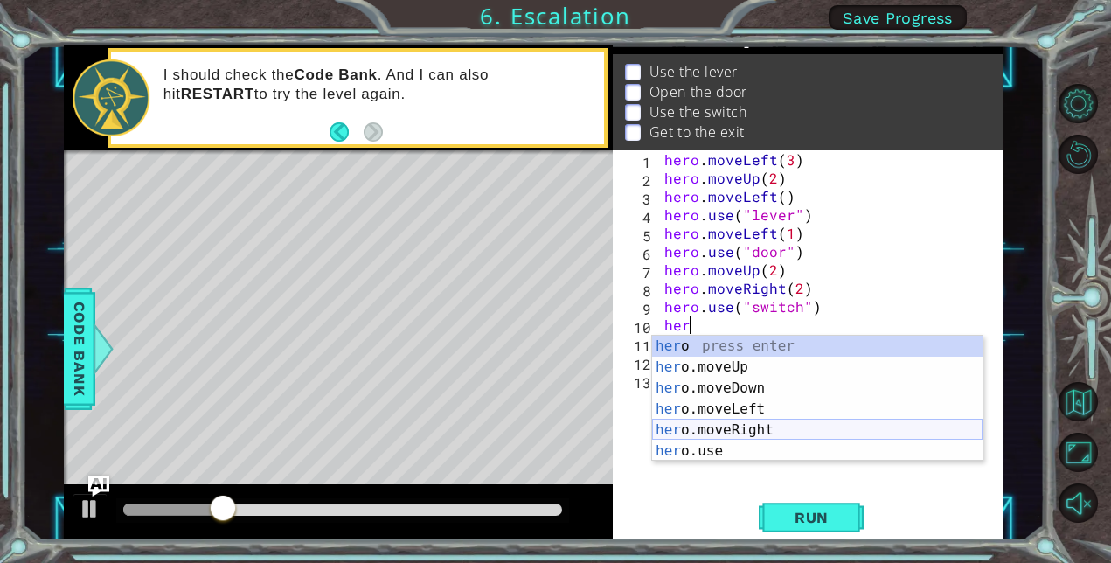
click at [782, 424] on div "her o press enter her o.moveUp press enter her o.moveDown press enter her o.mov…" at bounding box center [817, 420] width 330 height 168
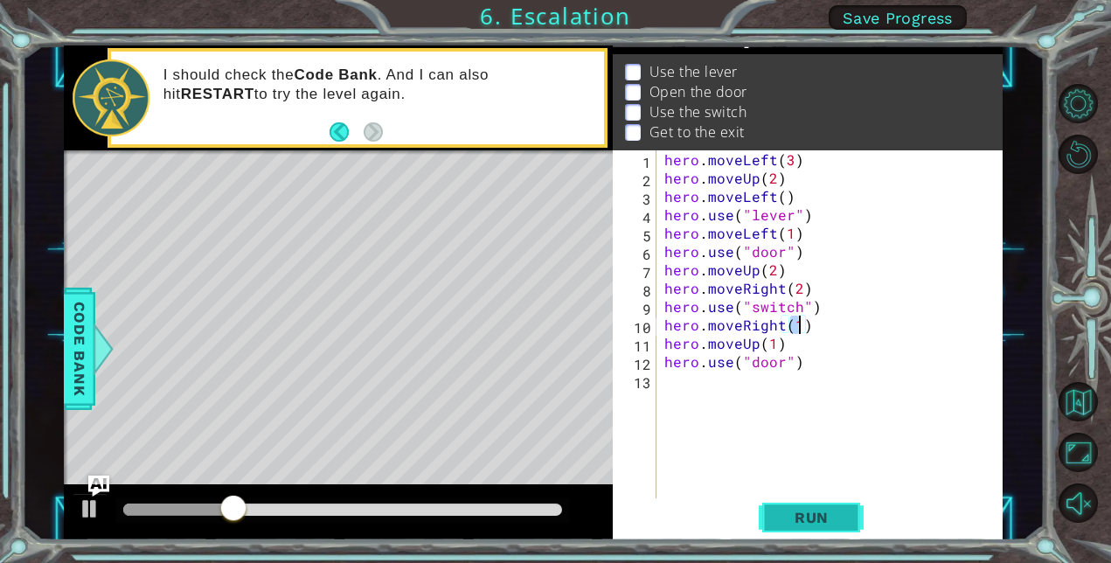
type textarea "hero.moveRight(1)"
click at [828, 512] on span "Run" at bounding box center [811, 517] width 69 height 17
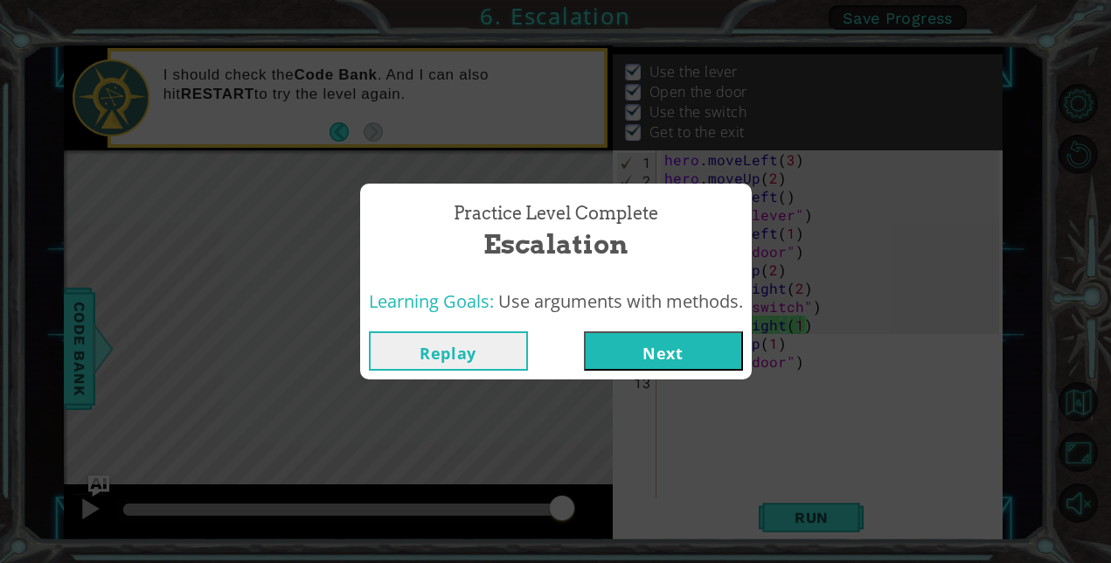
click at [647, 343] on button "Next" at bounding box center [663, 350] width 159 height 39
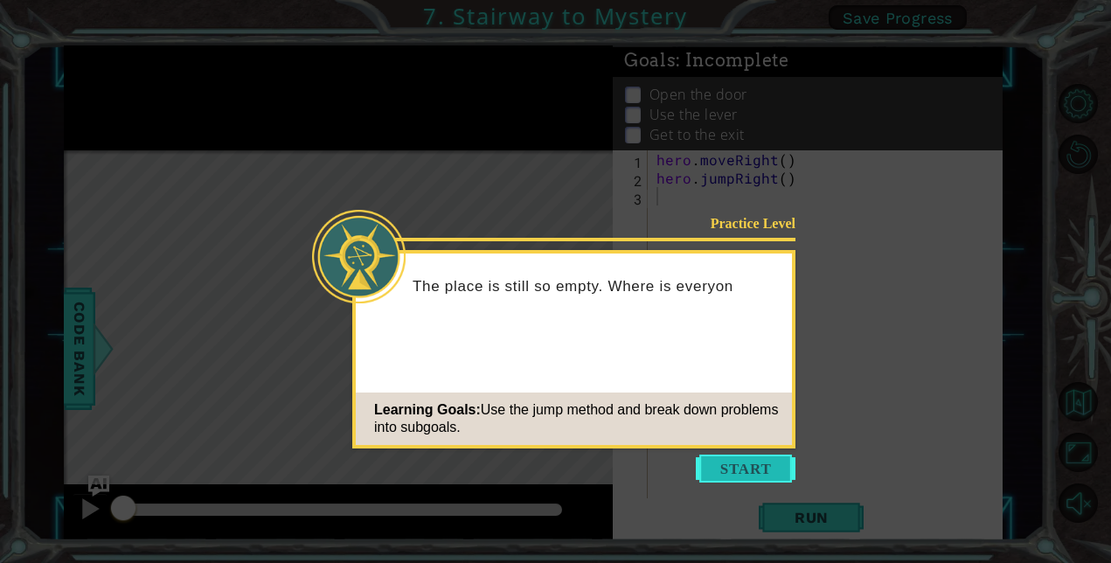
click at [754, 469] on button "Start" at bounding box center [746, 468] width 100 height 28
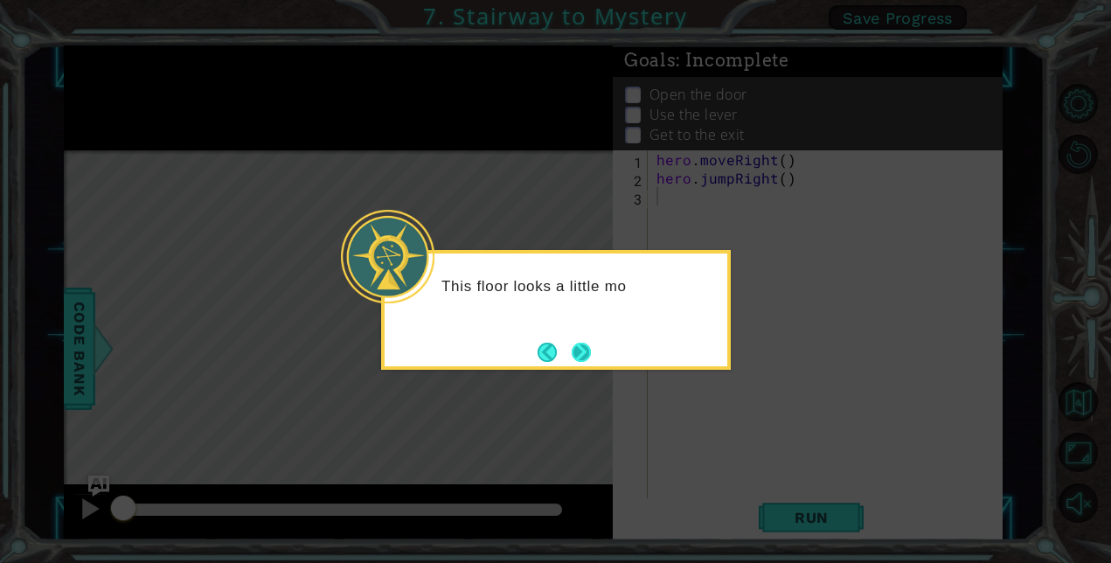
click at [589, 343] on button "Next" at bounding box center [581, 352] width 19 height 19
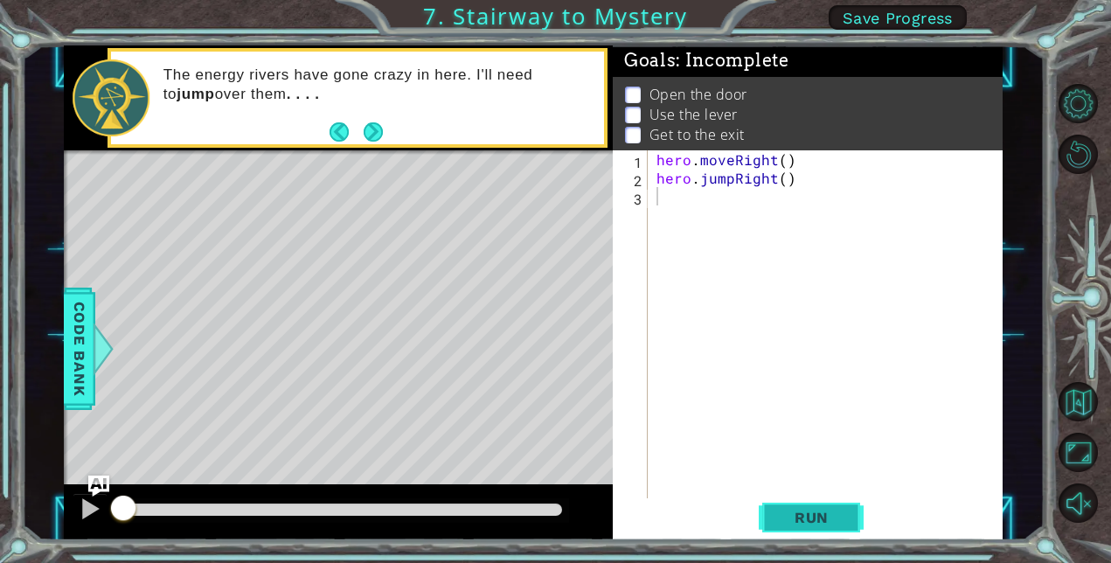
click at [788, 509] on span "Run" at bounding box center [811, 517] width 69 height 17
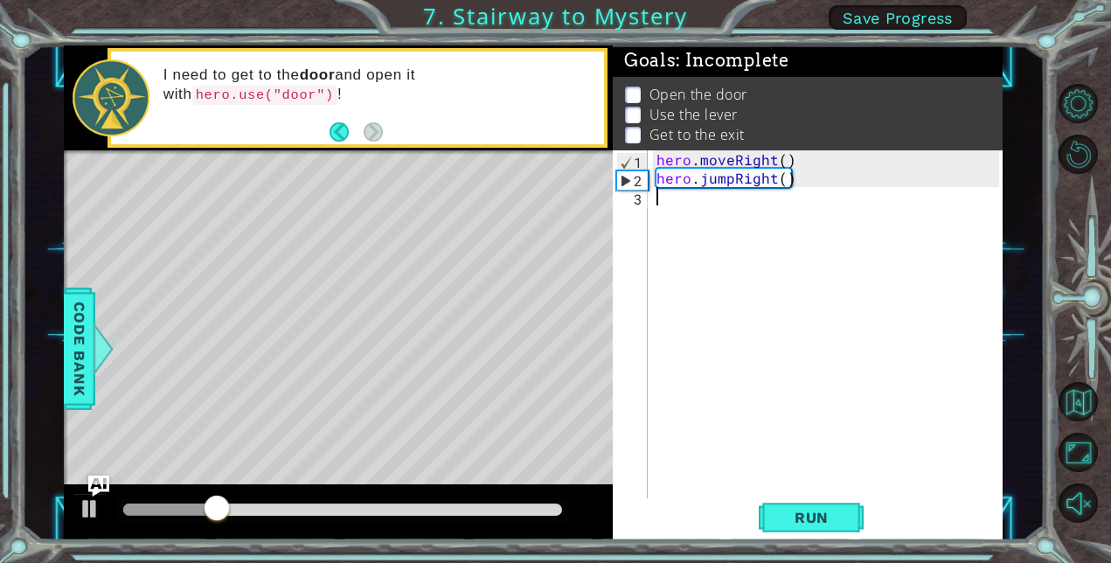
click at [725, 245] on div "hero . moveRight ( ) hero . jumpRight ( )" at bounding box center [830, 342] width 355 height 385
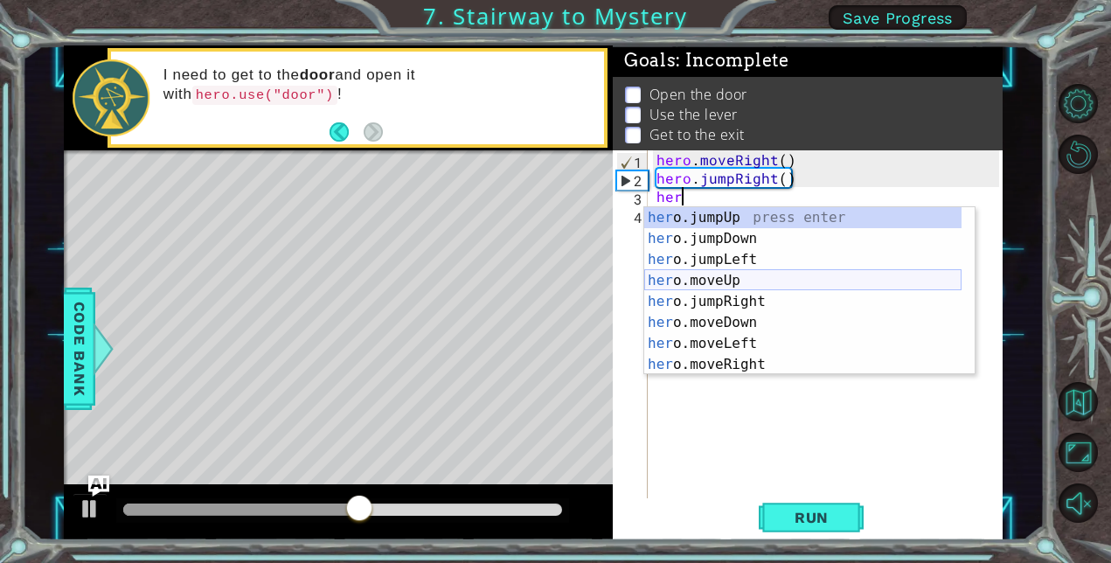
click at [769, 277] on div "her o.jumpUp press enter her o.jumpDown press enter her o.jumpLeft press enter …" at bounding box center [802, 312] width 317 height 210
type textarea "hero.moveUp(1)"
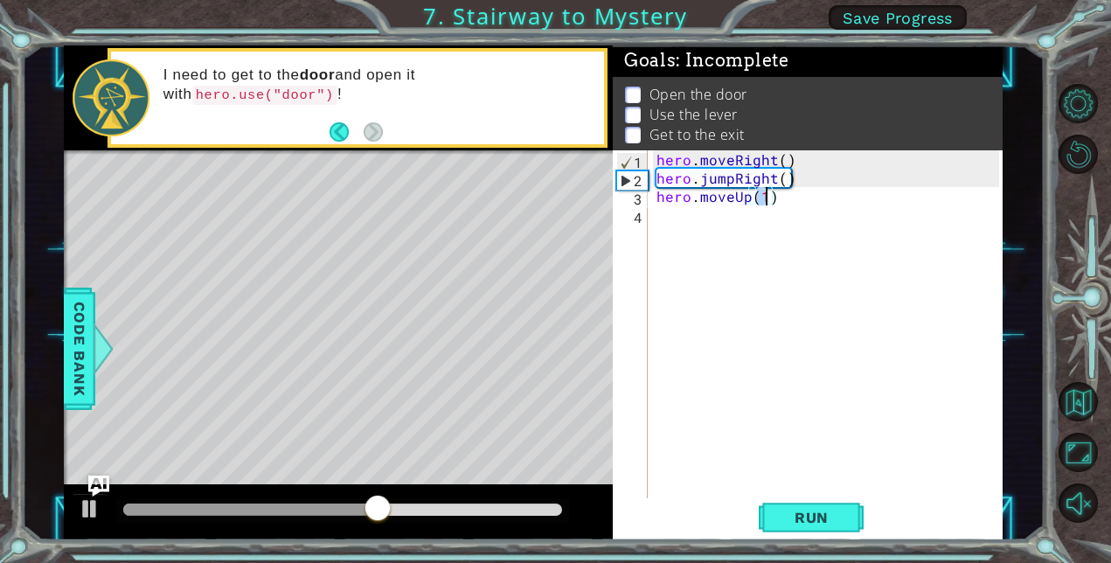
click at [773, 267] on div "hero . moveRight ( ) hero . jumpRight ( ) hero . moveUp ( 1 )" at bounding box center [830, 342] width 355 height 385
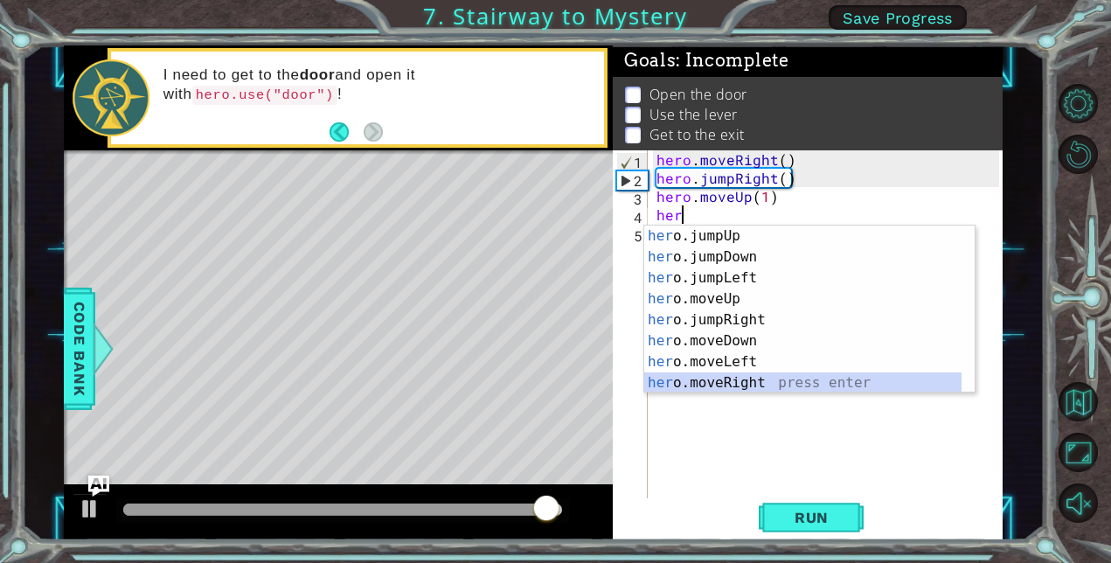
click at [753, 381] on div "her o.jumpUp press enter her o.jumpDown press enter her o.jumpLeft press enter …" at bounding box center [802, 330] width 317 height 210
type textarea "hero.moveRight(1)"
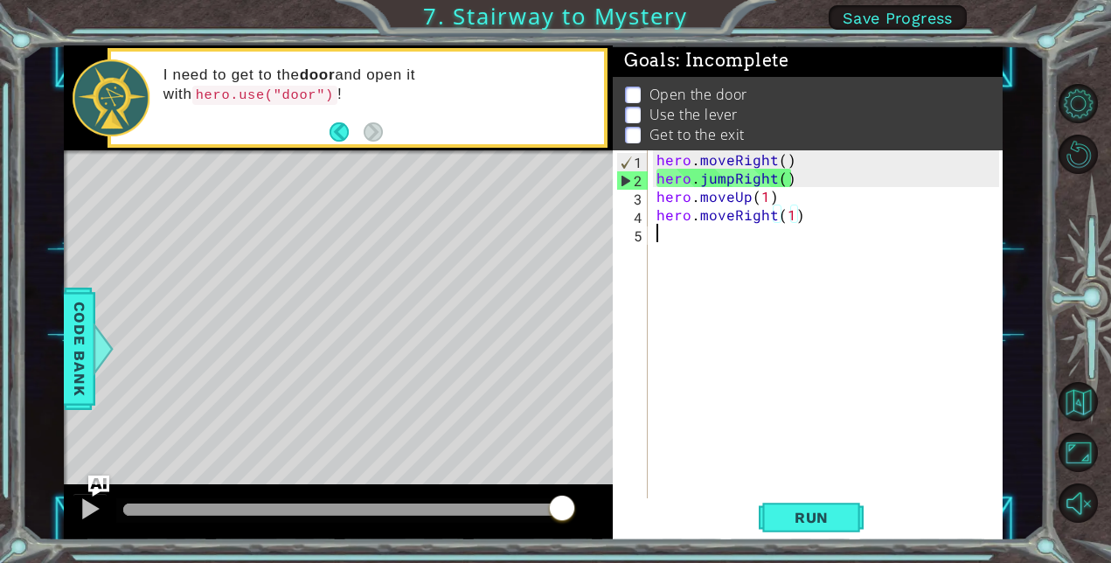
click at [799, 315] on div "hero . moveRight ( ) hero . jumpRight ( ) hero . moveUp ( 1 ) hero . moveRight …" at bounding box center [830, 342] width 355 height 385
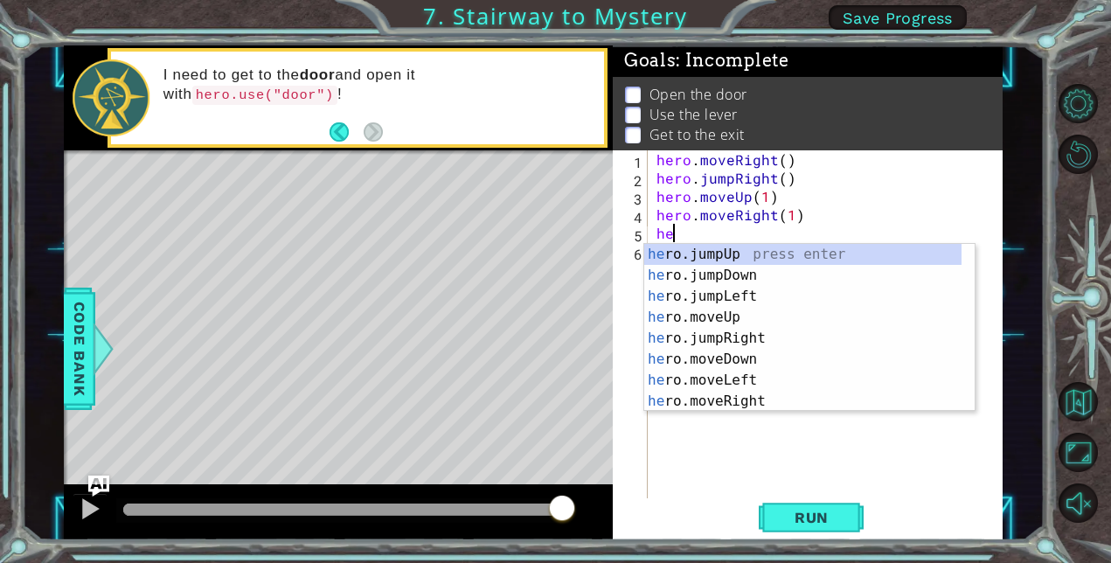
type textarea "h"
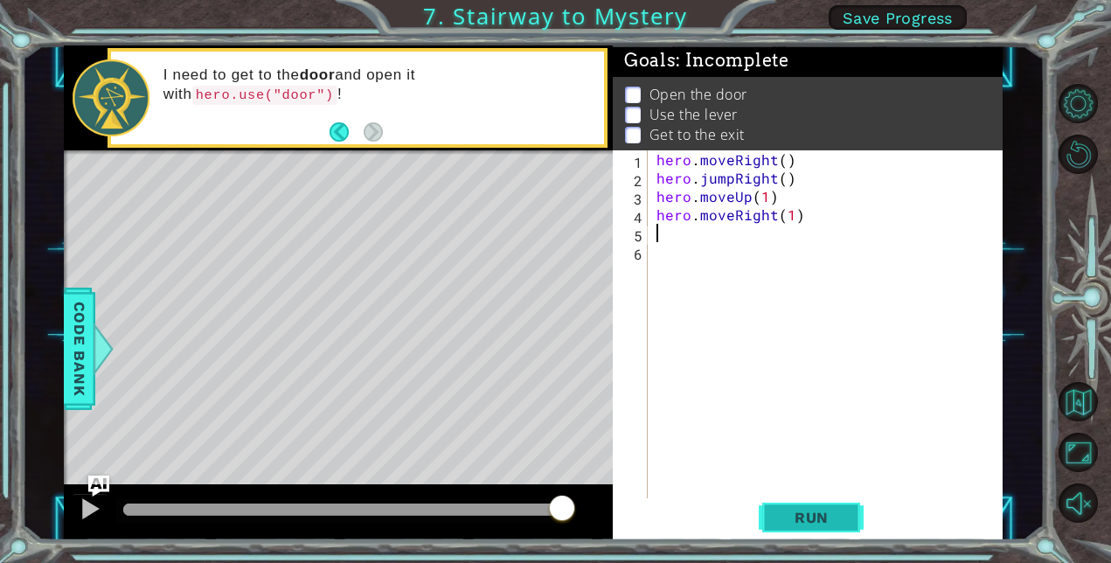
click at [794, 521] on span "Run" at bounding box center [811, 517] width 69 height 17
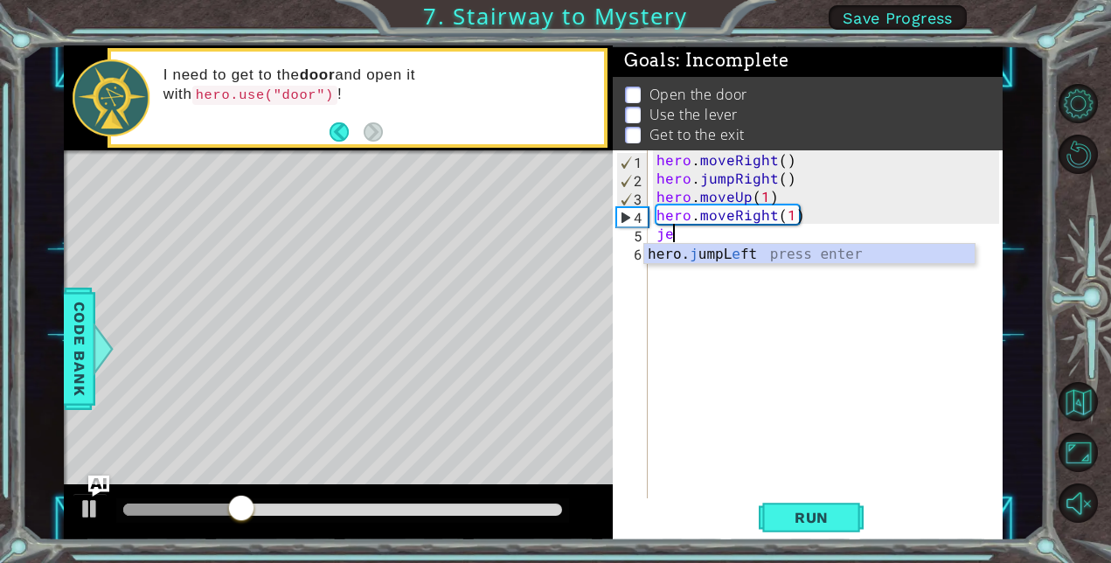
type textarea "j"
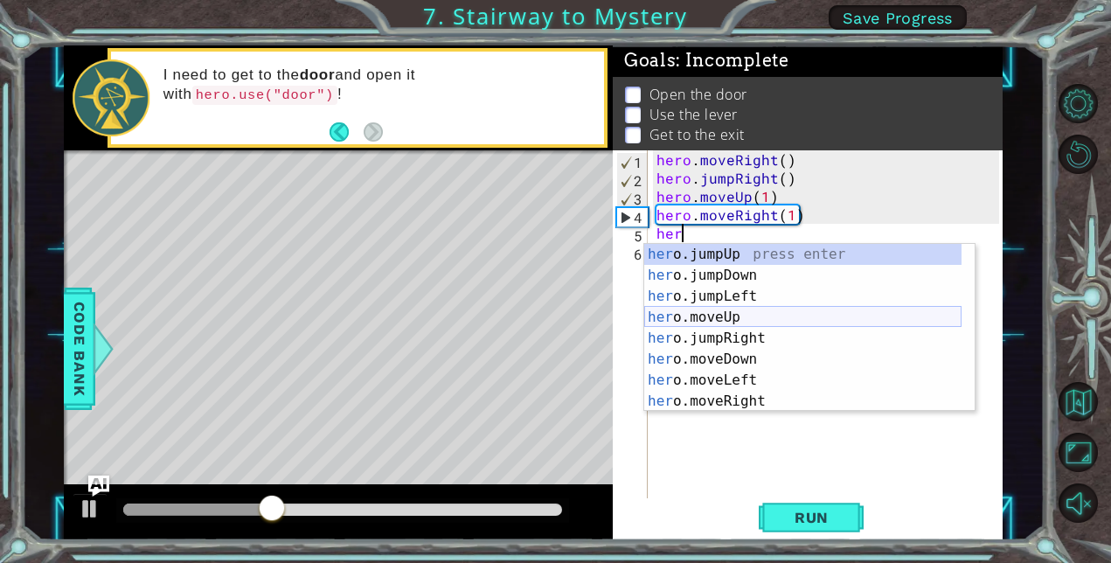
click at [711, 319] on div "her o.jumpUp press enter her o.jumpDown press enter her o.jumpLeft press enter …" at bounding box center [802, 349] width 317 height 210
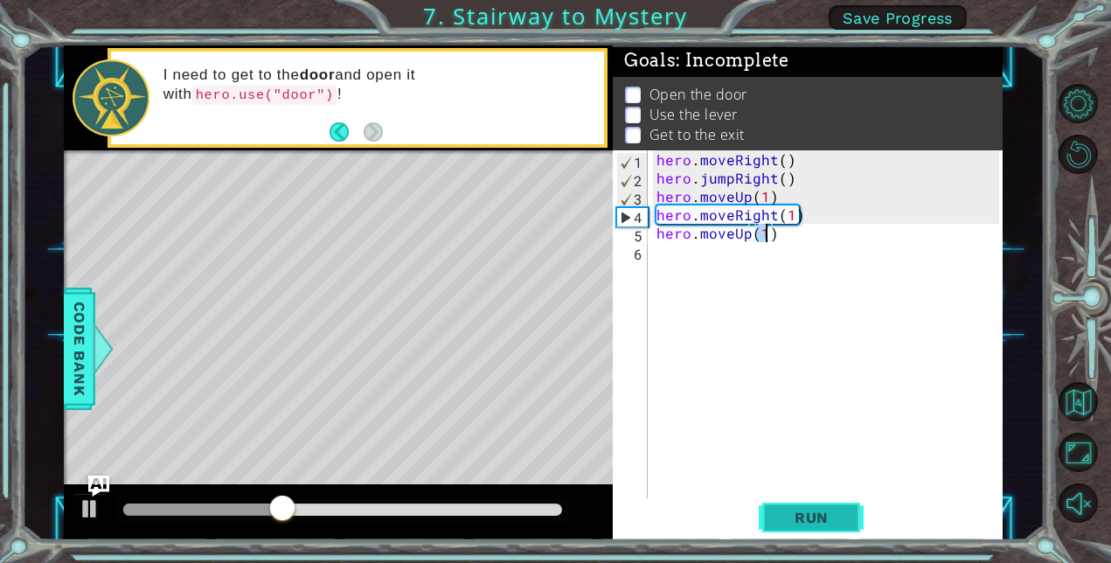
type textarea "hero.moveUp(1)"
click at [801, 528] on button "Run" at bounding box center [811, 517] width 105 height 39
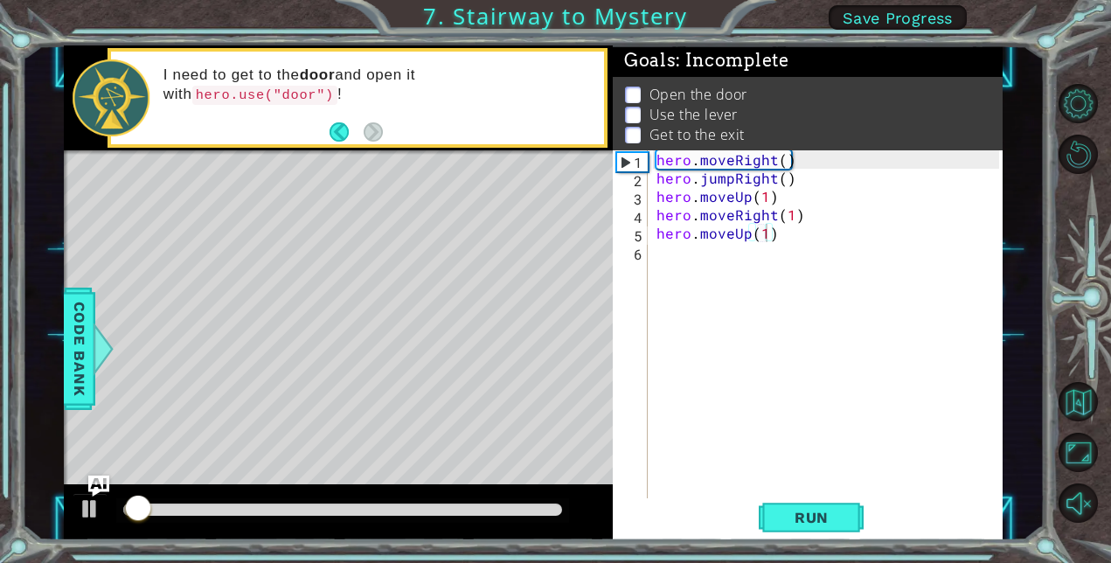
drag, startPoint x: 802, startPoint y: 517, endPoint x: 980, endPoint y: 472, distance: 182.9
click at [980, 472] on div "hero.moveUp(1) 1 2 3 4 5 6 hero . moveRight ( ) hero . jumpRight ( ) hero . mov…" at bounding box center [808, 345] width 390 height 390
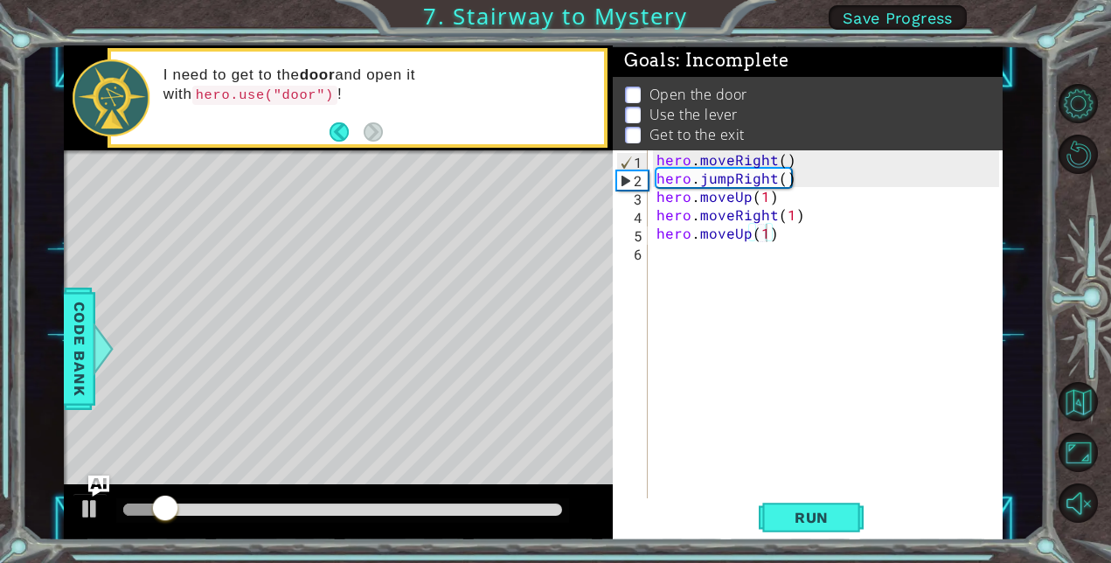
click at [472, 497] on div at bounding box center [338, 512] width 549 height 56
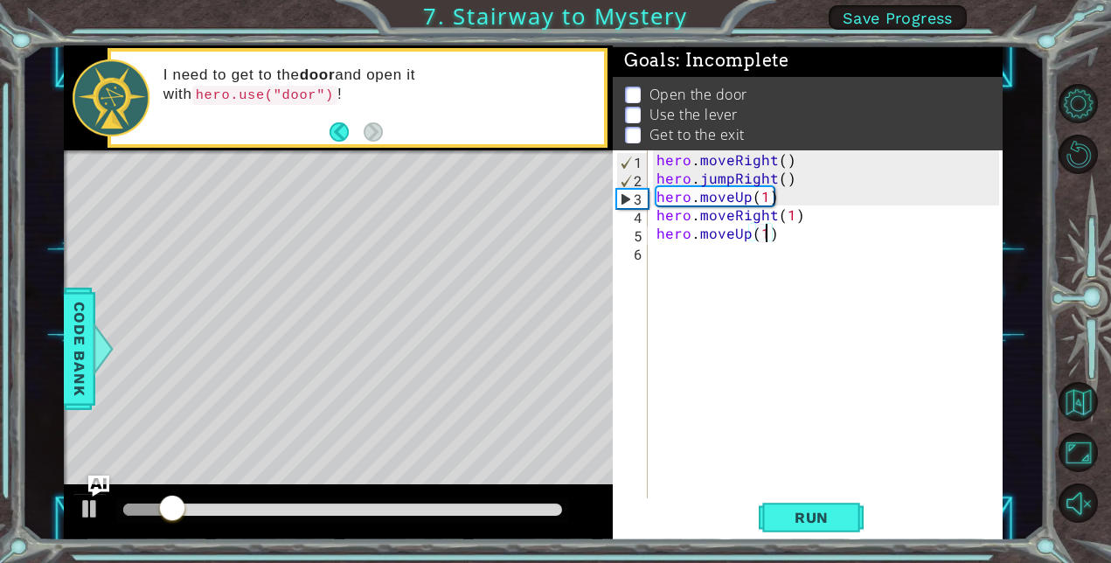
click at [482, 508] on div at bounding box center [342, 509] width 439 height 12
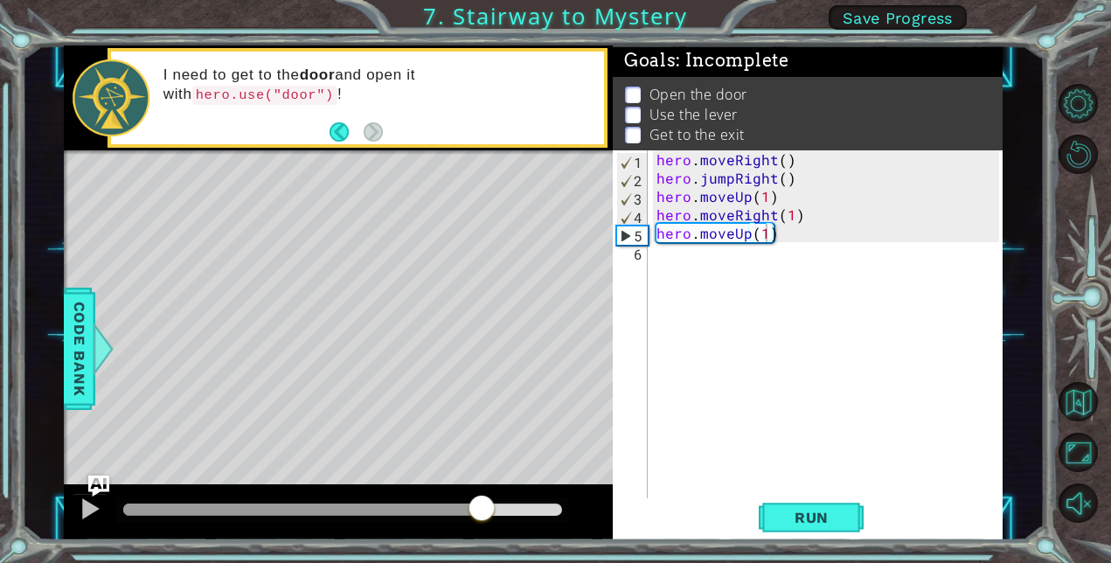
click at [511, 499] on div at bounding box center [342, 510] width 453 height 24
click at [678, 295] on div "hero . moveRight ( ) hero . jumpRight ( ) hero . moveUp ( 1 ) hero . moveRight …" at bounding box center [830, 342] width 355 height 385
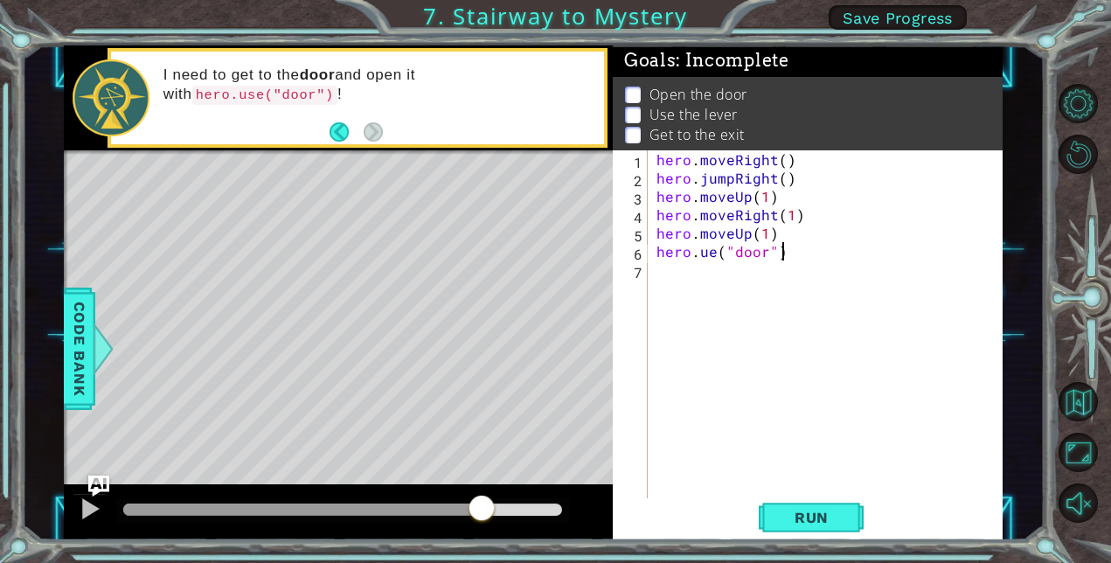
scroll to position [0, 7]
click at [817, 521] on span "Run" at bounding box center [811, 517] width 69 height 17
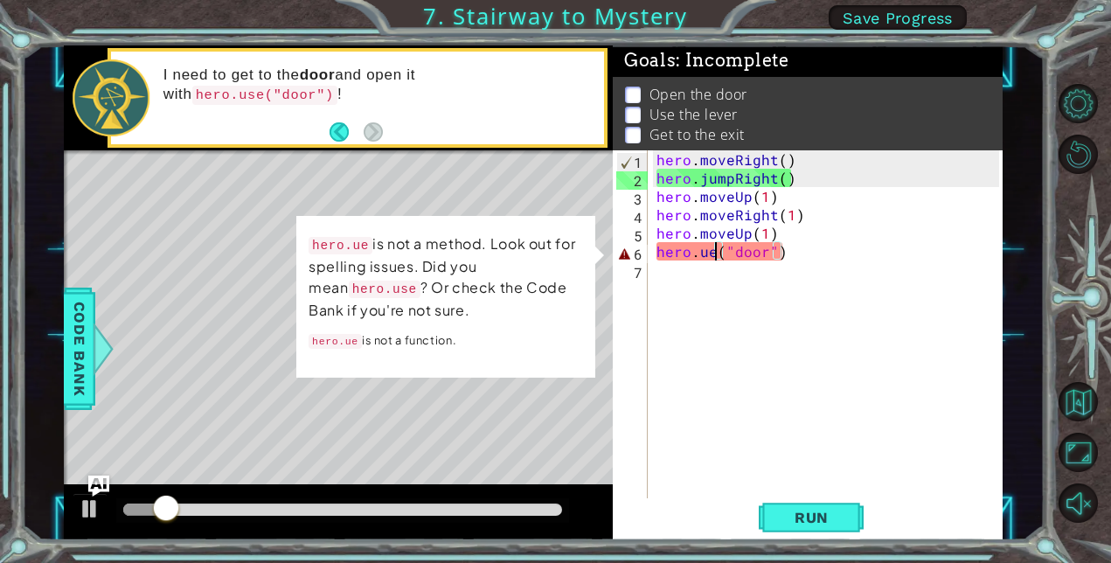
click at [711, 255] on div "hero . moveRight ( ) hero . jumpRight ( ) hero . moveUp ( 1 ) hero . moveRight …" at bounding box center [830, 342] width 355 height 385
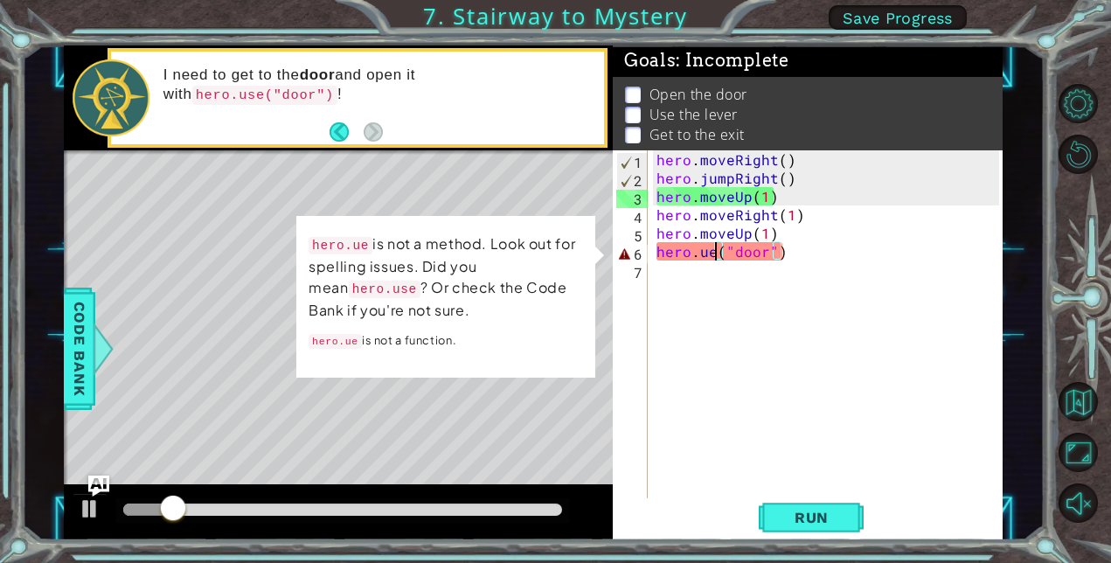
click at [703, 252] on div "hero . moveRight ( ) hero . jumpRight ( ) hero . moveUp ( 1 ) hero . moveRight …" at bounding box center [830, 342] width 355 height 385
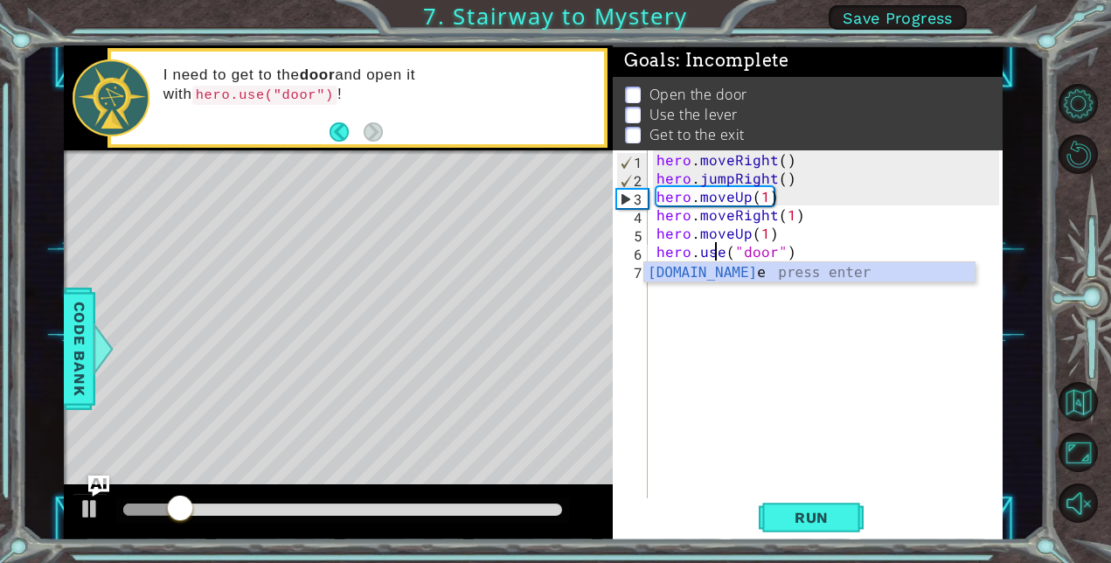
scroll to position [0, 3]
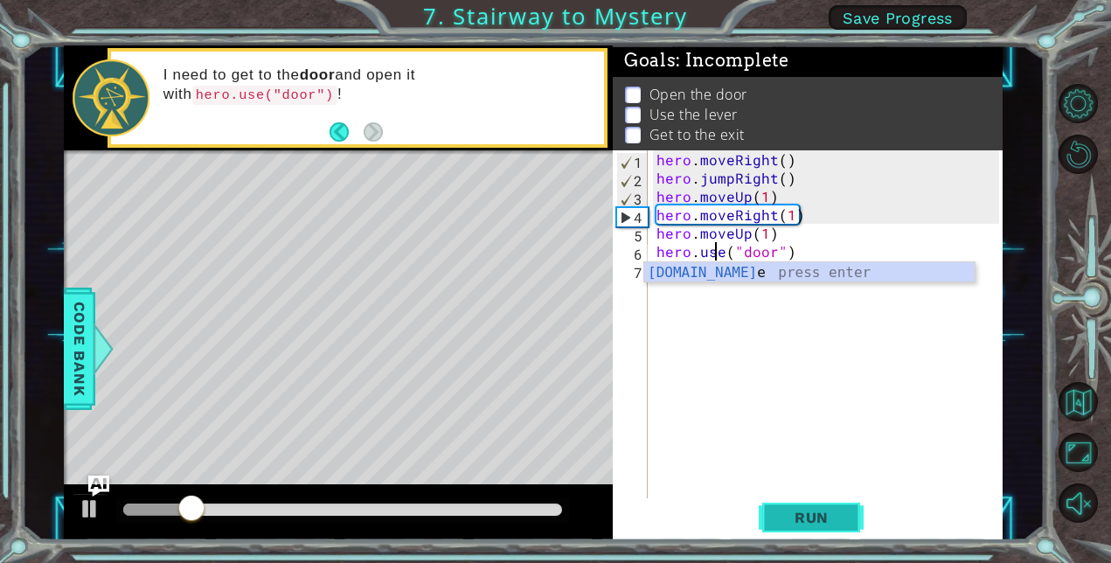
type textarea "hero.use("door")"
click at [831, 502] on button "Run" at bounding box center [811, 517] width 105 height 39
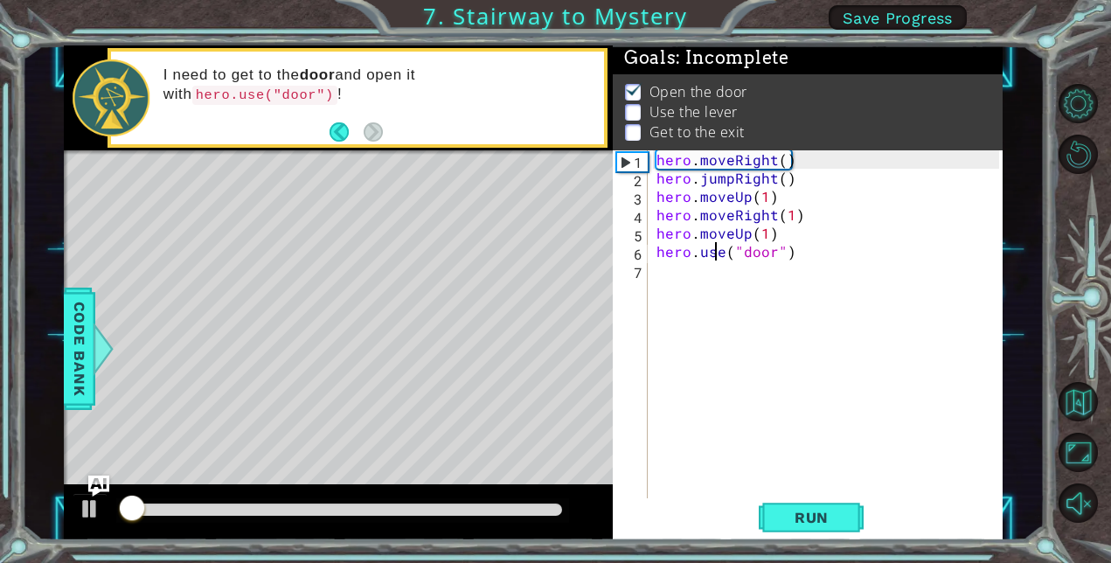
scroll to position [12, 0]
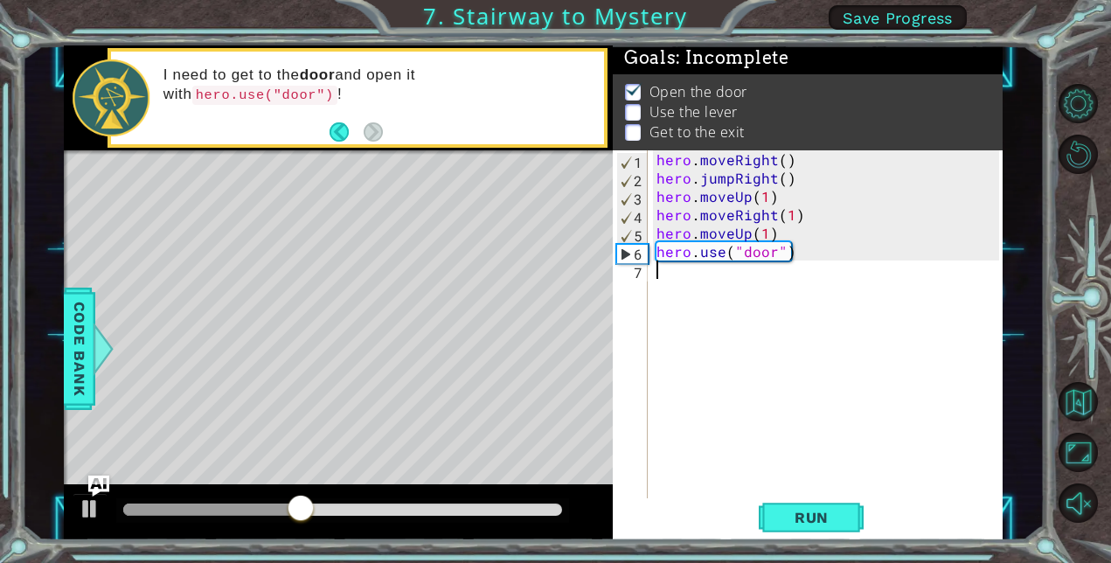
click at [884, 351] on div "hero . moveRight ( ) hero . jumpRight ( ) hero . moveUp ( 1 ) hero . moveRight …" at bounding box center [830, 342] width 355 height 385
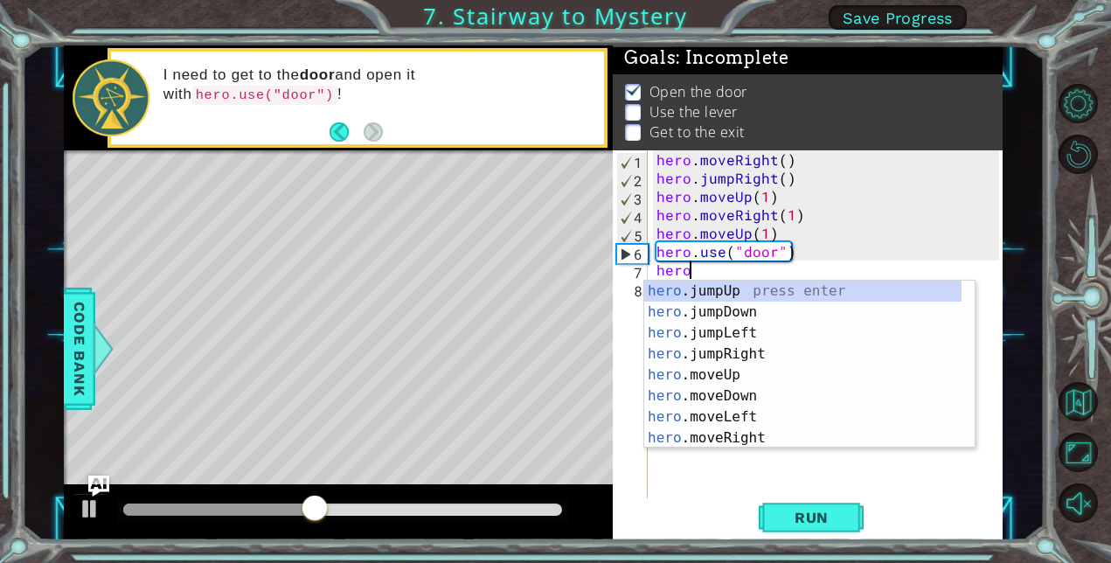
scroll to position [0, 1]
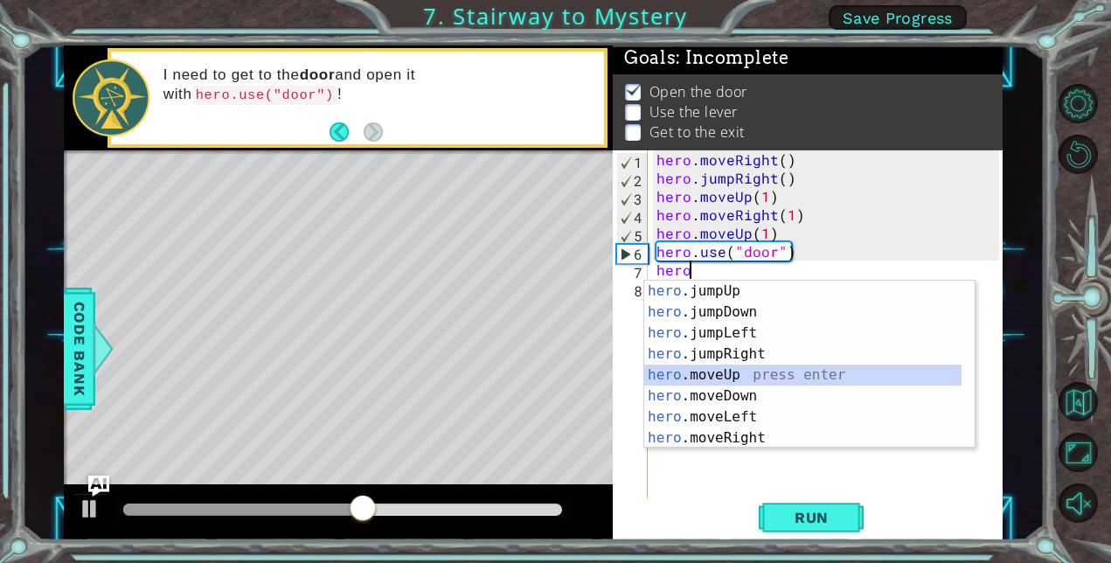
click at [706, 374] on div "hero .jumpUp press enter hero .jumpDown press enter hero .jumpLeft press enter …" at bounding box center [802, 386] width 317 height 210
type textarea "hero.moveUp(1)"
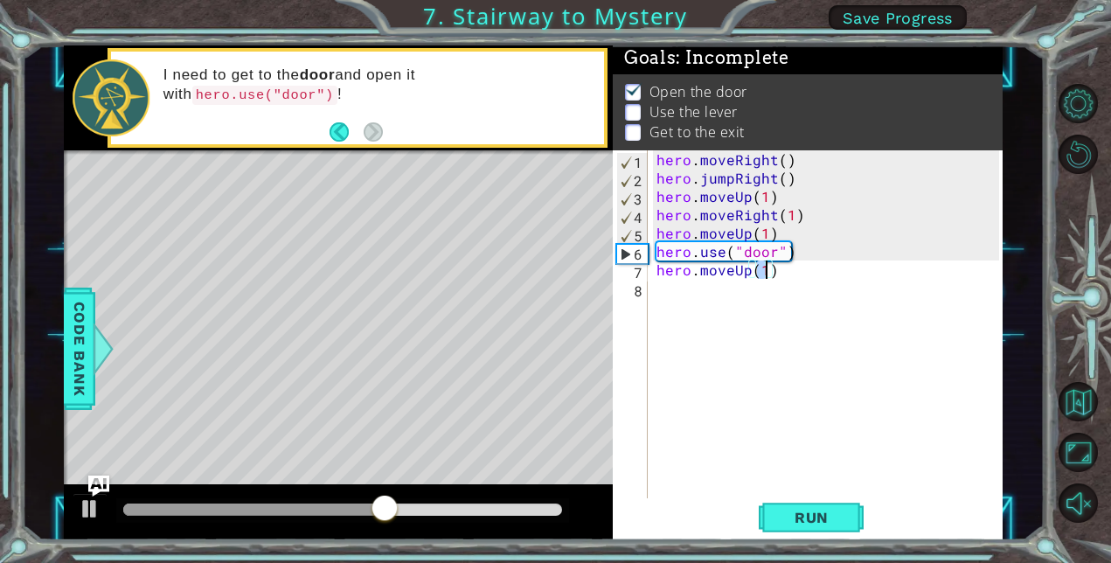
click at [784, 454] on div "hero . moveRight ( ) hero . jumpRight ( ) hero . moveUp ( 1 ) hero . moveRight …" at bounding box center [830, 342] width 355 height 385
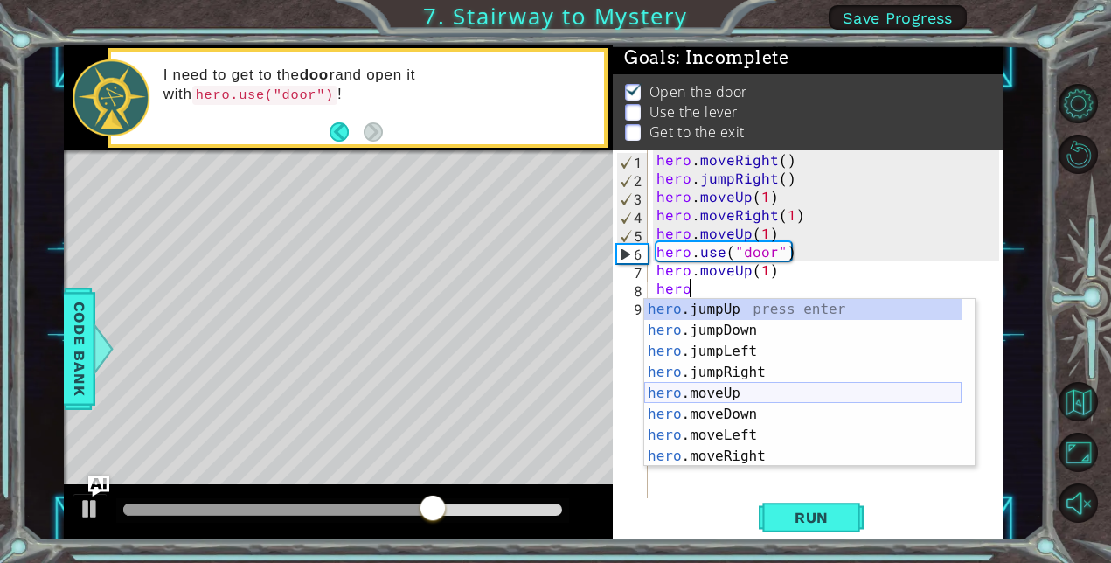
click at [706, 394] on div "hero .jumpUp press enter hero .jumpDown press enter hero .jumpLeft press enter …" at bounding box center [802, 404] width 317 height 210
type textarea "hero.moveUp(1)"
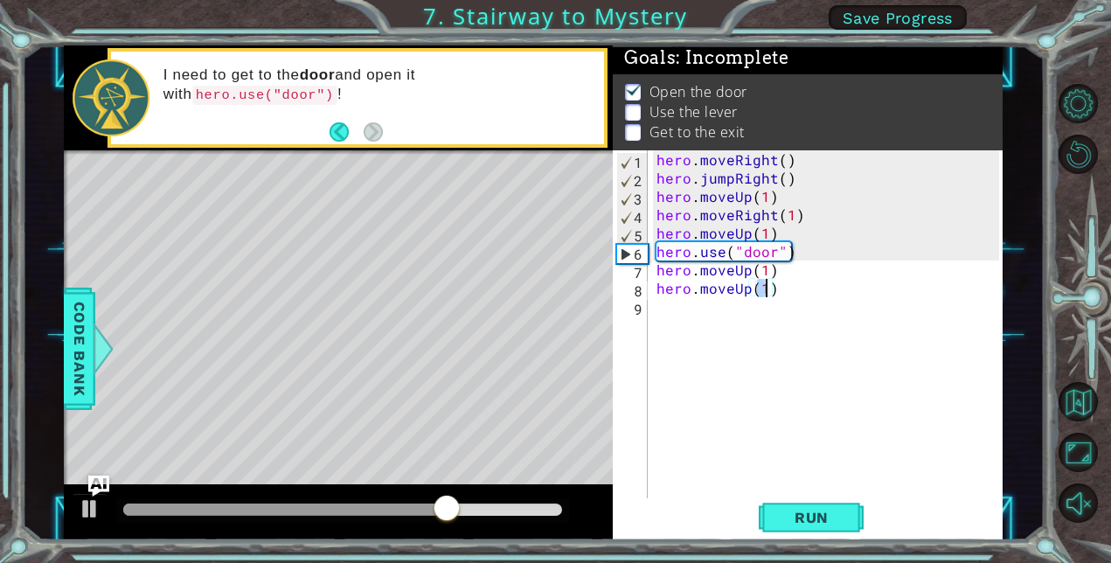
click at [706, 394] on div "hero . moveRight ( ) hero . jumpRight ( ) hero . moveUp ( 1 ) hero . moveRight …" at bounding box center [830, 342] width 355 height 385
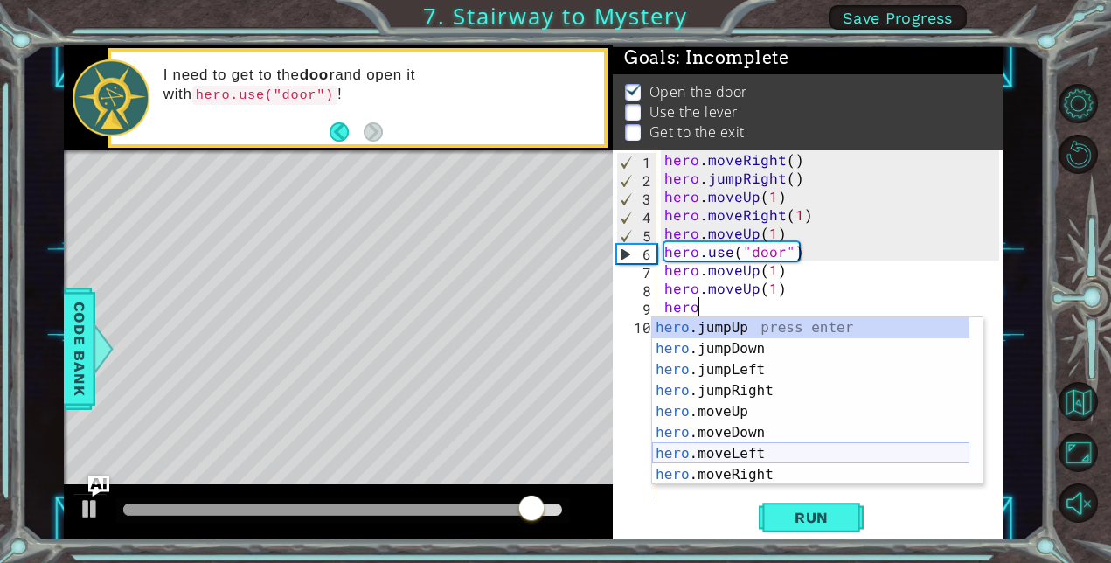
click at [751, 450] on div "hero .jumpUp press enter hero .jumpDown press enter hero .jumpLeft press enter …" at bounding box center [810, 422] width 317 height 210
type textarea "hero.moveLeft(1)"
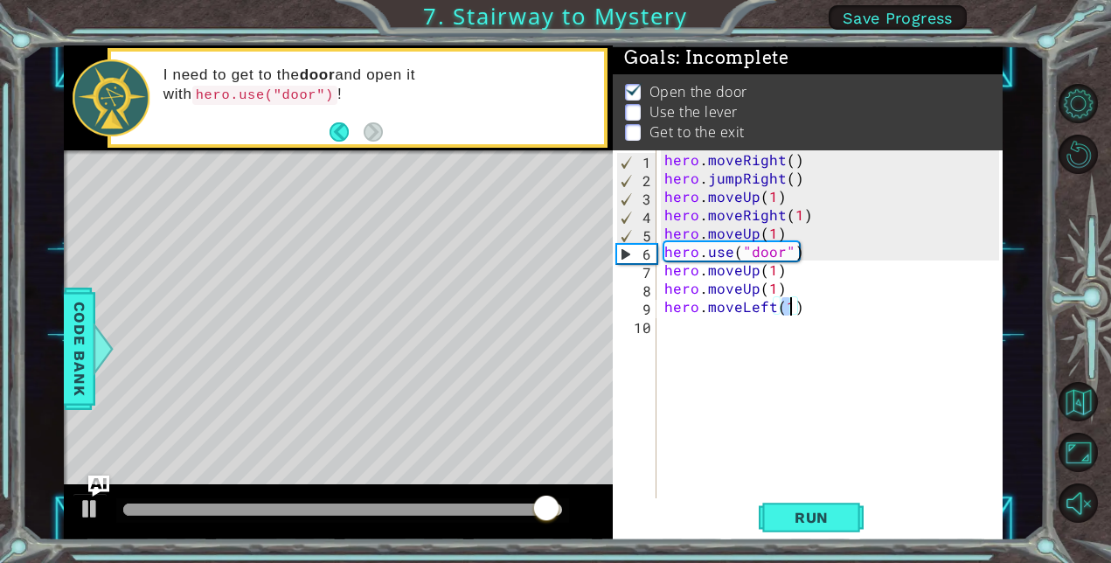
click at [745, 331] on div "hero . moveRight ( ) hero . jumpRight ( ) hero . moveUp ( 1 ) hero . moveRight …" at bounding box center [834, 342] width 347 height 385
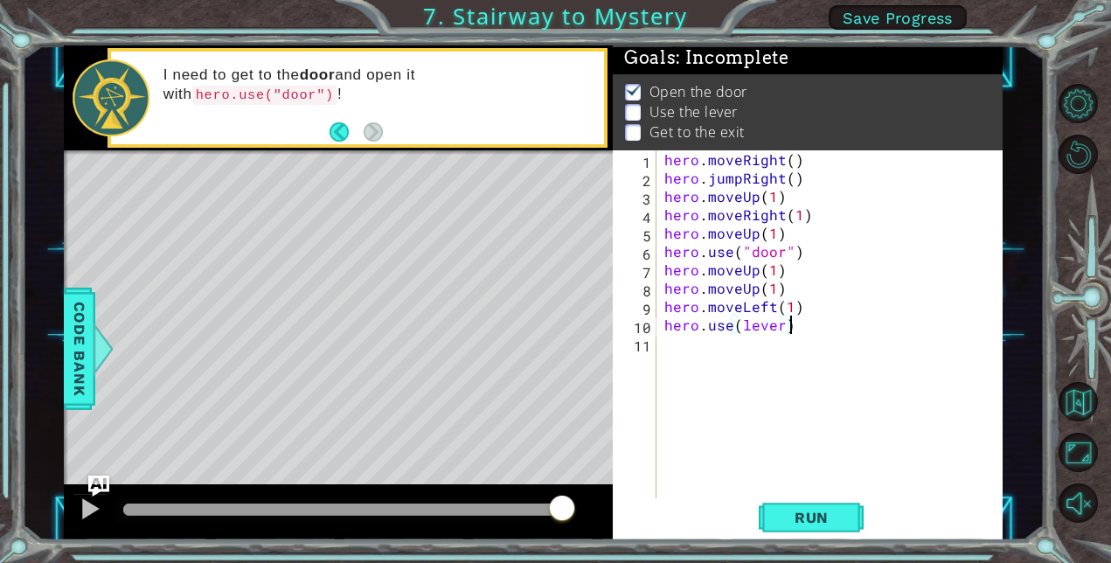
scroll to position [0, 7]
click at [811, 523] on span "Run" at bounding box center [811, 517] width 69 height 17
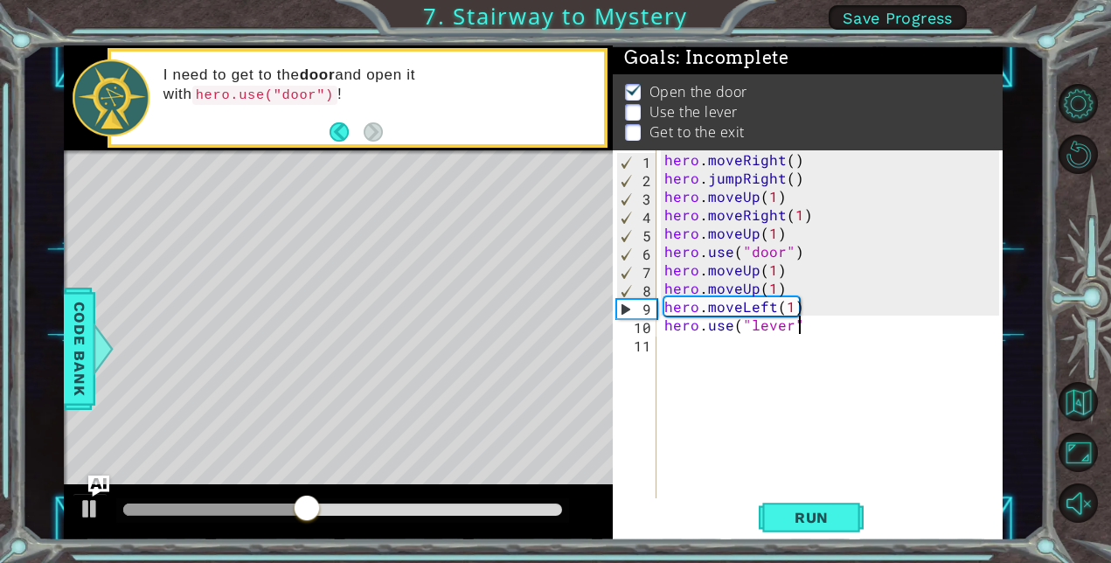
scroll to position [0, 8]
type textarea "hero.use("lever")"
click at [793, 498] on button "Run" at bounding box center [811, 517] width 105 height 39
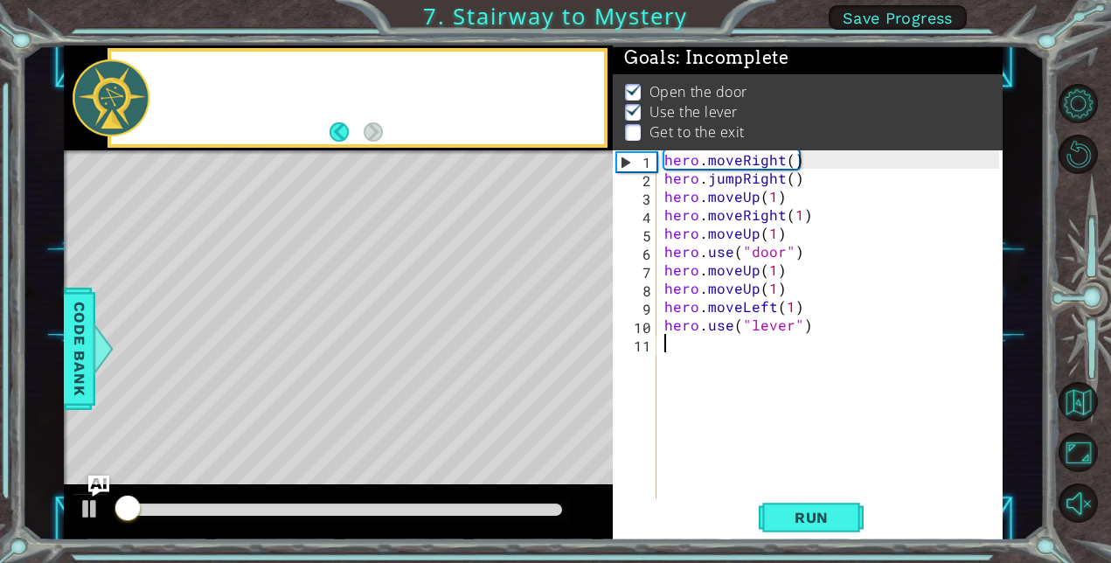
click at [718, 367] on div "hero . moveRight ( ) hero . jumpRight ( ) hero . moveUp ( 1 ) hero . moveRight …" at bounding box center [834, 342] width 347 height 385
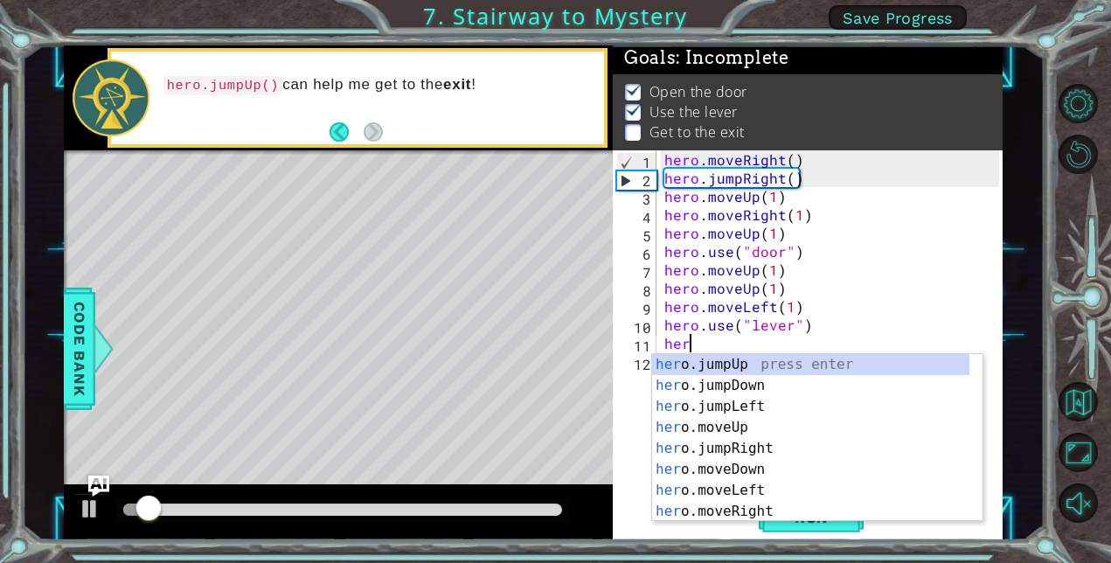
scroll to position [0, 1]
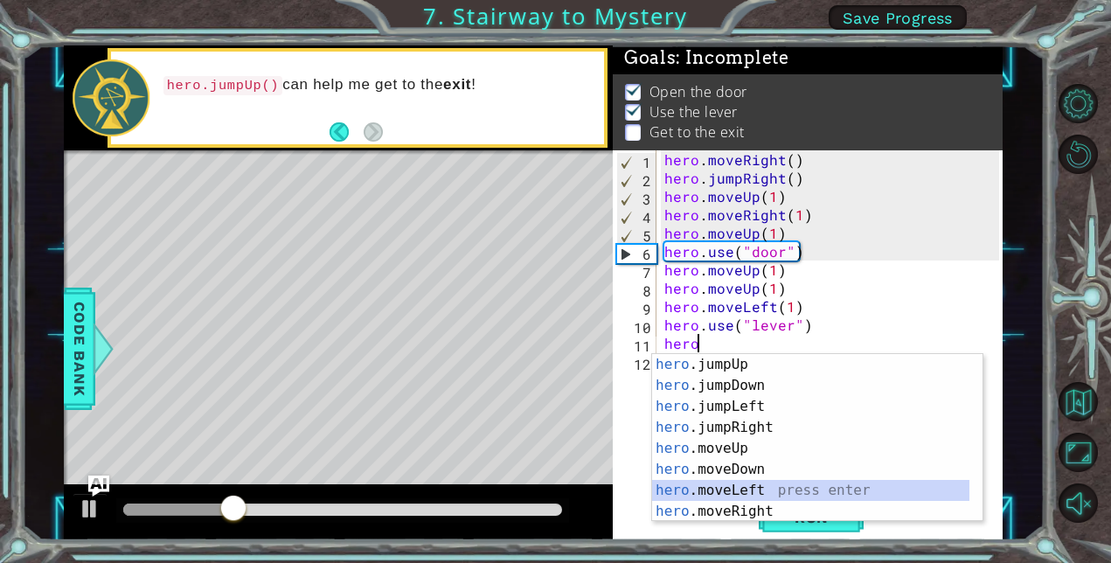
click at [765, 485] on div "hero .jumpUp press enter hero .jumpDown press enter hero .jumpLeft press enter …" at bounding box center [810, 459] width 317 height 210
type textarea "hero.moveLeft(1)"
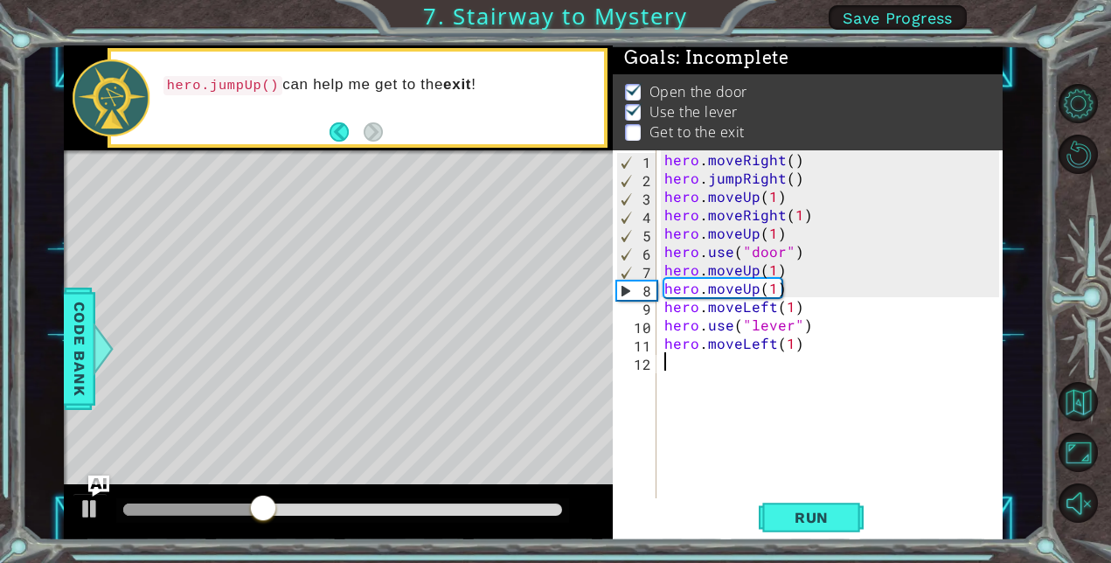
click at [722, 362] on div "hero . moveRight ( ) hero . jumpRight ( ) hero . moveUp ( 1 ) hero . moveRight …" at bounding box center [834, 342] width 347 height 385
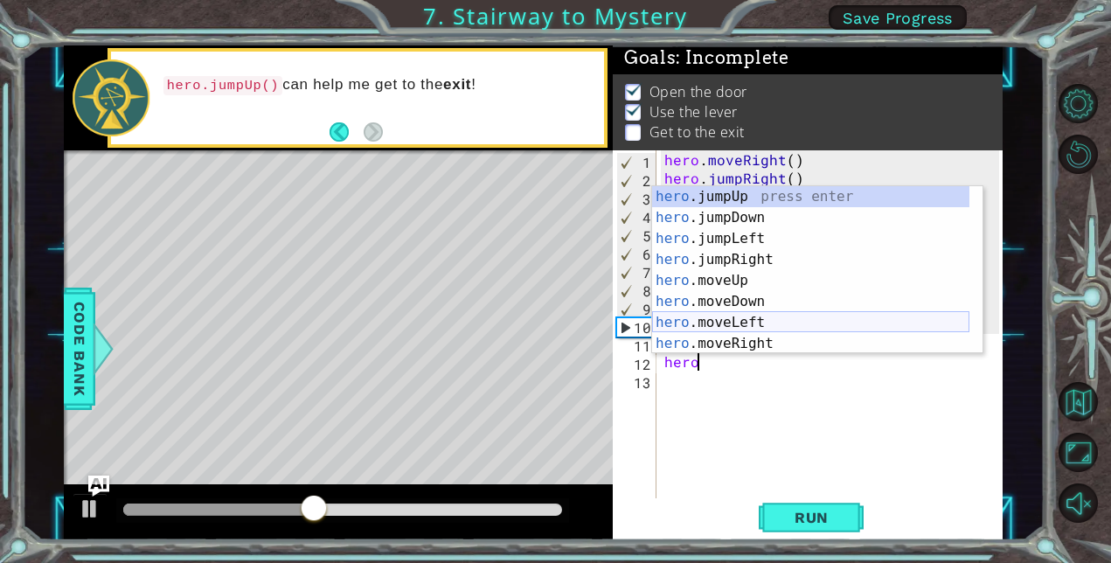
click at [764, 321] on div "hero .jumpUp press enter hero .jumpDown press enter hero .jumpLeft press enter …" at bounding box center [810, 291] width 317 height 210
type textarea "hero.moveLeft(1)"
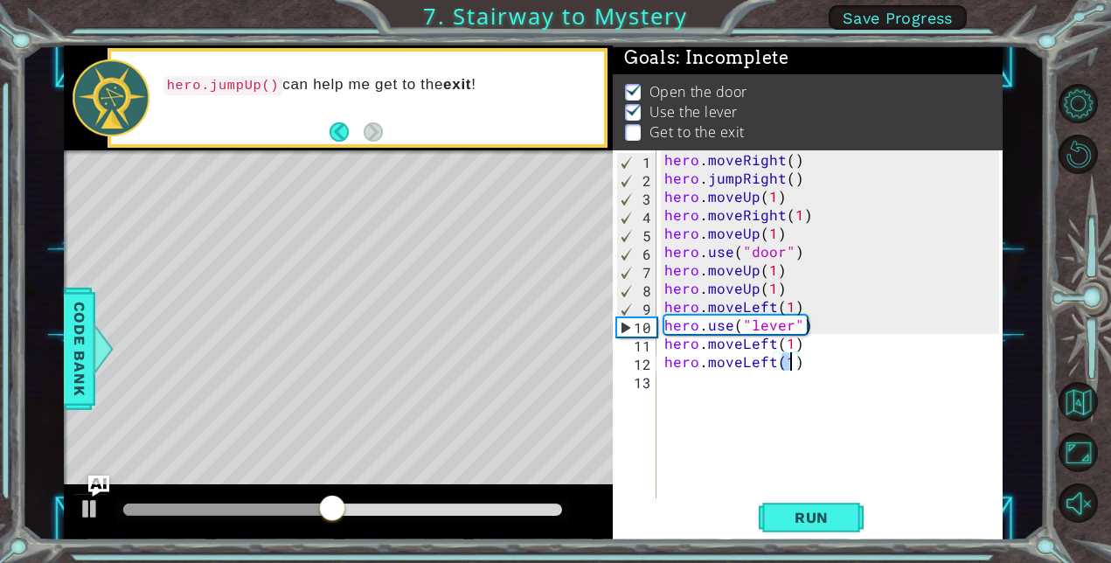
click at [758, 402] on div "hero . moveRight ( ) hero . jumpRight ( ) hero . moveUp ( 1 ) hero . moveRight …" at bounding box center [834, 342] width 347 height 385
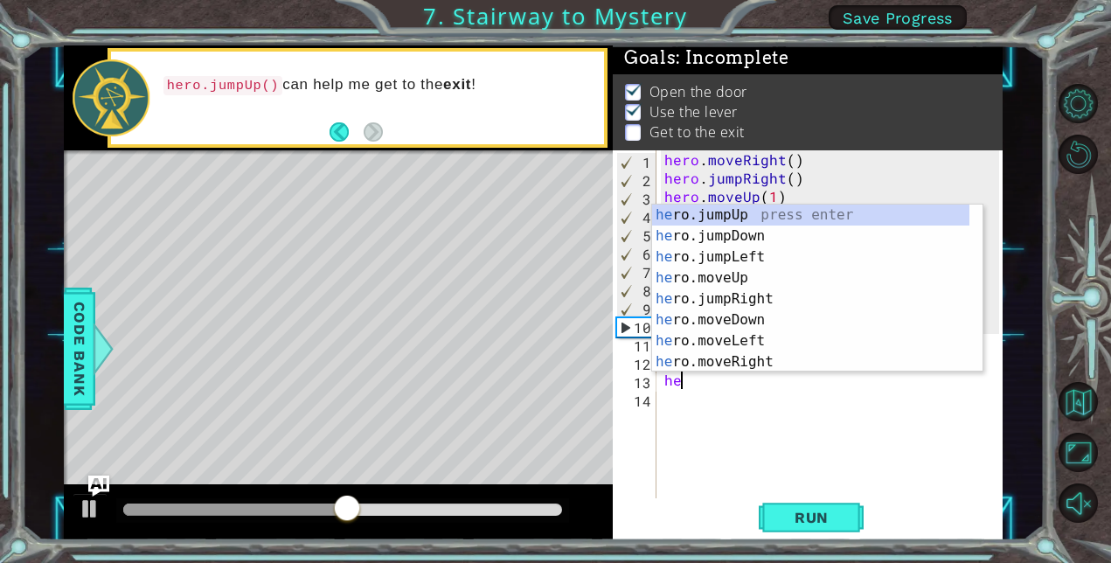
type textarea "hero"
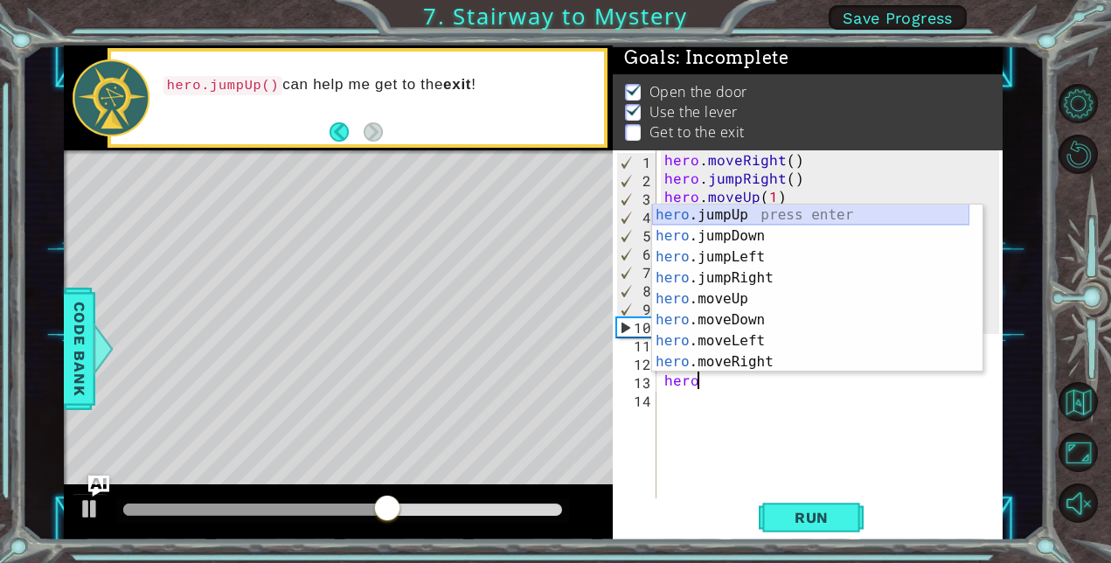
click at [711, 221] on div "hero .jumpUp press enter hero .jumpDown press enter hero .jumpLeft press enter …" at bounding box center [810, 310] width 317 height 210
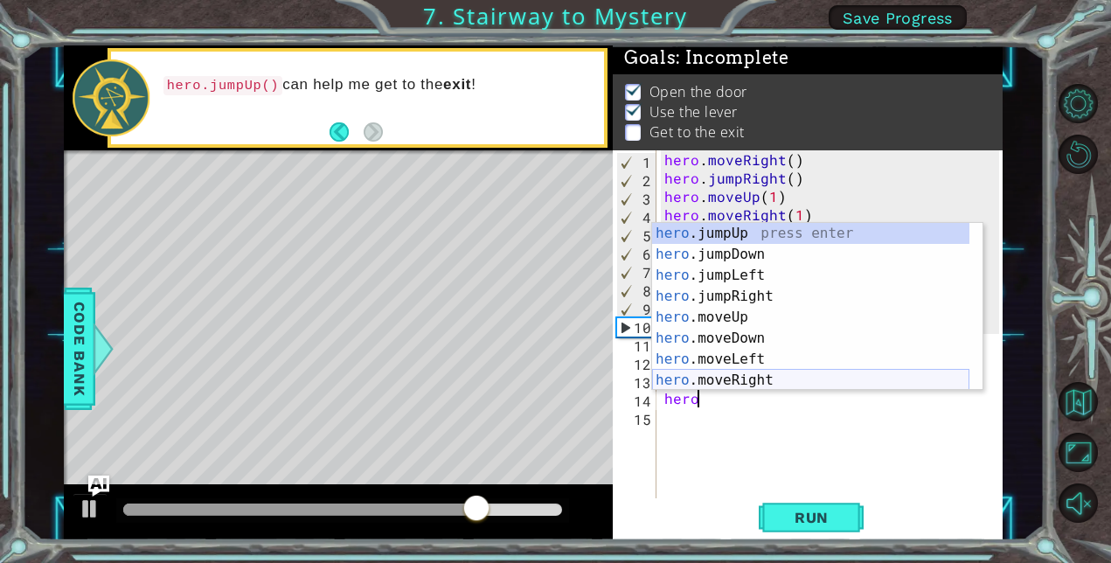
click at [697, 378] on div "hero .jumpUp press enter hero .jumpDown press enter hero .jumpLeft press enter …" at bounding box center [810, 328] width 317 height 210
type textarea "hero.moveRight(1)"
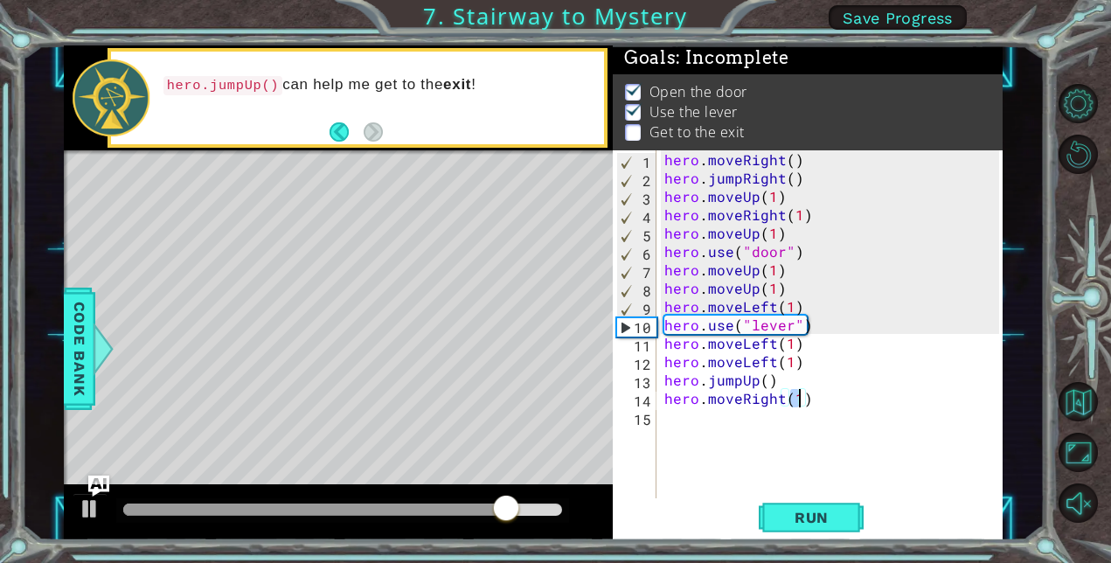
click at [694, 445] on div "hero . moveRight ( ) hero . jumpRight ( ) hero . moveUp ( 1 ) hero . moveRight …" at bounding box center [834, 342] width 347 height 385
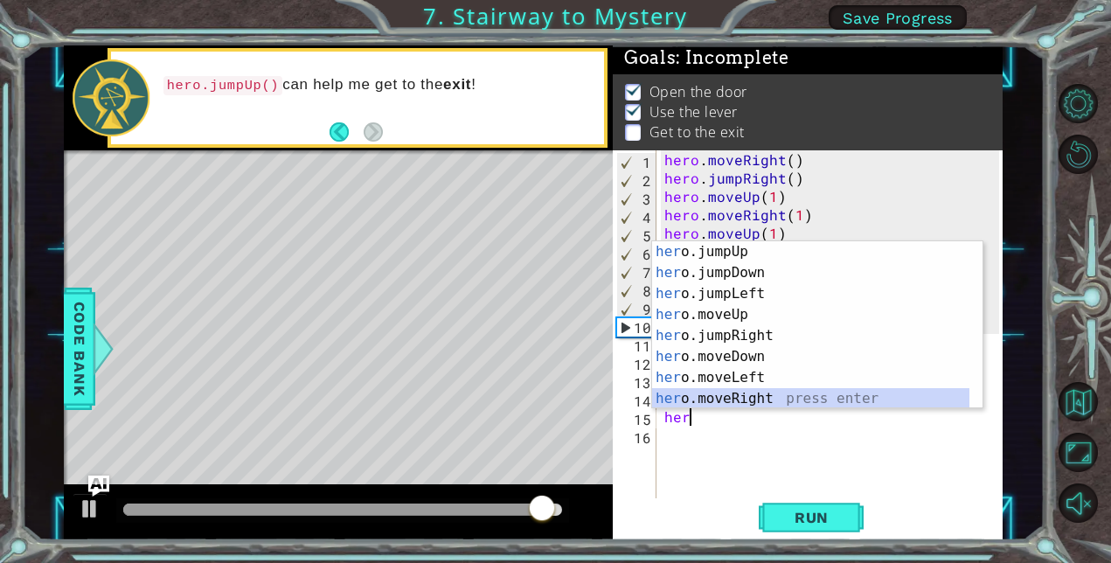
click at [706, 399] on div "her o.jumpUp press enter her o.jumpDown press enter her o.jumpLeft press enter …" at bounding box center [810, 346] width 317 height 210
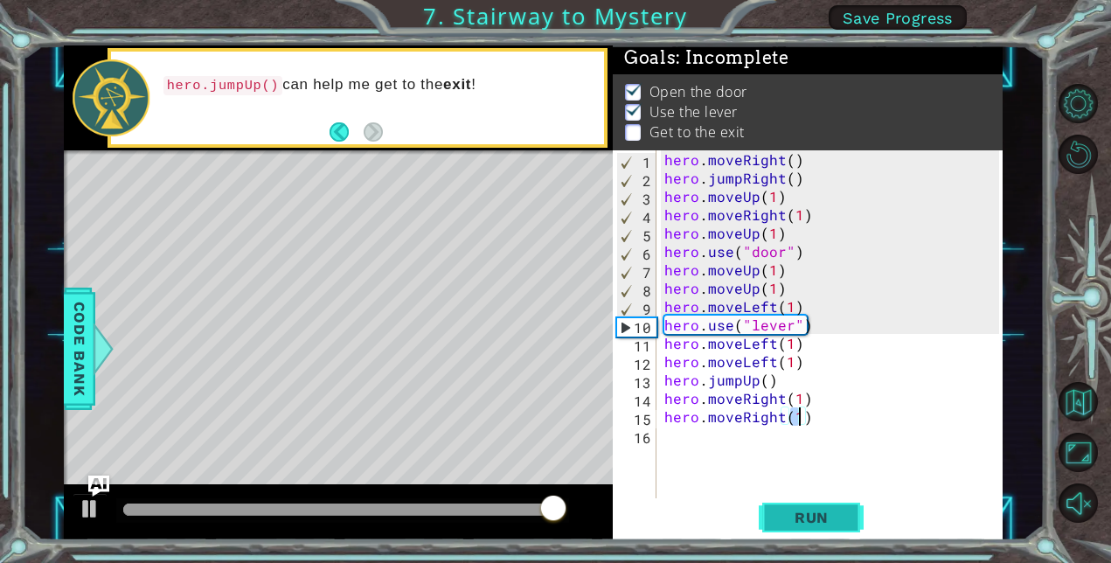
type textarea "hero.moveRight(1)"
click at [799, 514] on span "Run" at bounding box center [811, 517] width 69 height 17
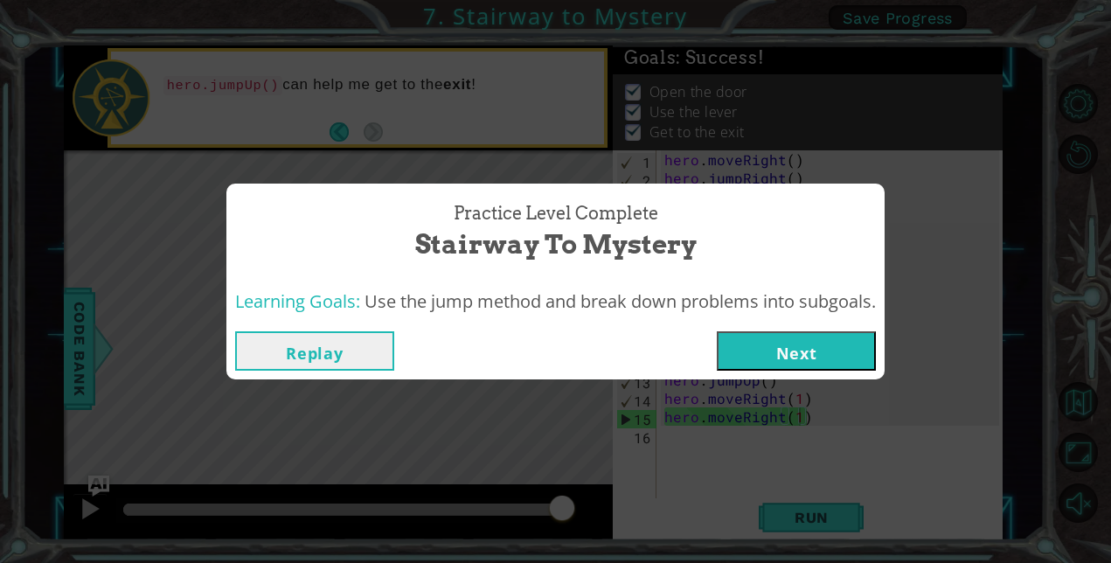
click at [786, 378] on div "Replay Next" at bounding box center [555, 350] width 658 height 57
click at [780, 364] on button "Next" at bounding box center [796, 350] width 159 height 39
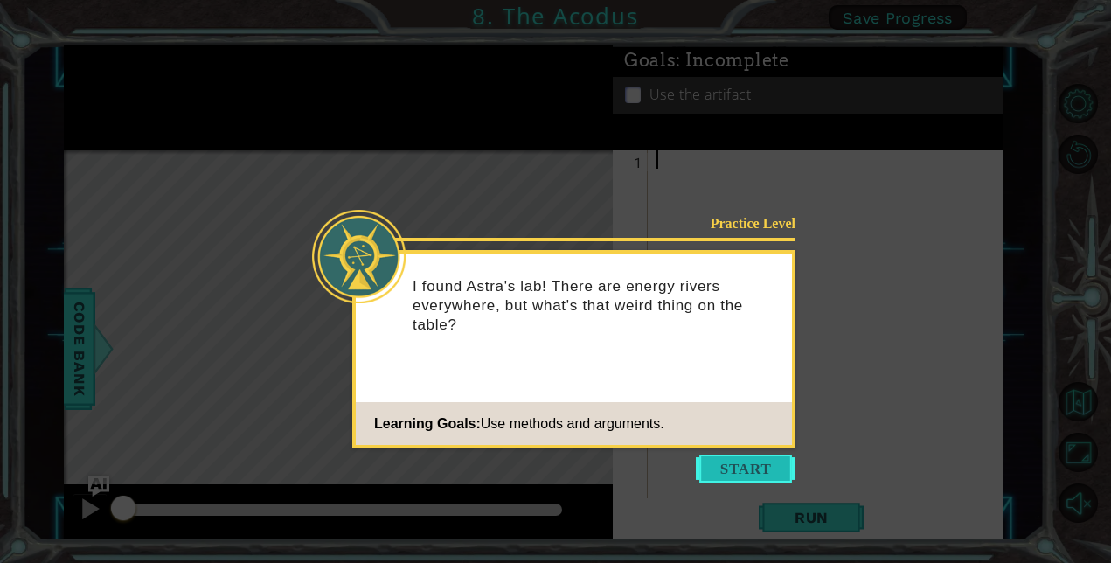
click at [716, 473] on button "Start" at bounding box center [746, 468] width 100 height 28
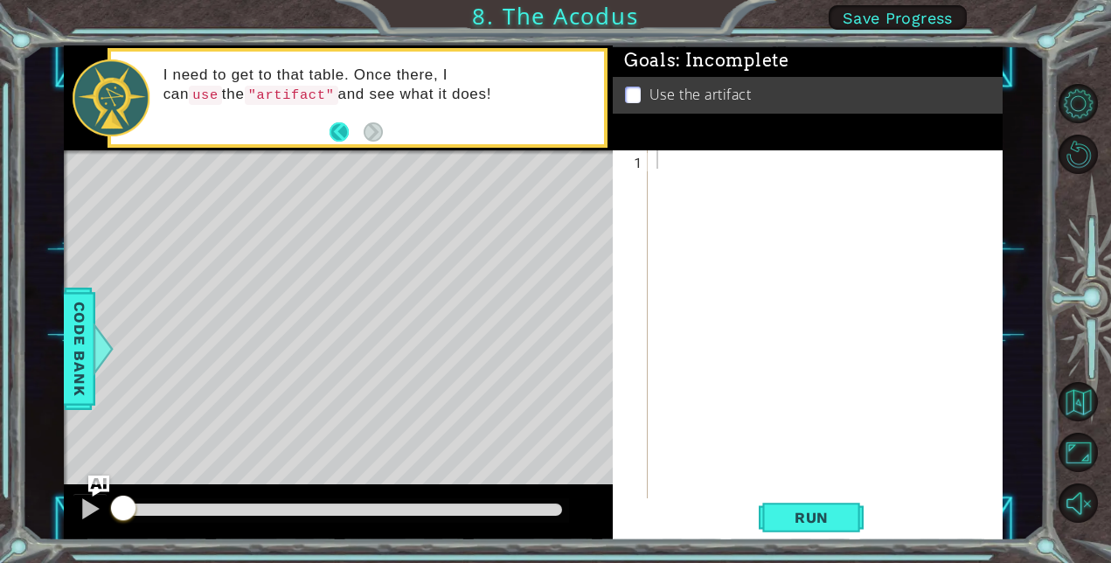
click at [343, 124] on button "Back" at bounding box center [346, 131] width 34 height 19
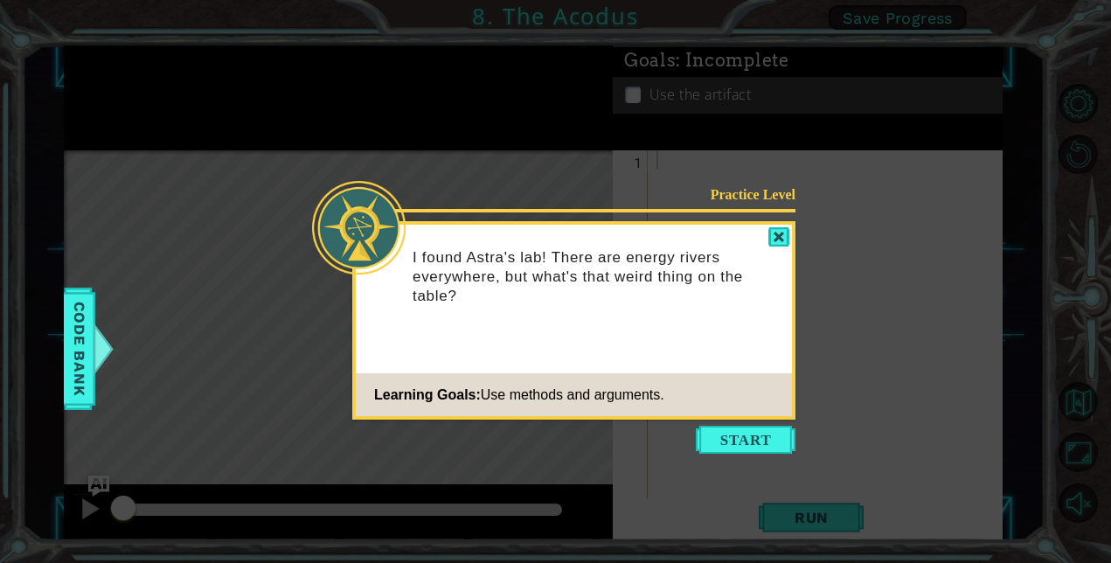
click at [787, 252] on div "I found Astra's lab! There are energy rivers everywhere, but what's that weird …" at bounding box center [574, 285] width 436 height 107
click at [739, 447] on button "Start" at bounding box center [746, 440] width 100 height 28
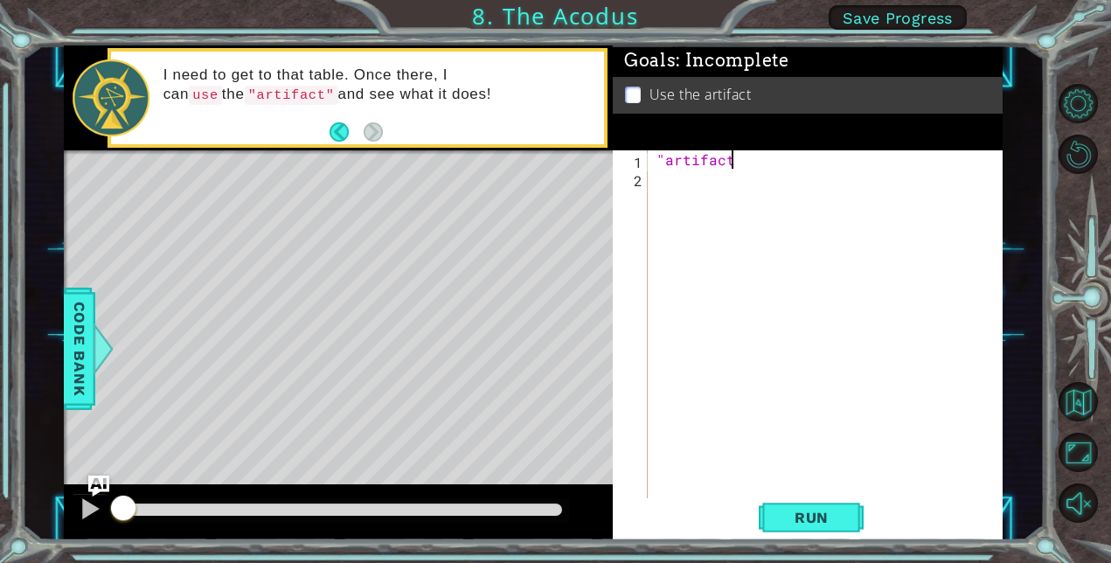
scroll to position [0, 4]
type textarea ""artifact""
click at [794, 518] on span "Run" at bounding box center [811, 517] width 69 height 17
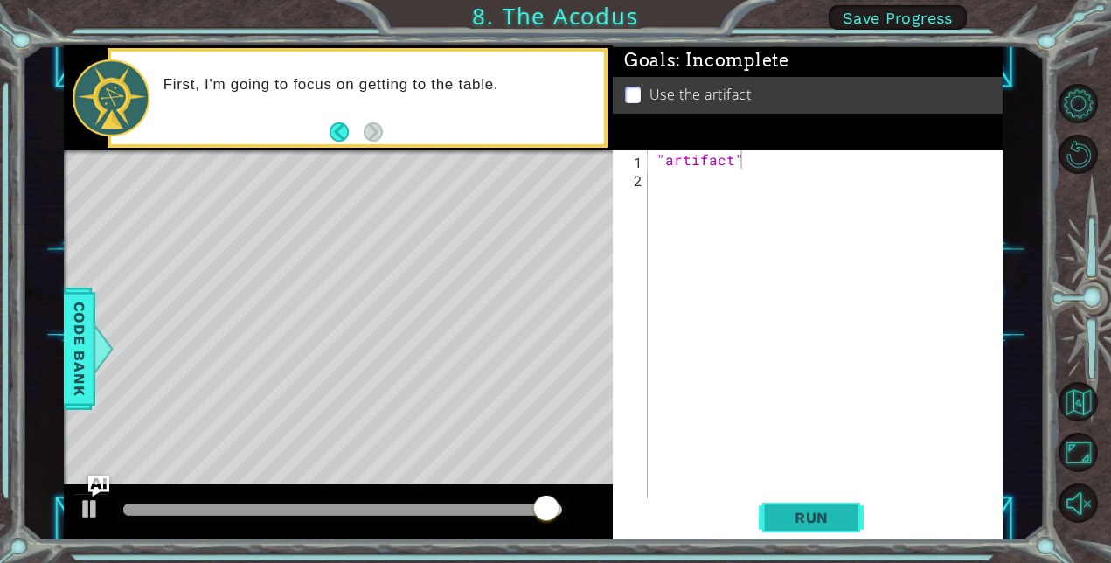
click at [759, 517] on button "Run" at bounding box center [811, 517] width 105 height 39
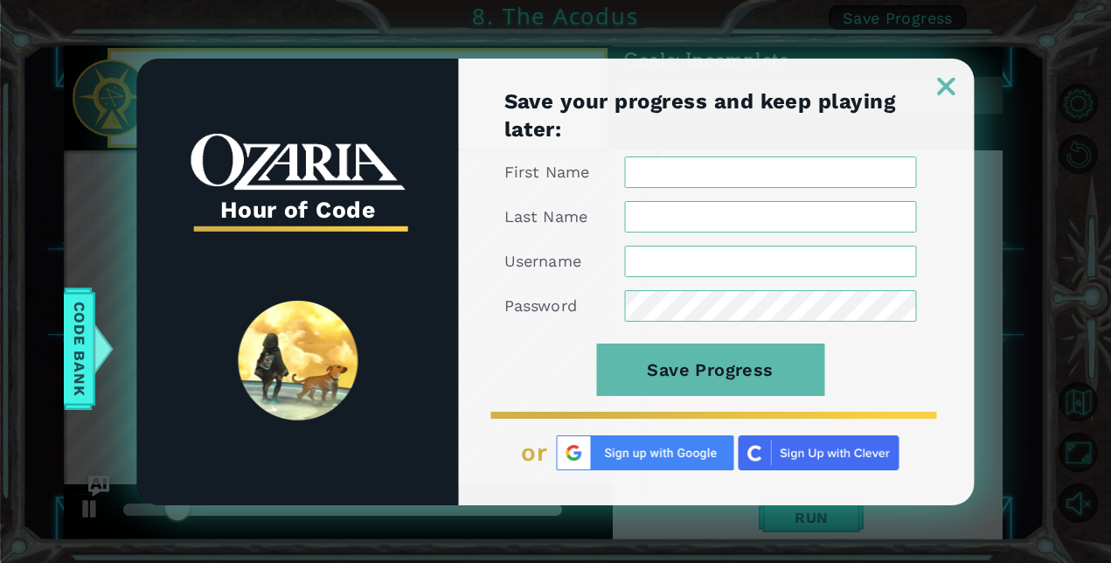
scroll to position [0, 0]
click at [812, 447] on img at bounding box center [818, 452] width 161 height 35
click at [946, 89] on img at bounding box center [946, 86] width 17 height 17
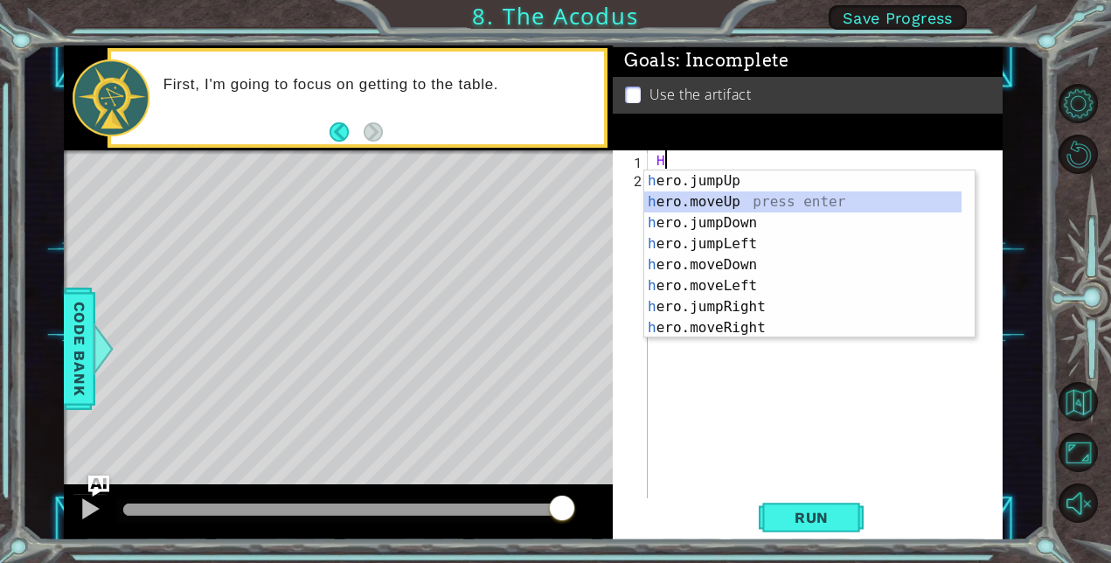
click at [697, 195] on div "h ero.jumpUp press enter h ero.moveUp press enter h ero.jumpDown press enter h …" at bounding box center [802, 275] width 317 height 210
type textarea "hero.moveUp(1)"
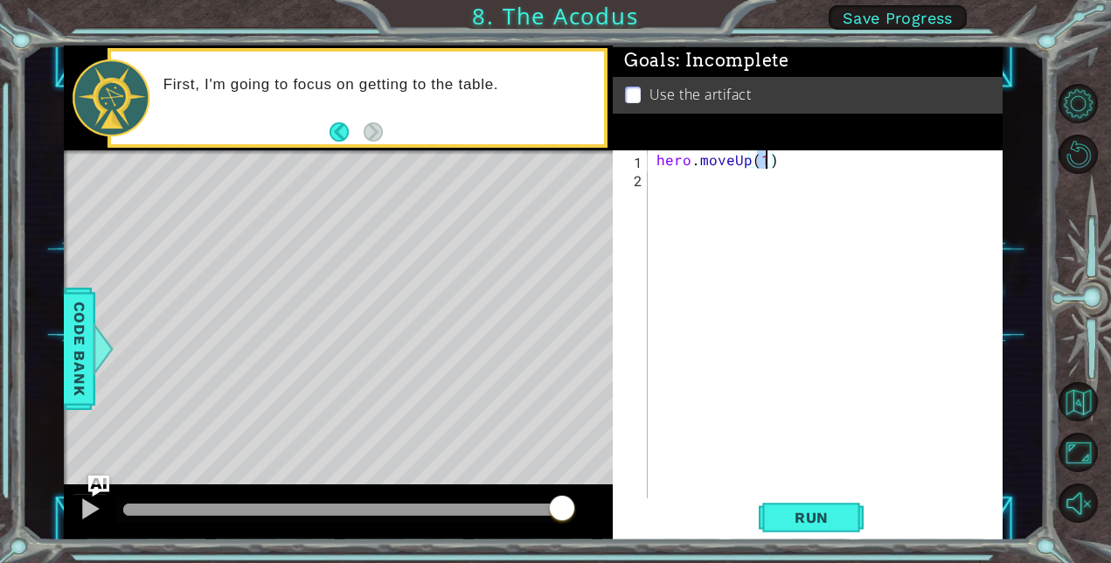
click at [759, 235] on div "hero . moveUp ( 1 )" at bounding box center [830, 342] width 355 height 385
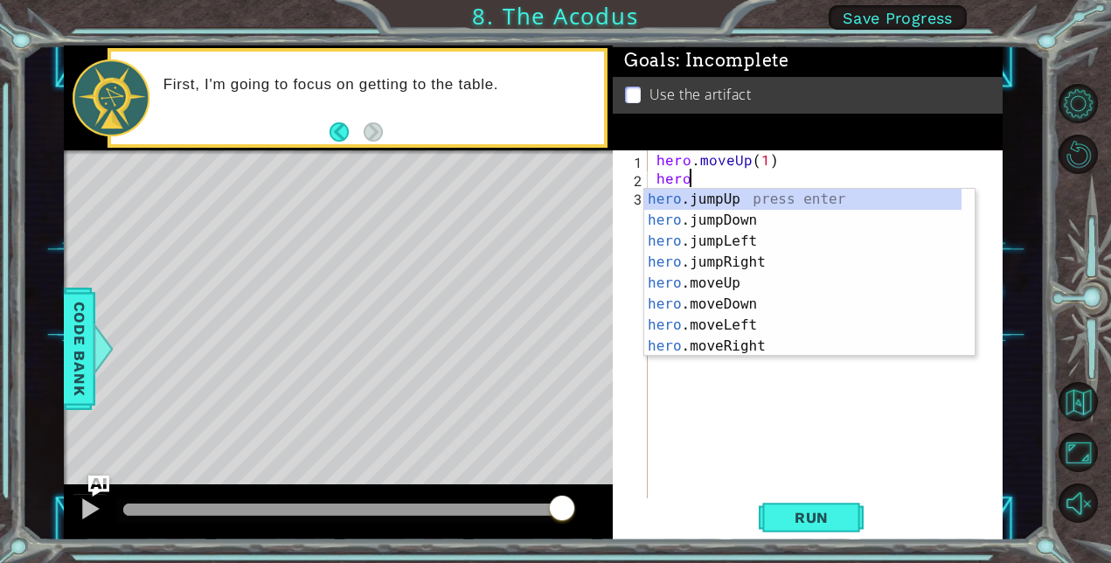
scroll to position [0, 1]
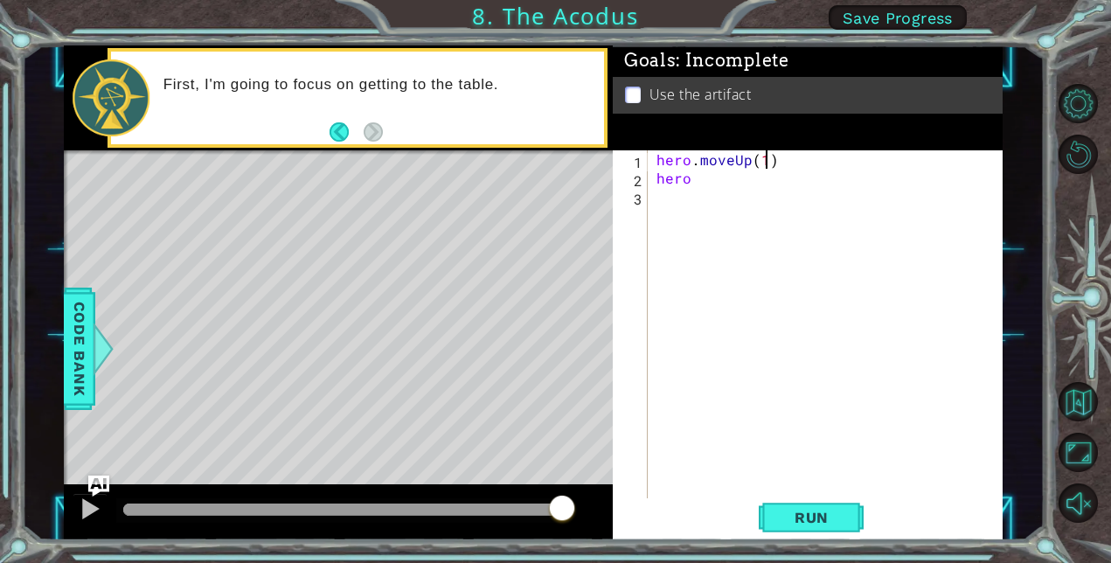
click at [767, 159] on div "hero . moveUp ( 1 ) hero" at bounding box center [830, 342] width 355 height 385
type textarea "hero.moveUp(2)"
click at [745, 189] on div "hero . moveUp ( 2 ) hero" at bounding box center [830, 342] width 355 height 385
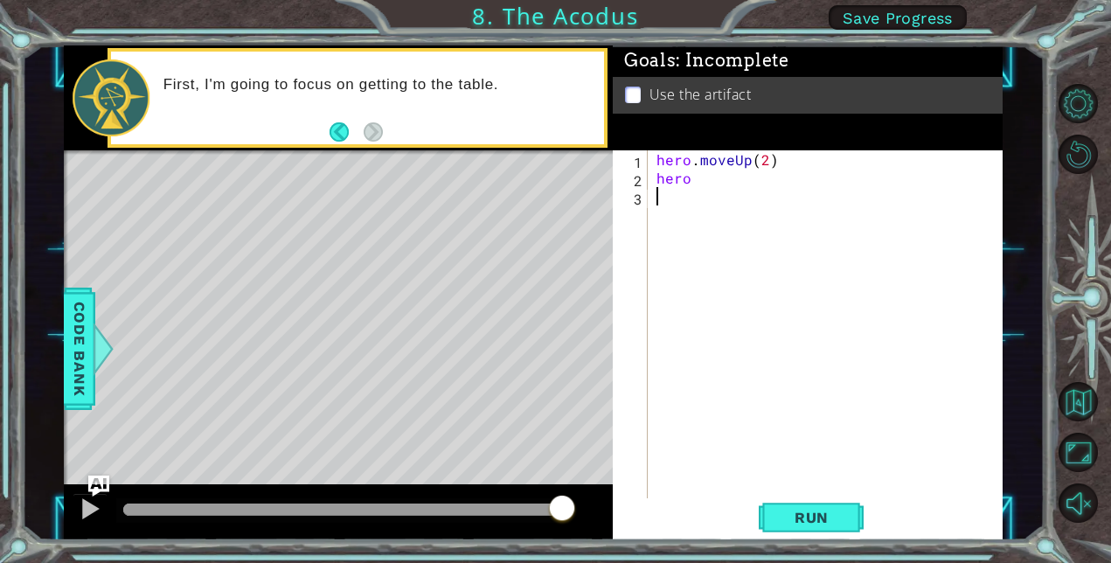
click at [726, 177] on div "hero . moveUp ( 2 ) hero" at bounding box center [830, 342] width 355 height 385
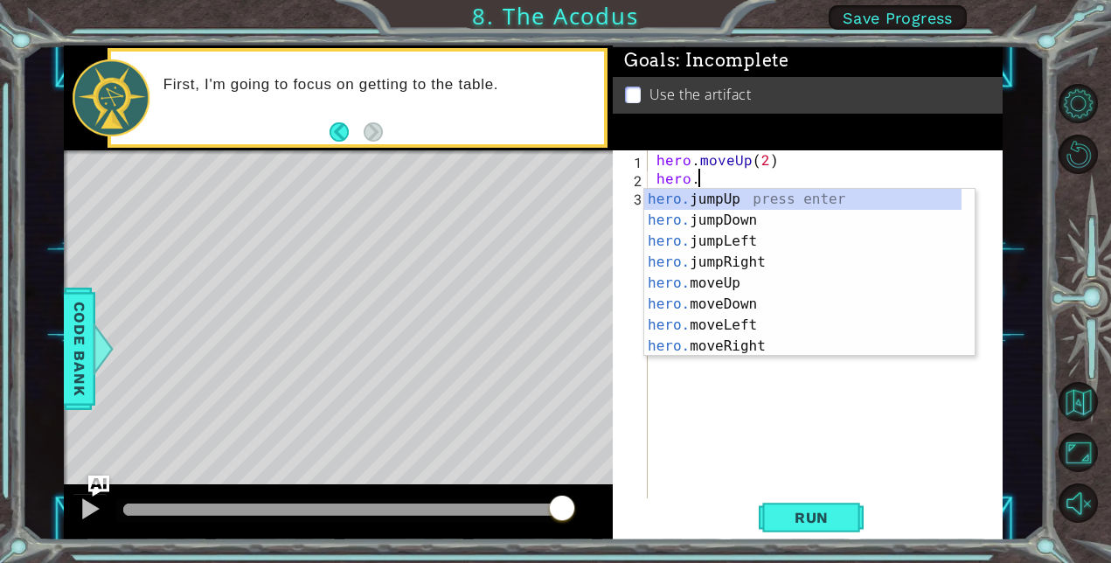
scroll to position [0, 2]
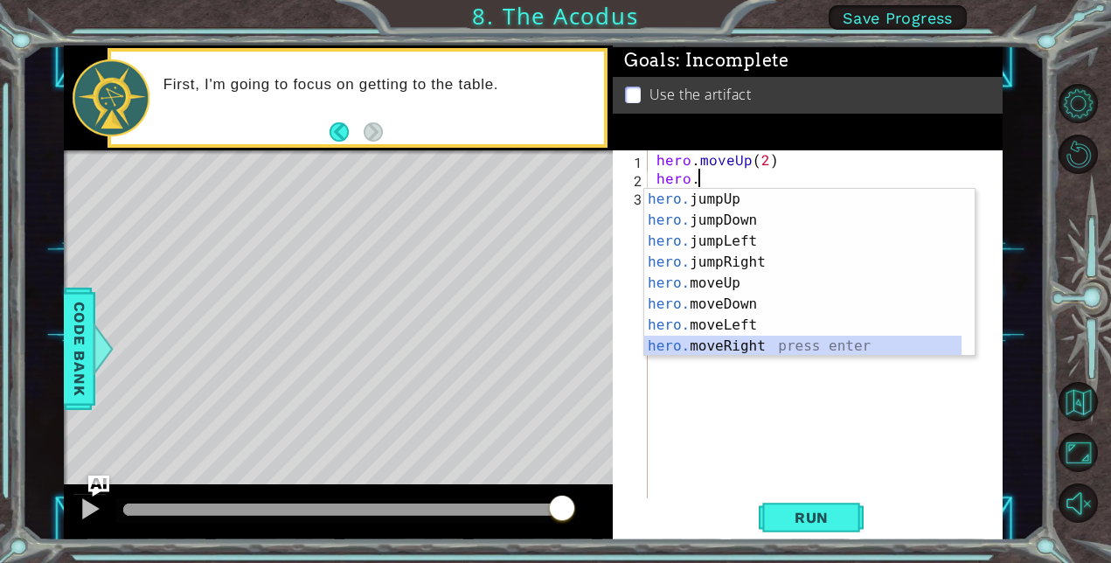
click at [745, 339] on div "hero. jumpUp press enter hero. jumpDown press enter hero. jumpLeft press enter …" at bounding box center [802, 294] width 317 height 210
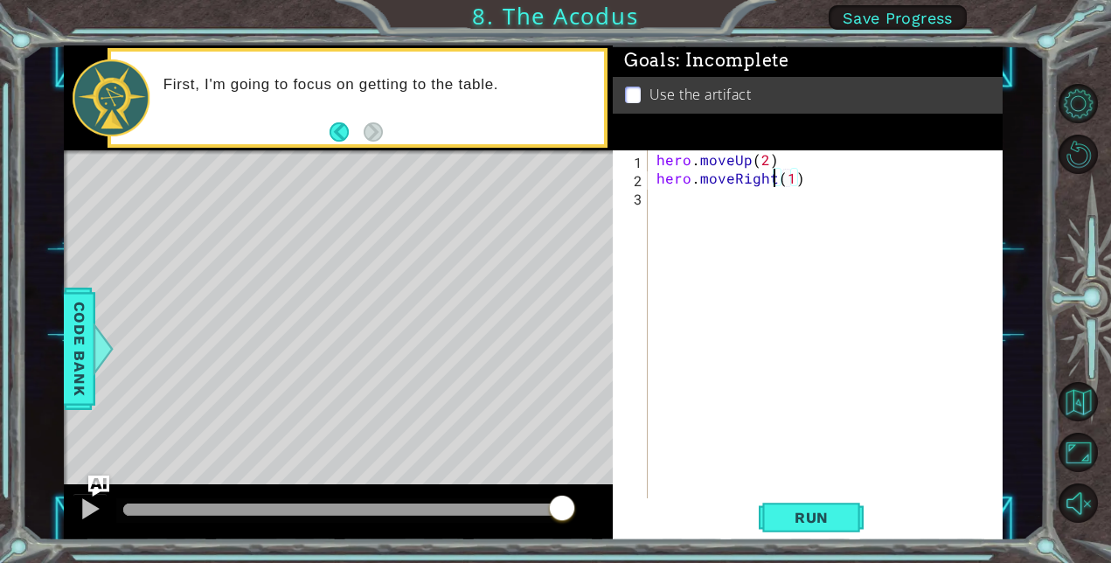
click at [772, 181] on div "hero . moveUp ( 2 ) hero . moveRight ( 1 )" at bounding box center [830, 342] width 355 height 385
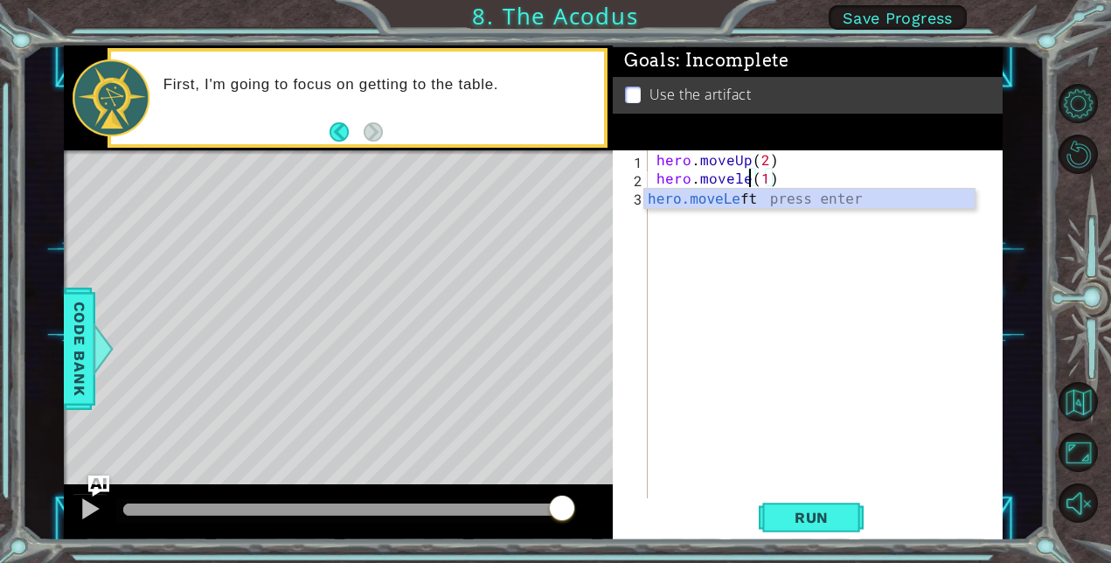
scroll to position [0, 6]
click at [828, 533] on button "Run" at bounding box center [811, 517] width 105 height 39
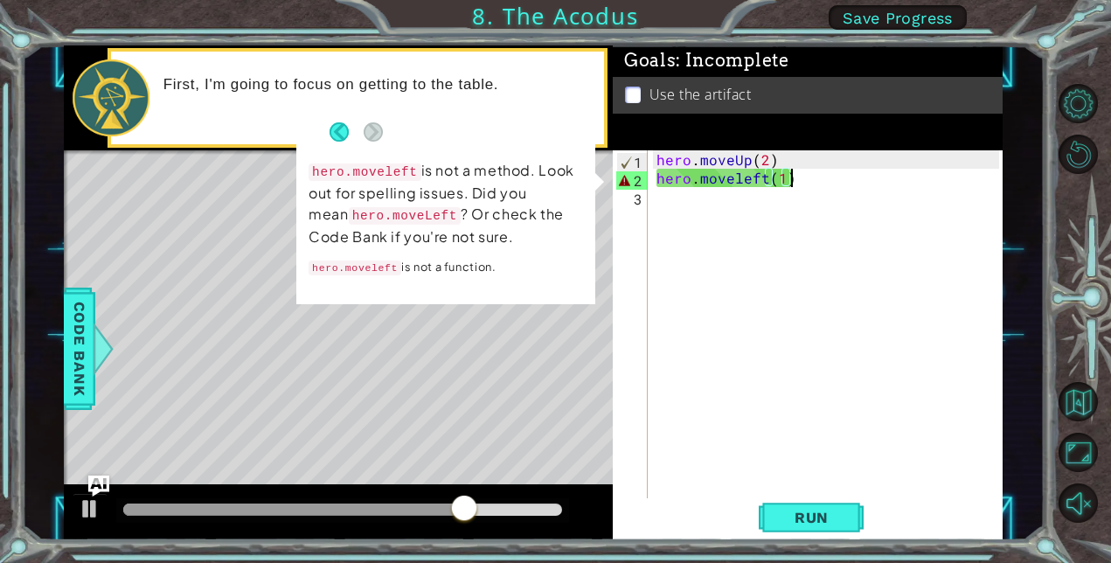
click at [794, 184] on div "hero . moveUp ( 2 ) hero . moveleft ( 1 )" at bounding box center [830, 342] width 355 height 385
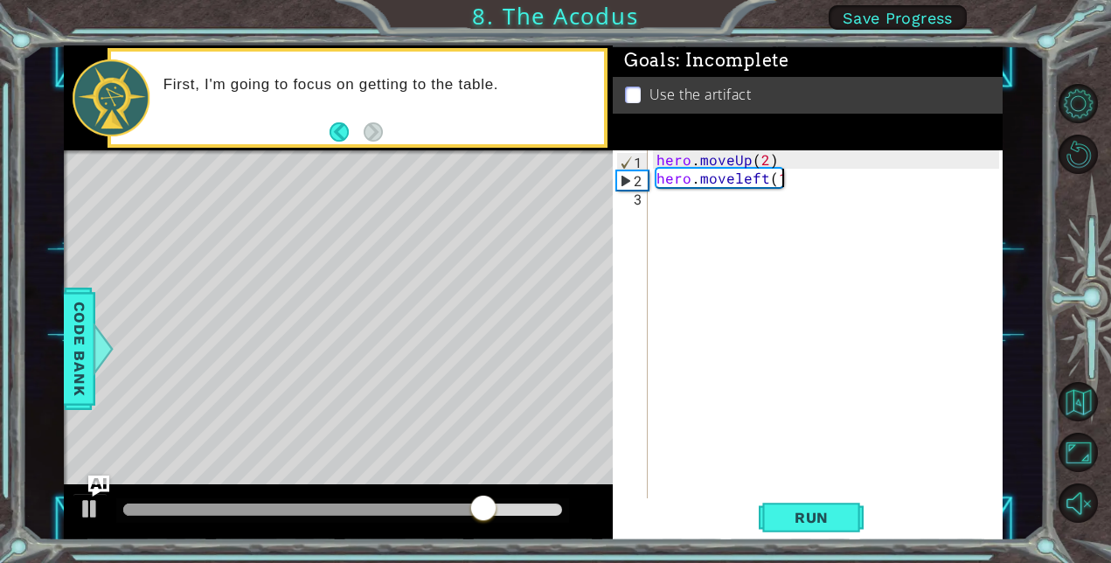
type textarea "h"
type textarea "hero.moveUp(2)"
click at [794, 184] on div "hero . moveUp ( 2 )" at bounding box center [830, 342] width 355 height 385
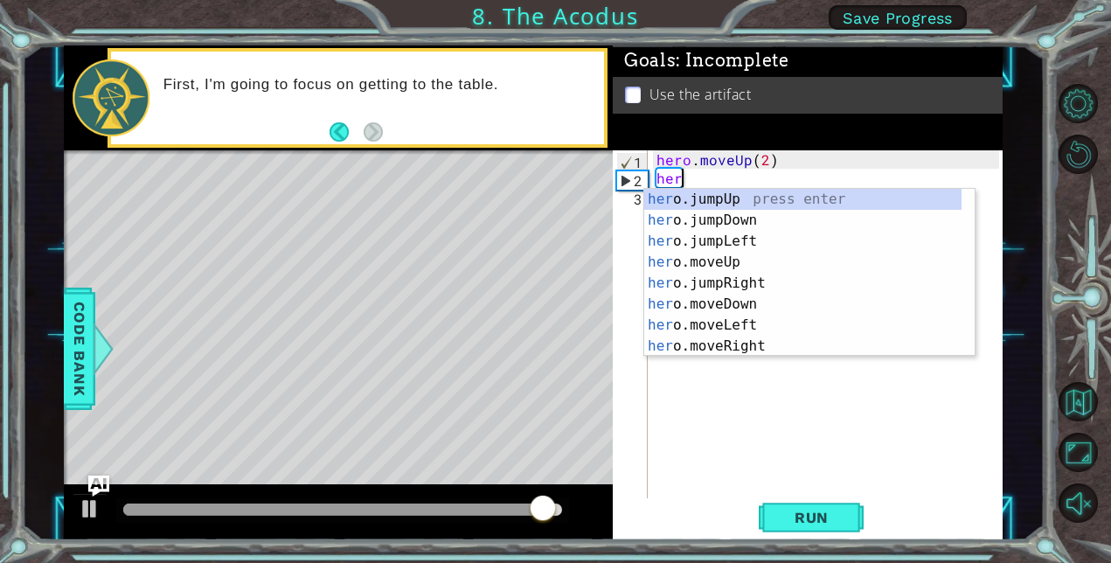
scroll to position [0, 1]
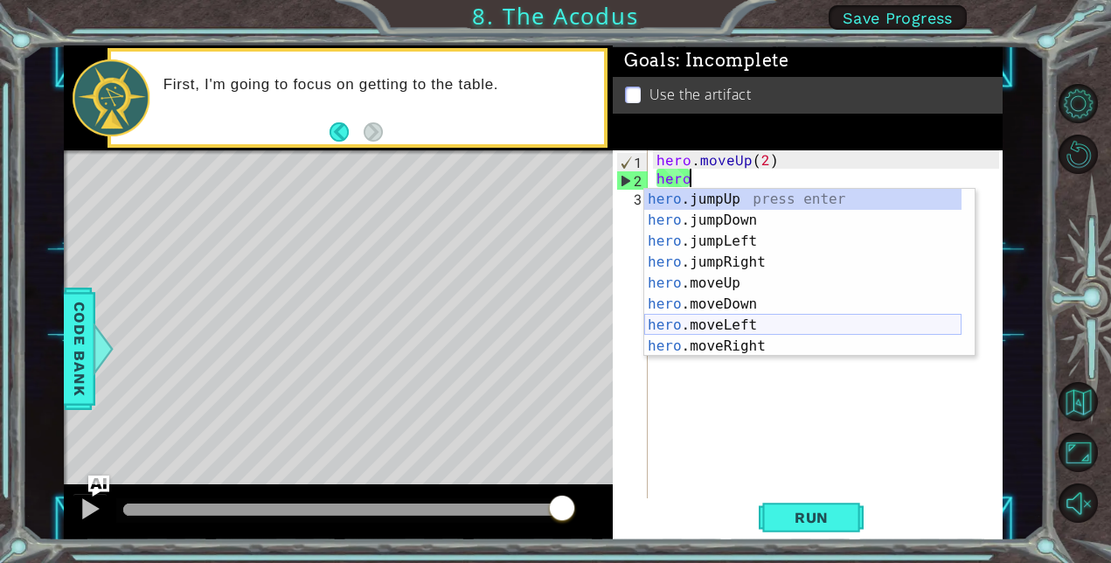
click at [731, 320] on div "hero .jumpUp press enter hero .jumpDown press enter hero .jumpLeft press enter …" at bounding box center [802, 294] width 317 height 210
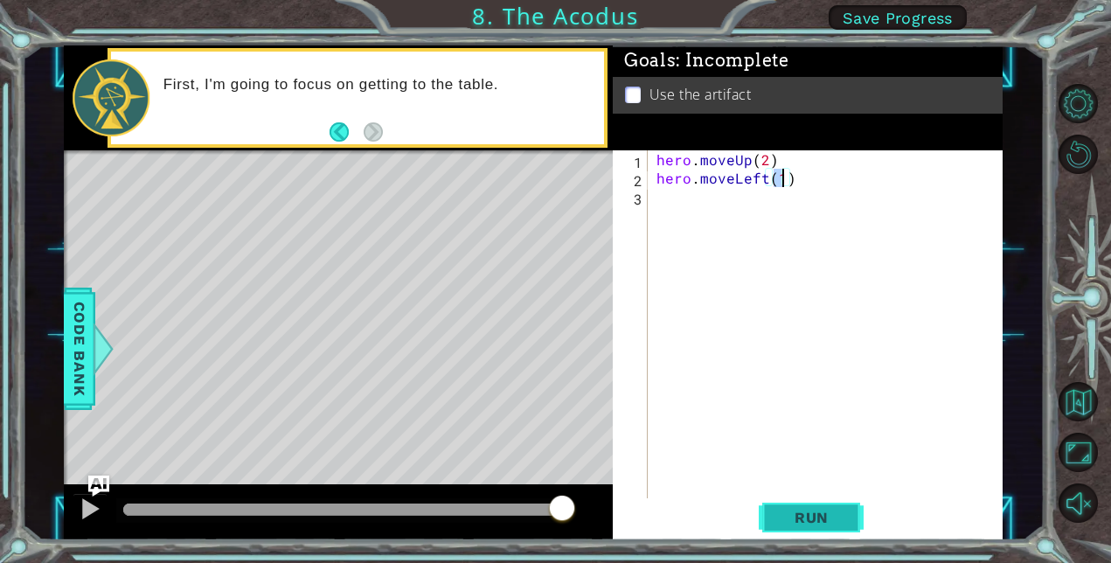
type textarea "hero.moveLeft(1)"
click at [832, 503] on button "Run" at bounding box center [811, 517] width 105 height 39
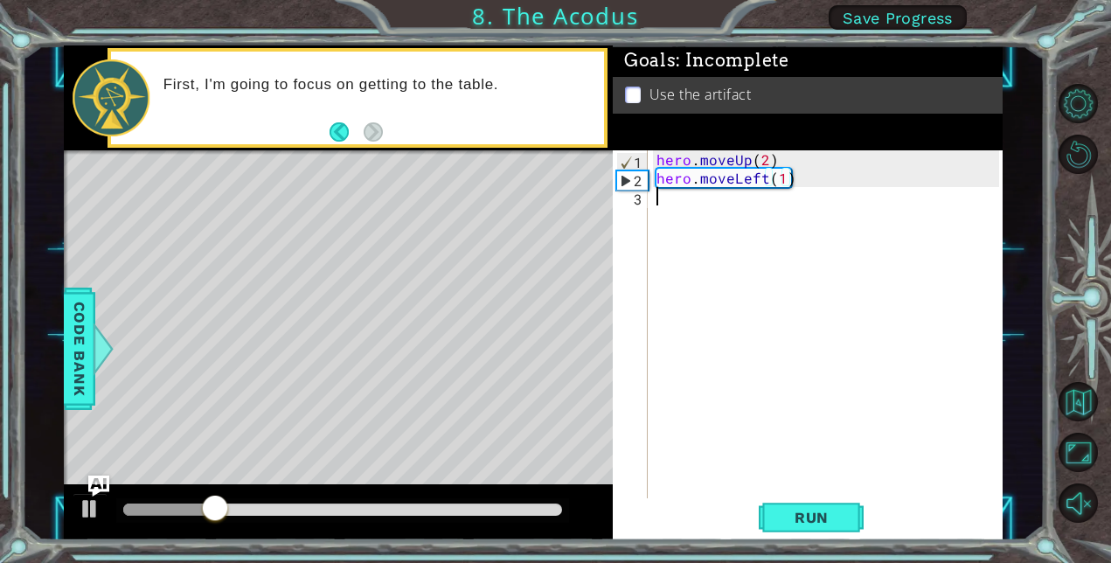
click at [696, 229] on div "hero . moveUp ( 2 ) hero . moveLeft ( 1 )" at bounding box center [830, 342] width 355 height 385
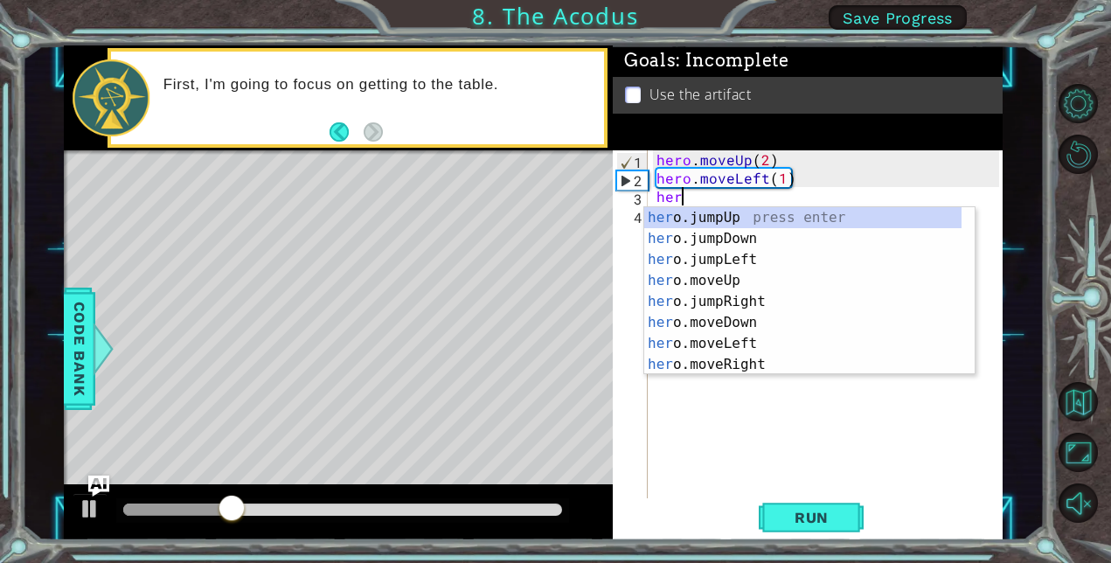
type textarea "hero"
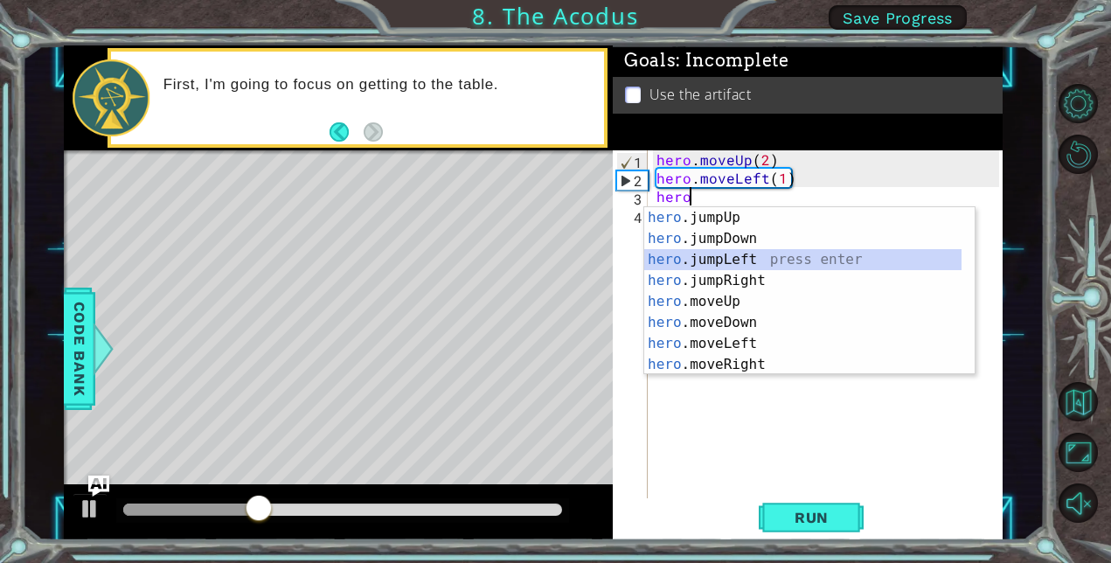
click at [732, 257] on div "hero .jumpUp press enter hero .jumpDown press enter hero .jumpLeft press enter …" at bounding box center [802, 312] width 317 height 210
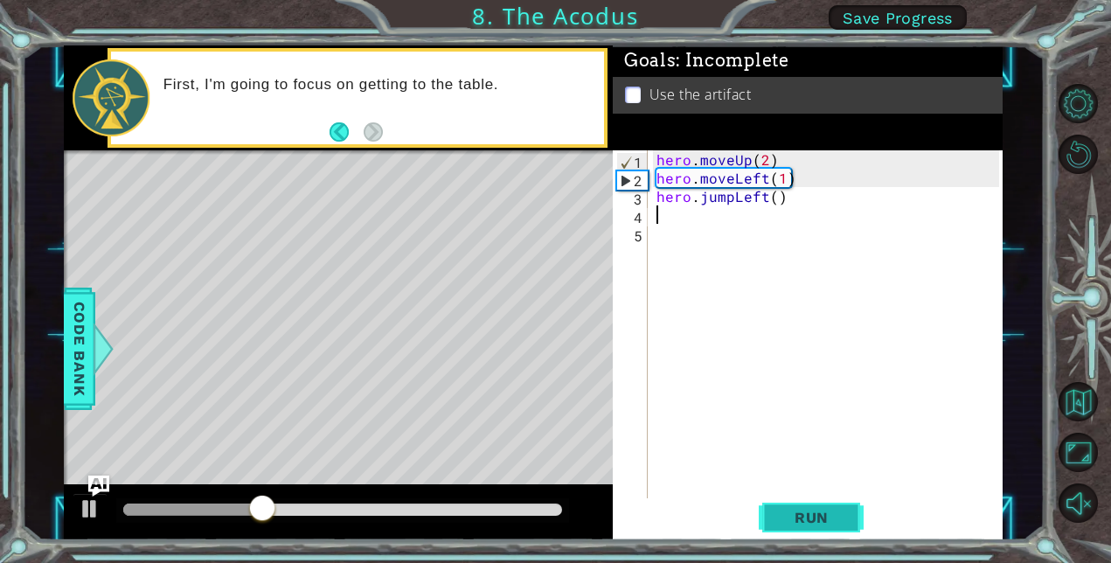
scroll to position [0, 0]
click at [823, 523] on span "Run" at bounding box center [811, 517] width 69 height 17
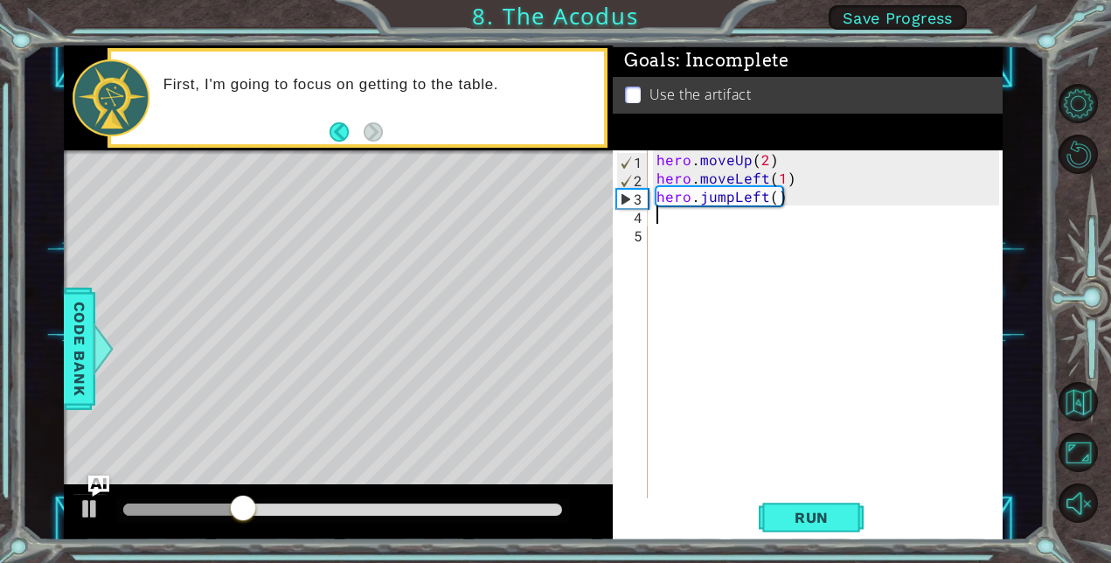
click at [796, 211] on div "hero . moveUp ( 2 ) hero . moveLeft ( 1 ) hero . jumpLeft ( )" at bounding box center [830, 342] width 355 height 385
click at [786, 203] on div "hero . moveUp ( 2 ) hero . moveLeft ( 1 ) hero . jumpLeft ( )" at bounding box center [830, 342] width 355 height 385
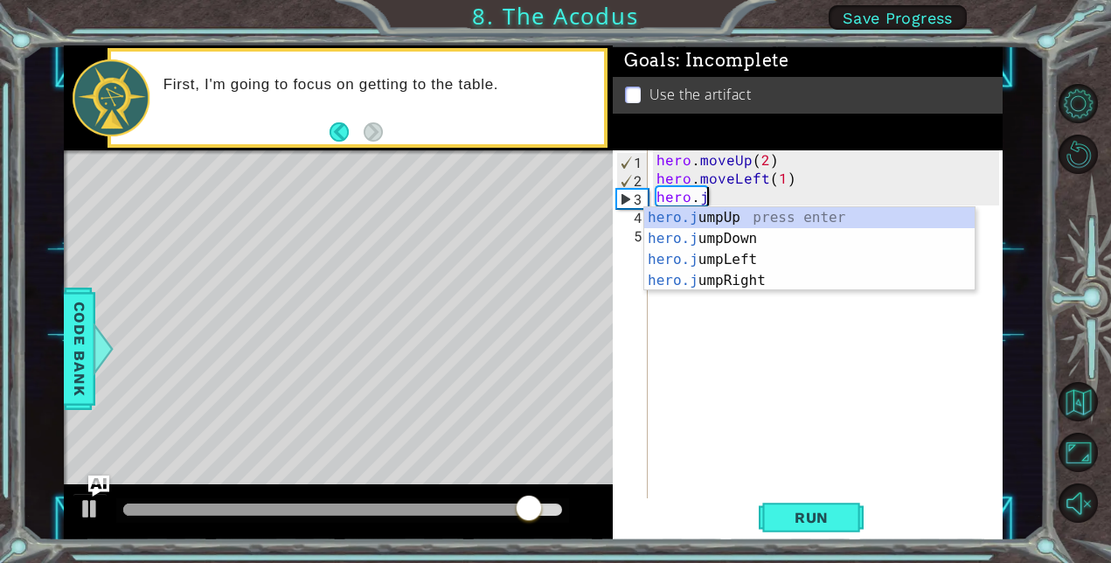
scroll to position [0, 2]
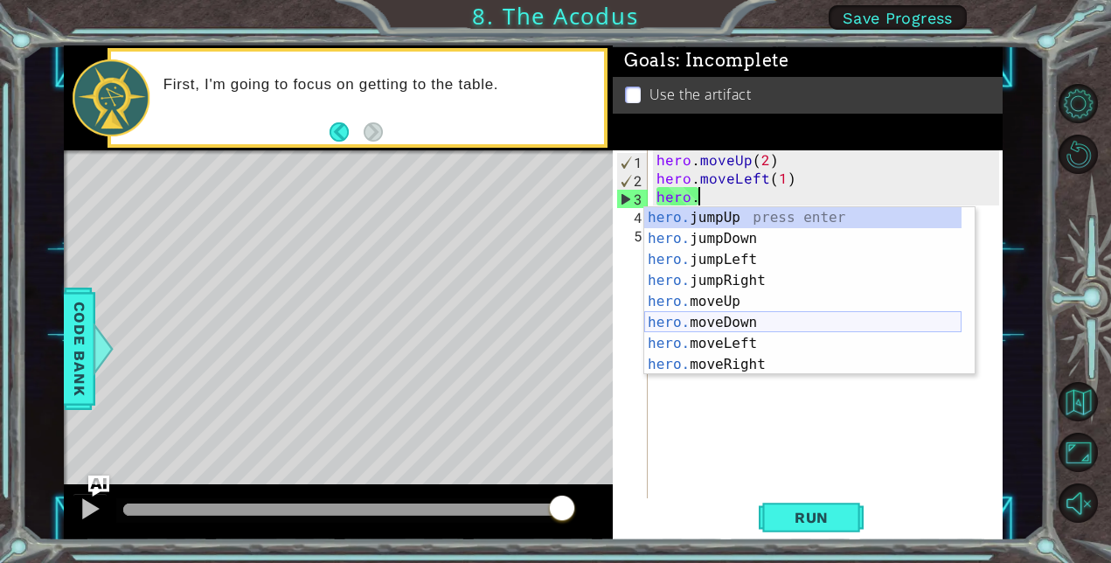
click at [725, 327] on div "hero. jumpUp press enter hero. jumpDown press enter hero. jumpLeft press enter …" at bounding box center [802, 312] width 317 height 210
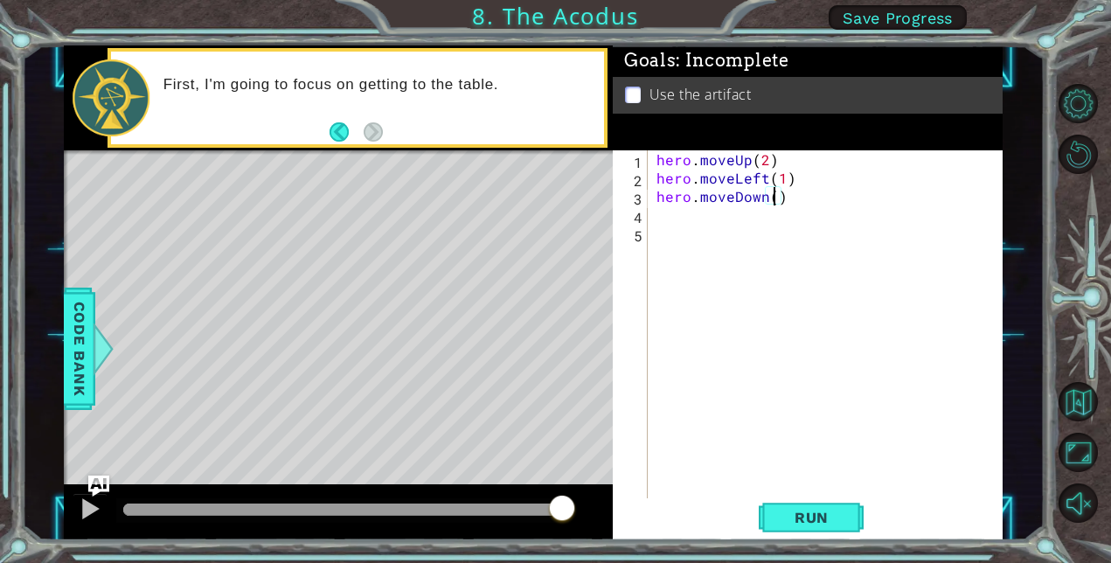
type textarea "hero.moveDown(3)"
click at [784, 216] on div "hero . moveUp ( 2 ) hero . moveLeft ( 1 ) hero . moveDown ( 3 )" at bounding box center [830, 342] width 355 height 385
click at [784, 211] on div "hero . moveUp ( 2 ) hero . moveLeft ( 1 ) hero . moveDown ( 3 )" at bounding box center [830, 342] width 355 height 385
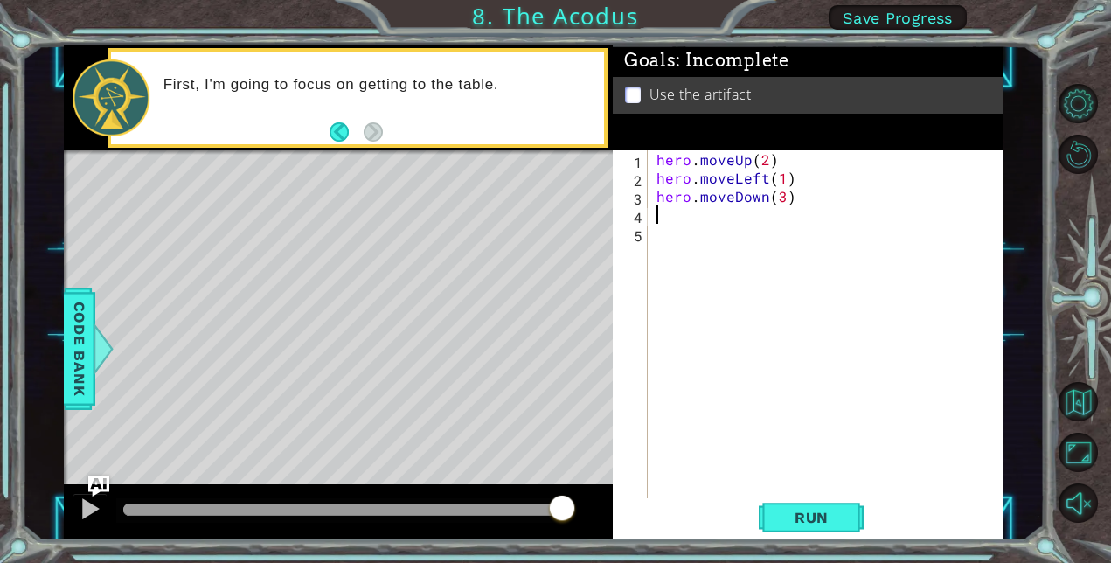
click at [783, 209] on div "hero . moveUp ( 2 ) hero . moveLeft ( 1 ) hero . moveDown ( 3 )" at bounding box center [830, 342] width 355 height 385
click at [780, 203] on div "hero . moveUp ( 2 ) hero . moveLeft ( 1 ) hero . moveDown ( 3 )" at bounding box center [830, 342] width 355 height 385
type textarea "hero.moveDown(2)"
click at [727, 245] on div "hero . moveUp ( 2 ) hero . moveLeft ( 1 ) hero . moveDown ( 2 )" at bounding box center [830, 342] width 355 height 385
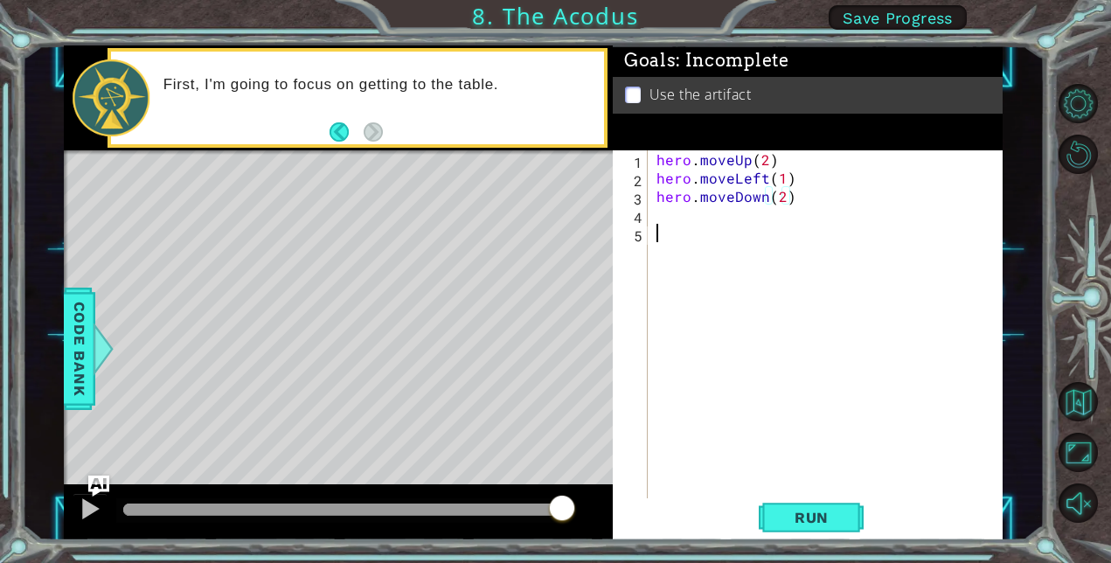
scroll to position [0, 0]
click at [697, 216] on div "hero . moveUp ( 2 ) hero . moveLeft ( 1 ) hero . moveDown ( 2 )" at bounding box center [830, 342] width 355 height 385
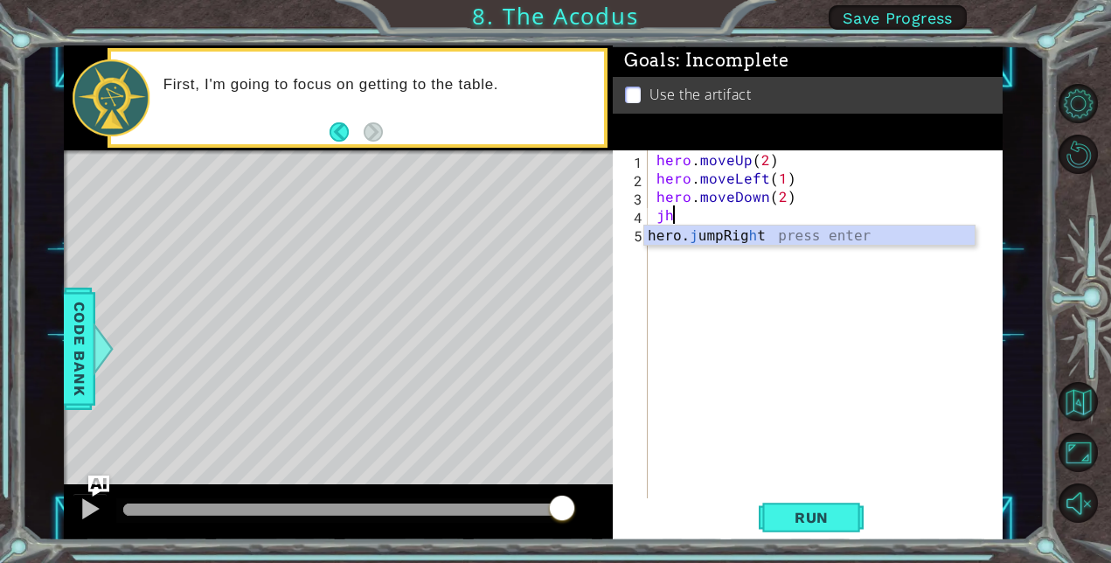
type textarea "j"
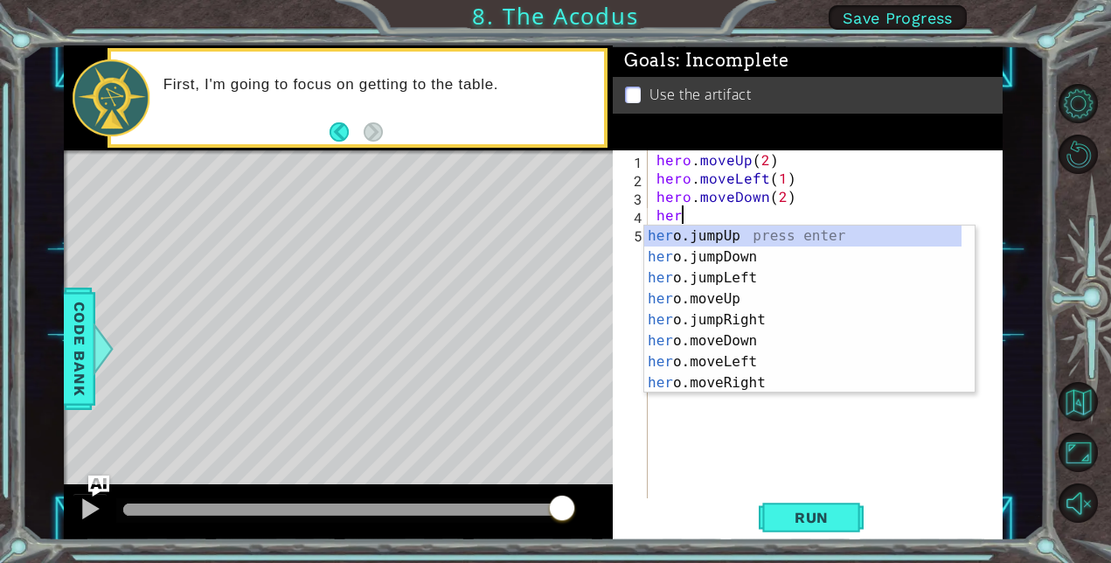
scroll to position [0, 1]
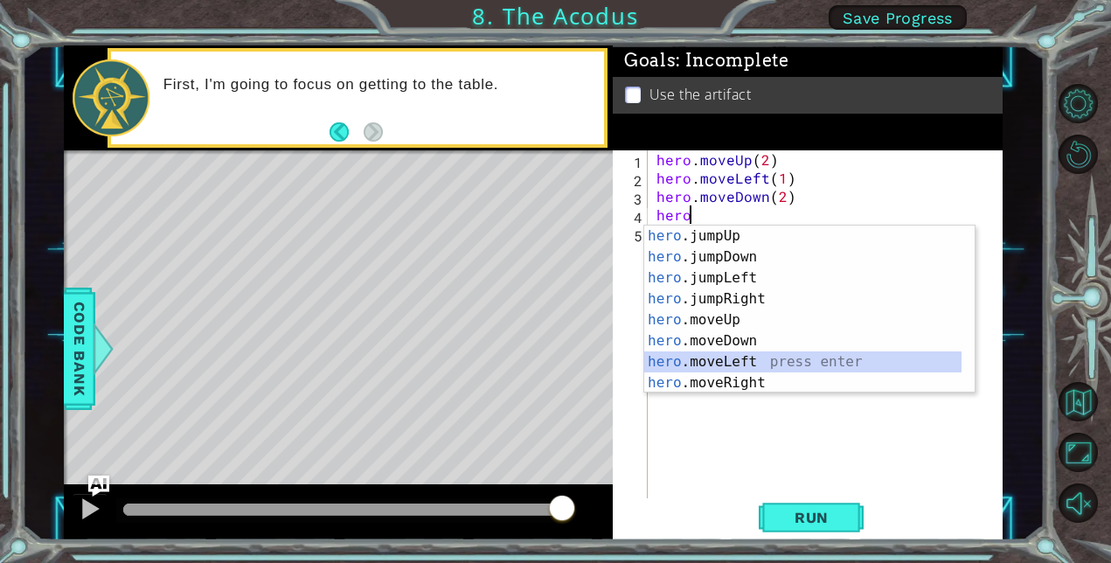
click at [704, 357] on div "hero .jumpUp press enter hero .jumpDown press enter hero .jumpLeft press enter …" at bounding box center [802, 330] width 317 height 210
type textarea "hero.moveLeft(1)"
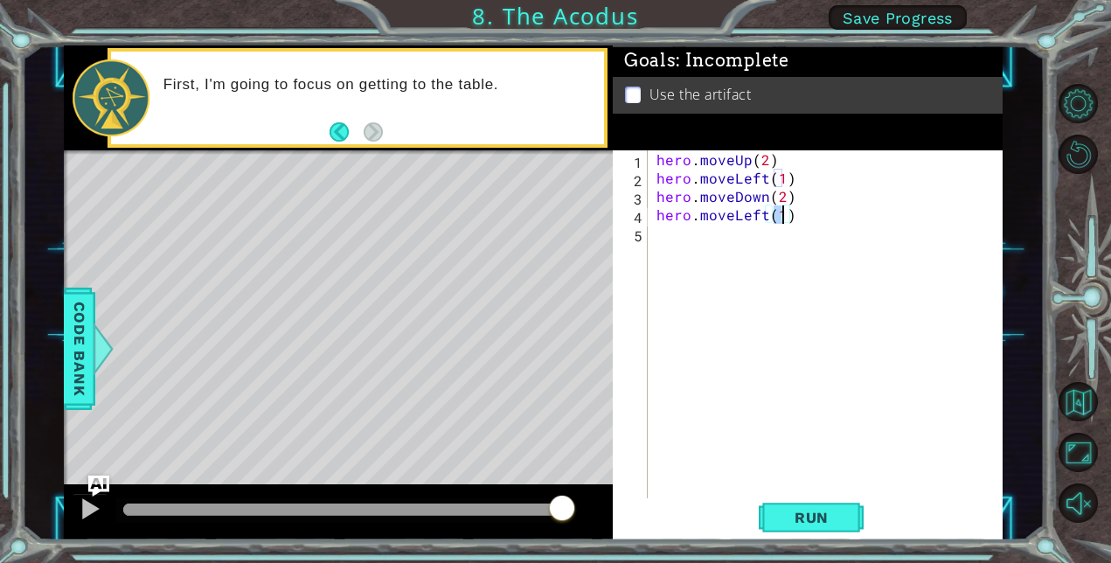
click at [775, 267] on div "hero . moveUp ( 2 ) hero . moveLeft ( 1 ) hero . moveDown ( 2 ) hero . moveLeft…" at bounding box center [830, 342] width 355 height 385
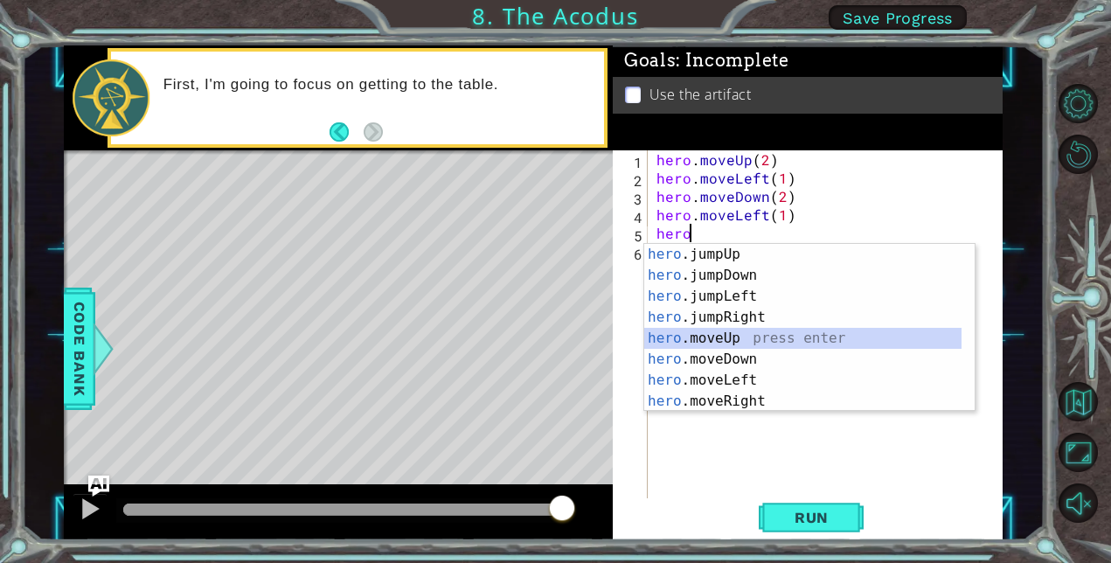
click at [738, 343] on div "hero .jumpUp press enter hero .jumpDown press enter hero .jumpLeft press enter …" at bounding box center [802, 349] width 317 height 210
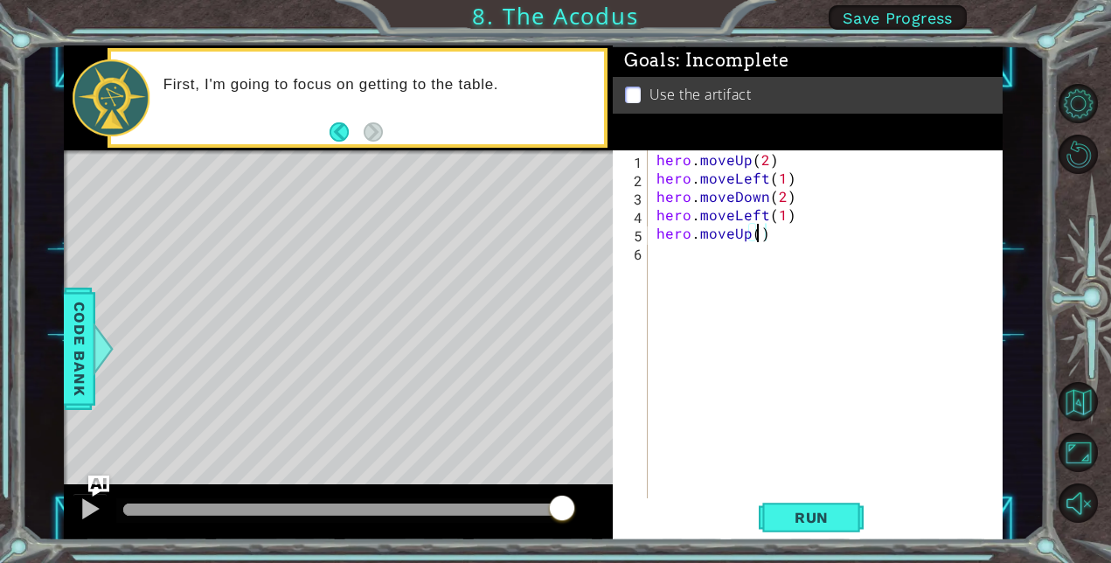
type textarea "hero.moveUp(2)"
click at [676, 279] on div "hero . moveUp ( 2 ) hero . moveLeft ( 1 ) hero . moveDown ( 2 ) hero . moveLeft…" at bounding box center [830, 342] width 355 height 385
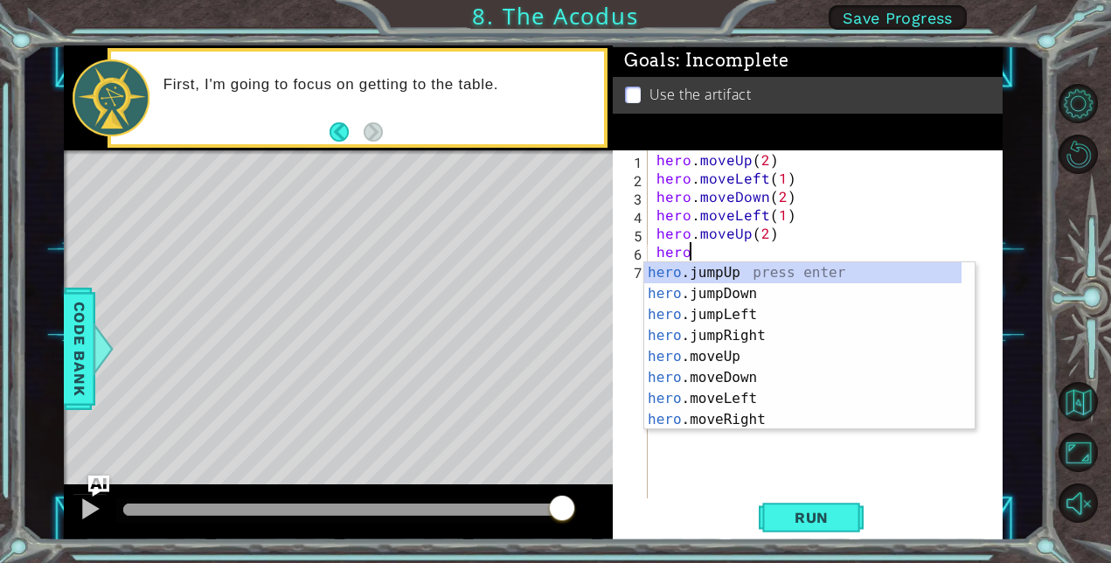
scroll to position [0, 2]
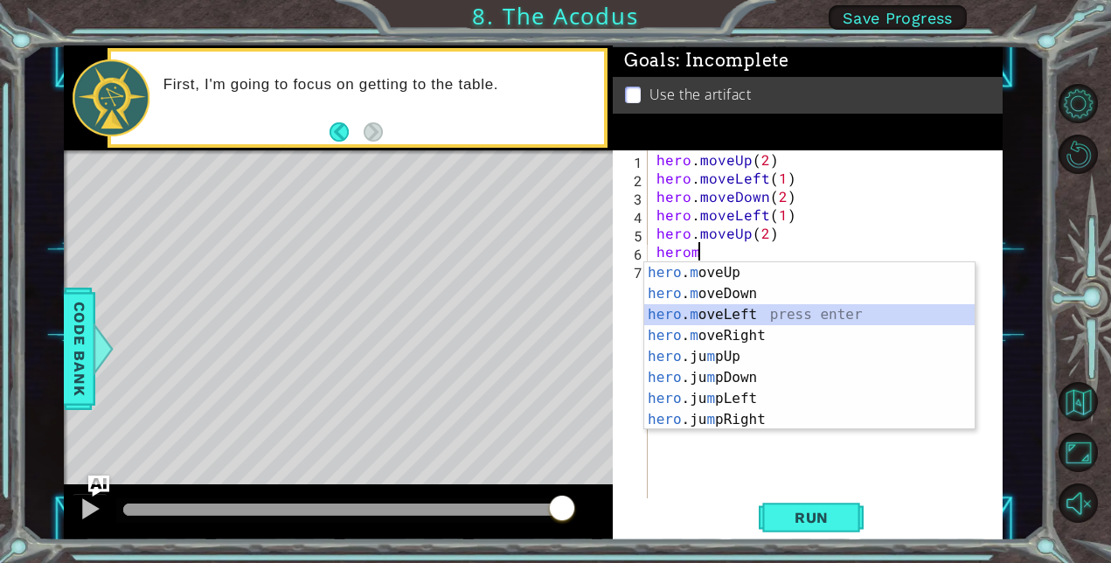
click at [720, 309] on div "hero . m oveUp press enter hero . m oveDown press enter hero . m oveLeft press …" at bounding box center [809, 367] width 330 height 210
type textarea "hero.moveLeft(1)"
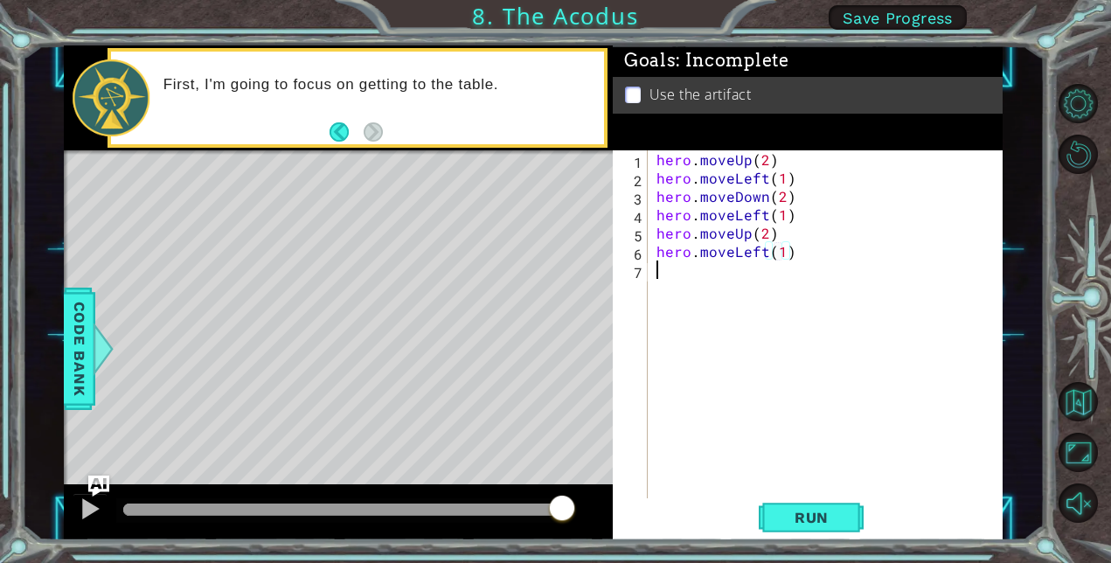
click at [699, 290] on div "hero . moveUp ( 2 ) hero . moveLeft ( 1 ) hero . moveDown ( 2 ) hero . moveLeft…" at bounding box center [830, 342] width 355 height 385
click at [794, 511] on span "Run" at bounding box center [811, 517] width 69 height 17
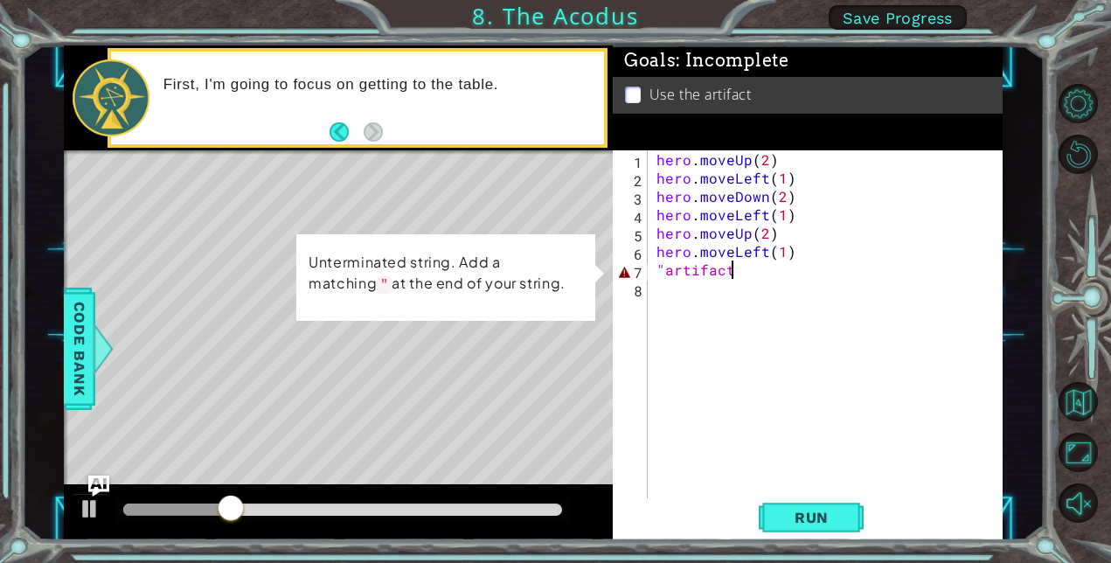
scroll to position [0, 4]
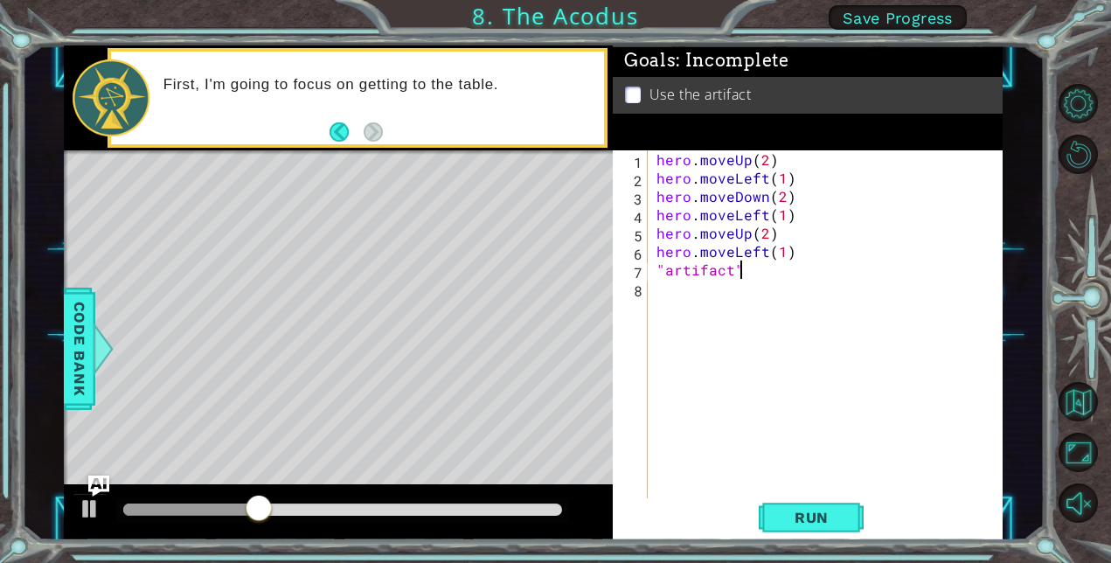
click at [773, 550] on div "1 ההההההההההההההההההההההההההההההההההההההההההההההההההההההההההההההההההההההההההההה…" at bounding box center [555, 281] width 1111 height 563
click at [773, 533] on button "Run" at bounding box center [811, 517] width 105 height 39
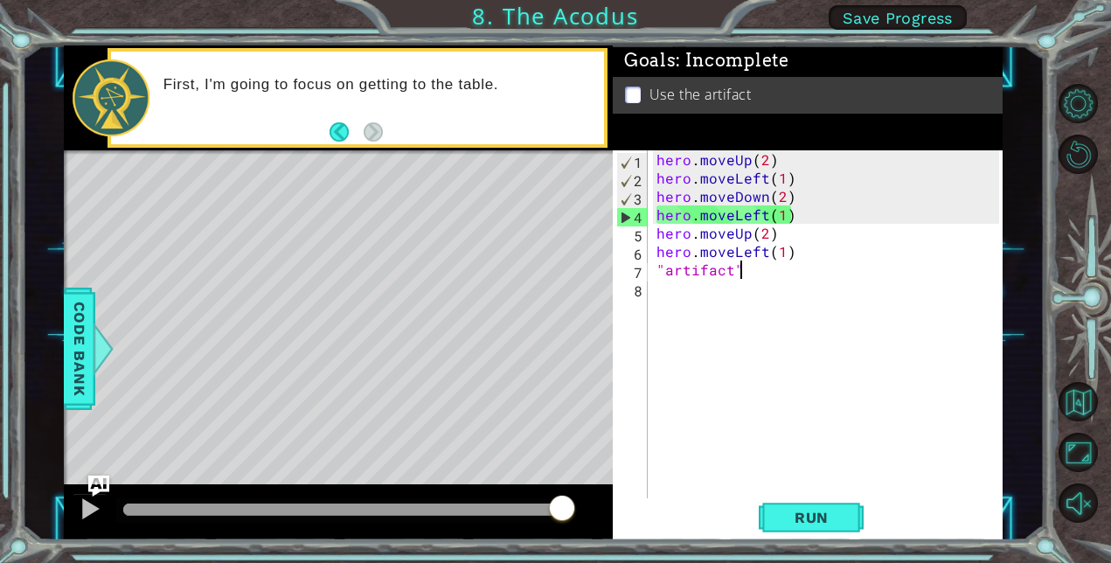
click at [794, 213] on div "hero . moveUp ( 2 ) hero . moveLeft ( 1 ) hero . moveDown ( 2 ) hero . moveLeft…" at bounding box center [830, 342] width 355 height 385
click at [787, 214] on div "hero . moveUp ( 2 ) hero . moveLeft ( 1 ) hero . moveDown ( 2 ) hero . moveLeft…" at bounding box center [830, 342] width 355 height 385
click at [762, 212] on div "hero . moveUp ( 2 ) hero . moveLeft ( 1 ) hero . moveDown ( 2 ) hero . moveLeft…" at bounding box center [830, 342] width 355 height 385
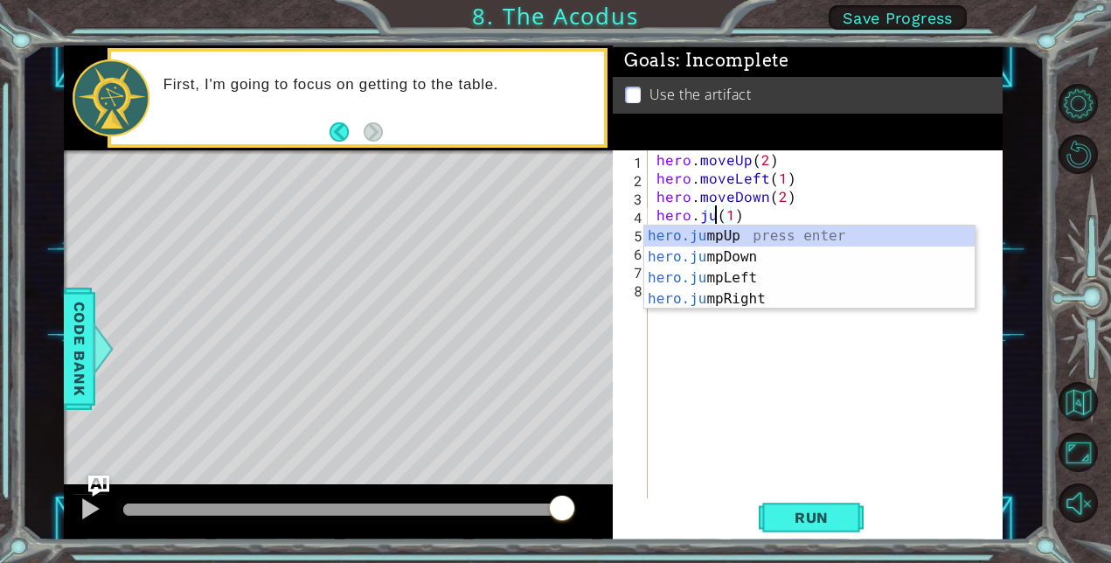
scroll to position [0, 3]
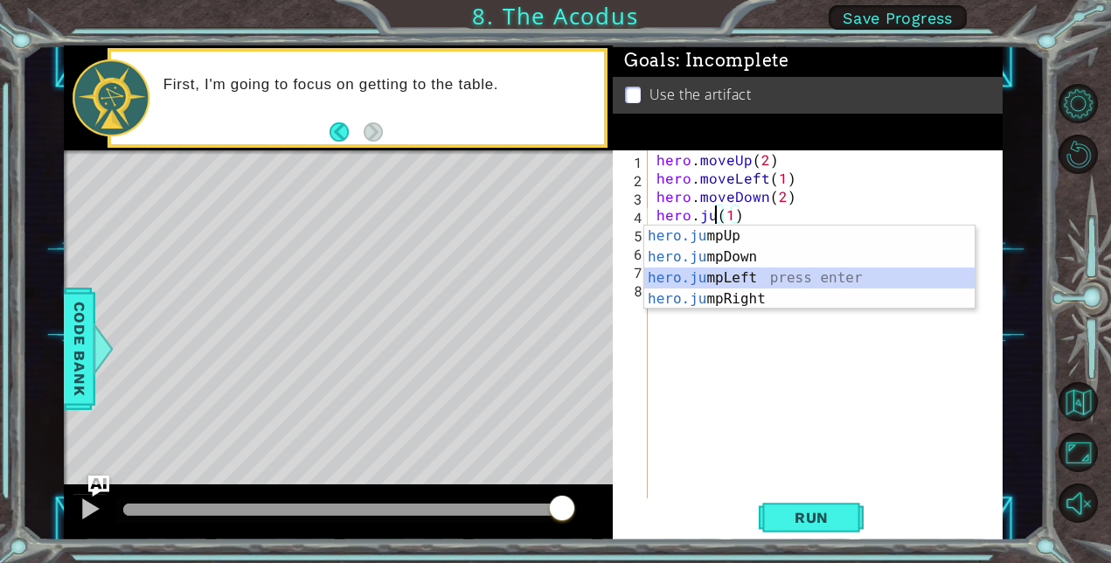
click at [742, 278] on div "hero.ju mpUp press enter hero.ju mpDown press enter hero.[PERSON_NAME] mpLeft p…" at bounding box center [809, 288] width 330 height 126
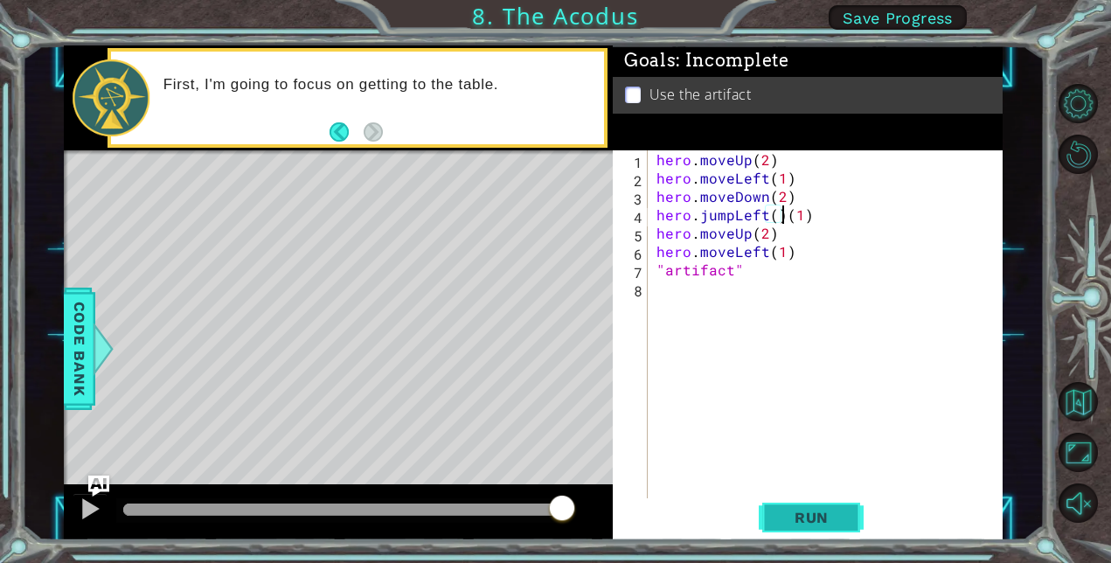
click at [827, 525] on span "Run" at bounding box center [811, 517] width 69 height 17
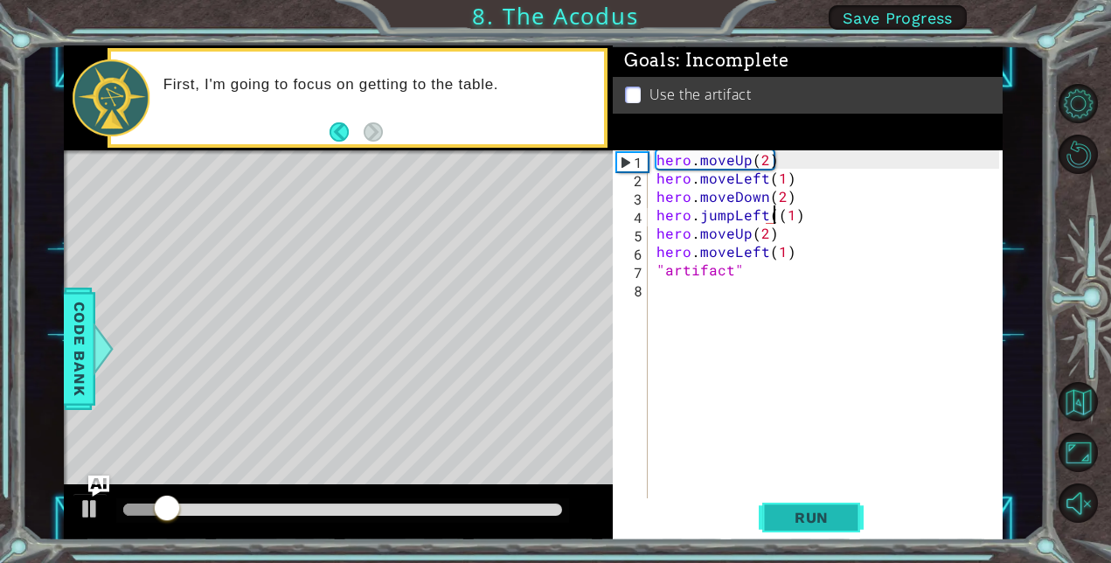
type textarea "hero.jumpLeft(1)"
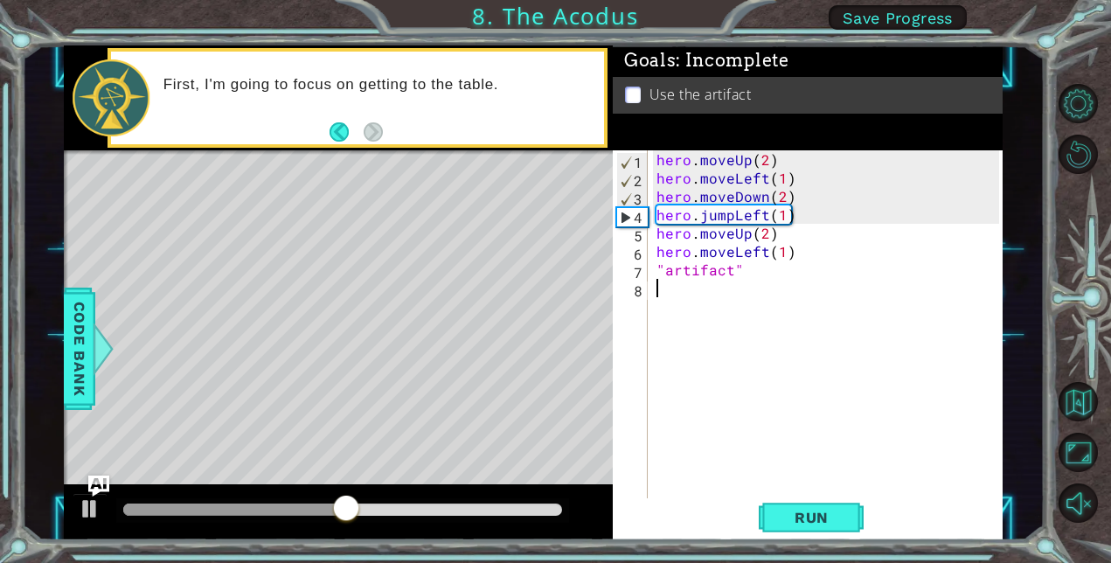
click at [828, 403] on div "hero . moveUp ( 2 ) hero . moveLeft ( 1 ) hero . moveDown ( 2 ) hero . jumpLeft…" at bounding box center [830, 342] width 355 height 385
click at [835, 548] on div "1 ההההההההההההההההההההההההההההההההההההההההההההההההההההההההההההההההההההההההההההה…" at bounding box center [555, 281] width 1111 height 563
click at [818, 530] on button "Run" at bounding box center [811, 517] width 105 height 39
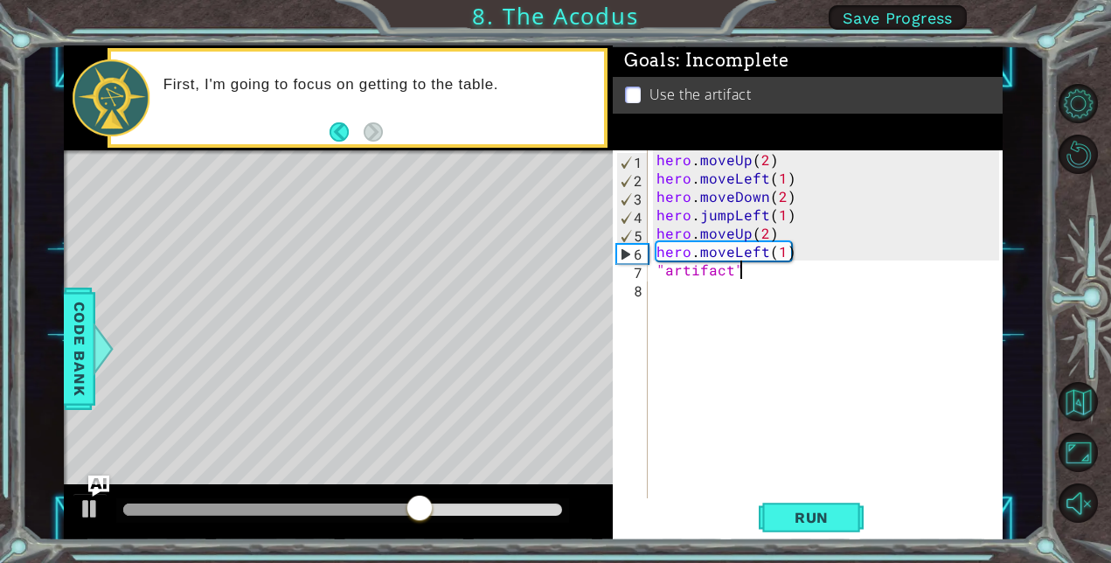
click at [766, 266] on div "hero . moveUp ( 2 ) hero . moveLeft ( 1 ) hero . moveDown ( 2 ) hero . jumpLeft…" at bounding box center [830, 342] width 355 height 385
click at [765, 260] on div "hero . moveUp ( 2 ) hero . moveLeft ( 1 ) hero . moveDown ( 2 ) hero . jumpLeft…" at bounding box center [830, 342] width 355 height 385
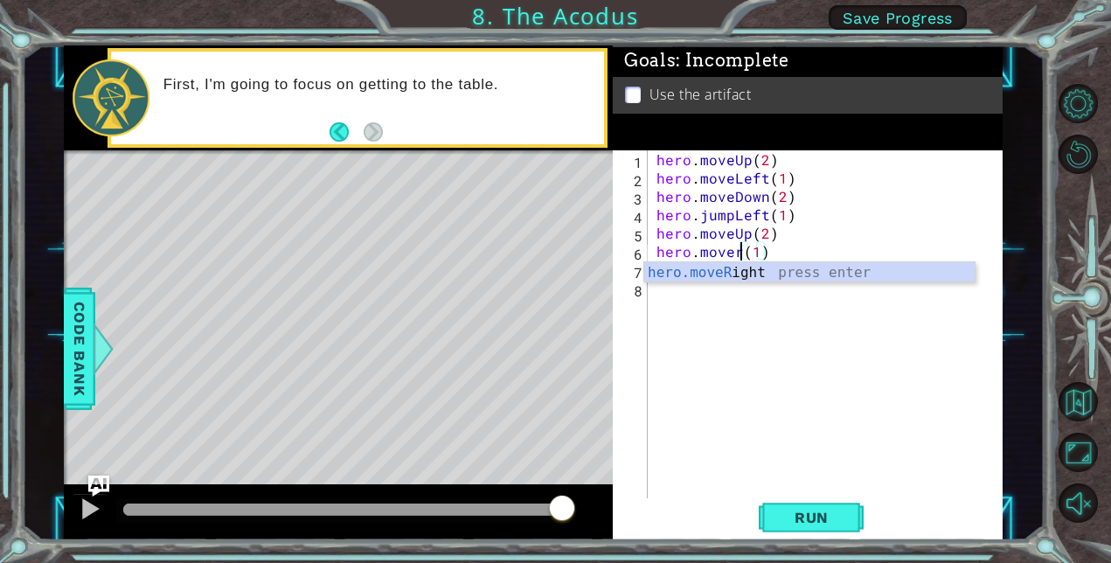
scroll to position [0, 5]
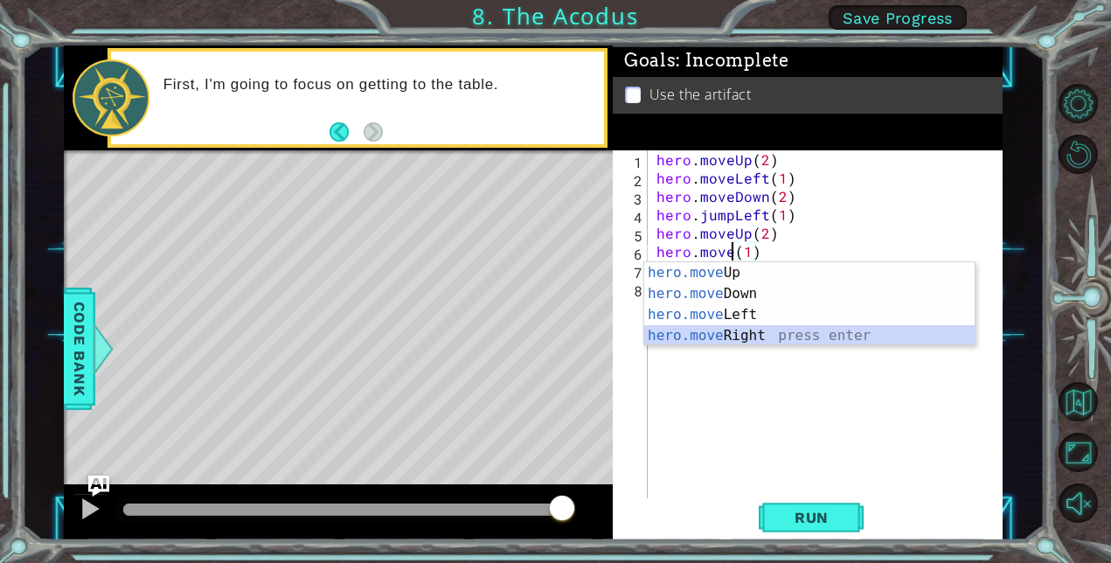
click at [799, 339] on div "hero.move Up press enter hero.move Down press enter hero.move Left press enter …" at bounding box center [809, 325] width 330 height 126
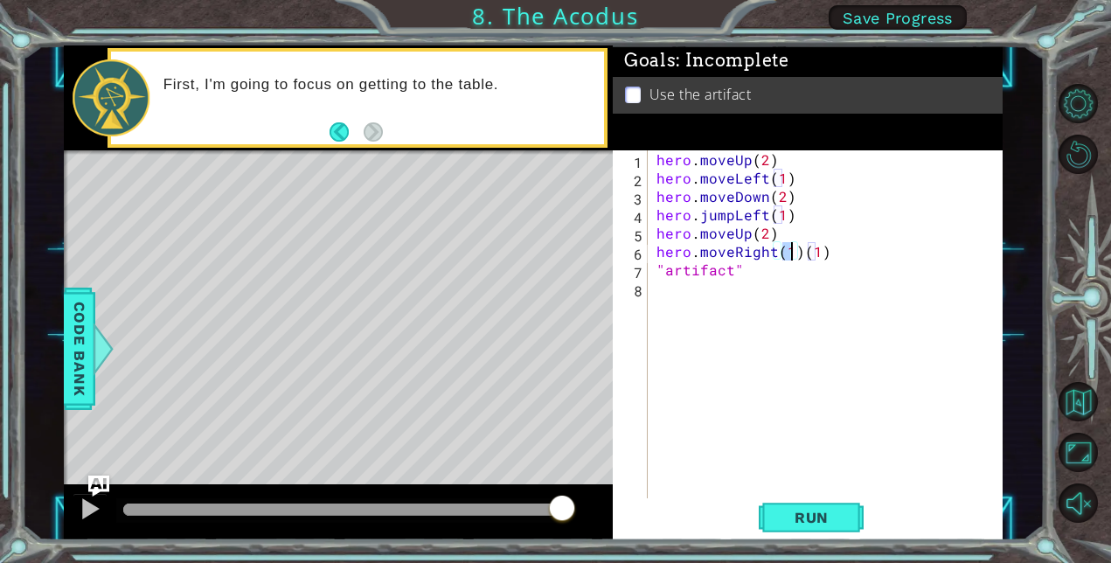
click at [835, 254] on div "hero . moveUp ( 2 ) hero . moveLeft ( 1 ) hero . moveDown ( 2 ) hero . jumpLeft…" at bounding box center [830, 342] width 355 height 385
click at [830, 517] on span "Run" at bounding box center [811, 517] width 69 height 17
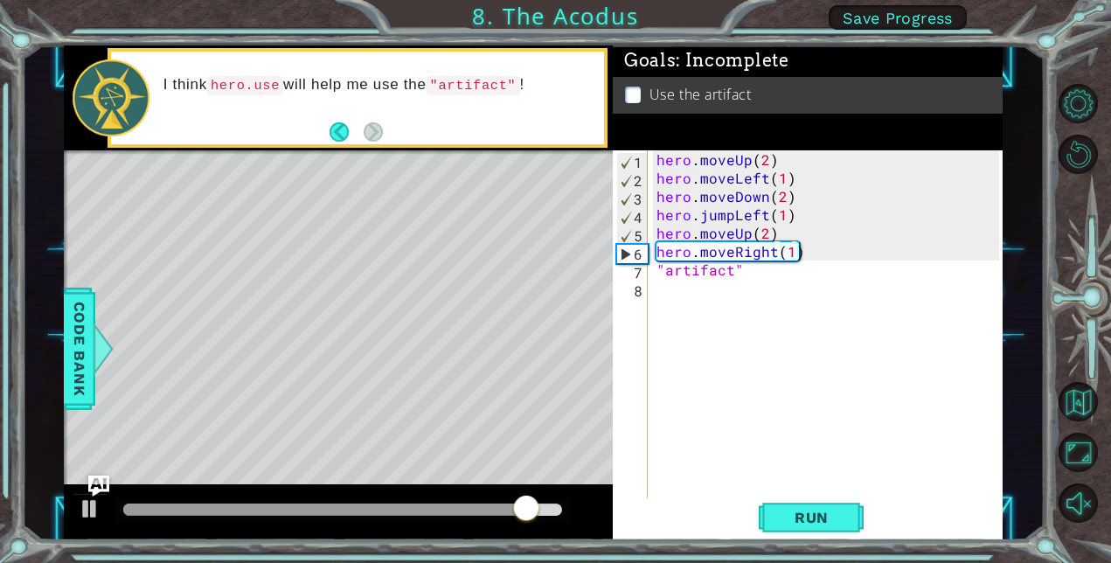
click at [651, 274] on div "hero.moveRight(1) 1 2 3 4 5 6 7 8 hero . moveUp ( 2 ) hero . moveLeft ( 1 ) her…" at bounding box center [806, 324] width 386 height 349
click at [654, 273] on div "hero . moveUp ( 2 ) hero . moveLeft ( 1 ) hero . moveDown ( 2 ) hero . jumpLeft…" at bounding box center [830, 342] width 355 height 385
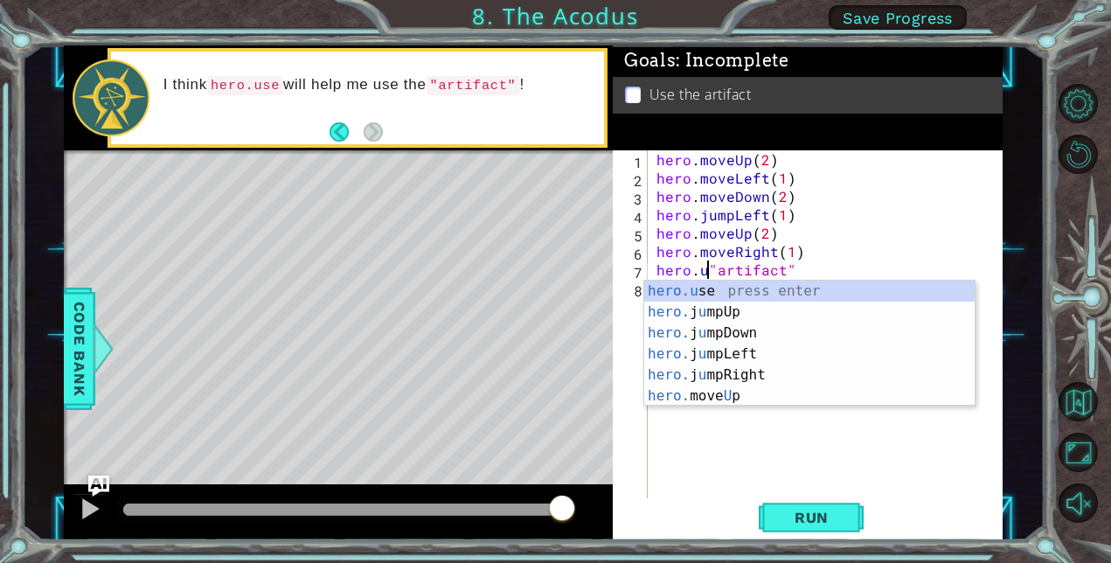
scroll to position [0, 3]
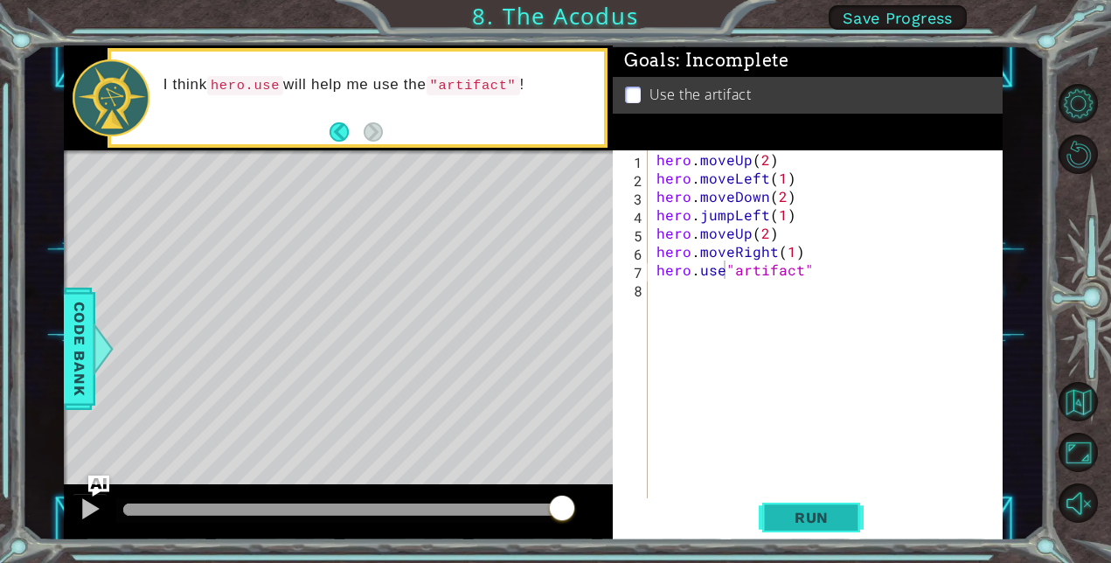
click at [782, 512] on span "Run" at bounding box center [811, 517] width 69 height 17
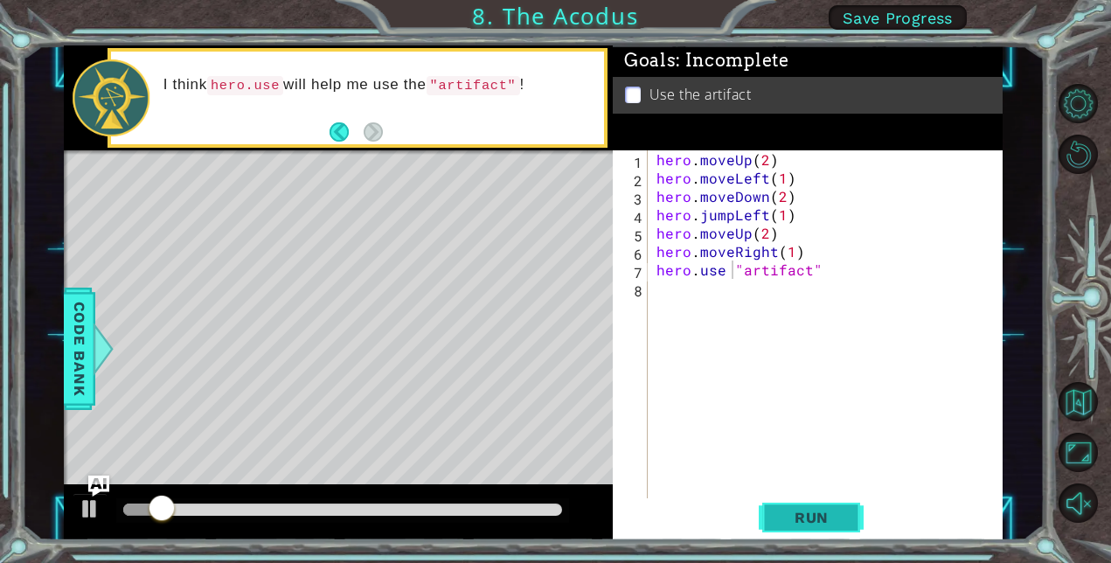
click at [798, 505] on button "Run" at bounding box center [811, 517] width 105 height 39
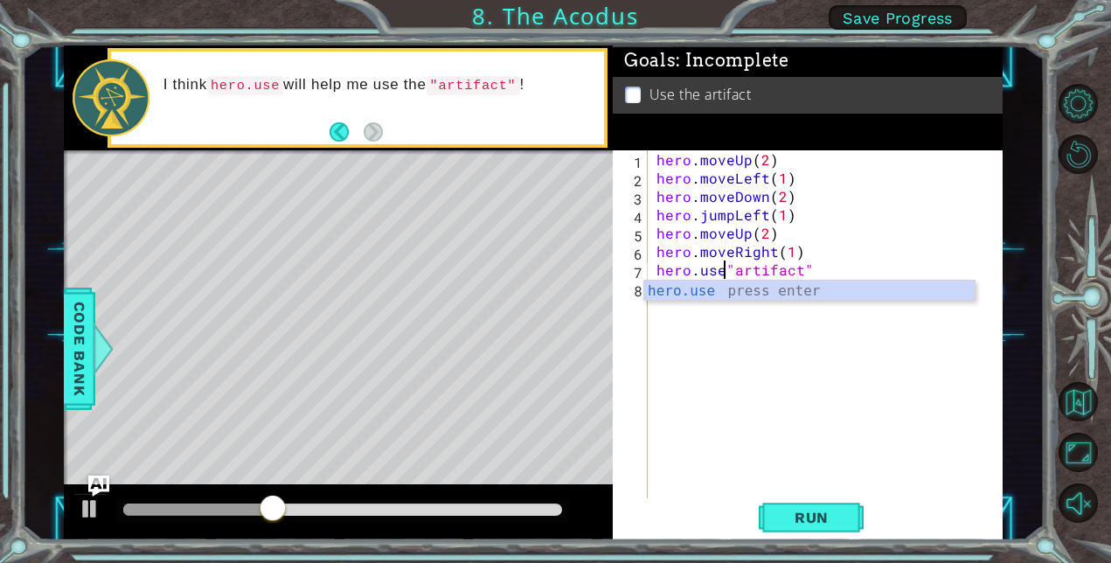
scroll to position [0, 4]
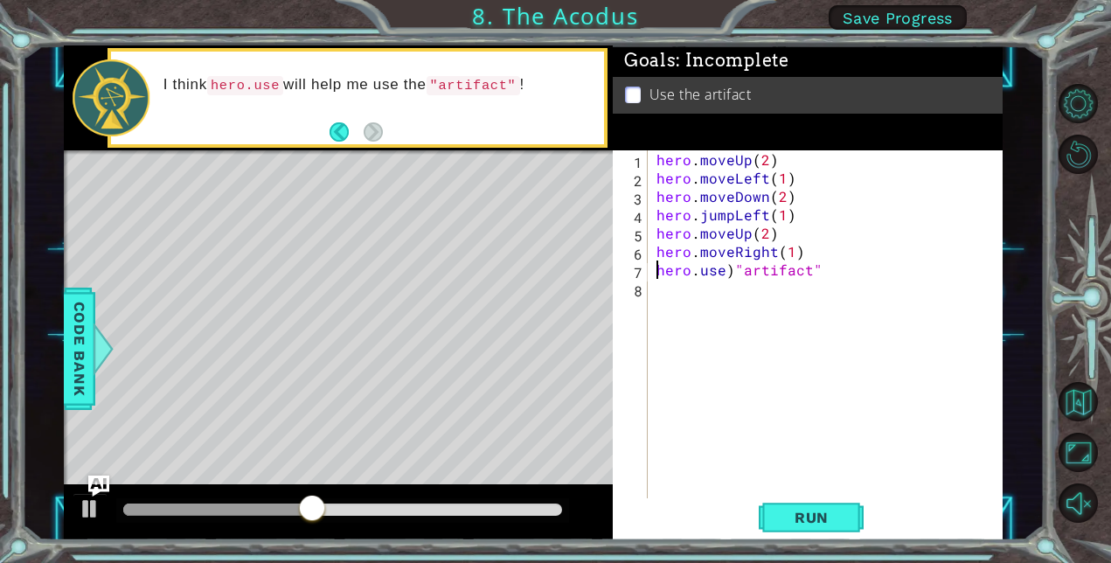
click at [658, 272] on div "hero . moveUp ( 2 ) hero . moveLeft ( 1 ) hero . moveDown ( 2 ) hero . jumpLeft…" at bounding box center [830, 342] width 355 height 385
click at [825, 507] on button "Run" at bounding box center [811, 517] width 105 height 39
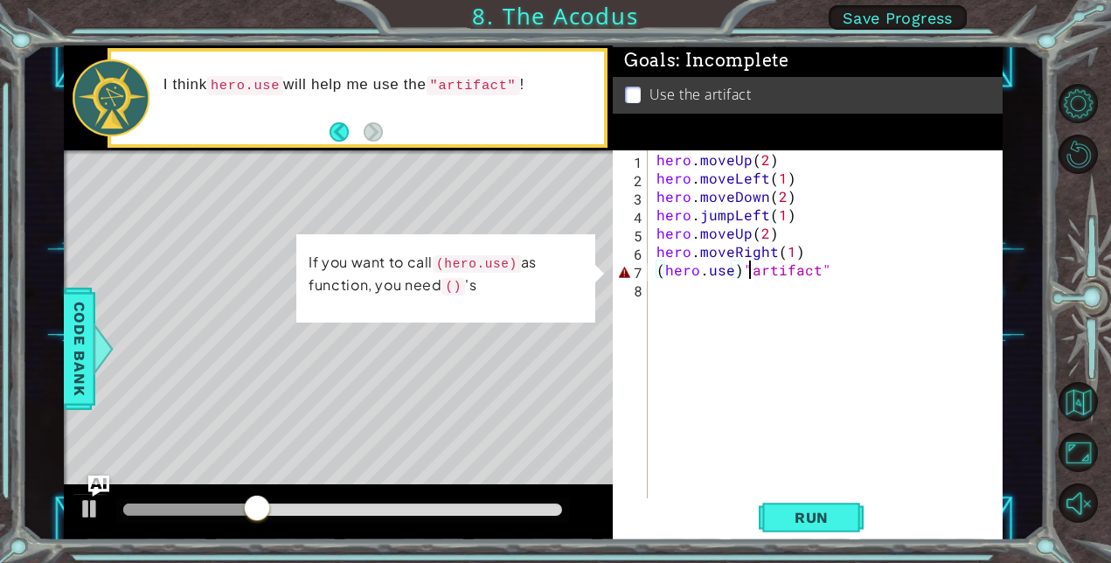
click at [746, 276] on div "hero . moveUp ( 2 ) hero . moveLeft ( 1 ) hero . moveDown ( 2 ) hero . jumpLeft…" at bounding box center [830, 342] width 355 height 385
click at [667, 264] on div "hero . moveUp ( 2 ) hero . moveLeft ( 1 ) hero . moveDown ( 2 ) hero . jumpLeft…" at bounding box center [830, 342] width 355 height 385
type textarea "hero.use)"artifact""
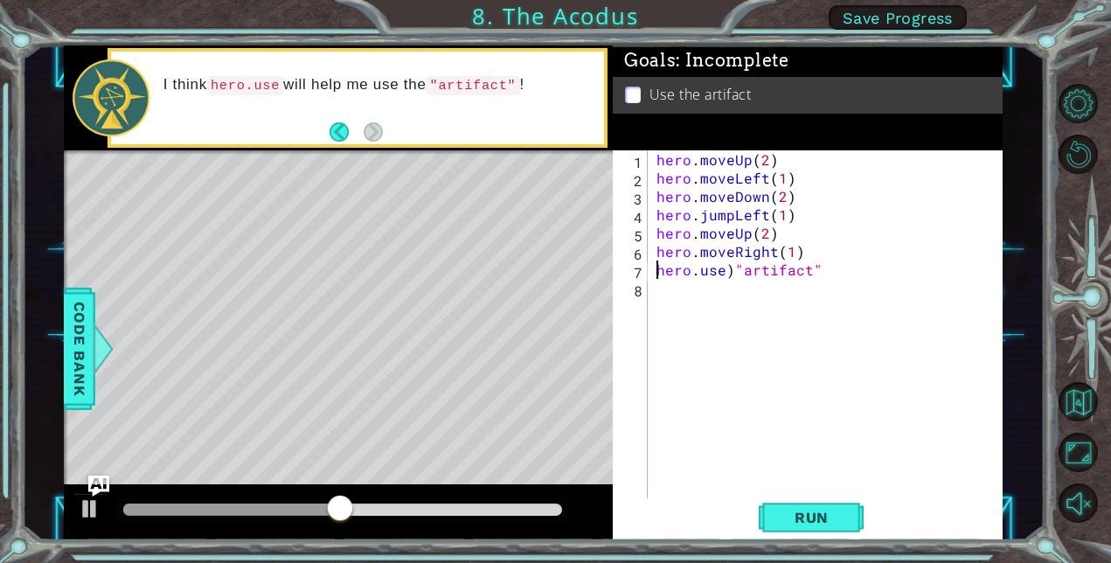
click at [728, 281] on div "hero . moveUp ( 2 ) hero . moveLeft ( 1 ) hero . moveDown ( 2 ) hero . jumpLeft…" at bounding box center [830, 342] width 355 height 385
click at [720, 276] on div "hero . moveUp ( 2 ) hero . moveLeft ( 1 ) hero . moveDown ( 2 ) hero . jumpLeft…" at bounding box center [830, 342] width 355 height 385
click at [808, 523] on span "Run" at bounding box center [811, 517] width 69 height 17
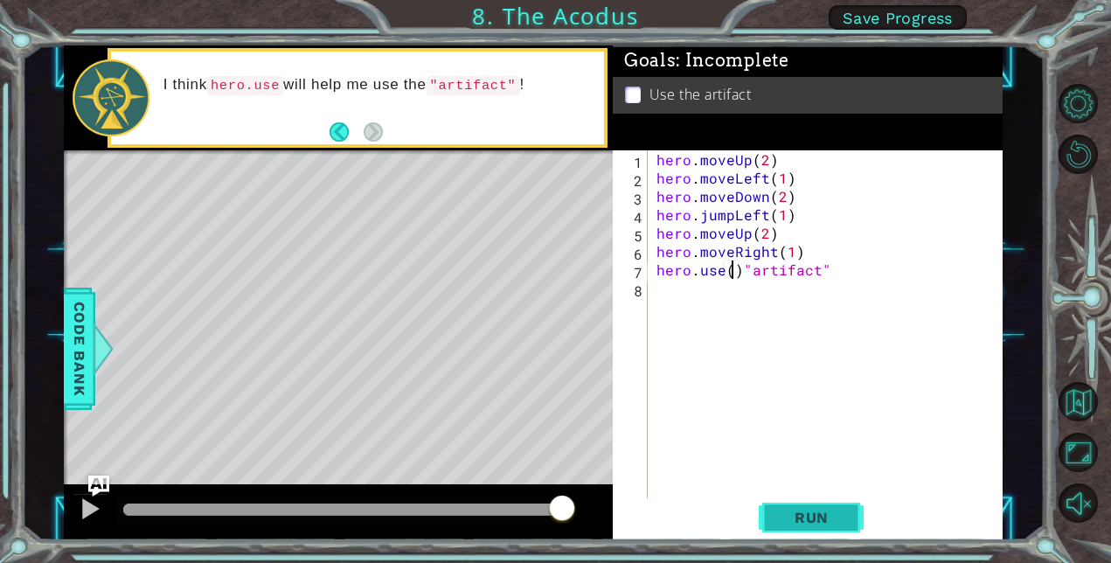
click at [824, 512] on span "Run" at bounding box center [811, 517] width 69 height 17
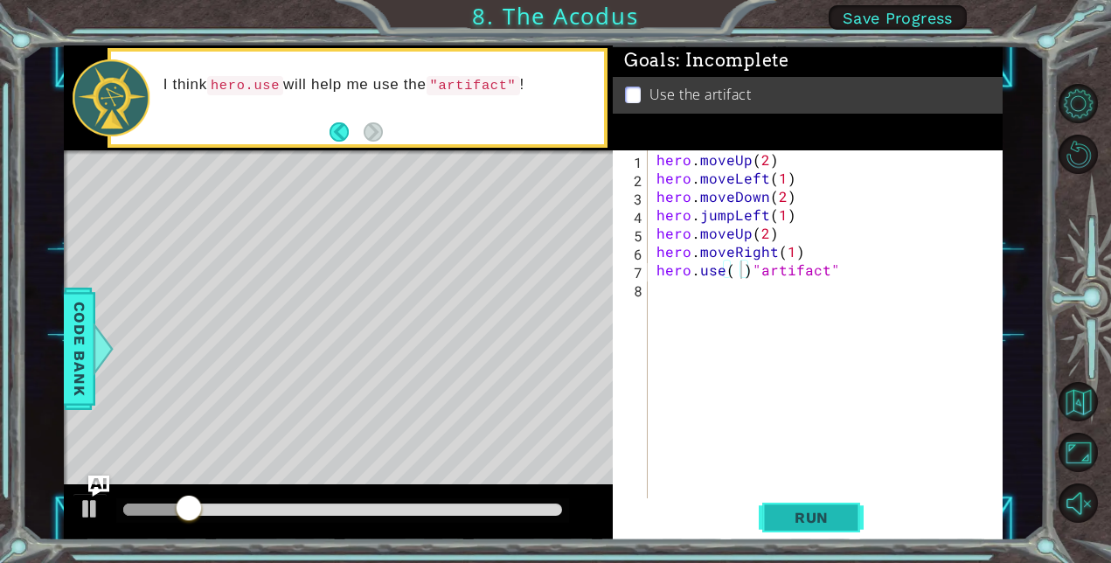
click at [821, 521] on span "Run" at bounding box center [811, 517] width 69 height 17
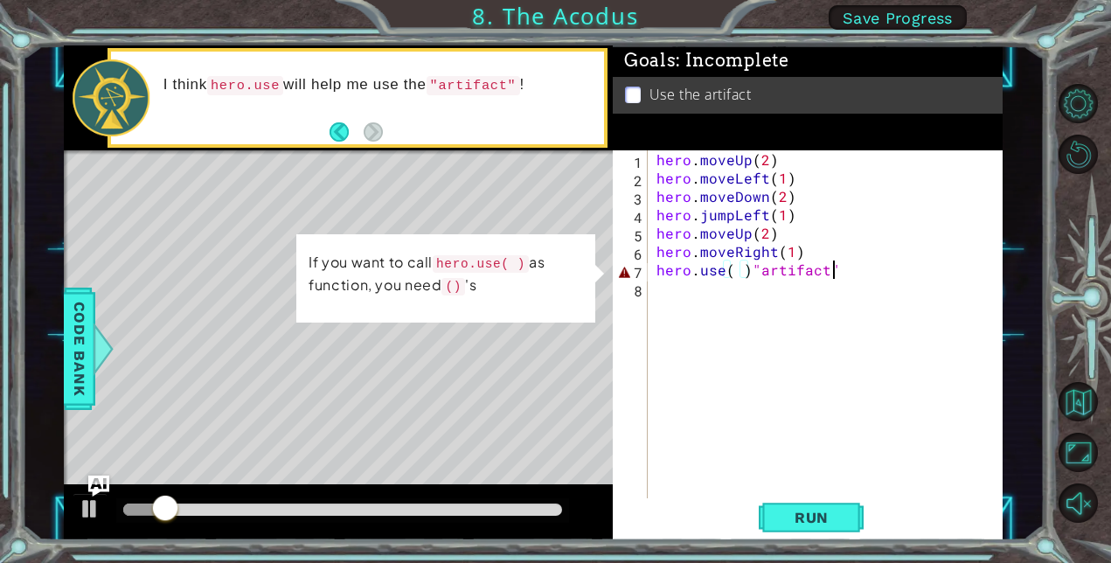
click at [858, 269] on div "hero . moveUp ( 2 ) hero . moveLeft ( 1 ) hero . moveDown ( 2 ) hero . jumpLeft…" at bounding box center [830, 342] width 355 height 385
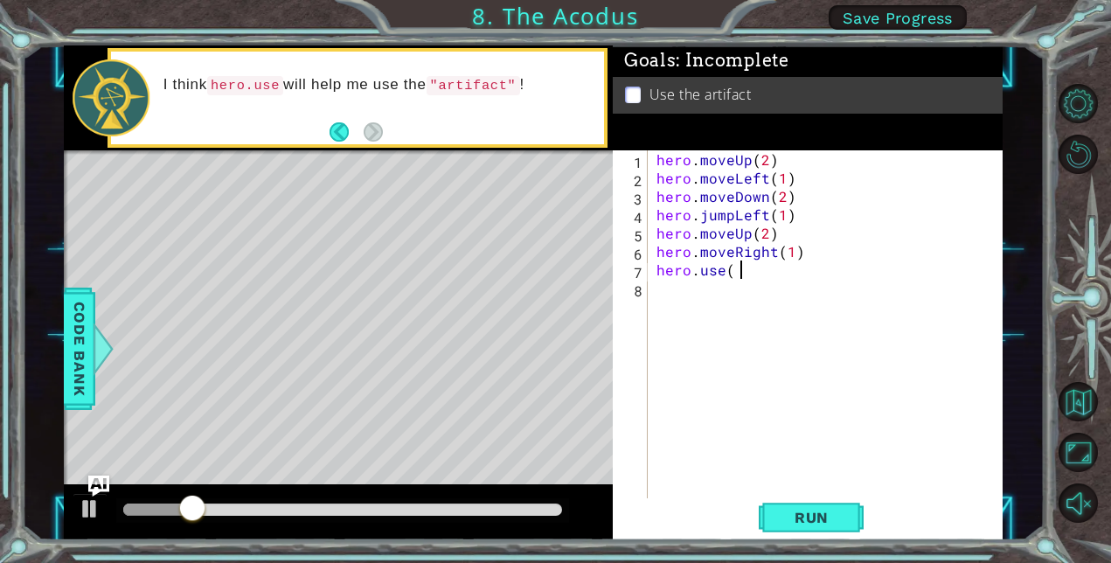
type textarea "h"
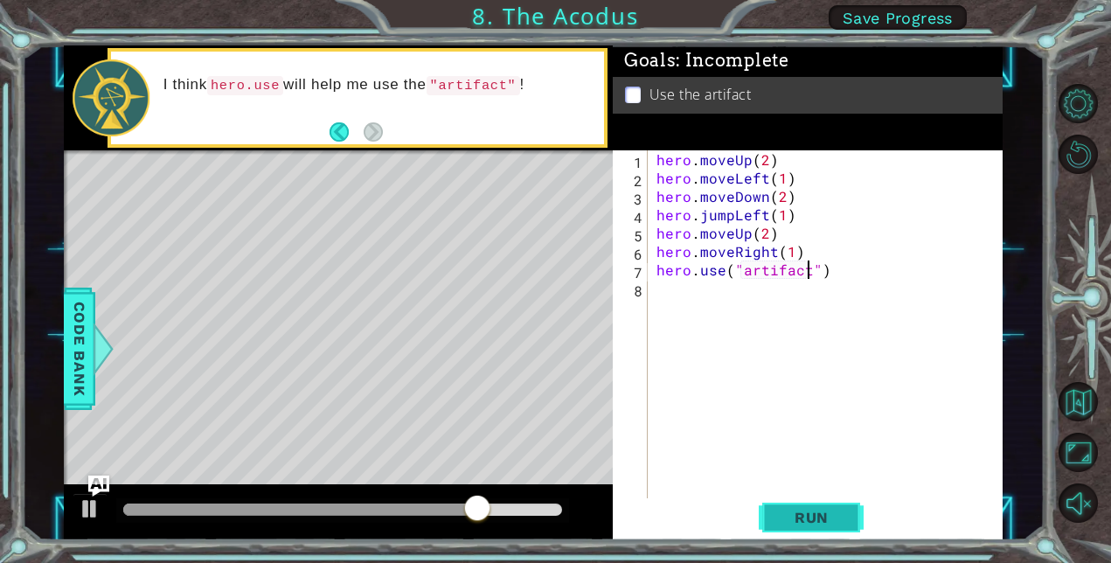
type textarea "hero.use("artifact")"
click at [849, 514] on button "Run" at bounding box center [811, 517] width 105 height 39
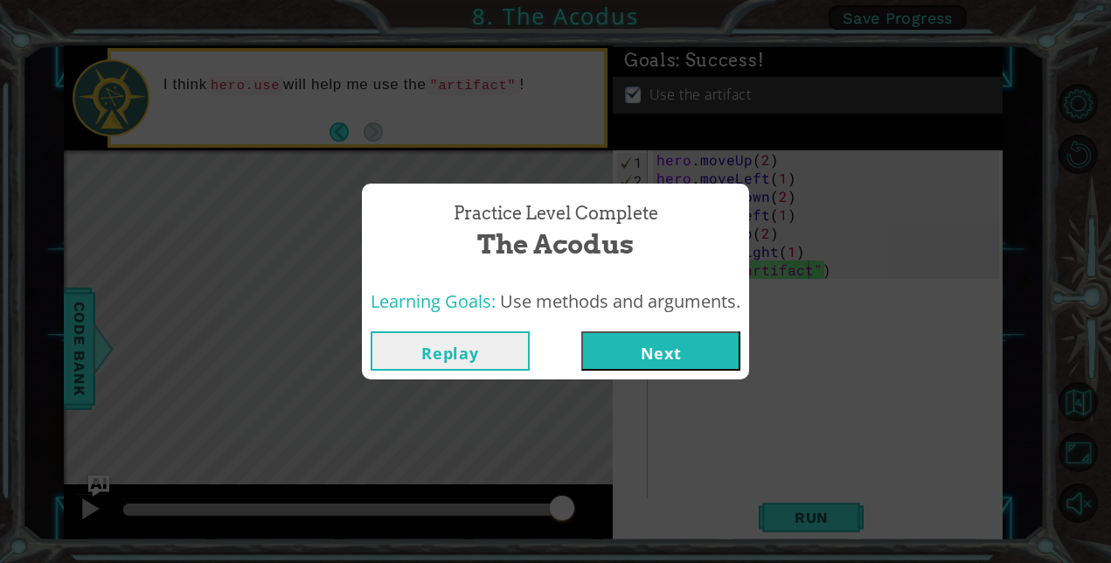
click at [702, 355] on button "Next" at bounding box center [660, 350] width 159 height 39
